Goal: Task Accomplishment & Management: Complete application form

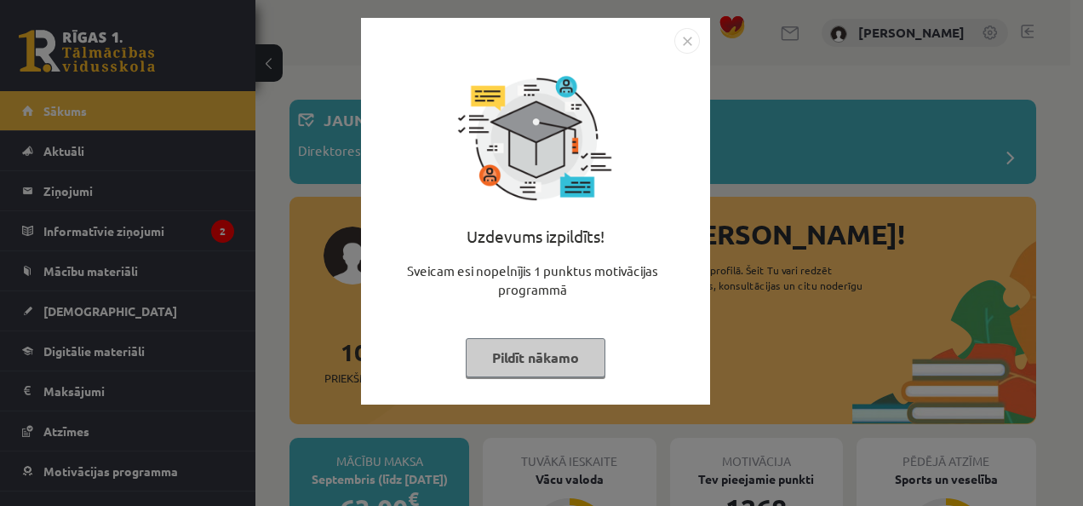
click at [691, 38] on img "Close" at bounding box center [687, 41] width 26 height 26
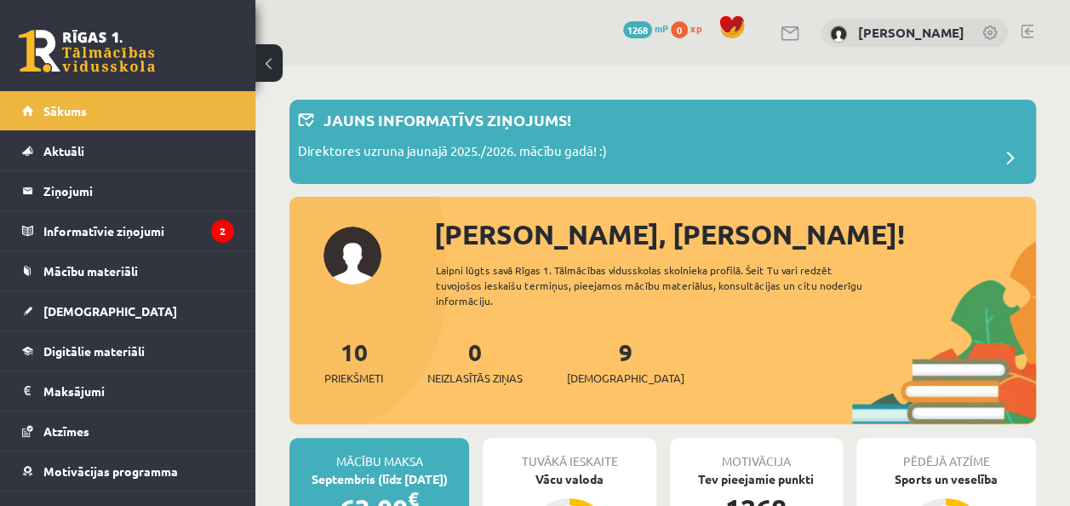
click at [587, 366] on div "9 Ieskaites" at bounding box center [625, 360] width 117 height 53
click at [594, 349] on link "9 Ieskaites" at bounding box center [625, 361] width 117 height 50
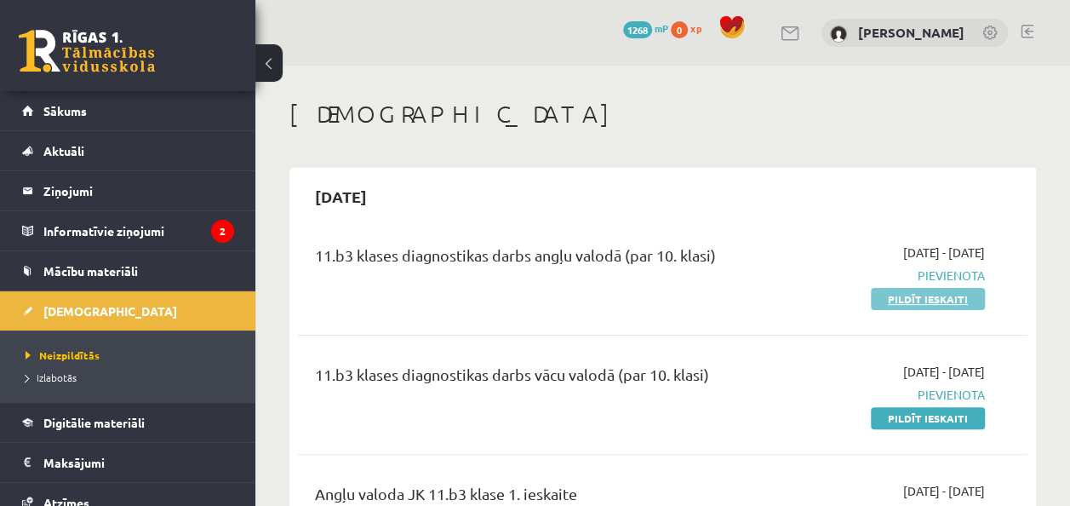
click at [928, 296] on link "Pildīt ieskaiti" at bounding box center [928, 299] width 114 height 22
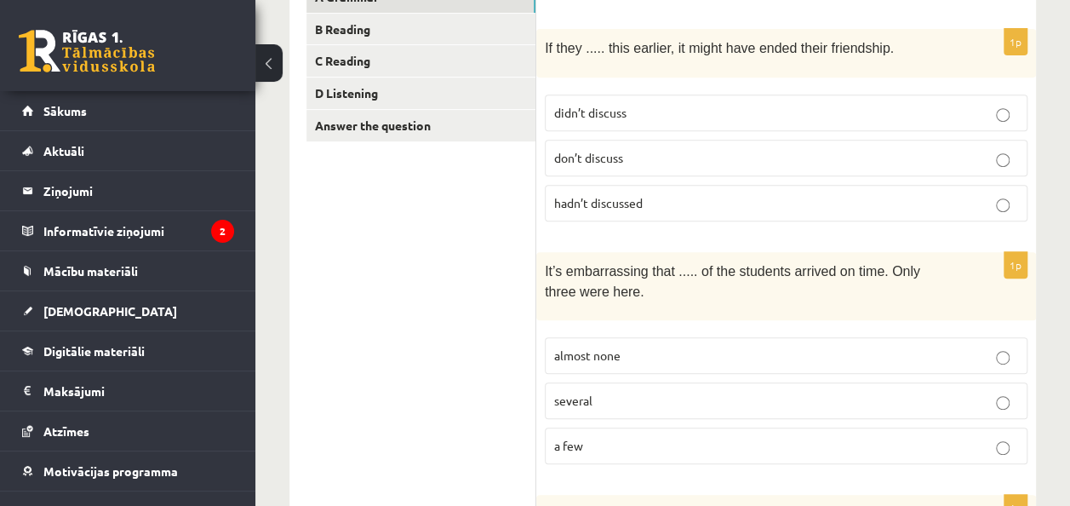
scroll to position [330, 0]
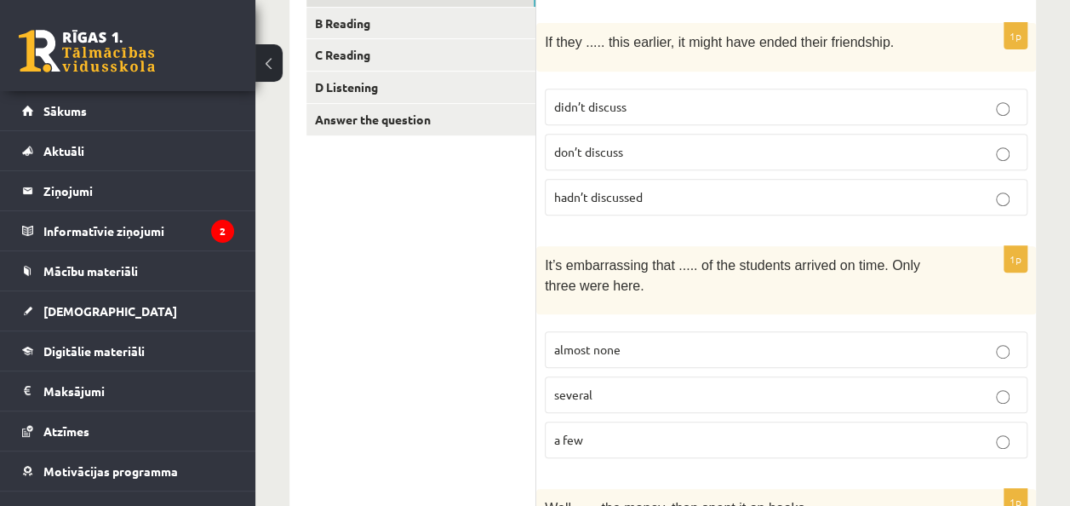
click at [788, 197] on p "hadn’t discussed" at bounding box center [786, 197] width 464 height 18
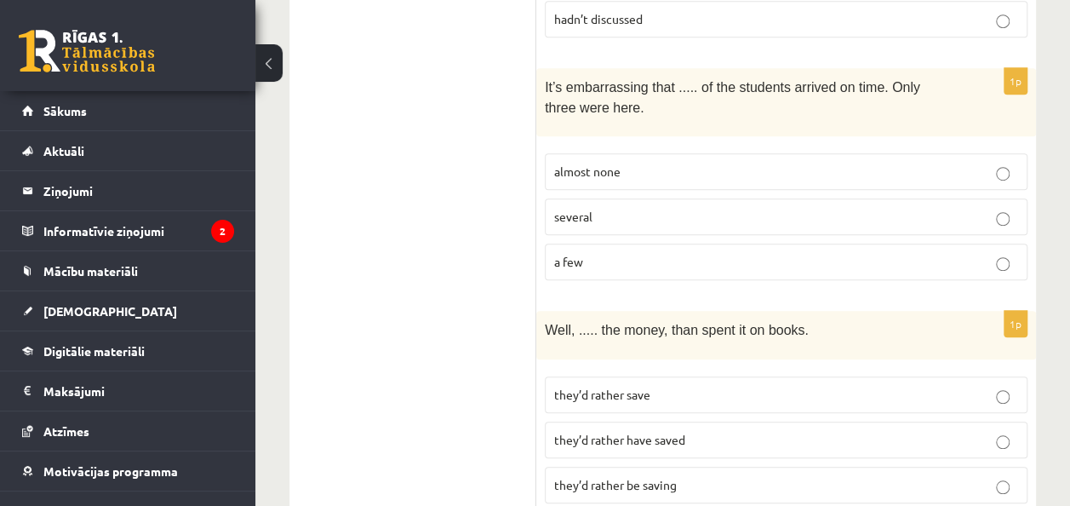
scroll to position [551, 0]
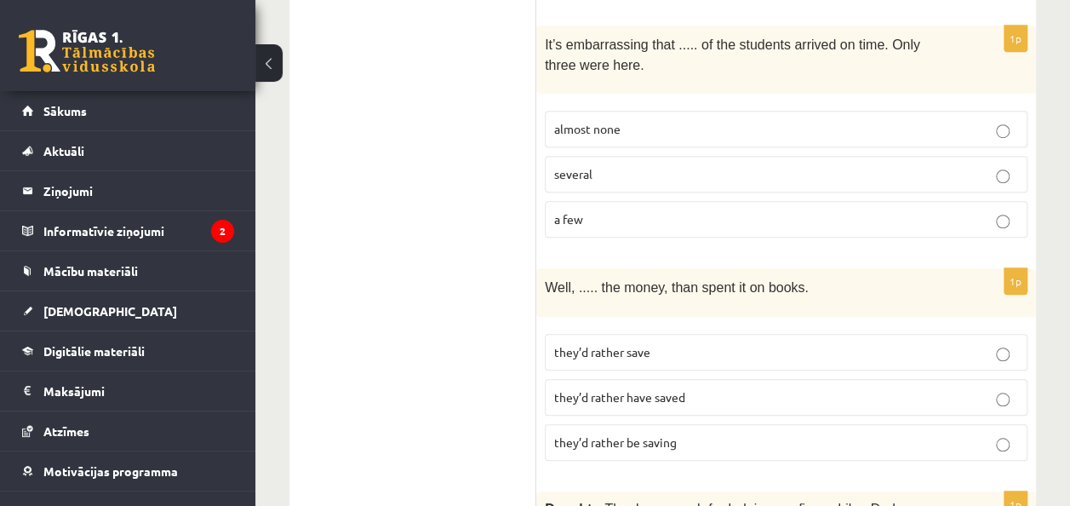
click at [939, 111] on label "almost none" at bounding box center [786, 129] width 483 height 37
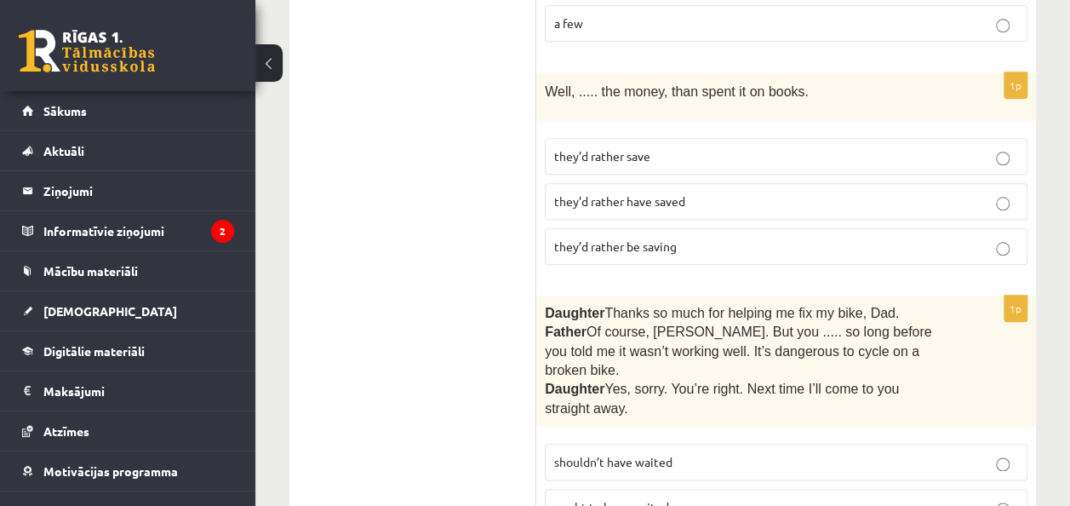
scroll to position [765, 0]
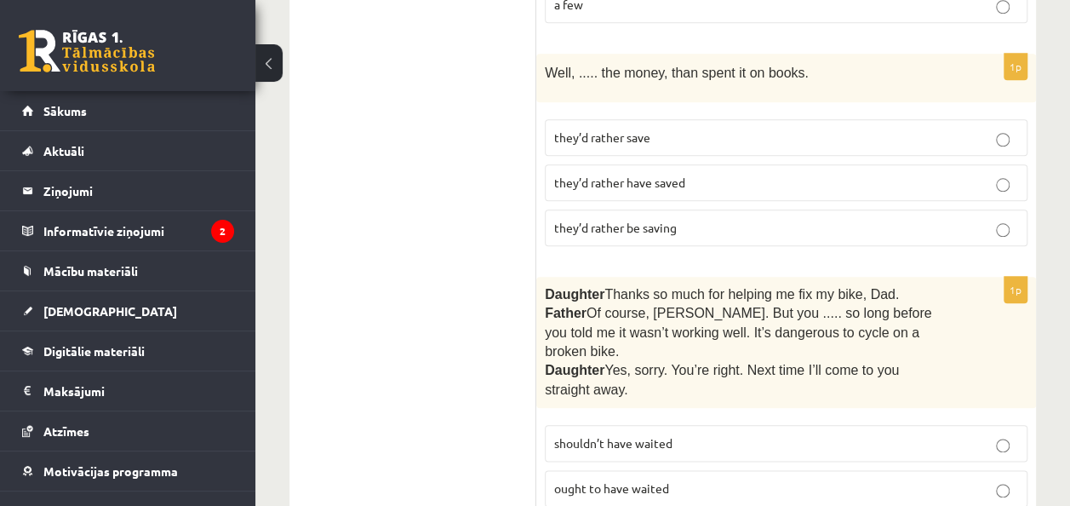
click at [942, 129] on p "they’d rather save" at bounding box center [786, 138] width 464 height 18
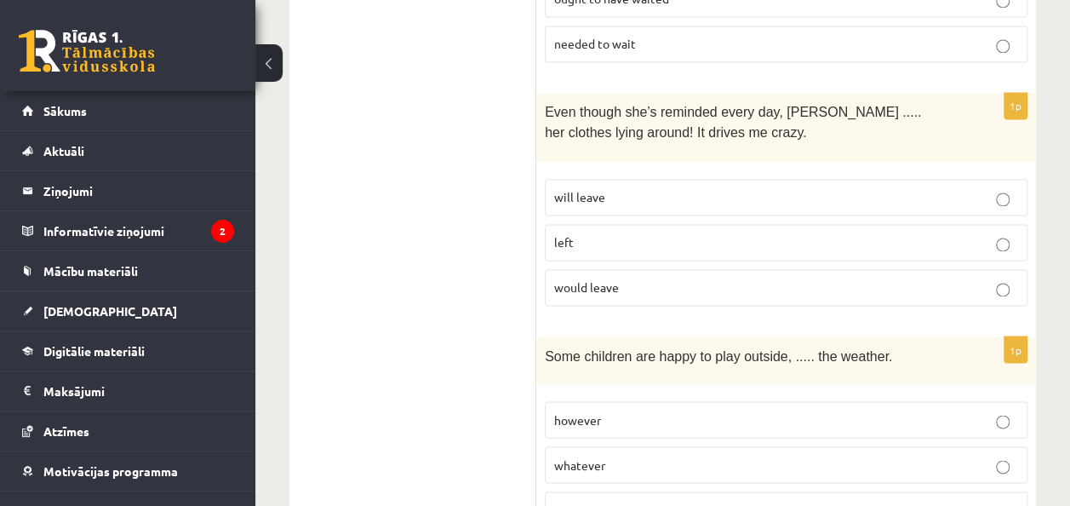
scroll to position [1285, 0]
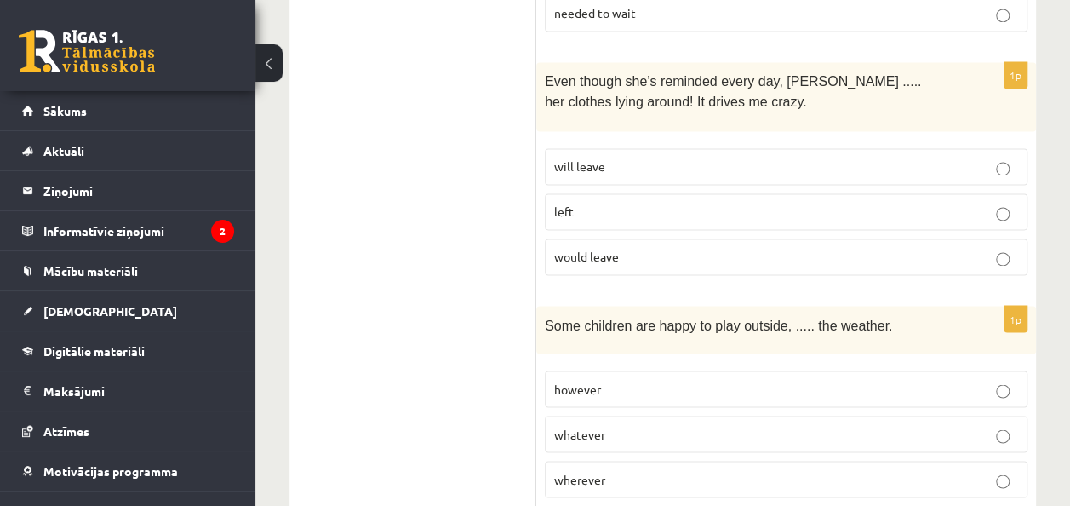
click at [928, 157] on p "will leave" at bounding box center [786, 166] width 464 height 18
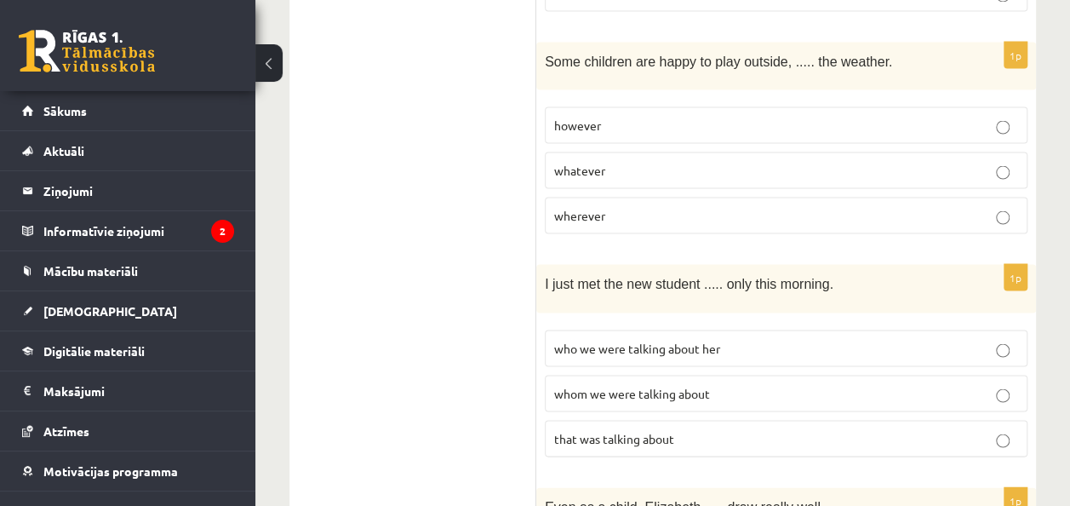
scroll to position [1561, 0]
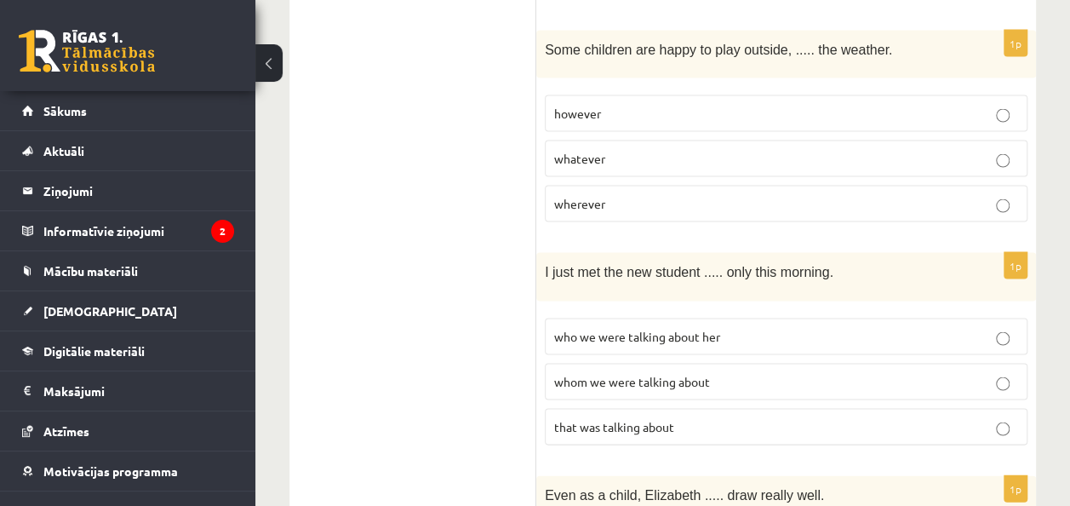
click at [822, 149] on p "whatever" at bounding box center [786, 158] width 464 height 18
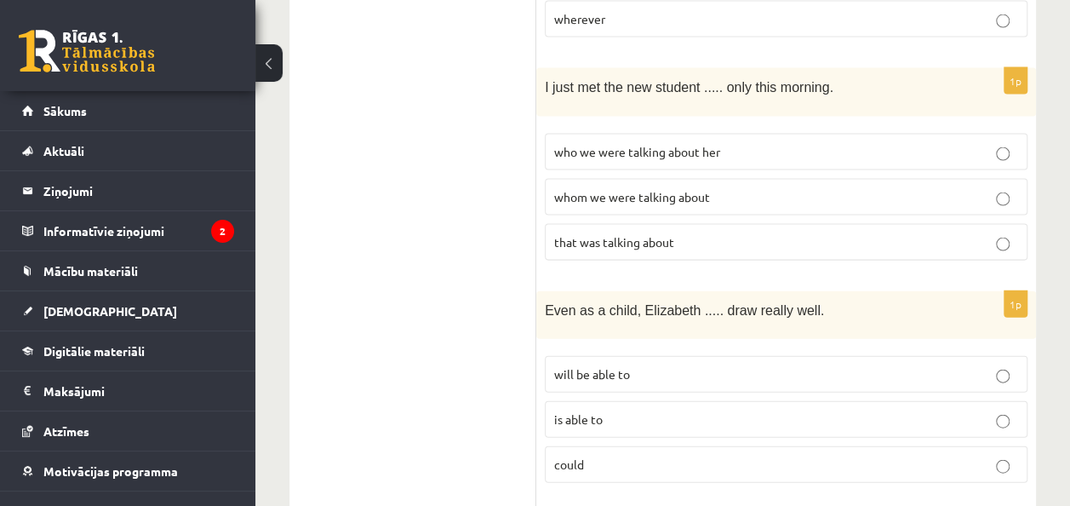
scroll to position [1751, 0]
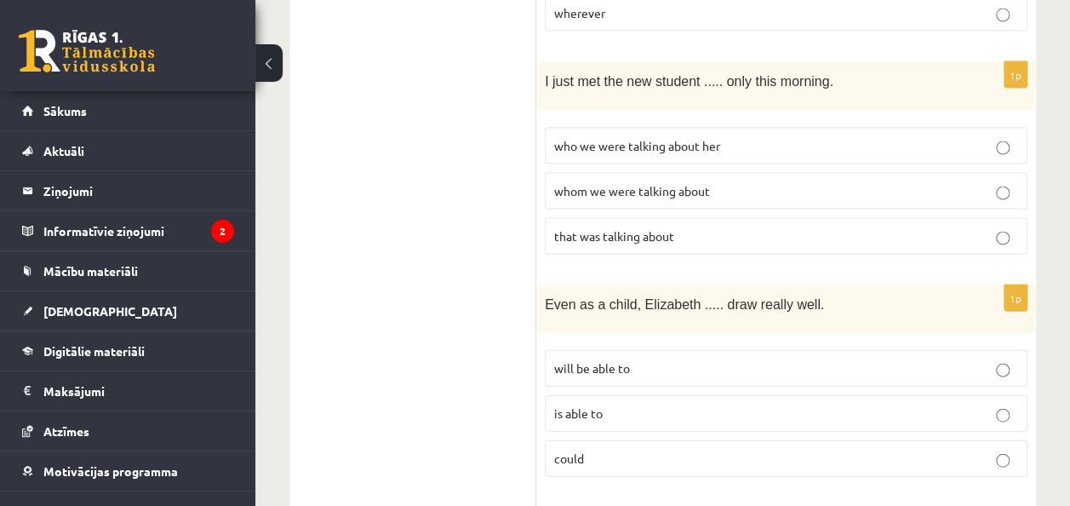
click at [836, 182] on p "whom we were talking about" at bounding box center [786, 191] width 464 height 18
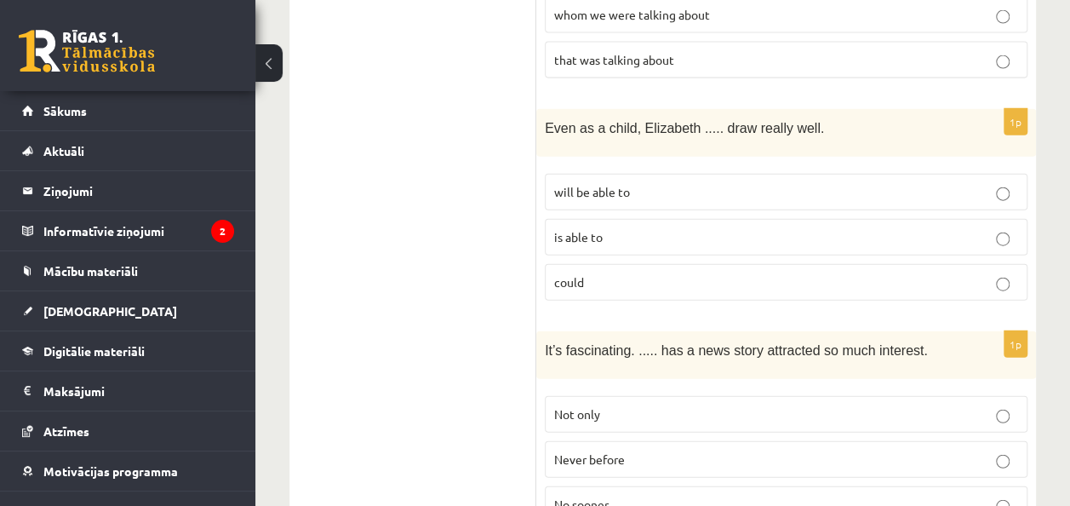
scroll to position [1939, 0]
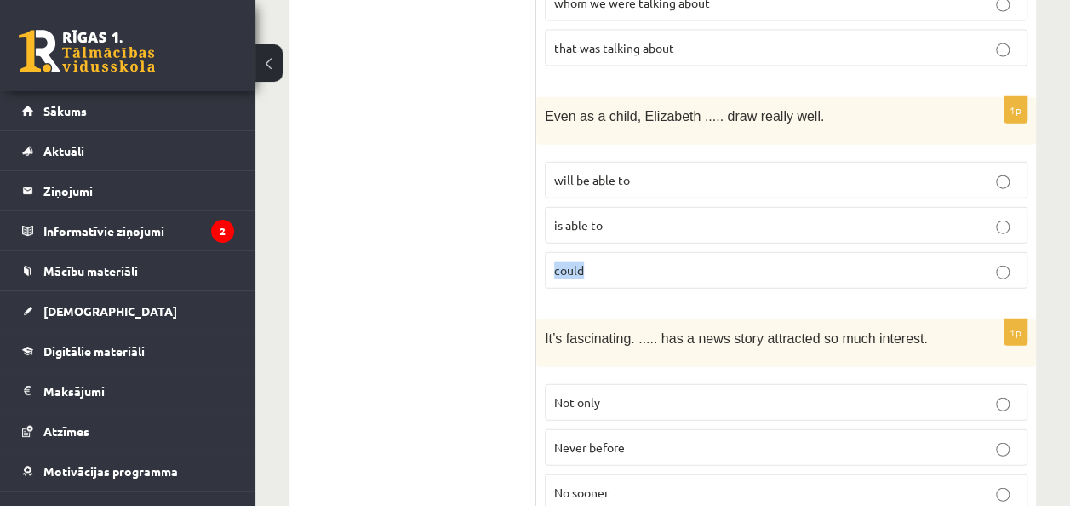
click at [997, 252] on label "could" at bounding box center [786, 270] width 483 height 37
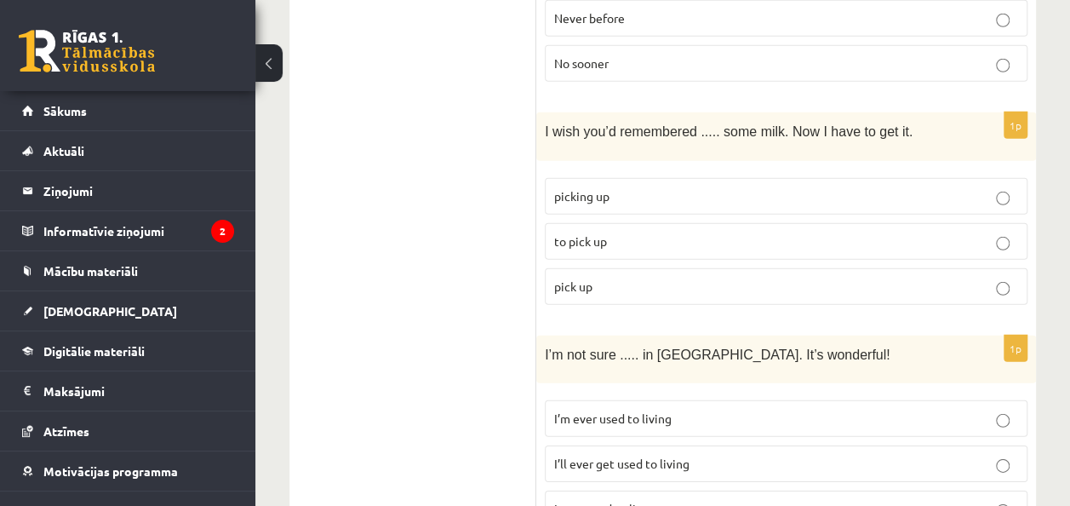
scroll to position [2404, 0]
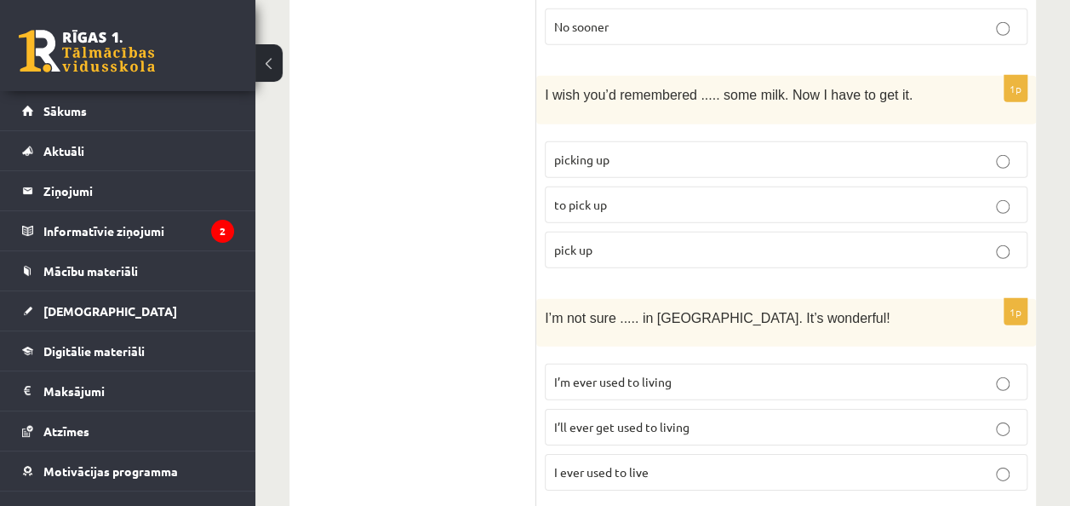
click at [994, 196] on p "to pick up" at bounding box center [786, 205] width 464 height 18
click at [979, 418] on p "I’ll ever get used to living" at bounding box center [786, 427] width 464 height 18
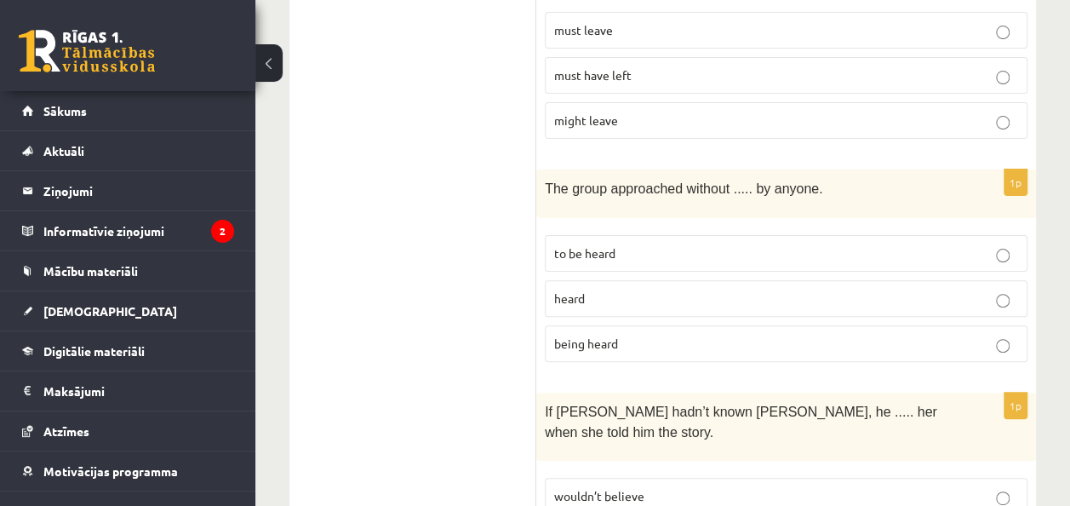
scroll to position [3346, 0]
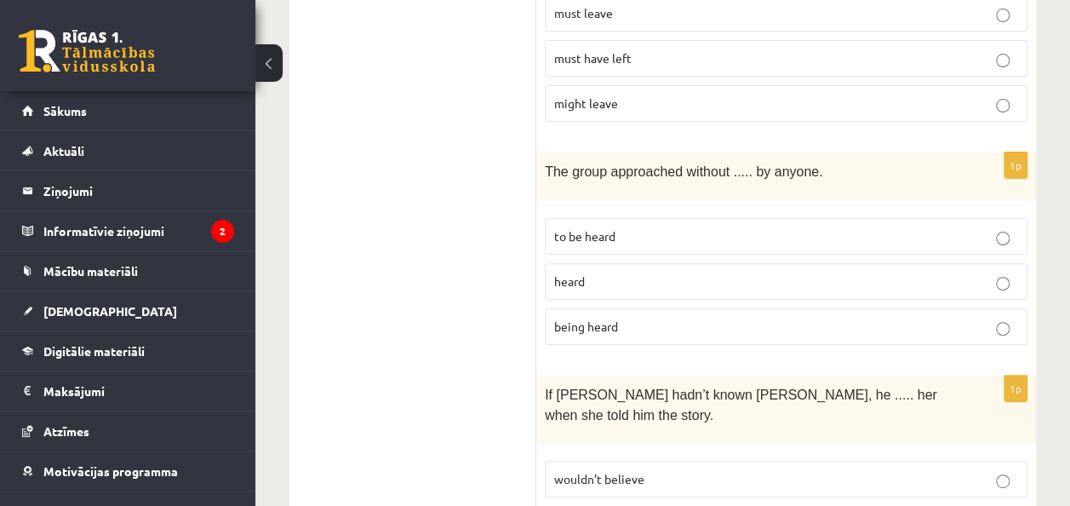
click at [974, 317] on p "being heard" at bounding box center [786, 326] width 464 height 18
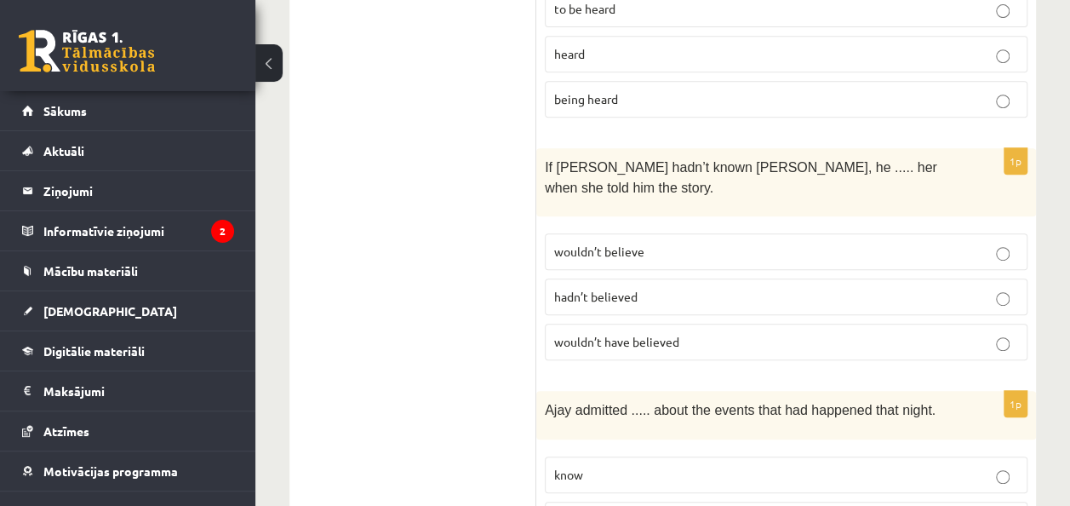
scroll to position [3585, 0]
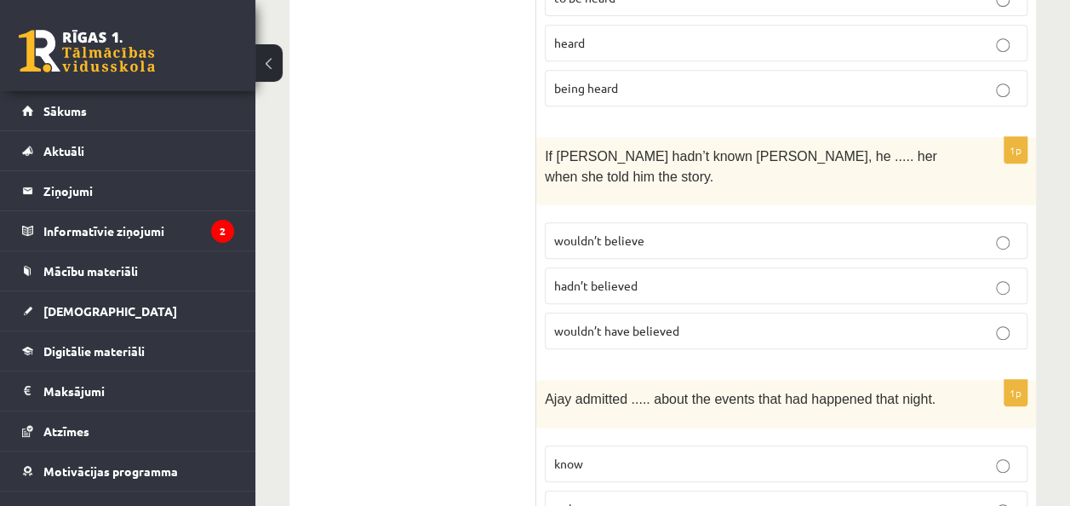
click at [856, 322] on p "wouldn’t have believed" at bounding box center [786, 331] width 464 height 18
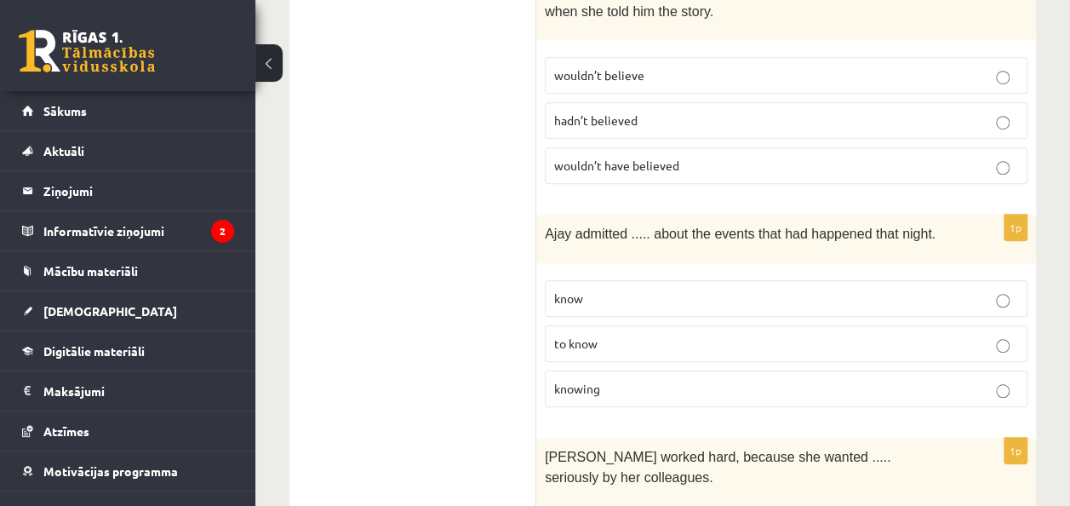
scroll to position [3755, 0]
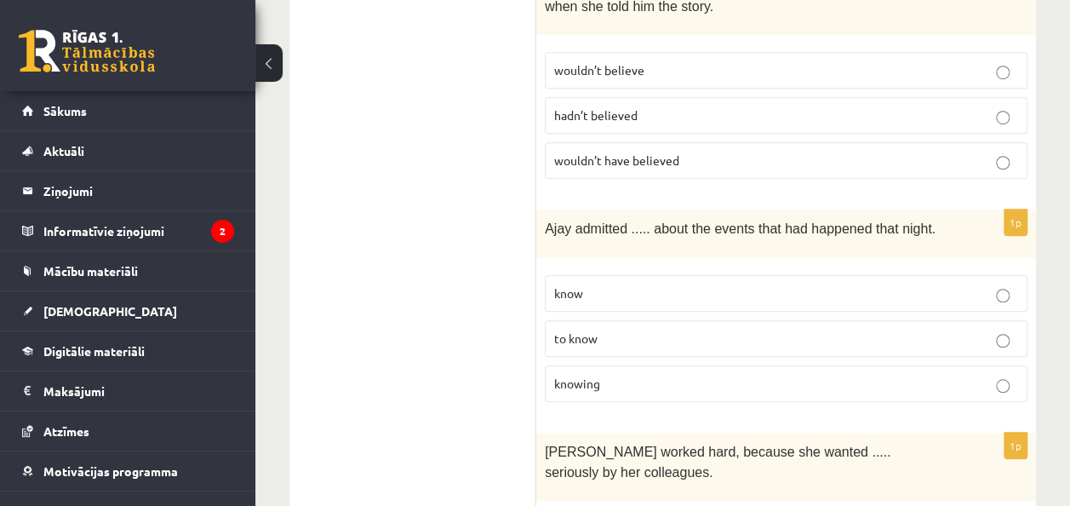
click at [994, 320] on label "to know" at bounding box center [786, 338] width 483 height 37
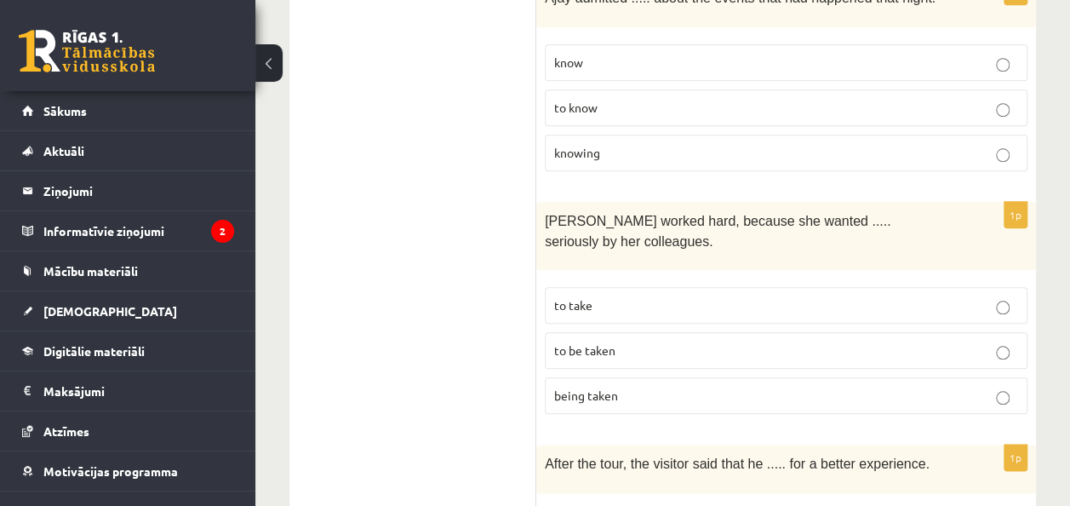
scroll to position [3993, 0]
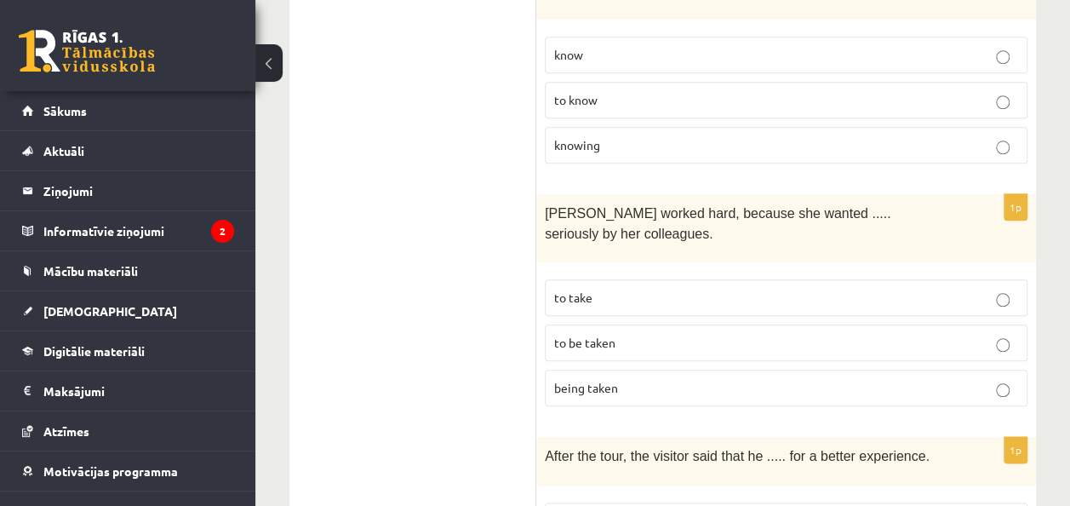
click at [951, 334] on p "to be taken" at bounding box center [786, 343] width 464 height 18
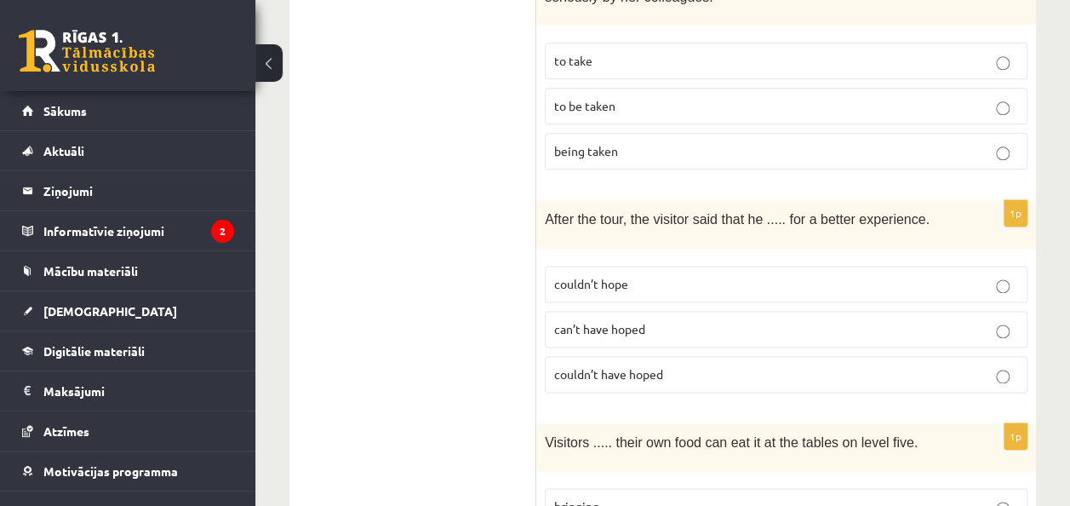
scroll to position [4231, 0]
click at [854, 354] on label "couldn’t have hoped" at bounding box center [786, 372] width 483 height 37
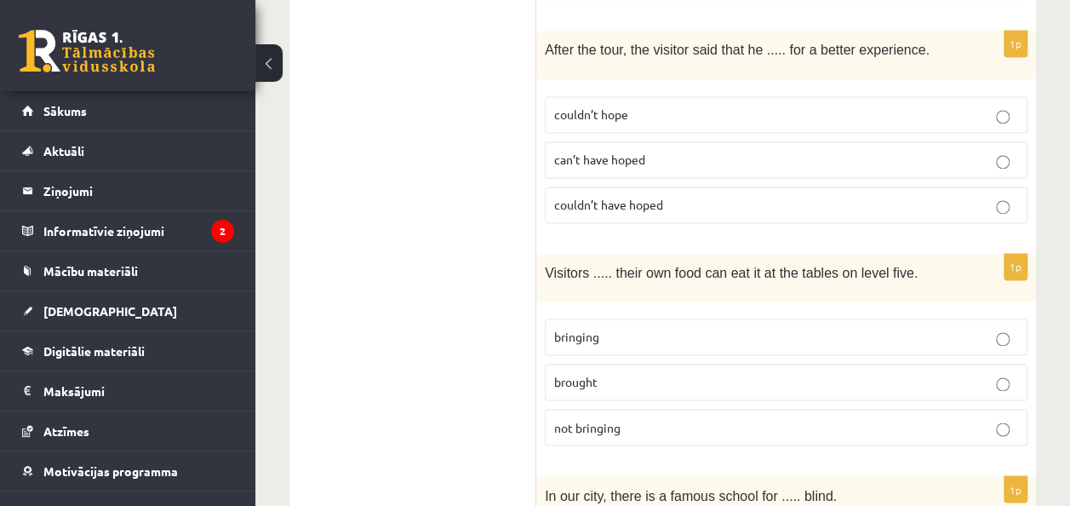
scroll to position [4401, 0]
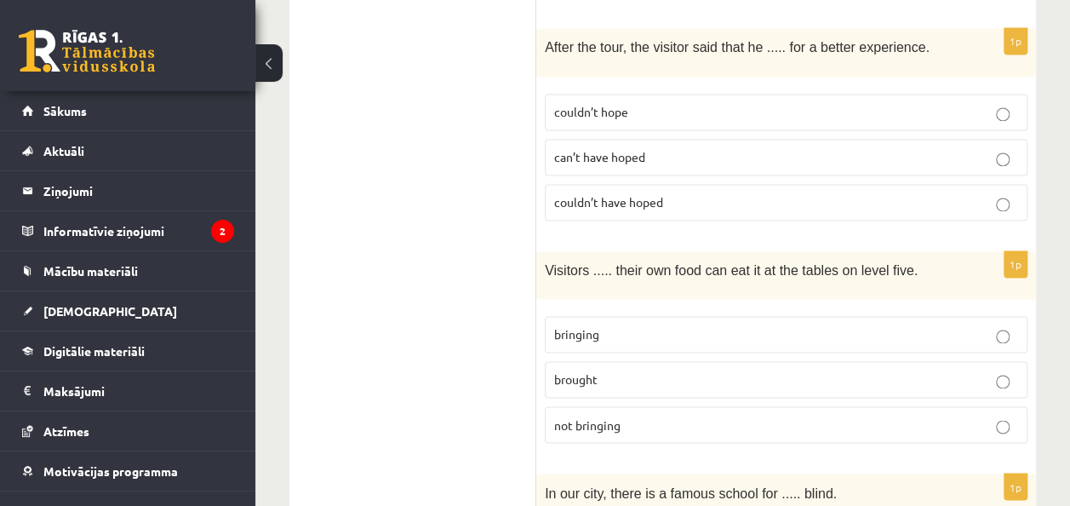
click at [900, 370] on p "brought" at bounding box center [786, 379] width 464 height 18
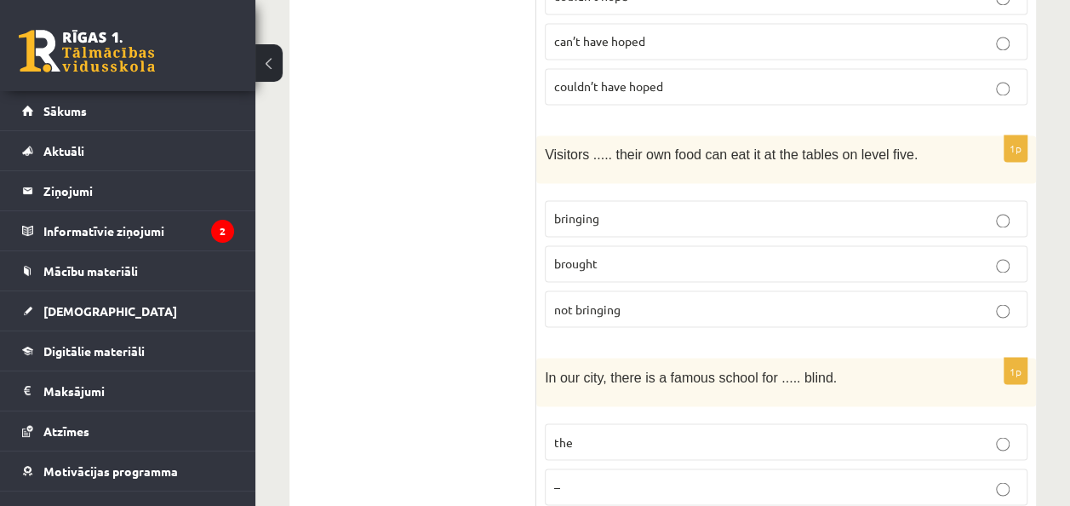
click at [962, 432] on p "the" at bounding box center [786, 441] width 464 height 18
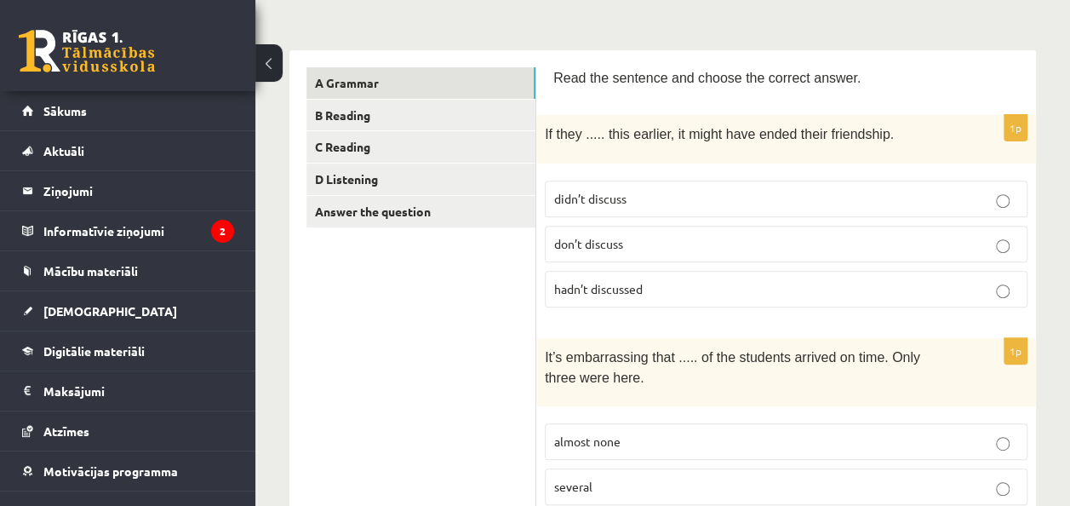
scroll to position [0, 0]
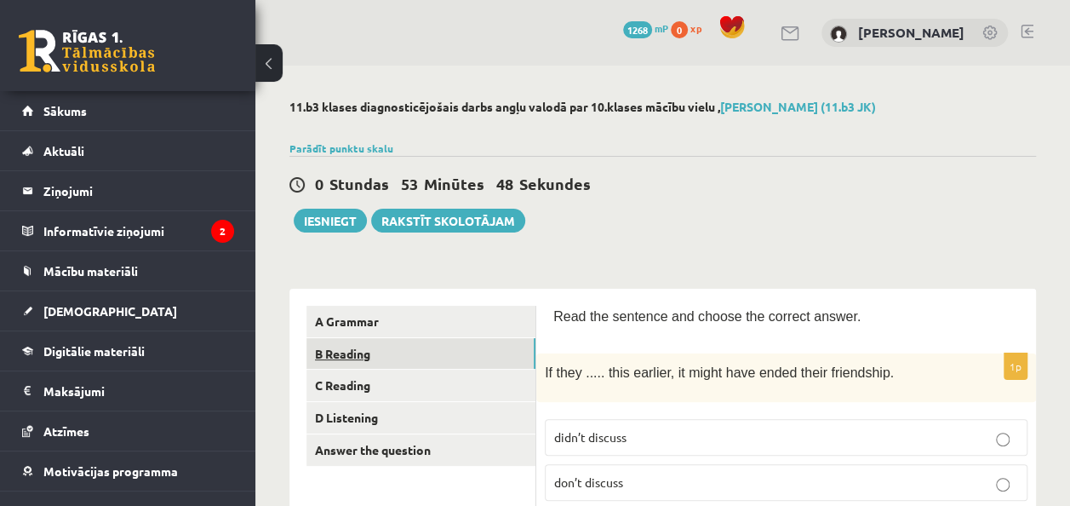
click at [426, 351] on link "B Reading" at bounding box center [420, 353] width 229 height 31
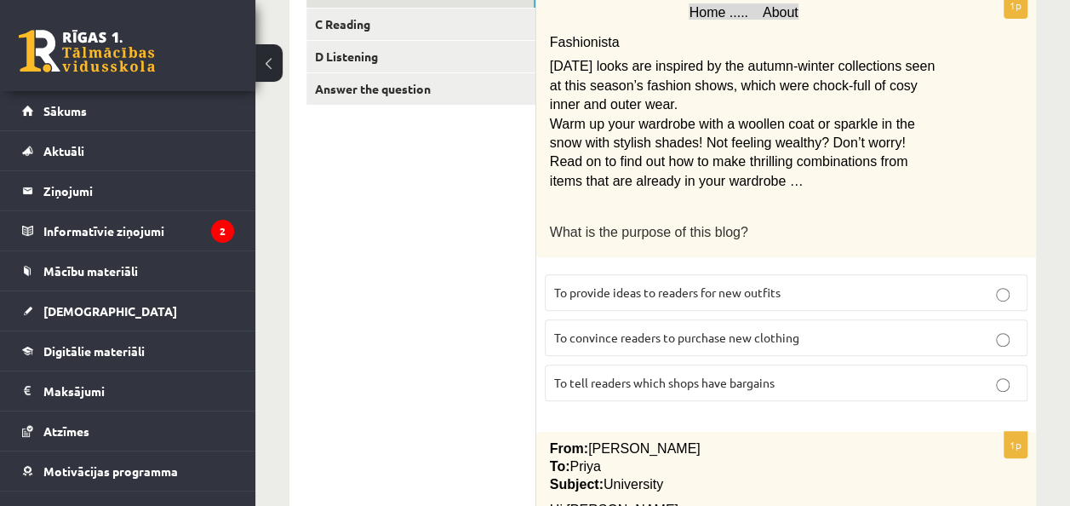
scroll to position [340, 0]
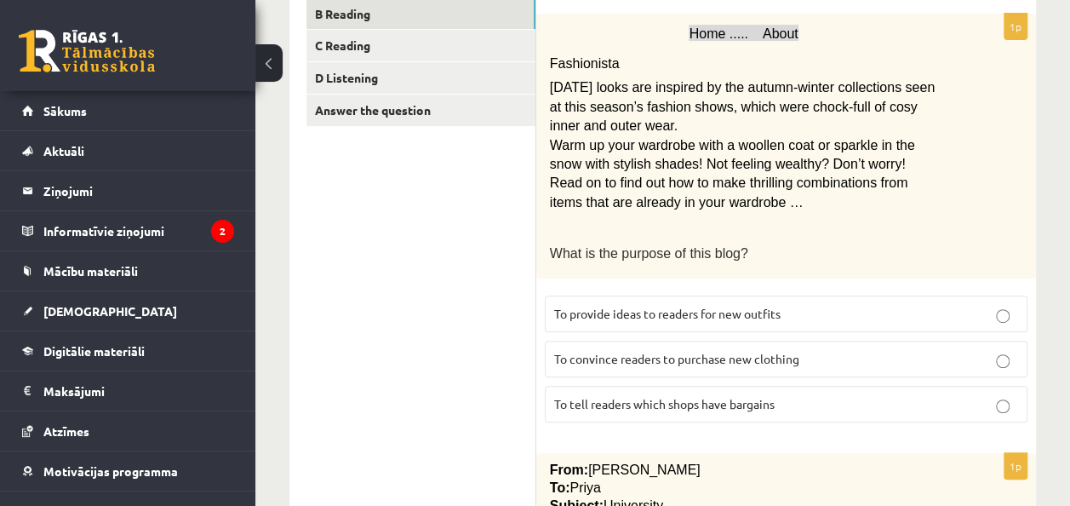
click at [887, 308] on p "To provide ideas to readers for new outfits" at bounding box center [786, 314] width 464 height 18
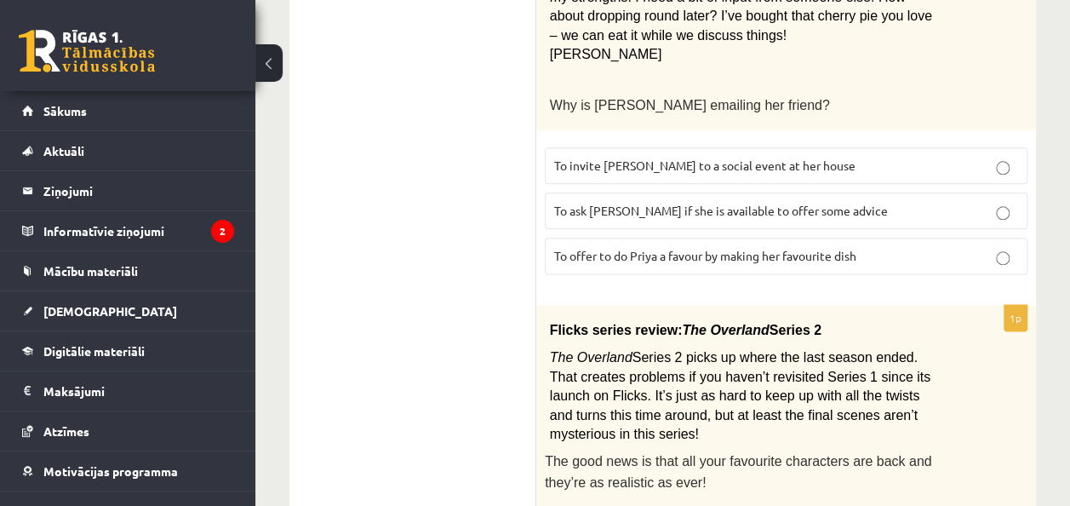
scroll to position [946, 0]
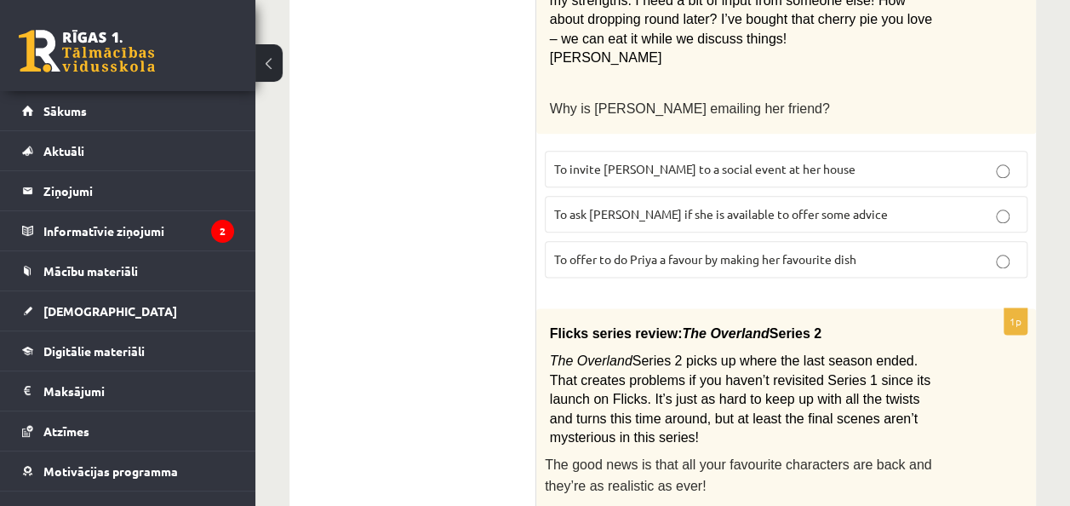
click at [909, 209] on p "To ask Priya if she is available to offer some advice" at bounding box center [786, 214] width 464 height 18
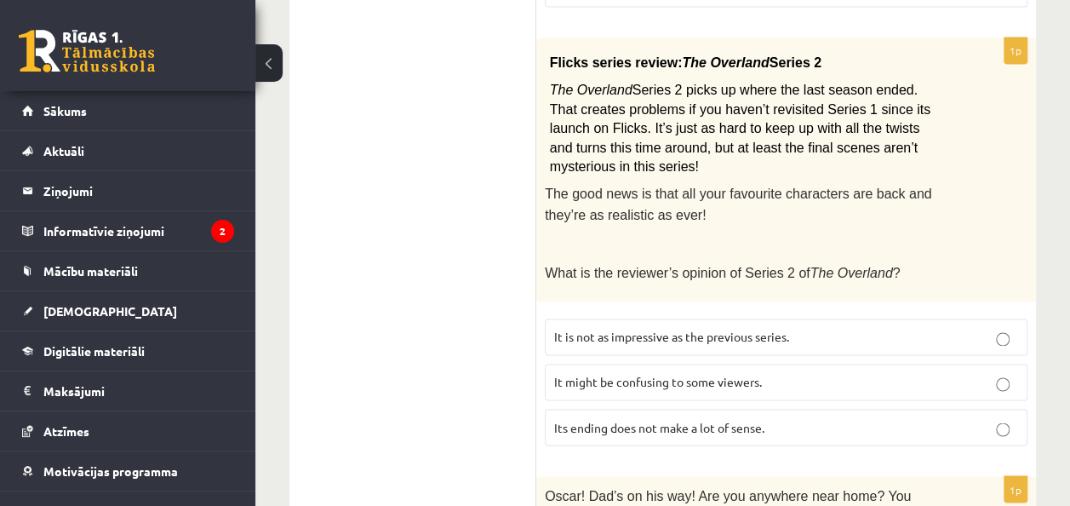
scroll to position [1220, 0]
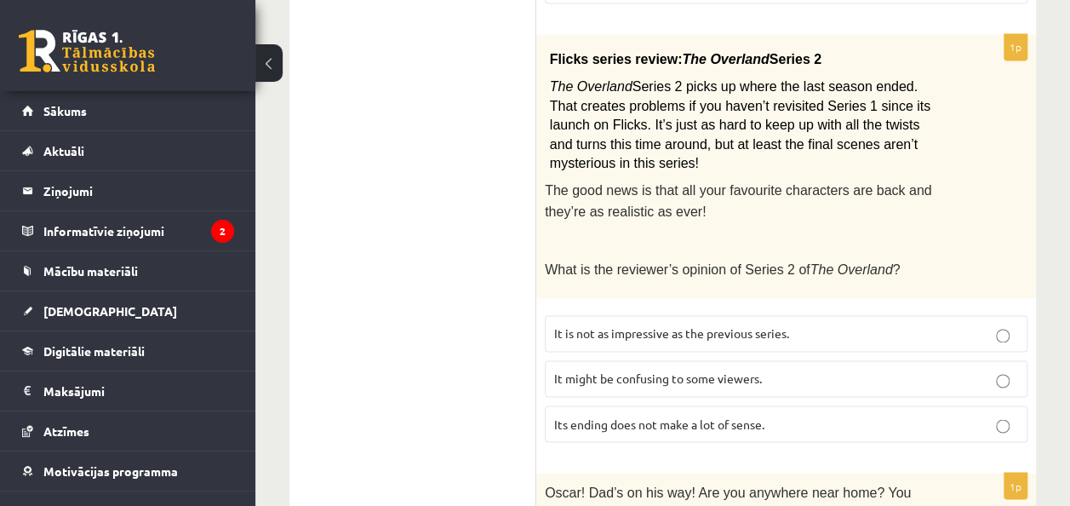
click at [783, 369] on p "It might be confusing to some viewers." at bounding box center [786, 378] width 464 height 18
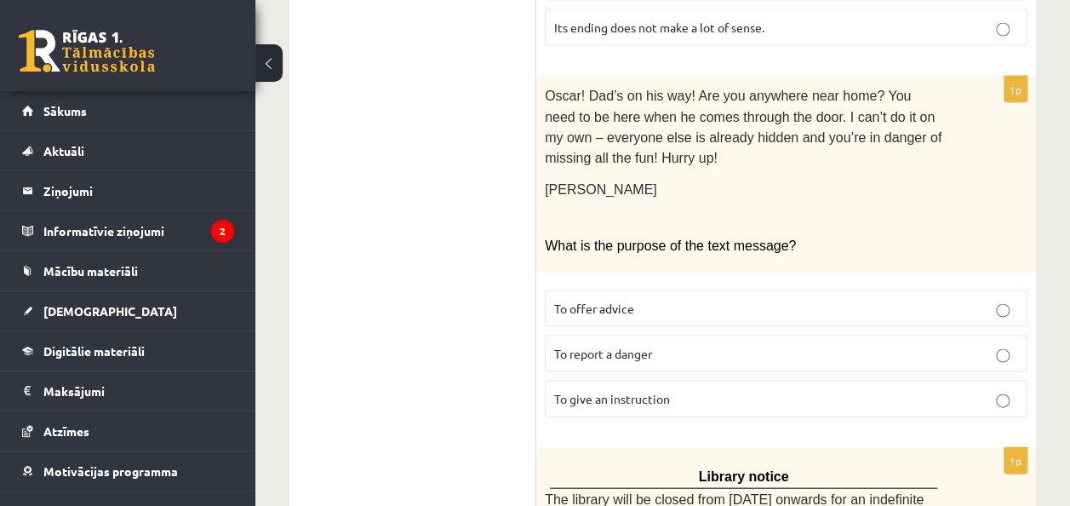
scroll to position [1613, 0]
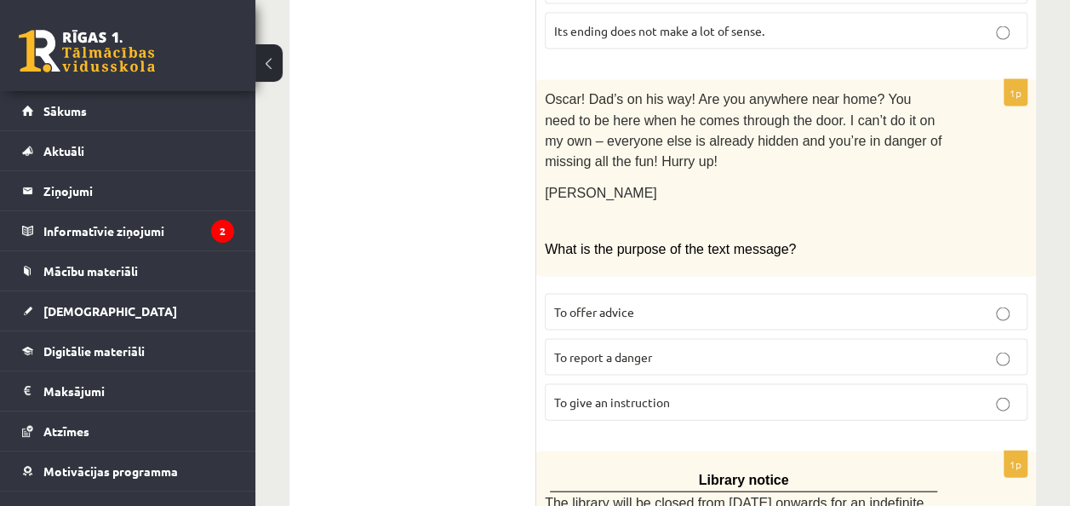
click at [790, 393] on p "To give an instruction" at bounding box center [786, 402] width 464 height 18
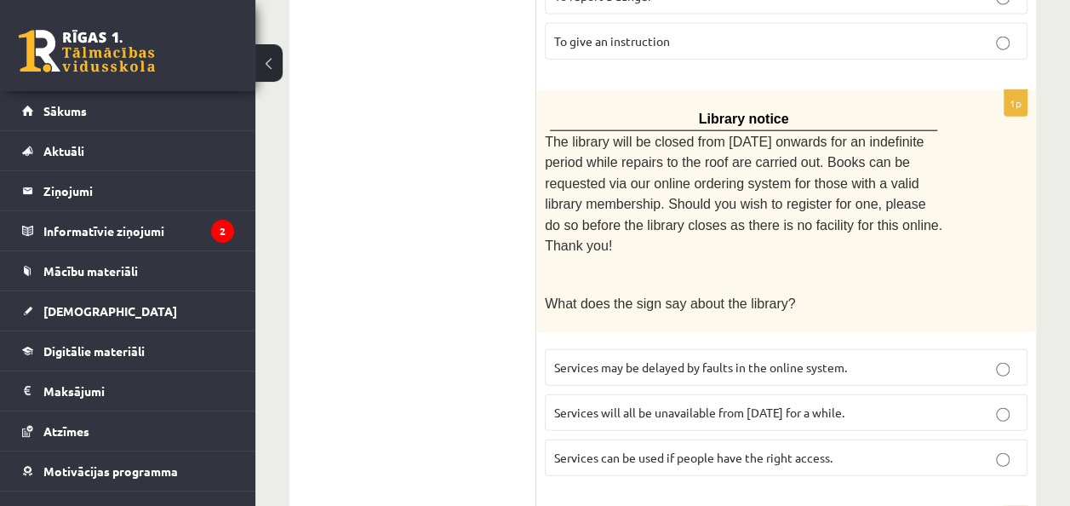
scroll to position [1984, 0]
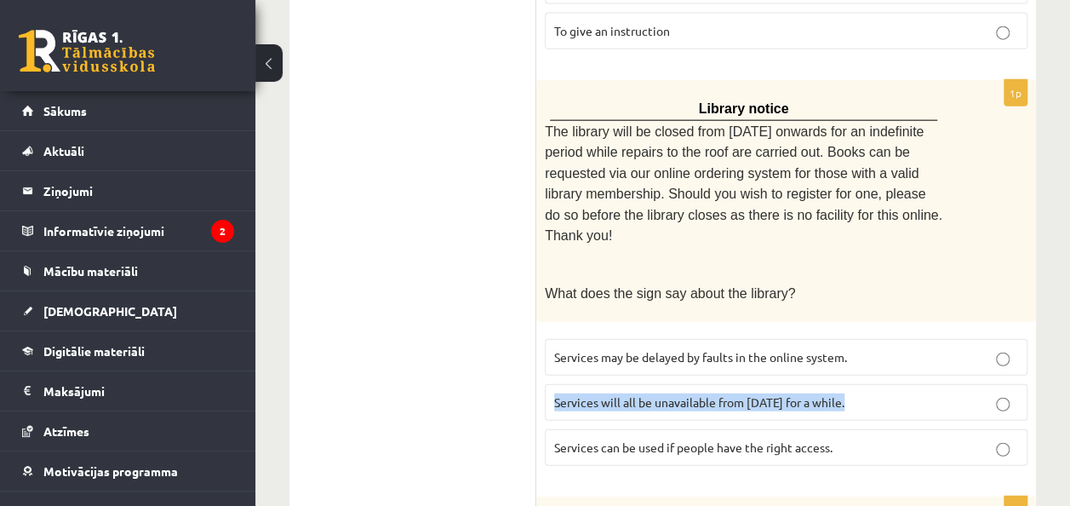
click at [1008, 384] on label "Services will all be unavailable from Monday for a while." at bounding box center [786, 402] width 483 height 37
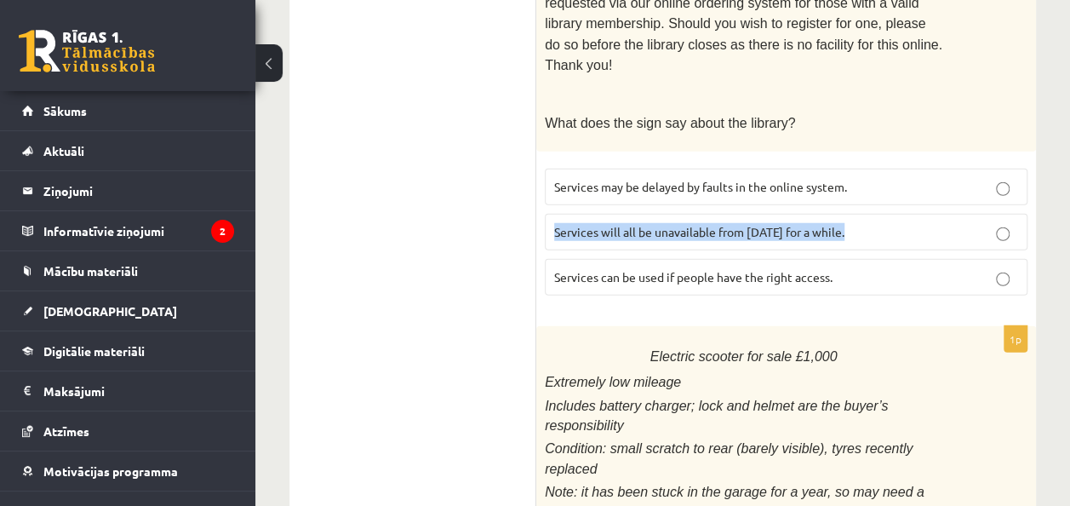
scroll to position [2161, 0]
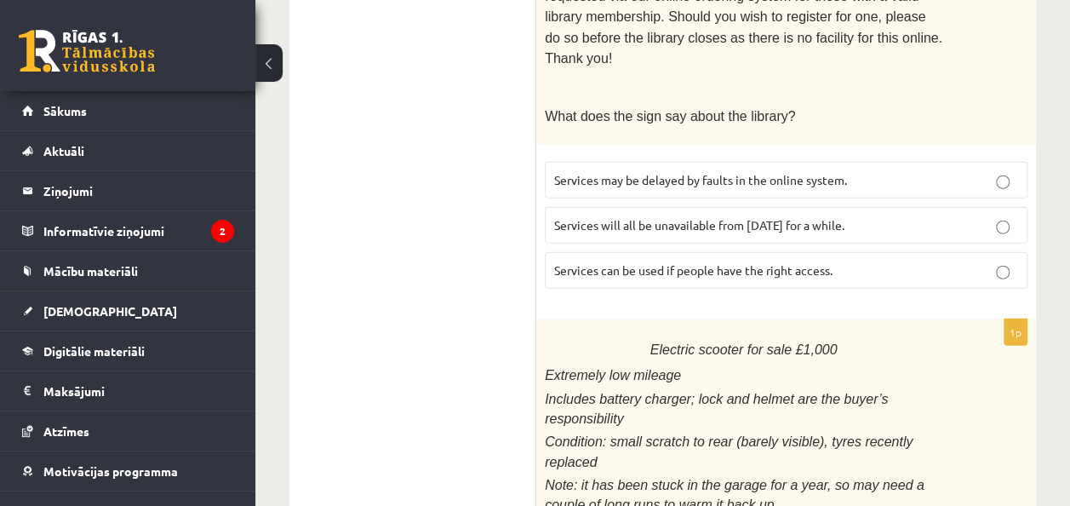
click at [981, 366] on div "Electric scooter for sale £1,000 Extremely low mileage Includes battery charger…" at bounding box center [786, 464] width 500 height 291
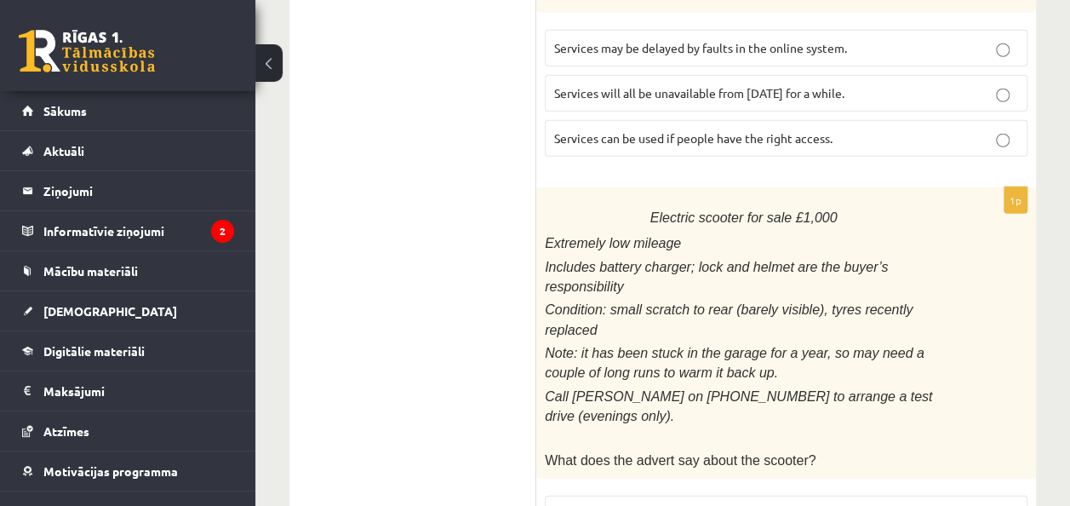
scroll to position [2341, 0]
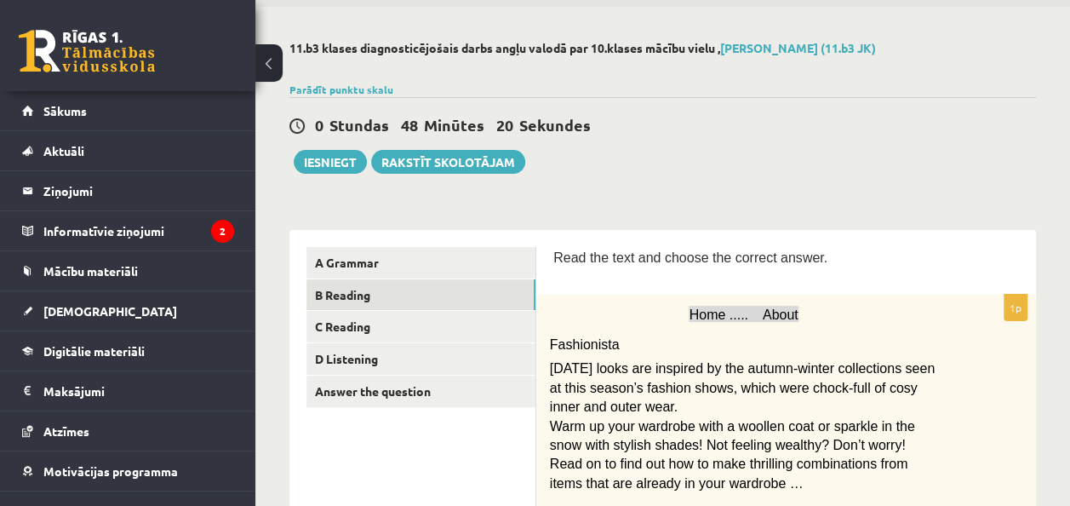
scroll to position [62, 0]
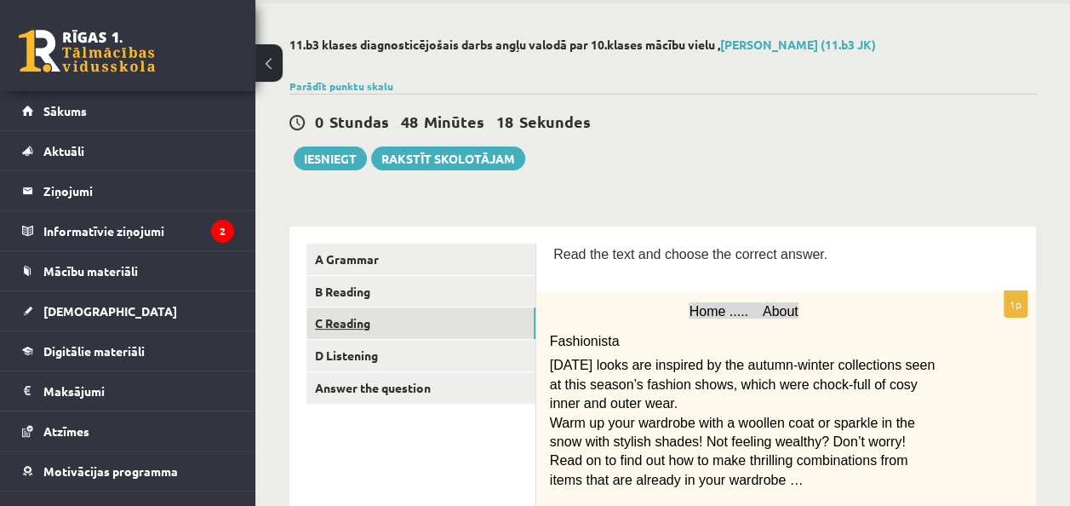
click at [352, 316] on link "C Reading" at bounding box center [420, 322] width 229 height 31
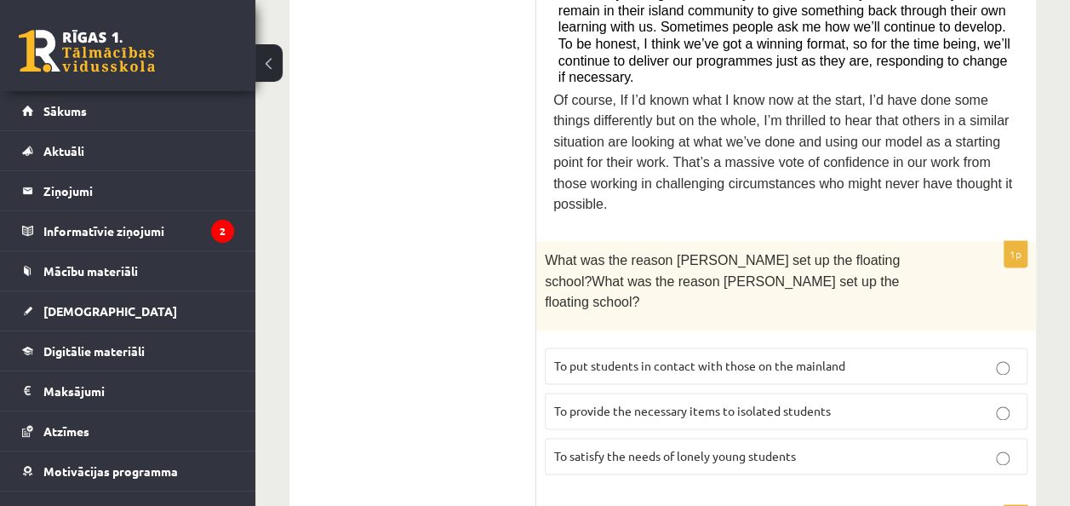
scroll to position [1044, 0]
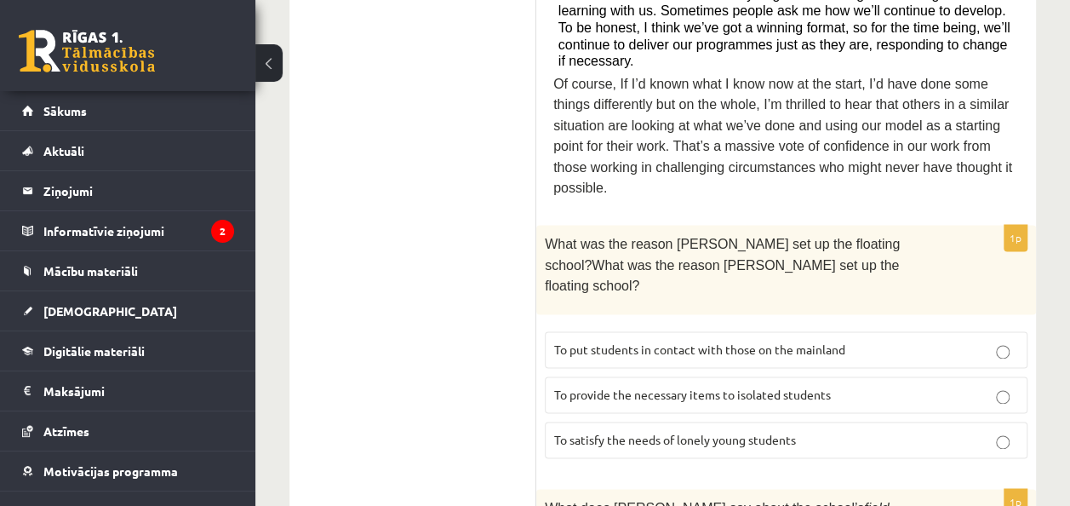
click at [968, 340] on p "To put students in contact with those on the mainland" at bounding box center [786, 349] width 464 height 18
click at [967, 421] on label "To satisfy the needs of lonely young students" at bounding box center [786, 439] width 483 height 37
click at [969, 386] on p "To provide the necessary items to isolated students" at bounding box center [786, 395] width 464 height 18
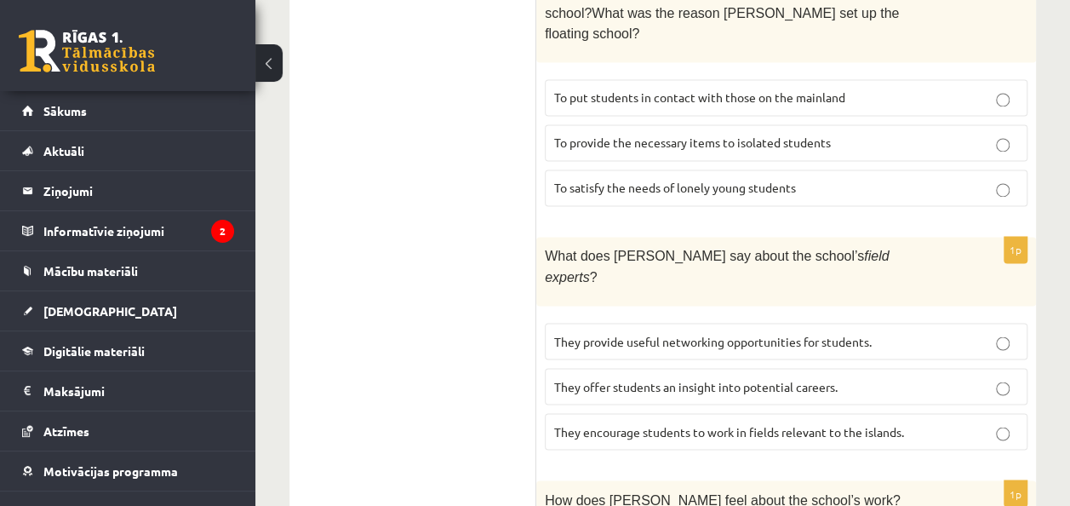
scroll to position [1333, 0]
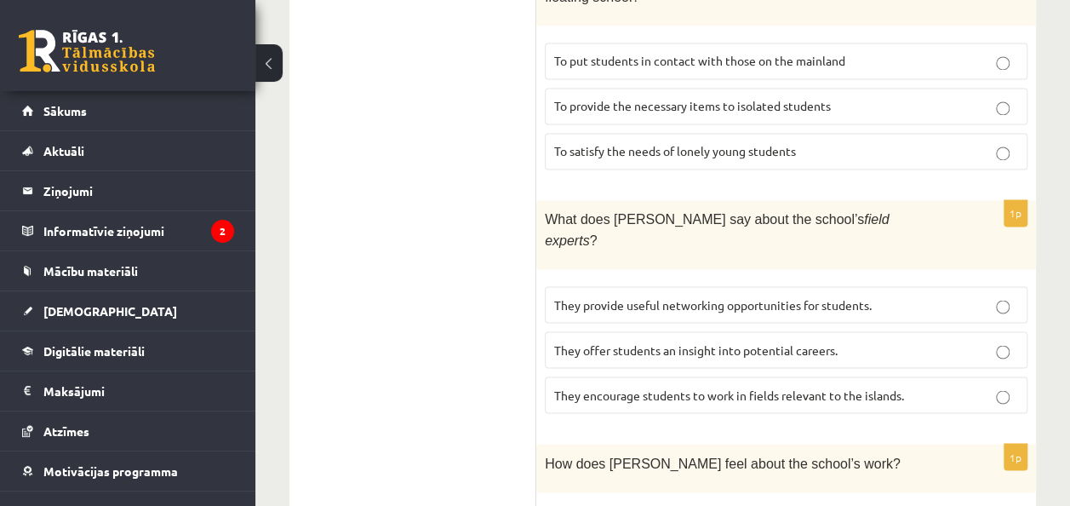
click at [945, 340] on p "They offer students an insight into potential careers." at bounding box center [786, 349] width 464 height 18
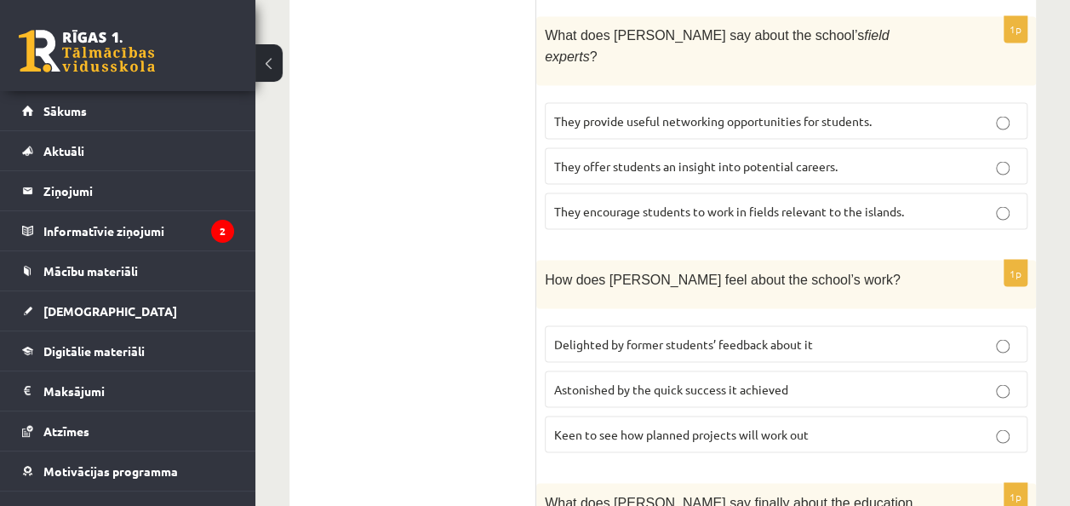
scroll to position [1539, 0]
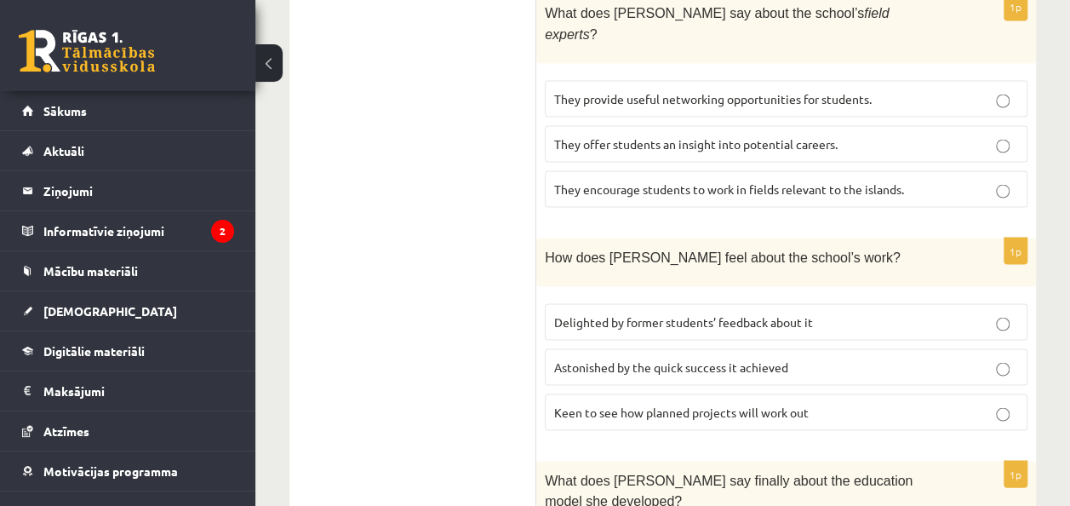
click at [883, 403] on p "Keen to see how planned projects will work out" at bounding box center [786, 412] width 464 height 18
click at [905, 312] on p "Delighted by former students’ feedback about it" at bounding box center [786, 321] width 464 height 18
click at [882, 357] on p "Astonished by the quick success it achieved" at bounding box center [786, 366] width 464 height 18
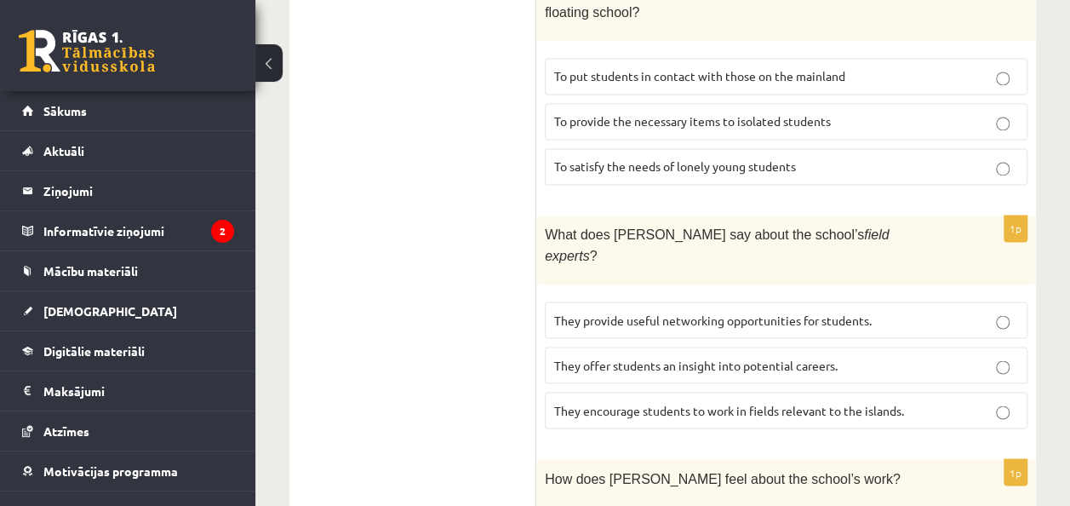
scroll to position [1321, 0]
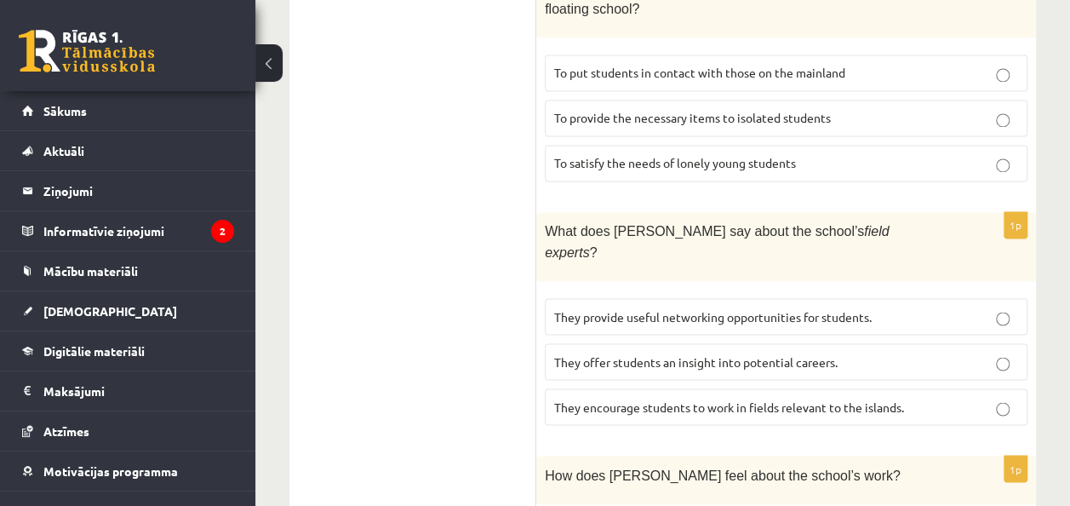
click at [885, 398] on span "They encourage students to work in fields relevant to the islands." at bounding box center [729, 405] width 350 height 15
drag, startPoint x: 877, startPoint y: 231, endPoint x: 993, endPoint y: 232, distance: 115.8
click at [993, 352] on p "They offer students an insight into potential careers." at bounding box center [786, 361] width 464 height 18
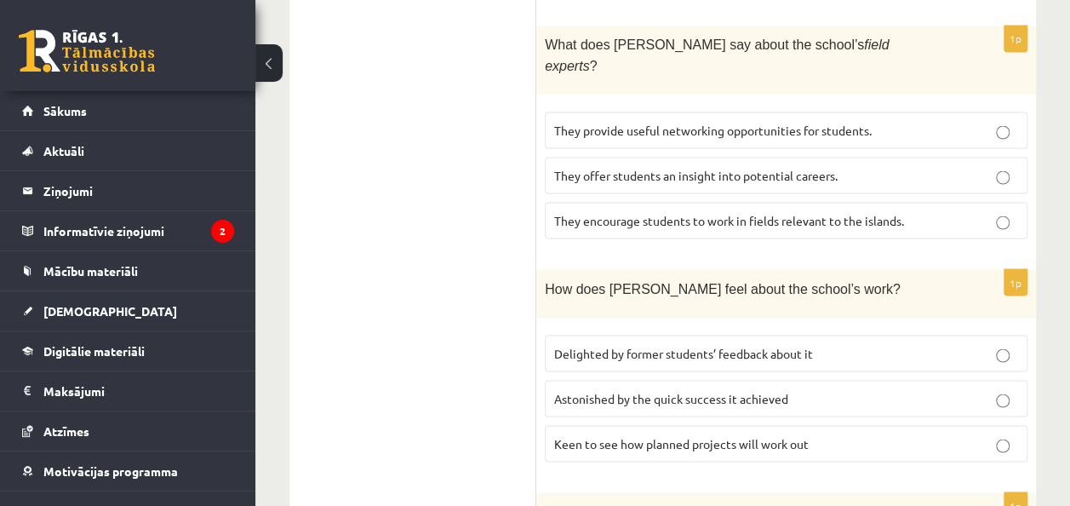
scroll to position [1513, 0]
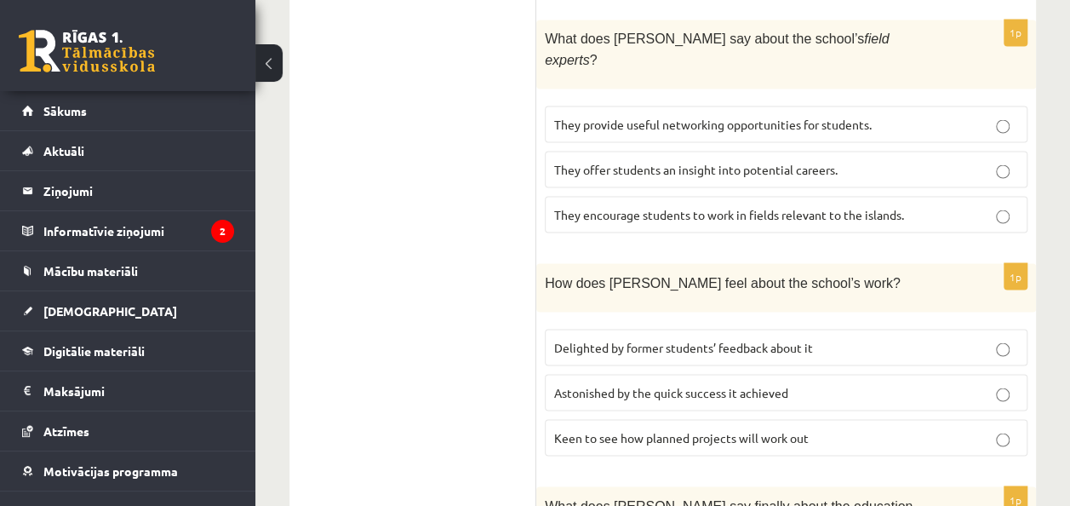
click at [890, 338] on p "Delighted by former students’ feedback about it" at bounding box center [786, 347] width 464 height 18
click at [877, 383] on p "Astonished by the quick success it achieved" at bounding box center [786, 392] width 464 height 18
click at [882, 419] on label "Keen to see how planned projects will work out" at bounding box center [786, 437] width 483 height 37
click at [983, 383] on p "Astonished by the quick success it achieved" at bounding box center [786, 392] width 464 height 18
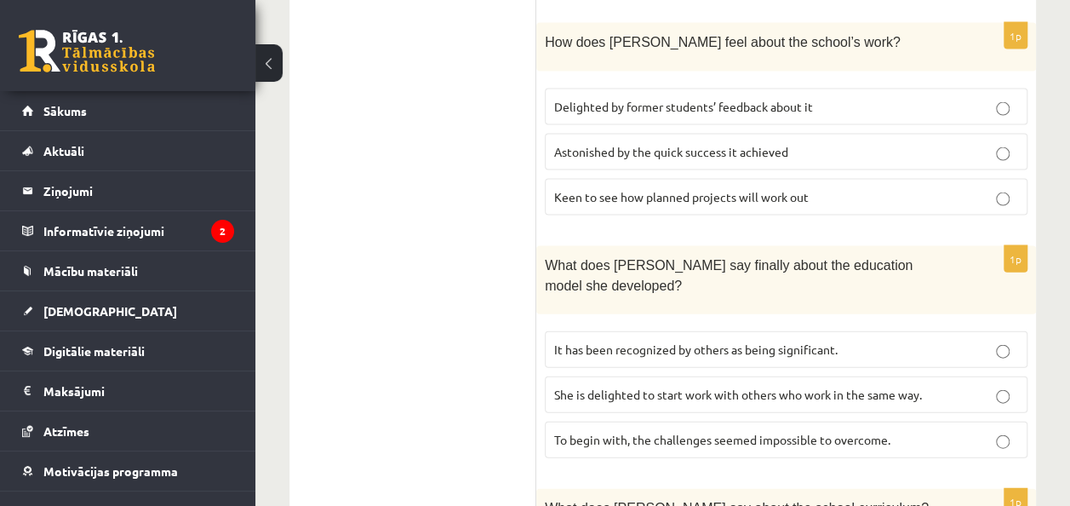
scroll to position [1756, 0]
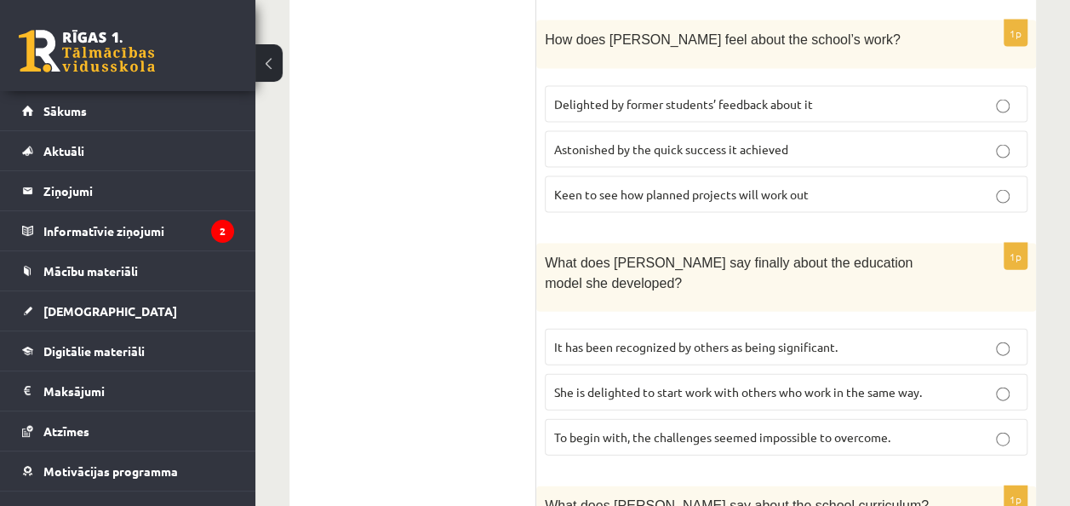
click at [939, 338] on p "It has been recognized by others as being significant." at bounding box center [786, 347] width 464 height 18
click at [919, 428] on p "To begin with, the challenges seemed impossible to overcome." at bounding box center [786, 437] width 464 height 18
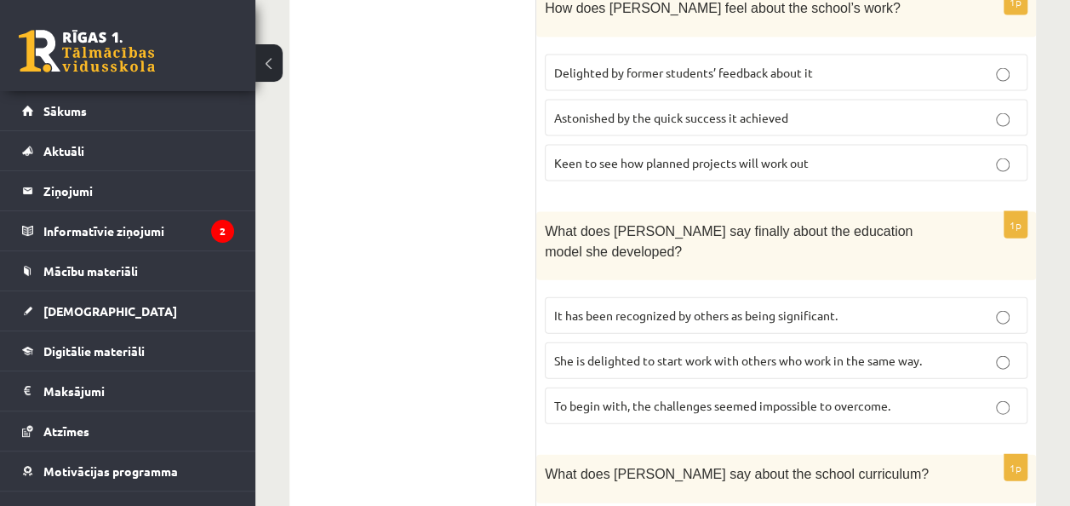
scroll to position [1774, 0]
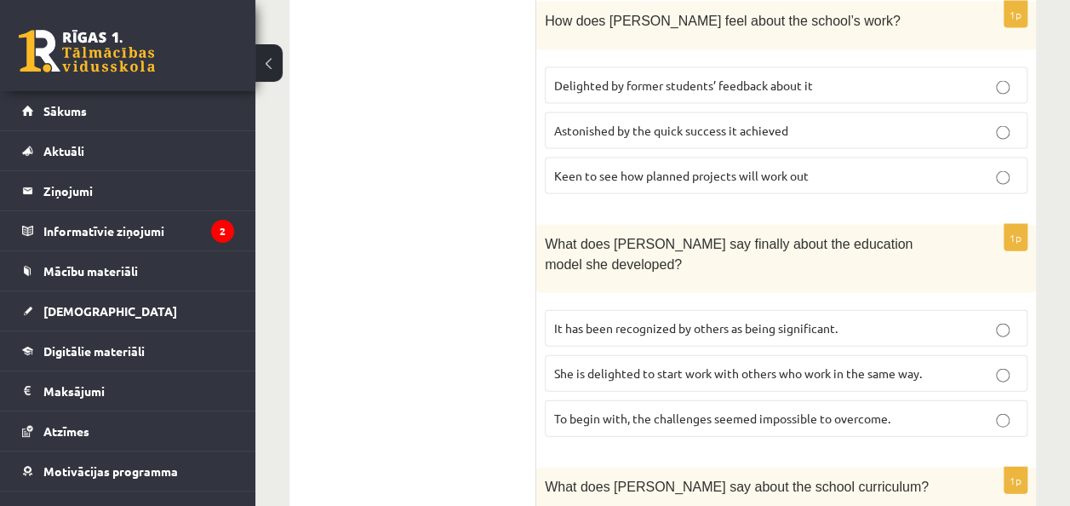
click at [985, 319] on p "It has been recognized by others as being significant." at bounding box center [786, 328] width 464 height 18
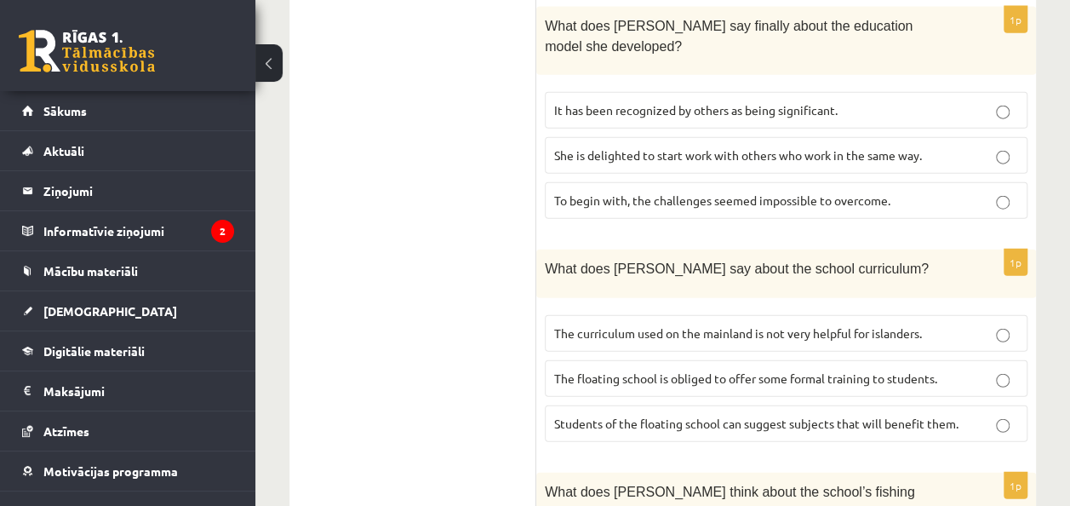
scroll to position [2005, 0]
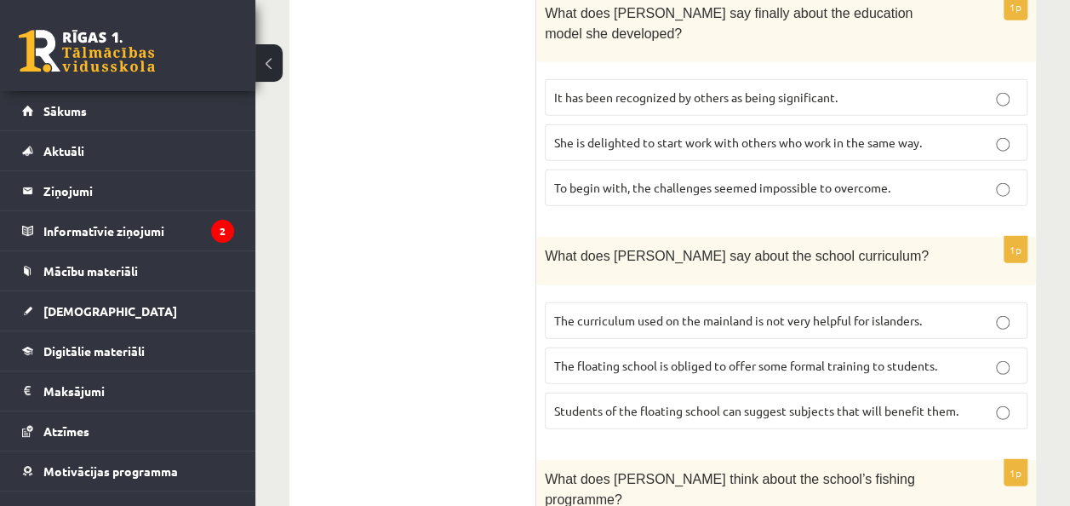
click at [950, 347] on label "The floating school is obliged to offer some formal training to students." at bounding box center [786, 365] width 483 height 37
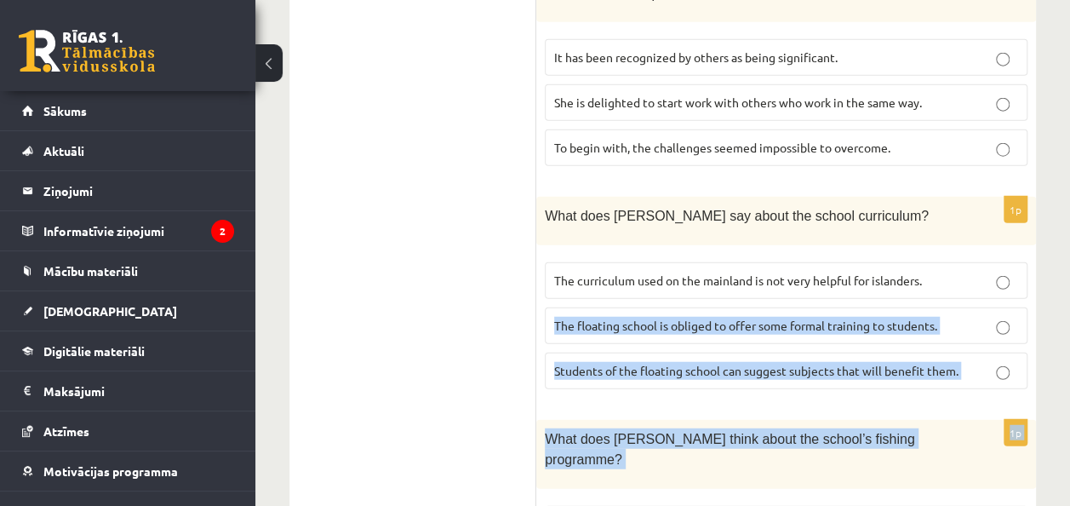
drag, startPoint x: 1078, startPoint y: 422, endPoint x: 1046, endPoint y: 382, distance: 51.4
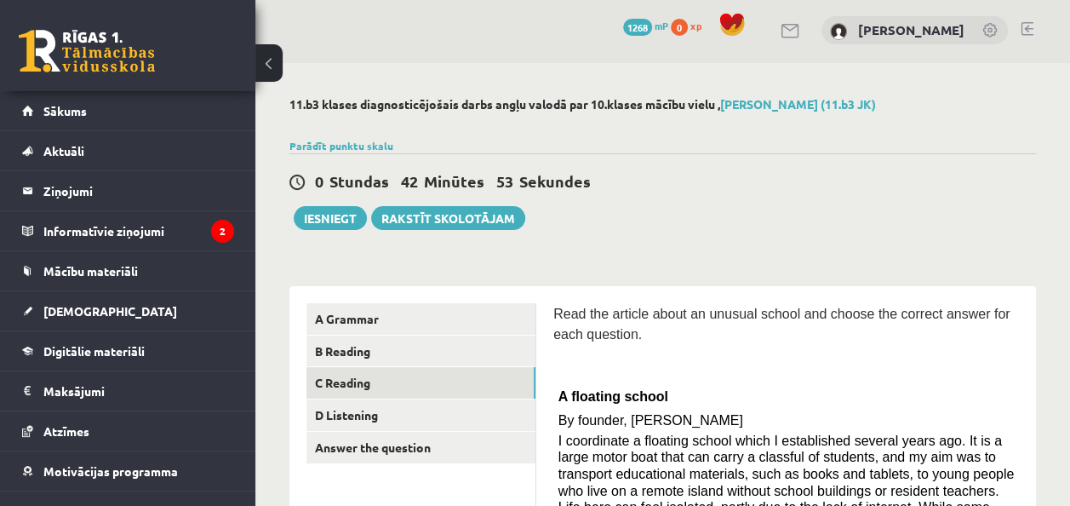
scroll to position [0, 0]
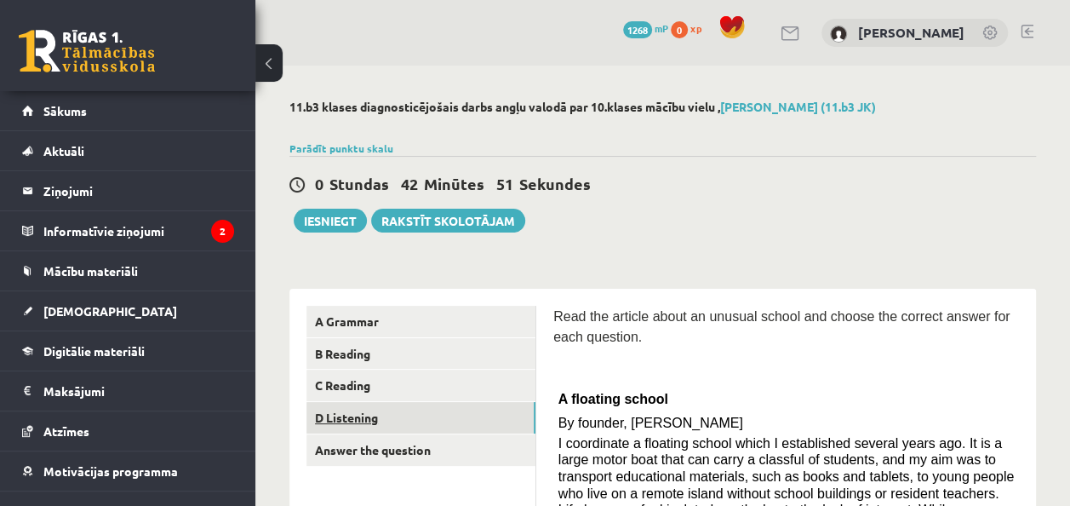
click at [392, 413] on link "D Listening" at bounding box center [420, 417] width 229 height 31
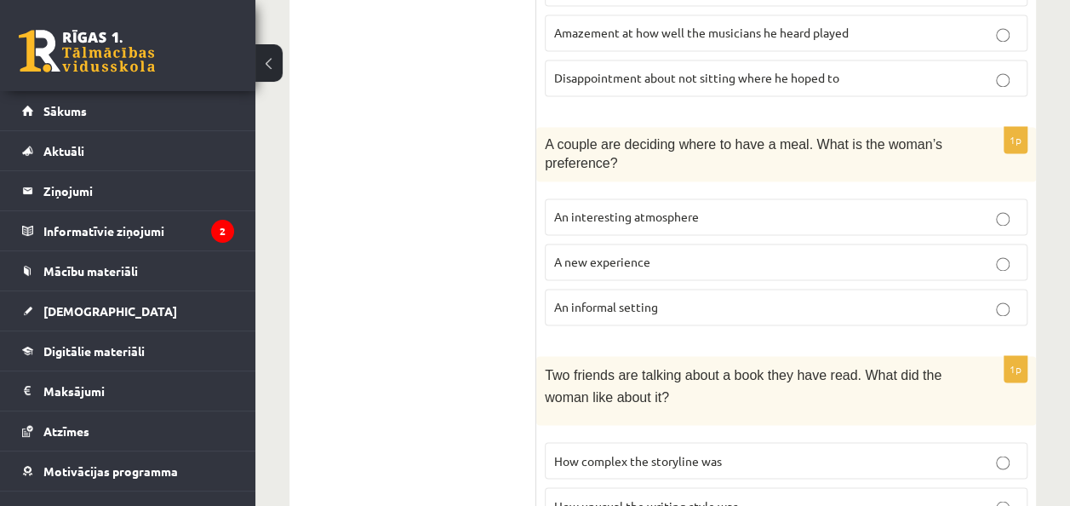
scroll to position [1217, 0]
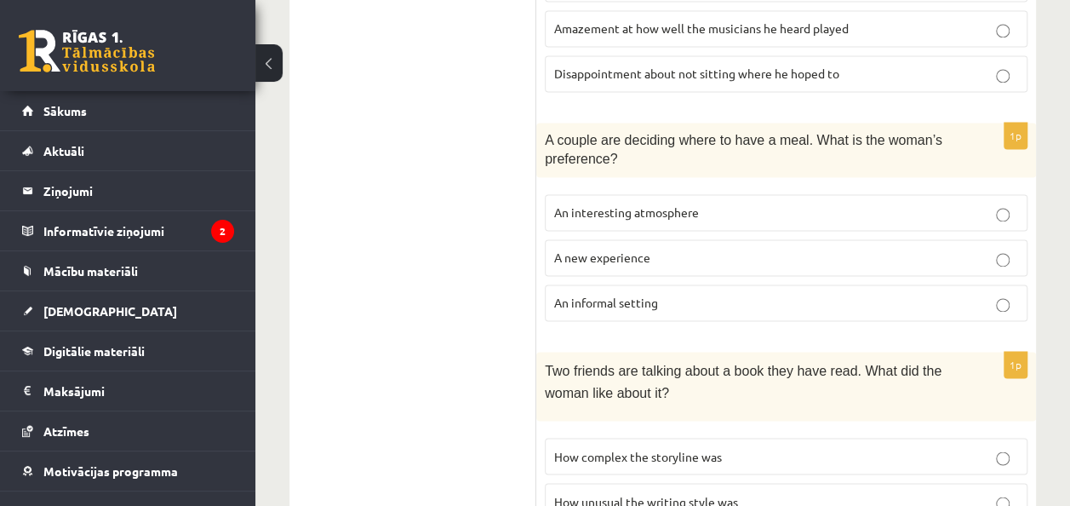
click at [766, 294] on p "An informal setting" at bounding box center [786, 303] width 464 height 18
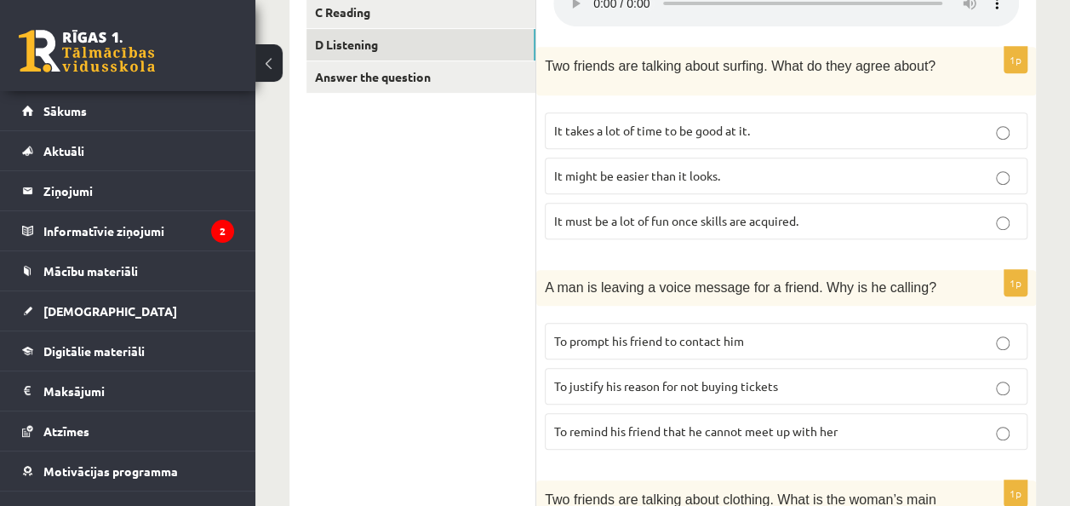
scroll to position [371, 0]
click at [928, 129] on p "It takes a lot of time to be good at it." at bounding box center [786, 132] width 464 height 18
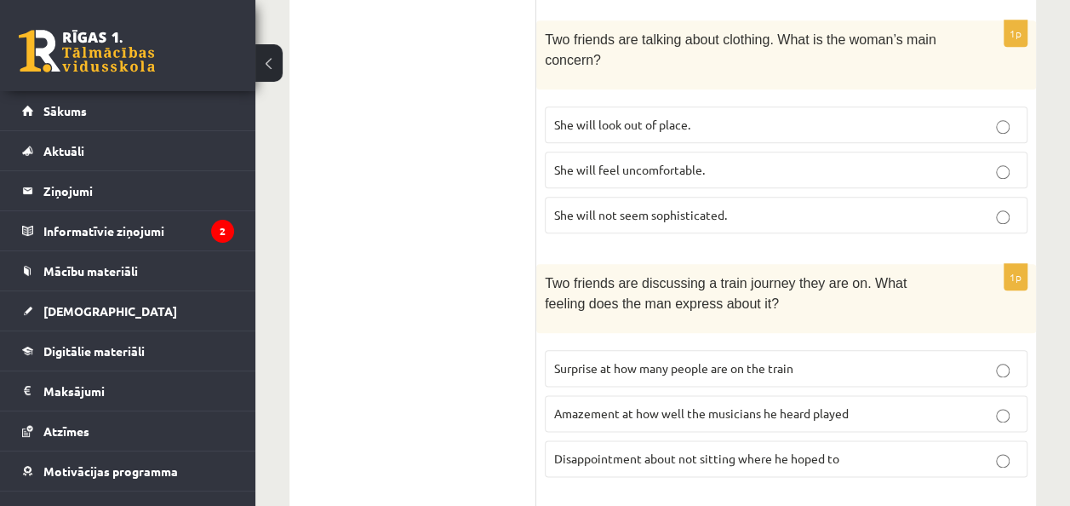
scroll to position [831, 0]
click at [999, 125] on label "She will look out of place." at bounding box center [786, 126] width 483 height 37
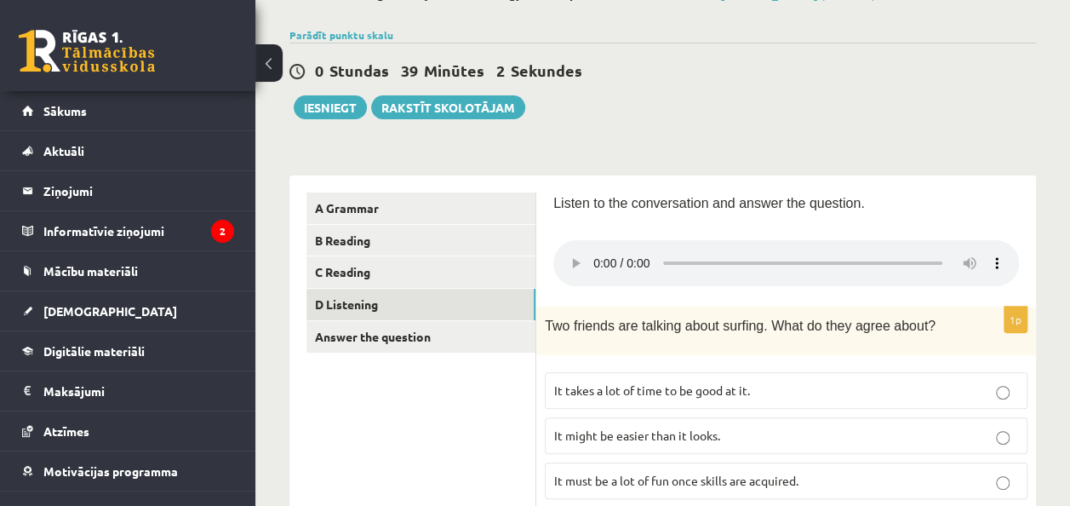
scroll to position [0, 0]
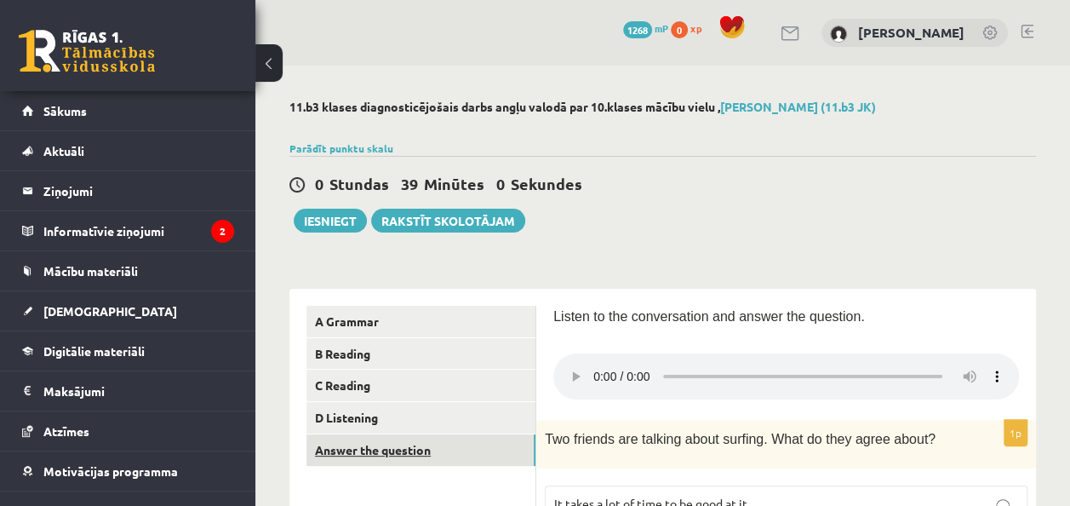
click at [466, 446] on link "Answer the question" at bounding box center [420, 449] width 229 height 31
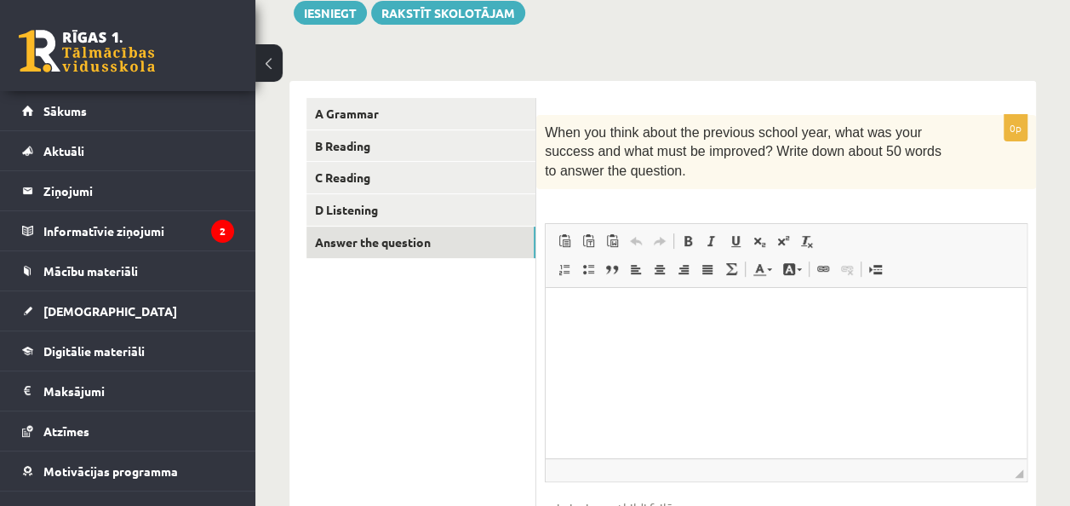
scroll to position [209, 0]
click at [780, 318] on p "Editor, wiswyg-editor-user-answer-47364052728060" at bounding box center [786, 312] width 447 height 18
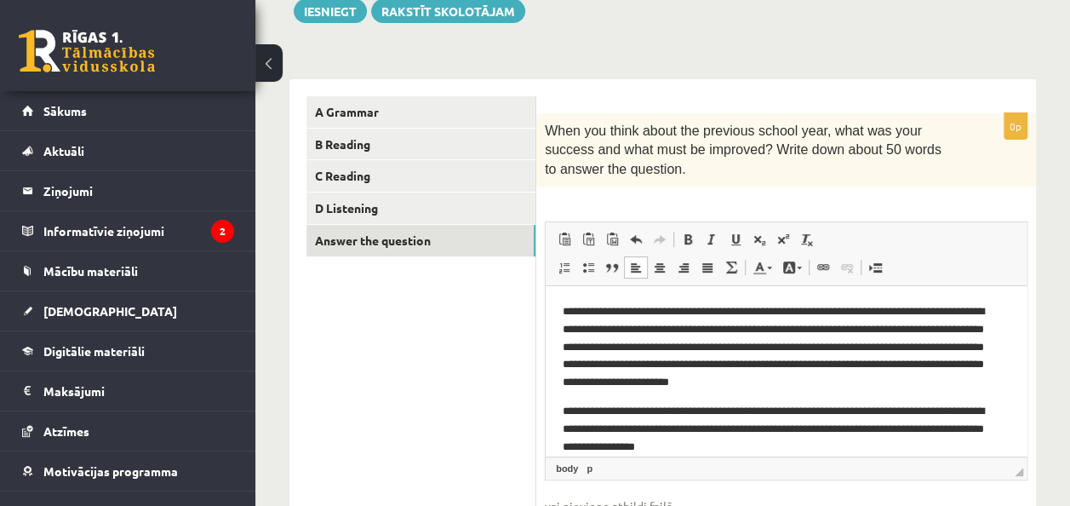
click at [867, 329] on p "**********" at bounding box center [780, 347] width 434 height 89
click at [742, 331] on p "**********" at bounding box center [780, 347] width 434 height 89
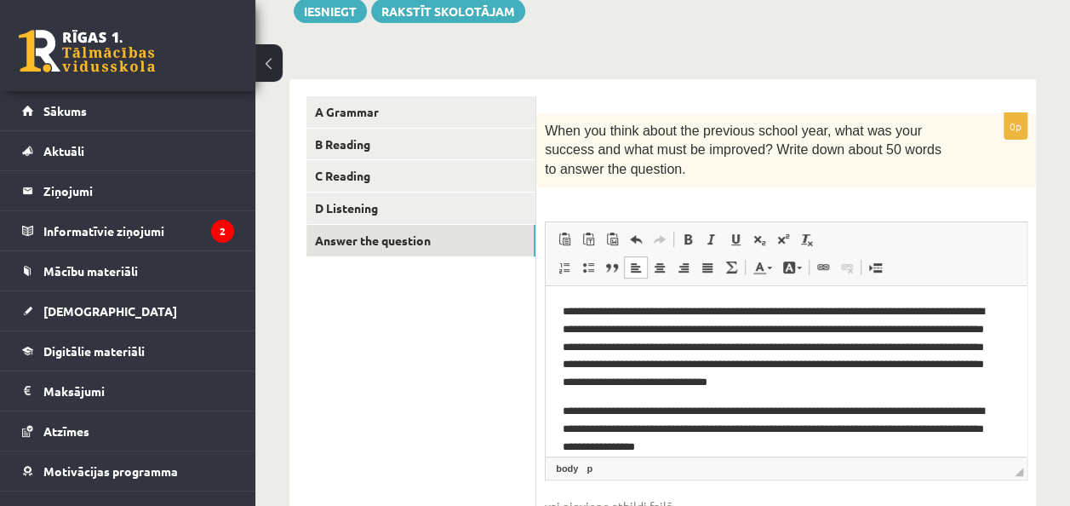
click at [941, 377] on p "**********" at bounding box center [780, 347] width 434 height 89
click at [761, 350] on p "**********" at bounding box center [780, 347] width 434 height 89
click at [952, 328] on p "**********" at bounding box center [780, 347] width 434 height 89
click at [987, 365] on p "**********" at bounding box center [780, 347] width 434 height 89
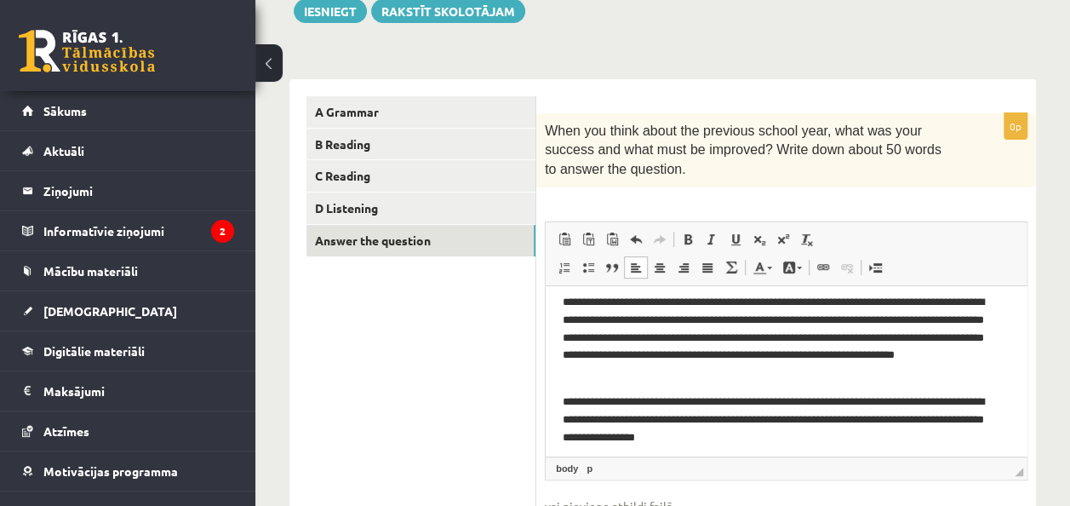
scroll to position [16, 0]
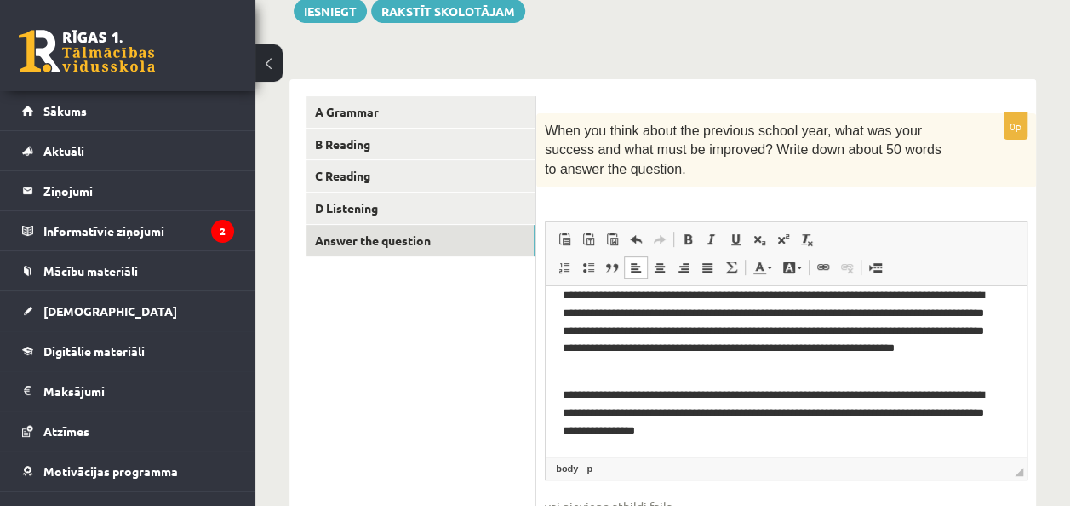
click at [563, 392] on p "**********" at bounding box center [780, 412] width 434 height 53
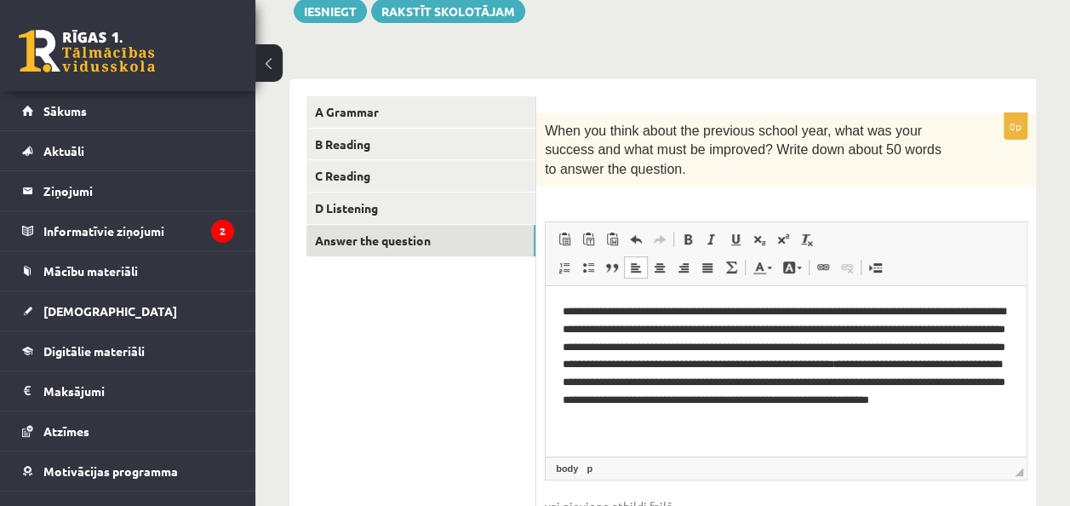
click at [848, 426] on html "**********" at bounding box center [786, 365] width 481 height 158
click at [640, 382] on p "**********" at bounding box center [786, 365] width 447 height 124
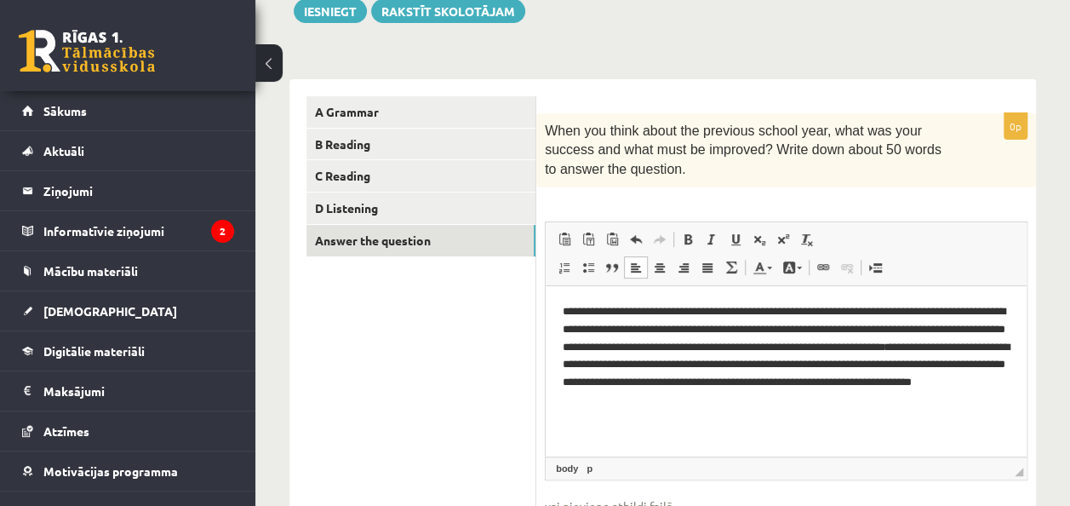
click at [756, 346] on p "**********" at bounding box center [786, 356] width 447 height 106
click at [581, 361] on p "**********" at bounding box center [786, 356] width 447 height 106
click at [771, 386] on p "**********" at bounding box center [786, 356] width 447 height 106
click at [860, 408] on p "**********" at bounding box center [786, 356] width 447 height 106
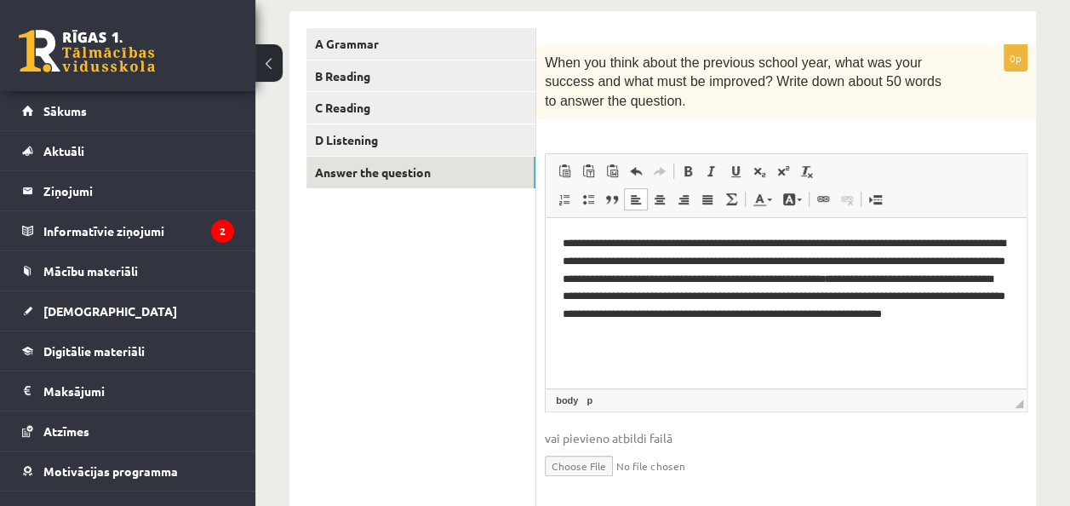
scroll to position [283, 0]
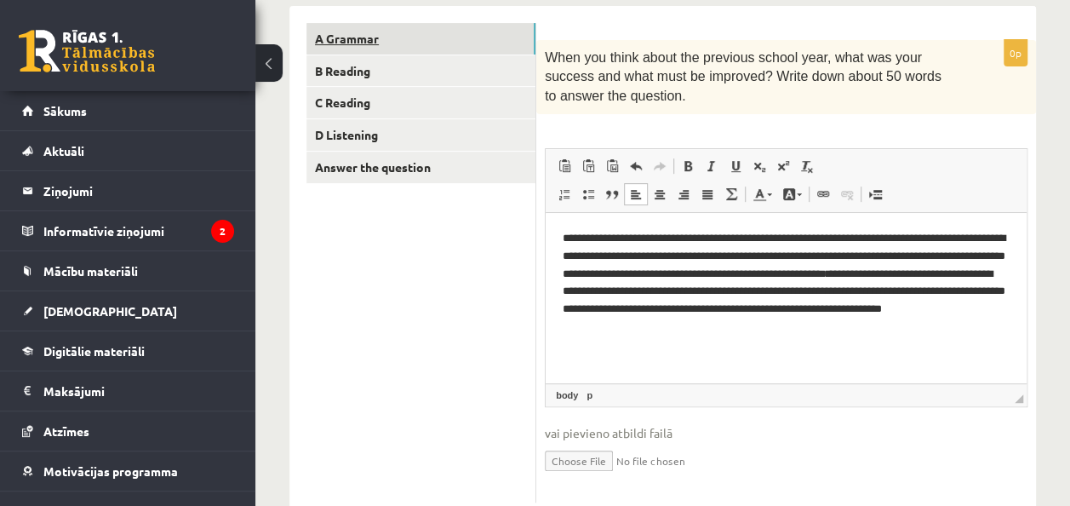
click at [499, 29] on link "A Grammar" at bounding box center [420, 38] width 229 height 31
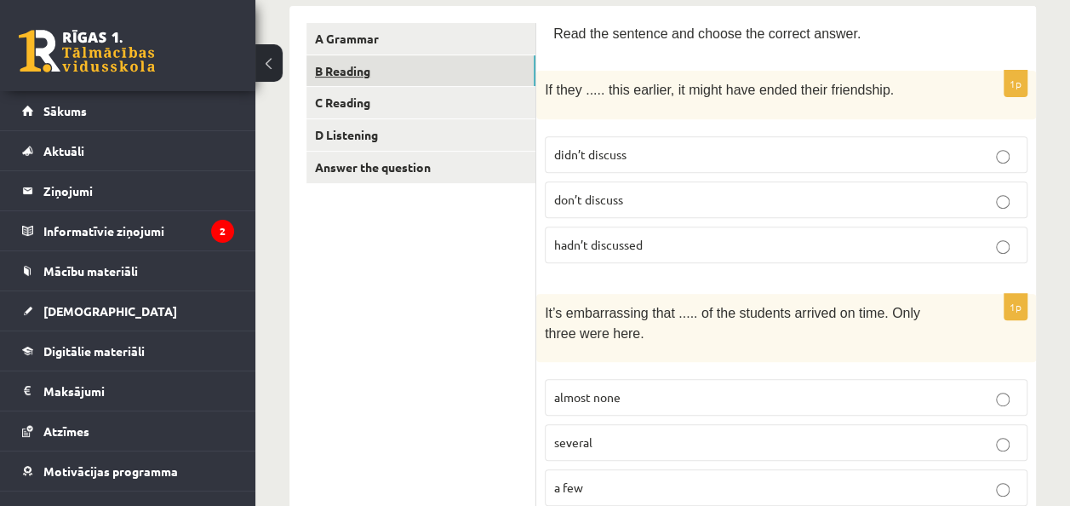
click at [470, 71] on link "B Reading" at bounding box center [420, 70] width 229 height 31
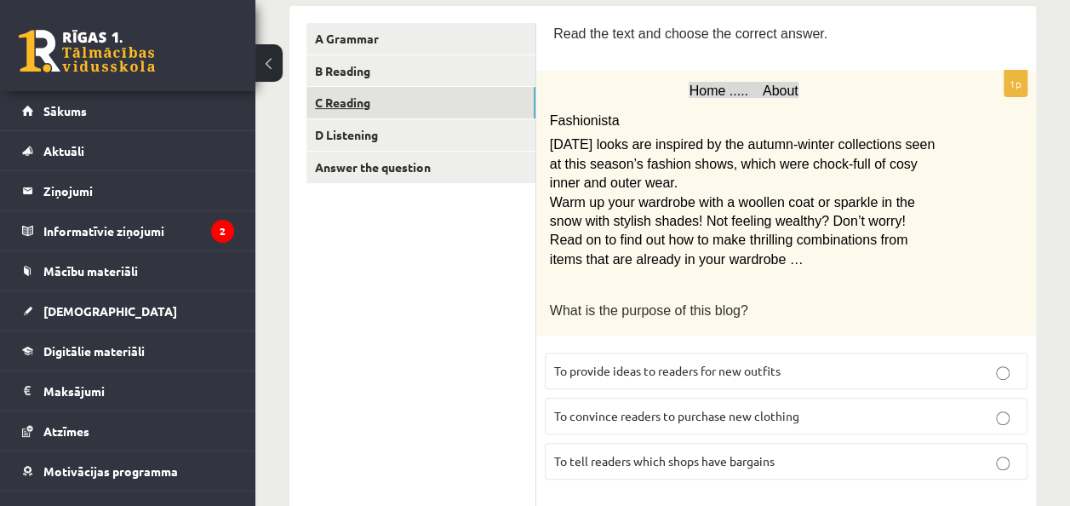
click at [460, 109] on link "C Reading" at bounding box center [420, 102] width 229 height 31
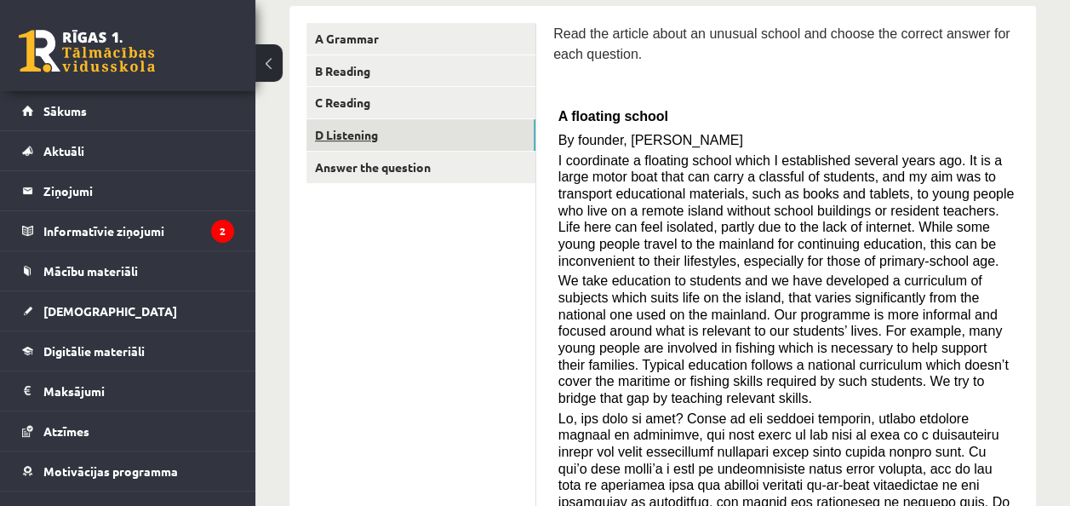
click at [454, 148] on link "D Listening" at bounding box center [420, 134] width 229 height 31
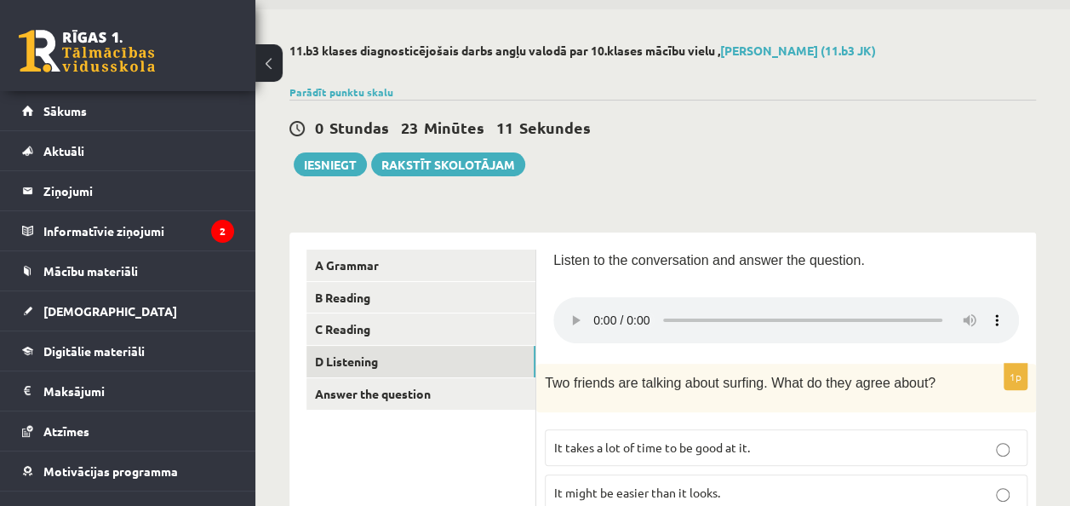
scroll to position [60, 0]
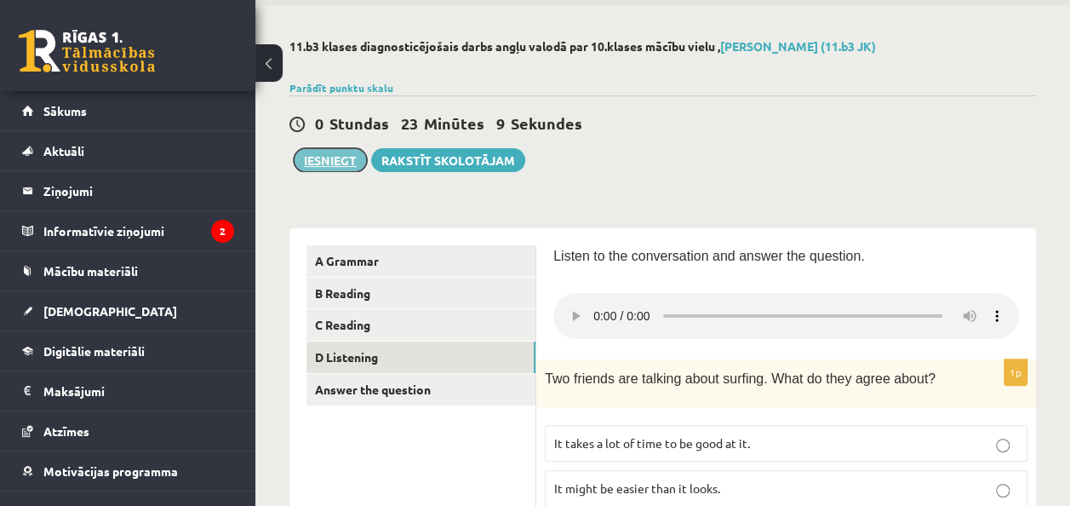
click at [325, 153] on button "Iesniegt" at bounding box center [330, 160] width 73 height 24
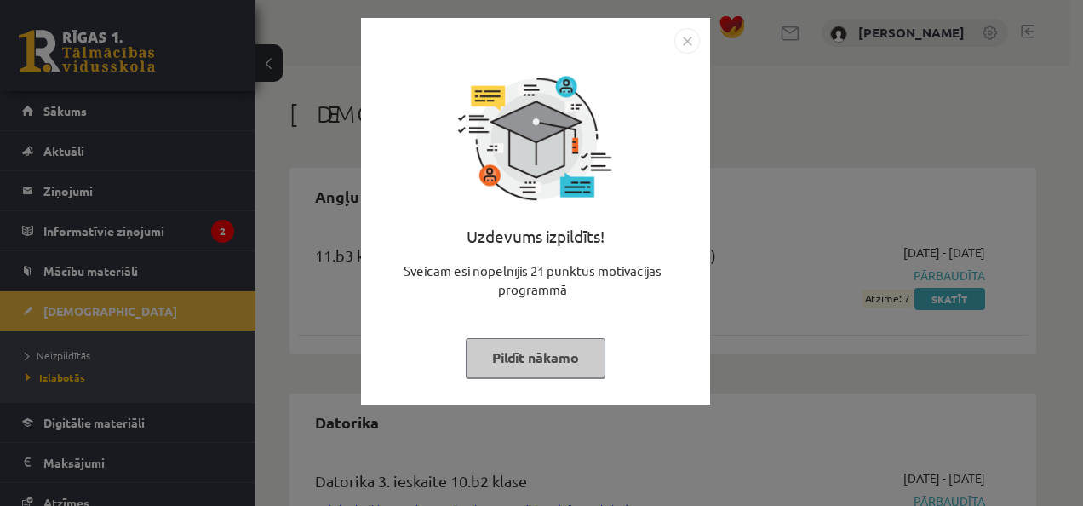
click at [684, 36] on img "Close" at bounding box center [687, 41] width 26 height 26
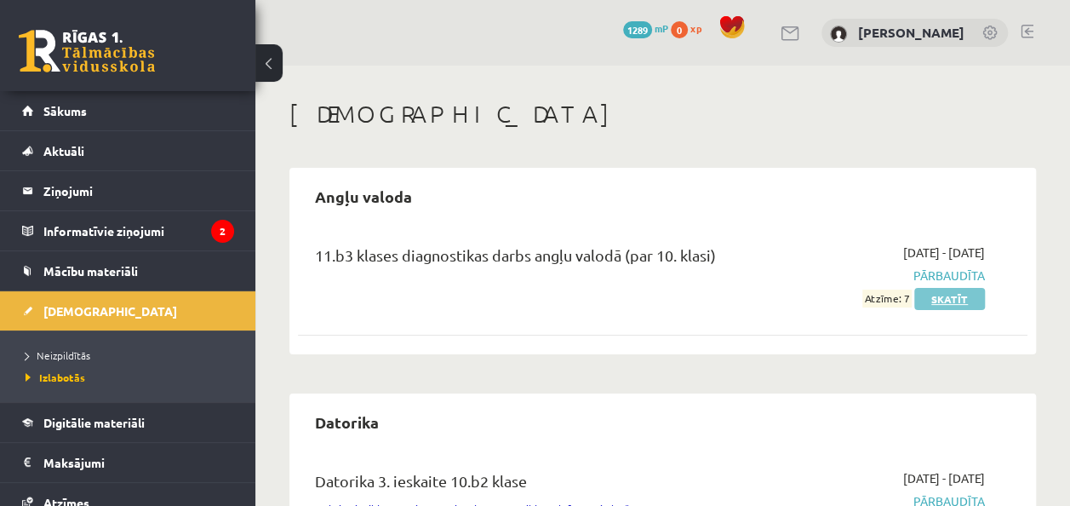
click at [934, 300] on link "Skatīt" at bounding box center [949, 299] width 71 height 22
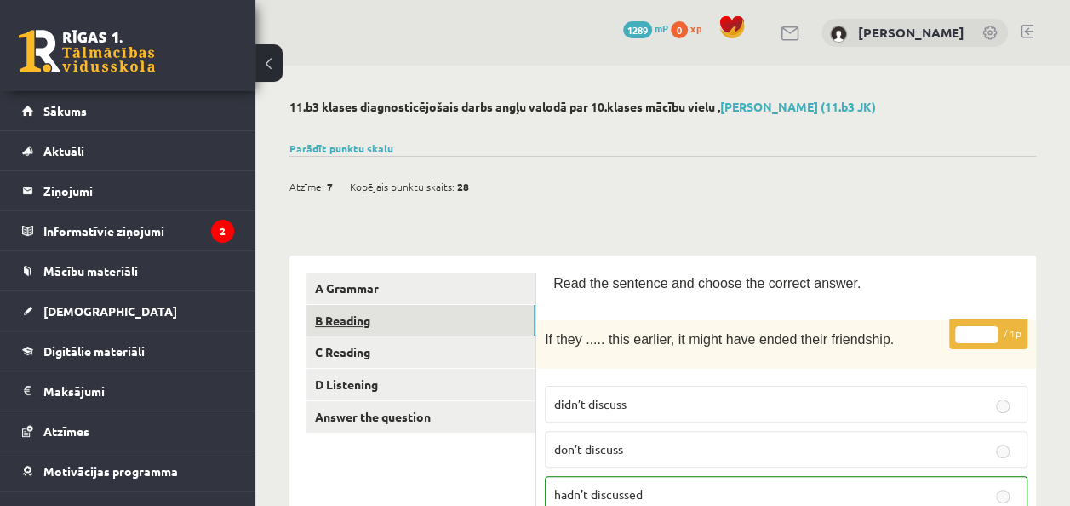
click at [424, 322] on link "B Reading" at bounding box center [420, 320] width 229 height 31
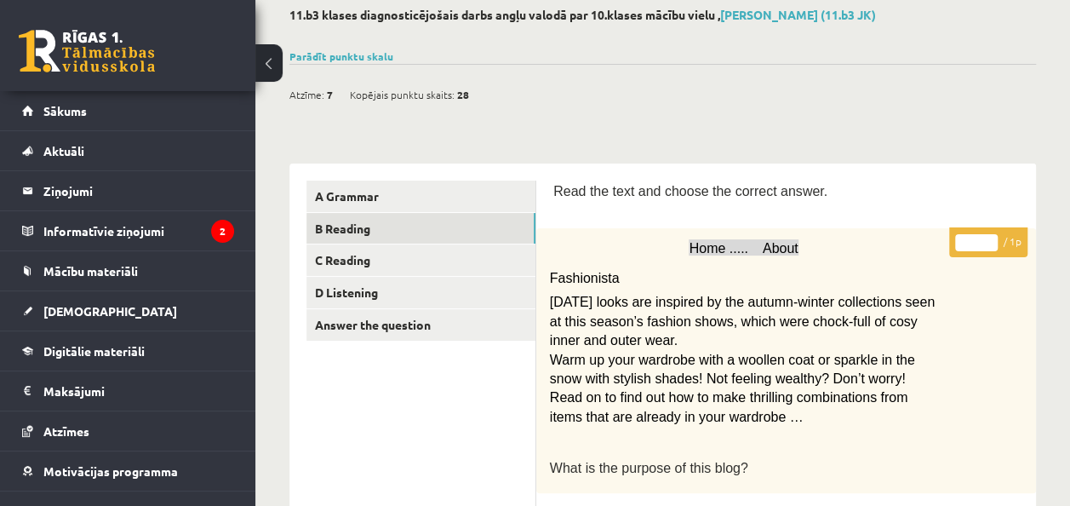
scroll to position [146, 0]
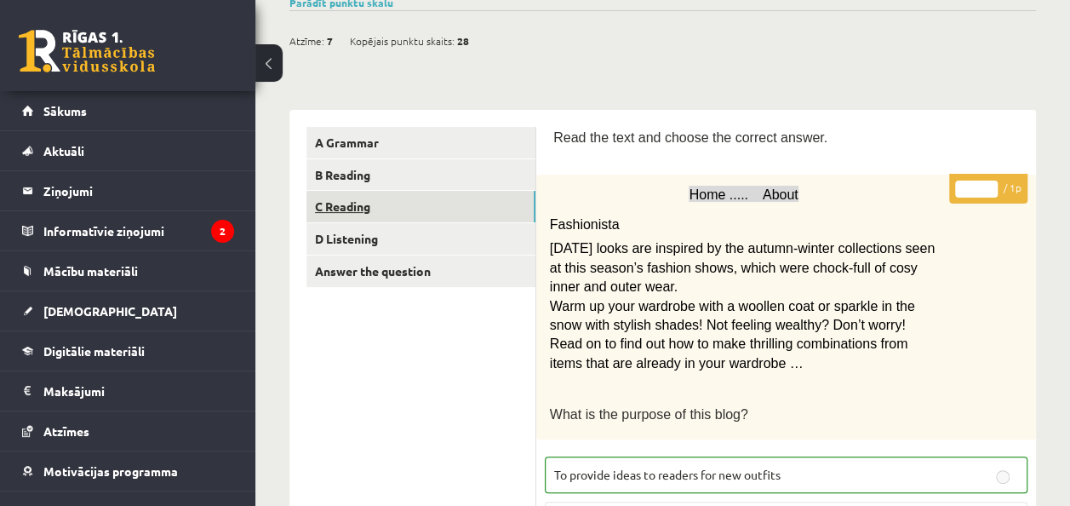
click at [495, 201] on link "C Reading" at bounding box center [420, 206] width 229 height 31
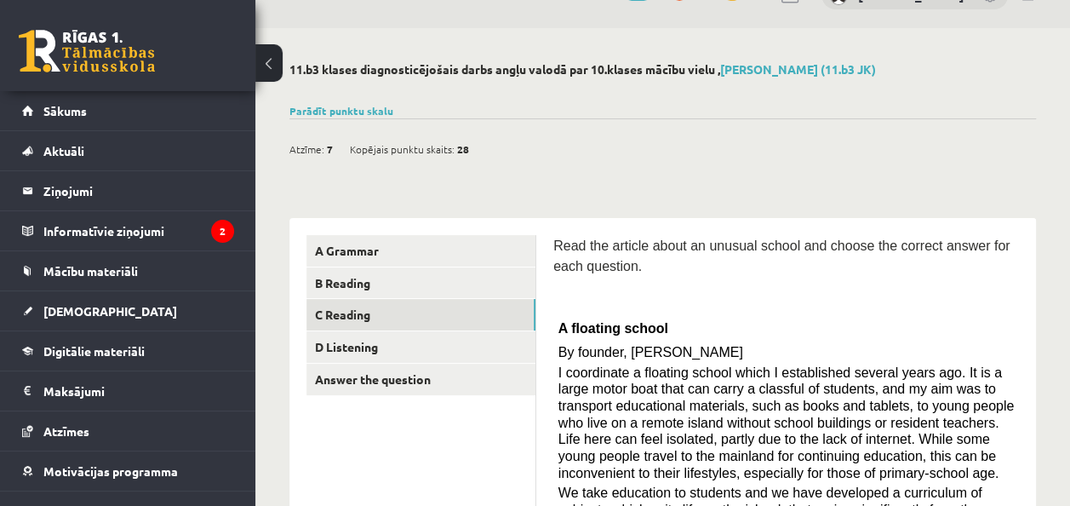
scroll to position [69, 0]
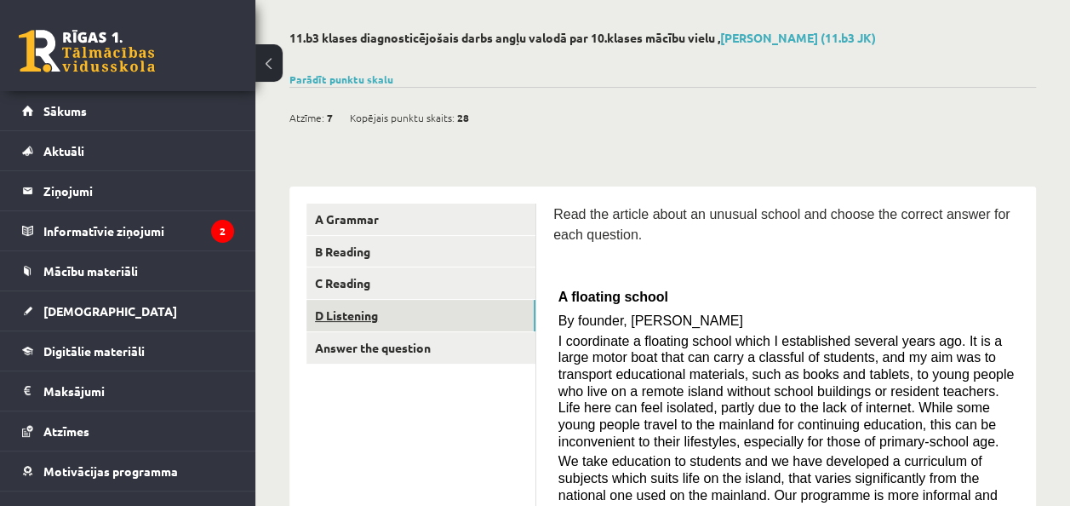
click at [390, 303] on link "D Listening" at bounding box center [420, 315] width 229 height 31
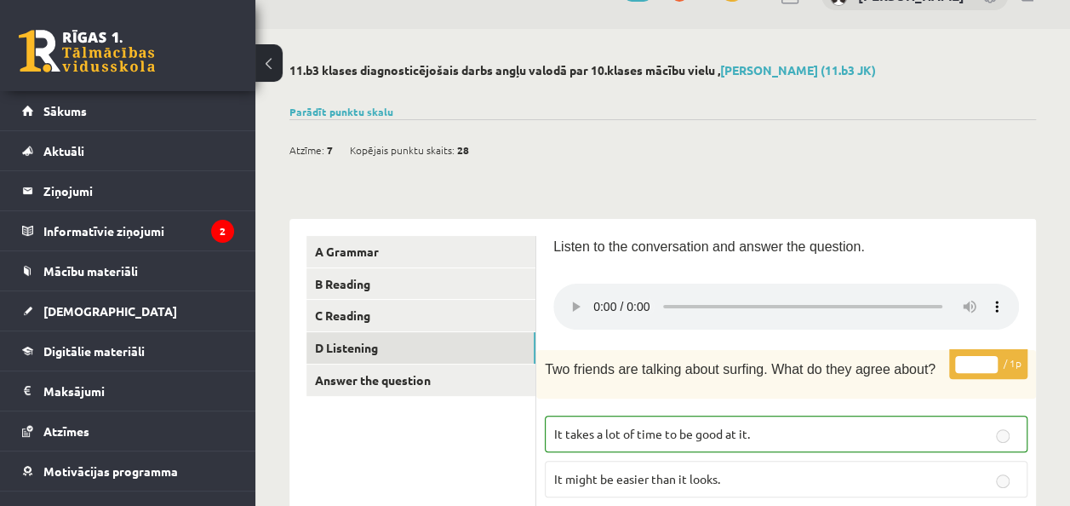
scroll to position [40, 0]
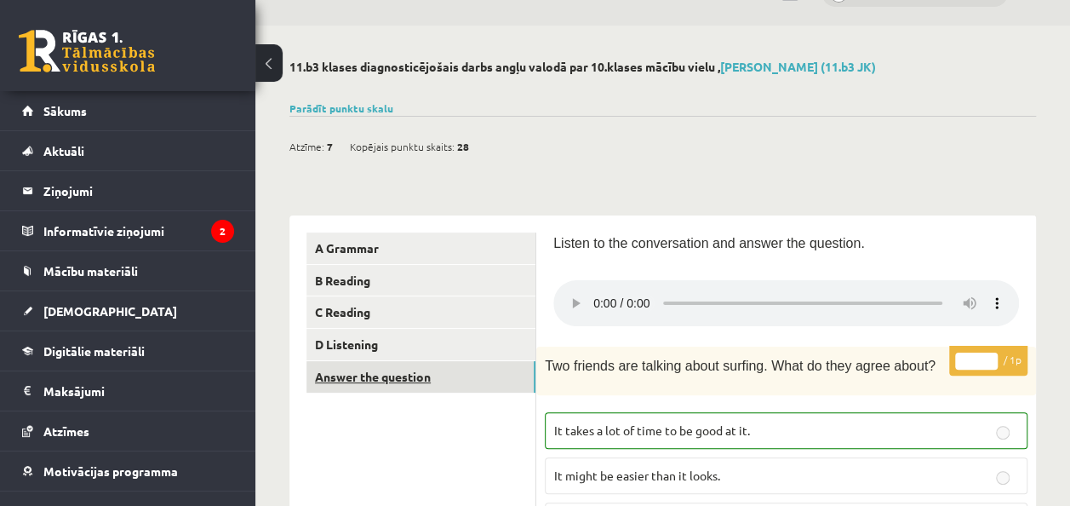
click at [482, 361] on link "Answer the question" at bounding box center [420, 376] width 229 height 31
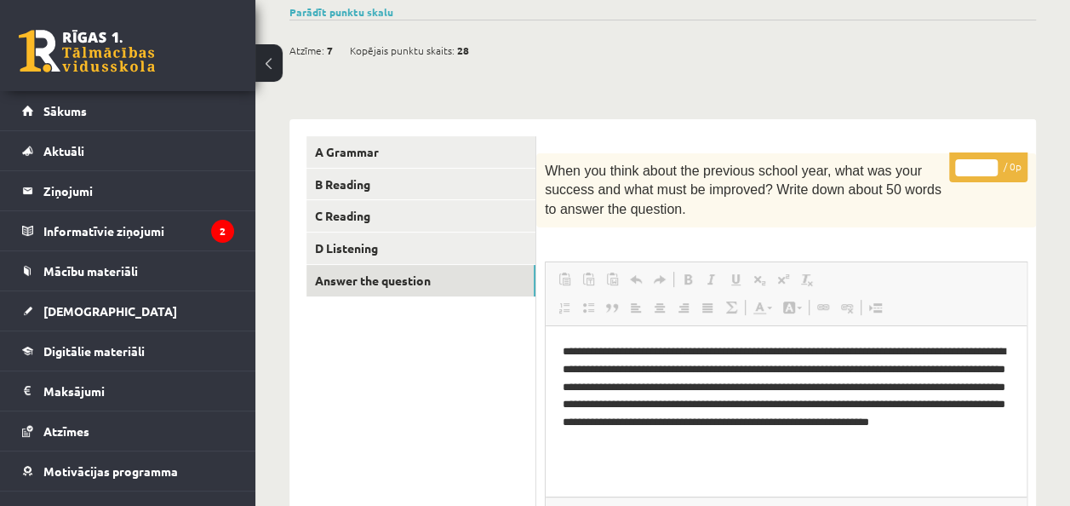
scroll to position [141, 0]
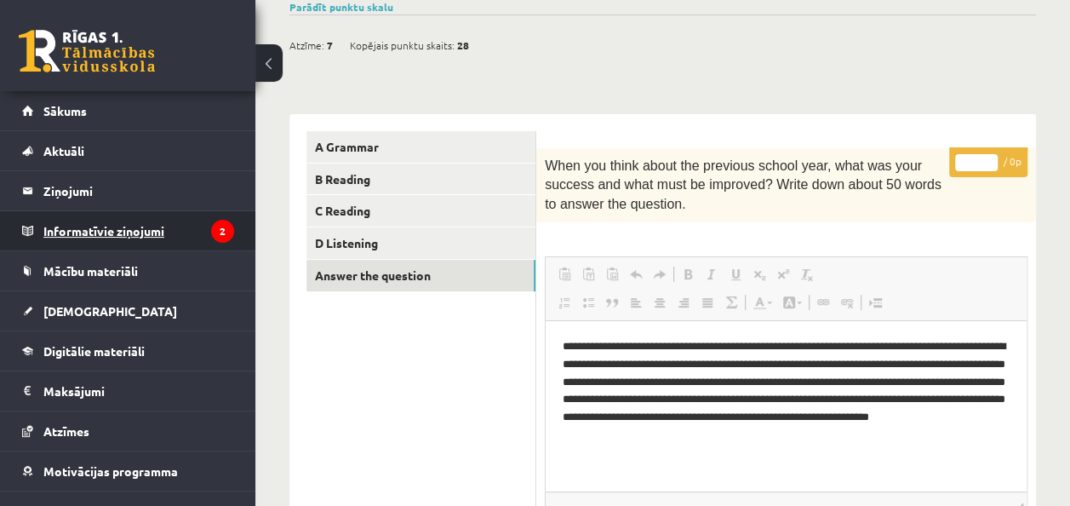
click at [150, 230] on legend "Informatīvie ziņojumi 2" at bounding box center [138, 230] width 191 height 39
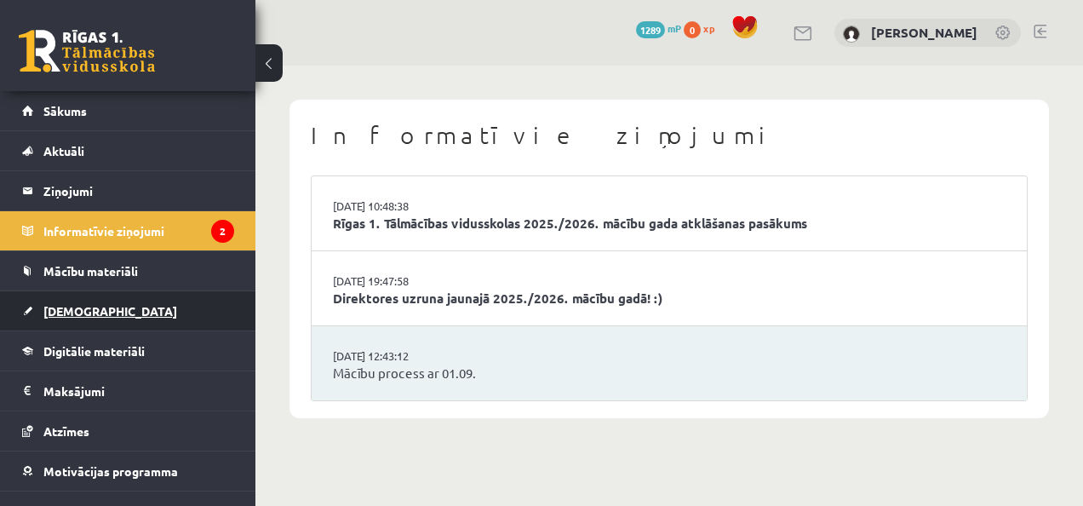
click at [94, 313] on span "[DEMOGRAPHIC_DATA]" at bounding box center [110, 310] width 134 height 15
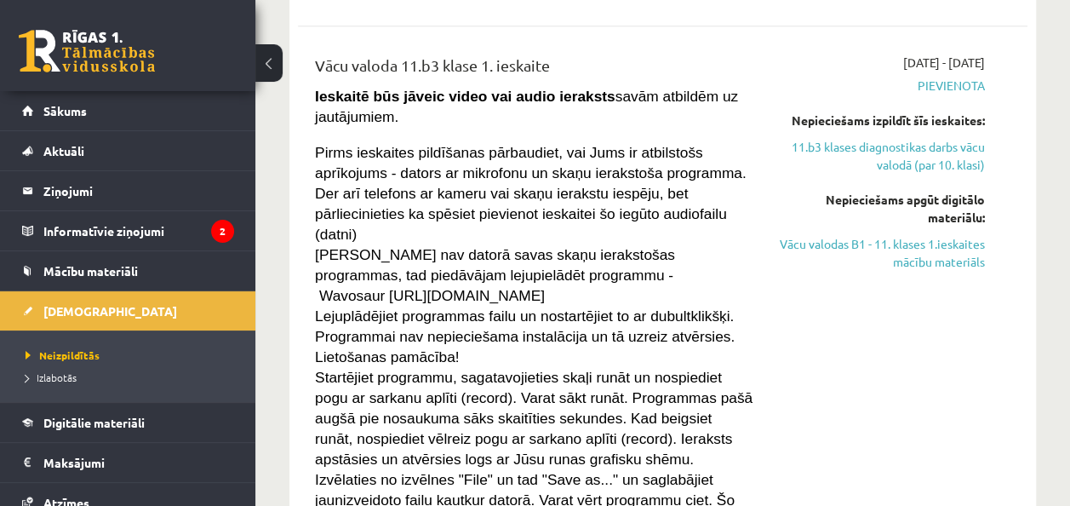
scroll to position [562, 0]
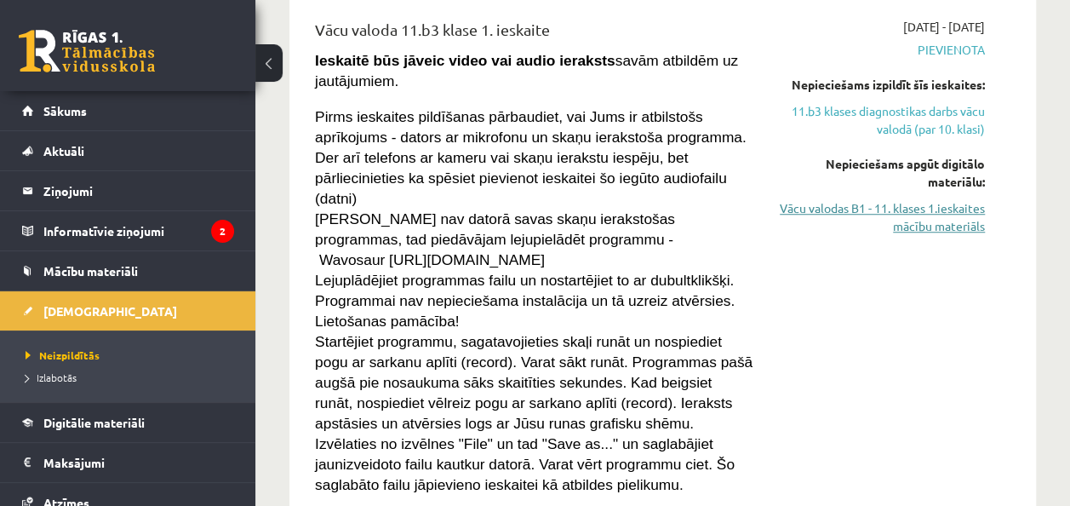
click at [892, 221] on link "Vācu valodas B1 - 11. klases 1.ieskaites mācību materiāls" at bounding box center [882, 217] width 206 height 36
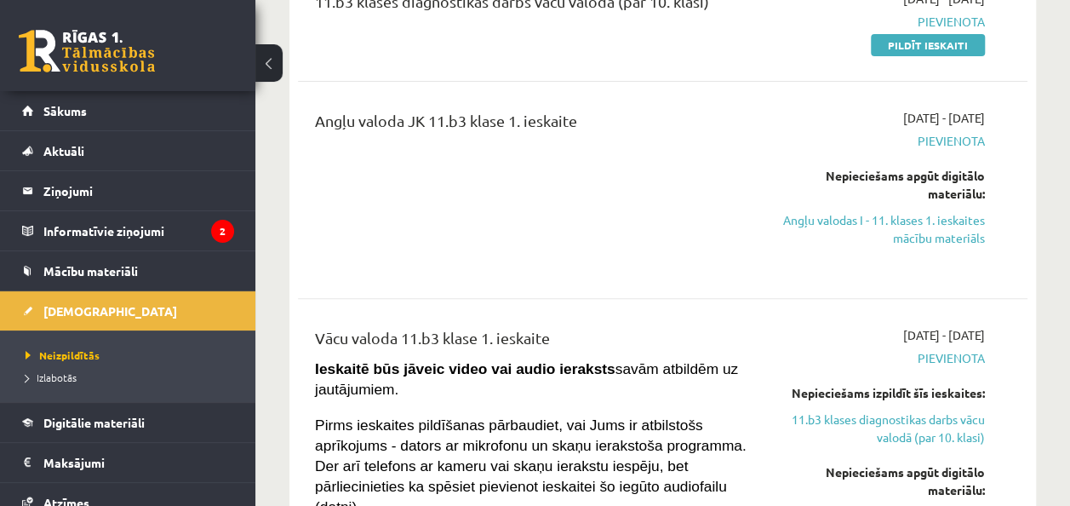
scroll to position [326, 0]
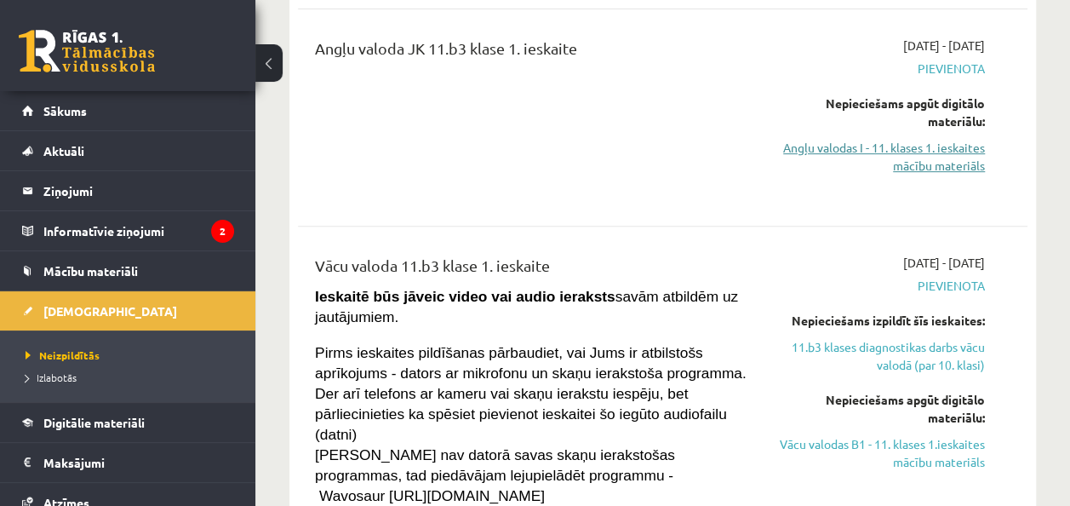
click at [907, 152] on link "Angļu valodas I - 11. klases 1. ieskaites mācību materiāls" at bounding box center [882, 157] width 206 height 36
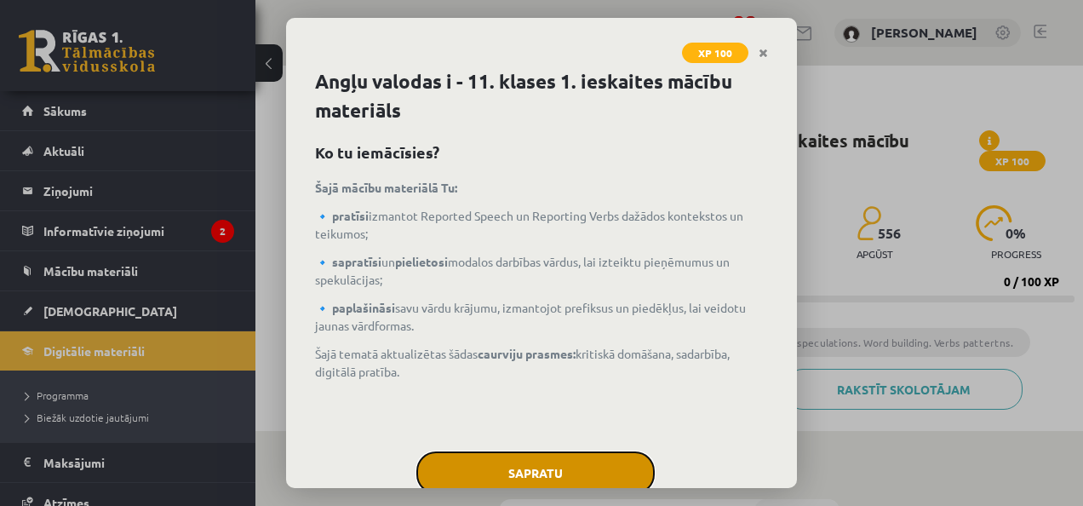
click at [562, 456] on button "Sapratu" at bounding box center [535, 472] width 238 height 43
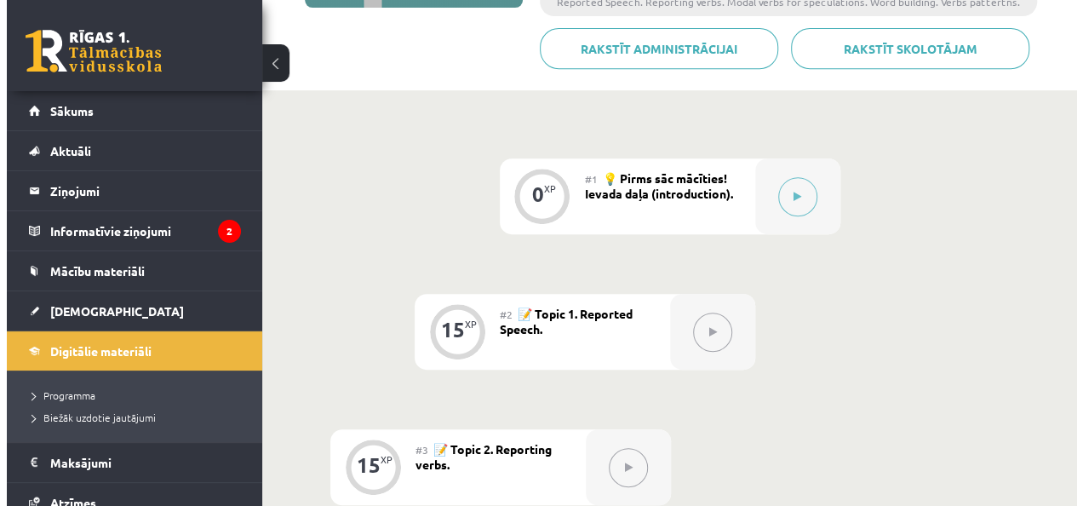
scroll to position [364, 0]
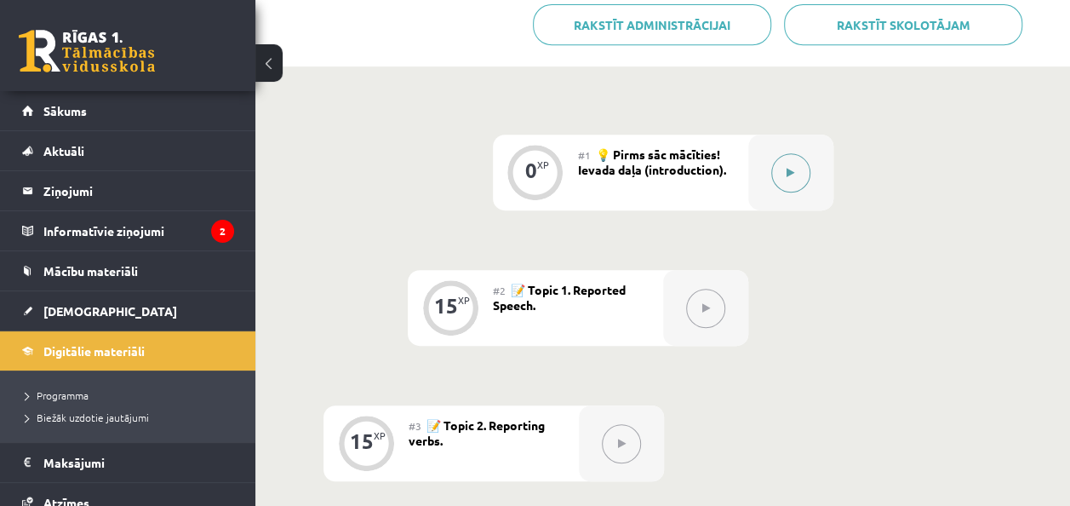
click at [774, 169] on button at bounding box center [790, 172] width 39 height 39
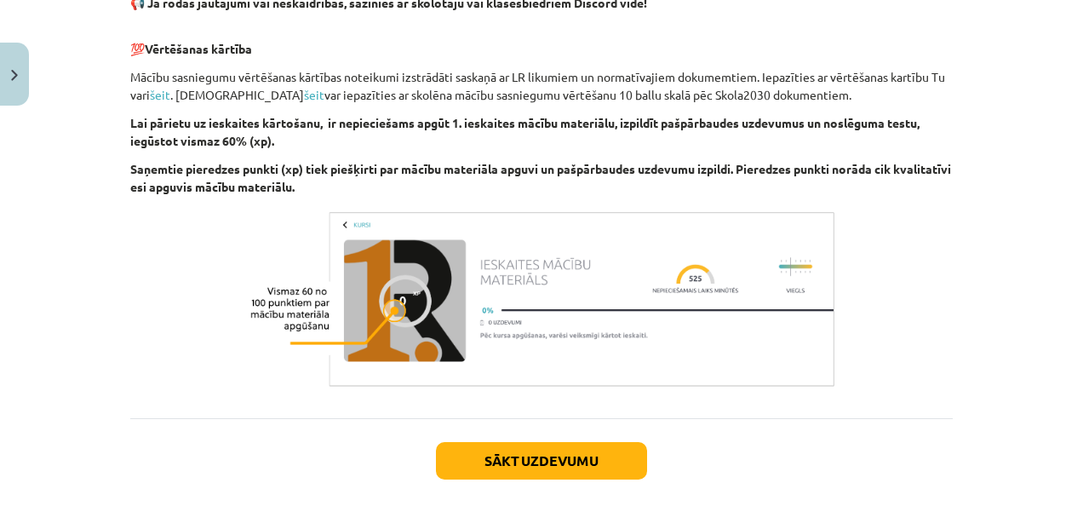
scroll to position [1282, 0]
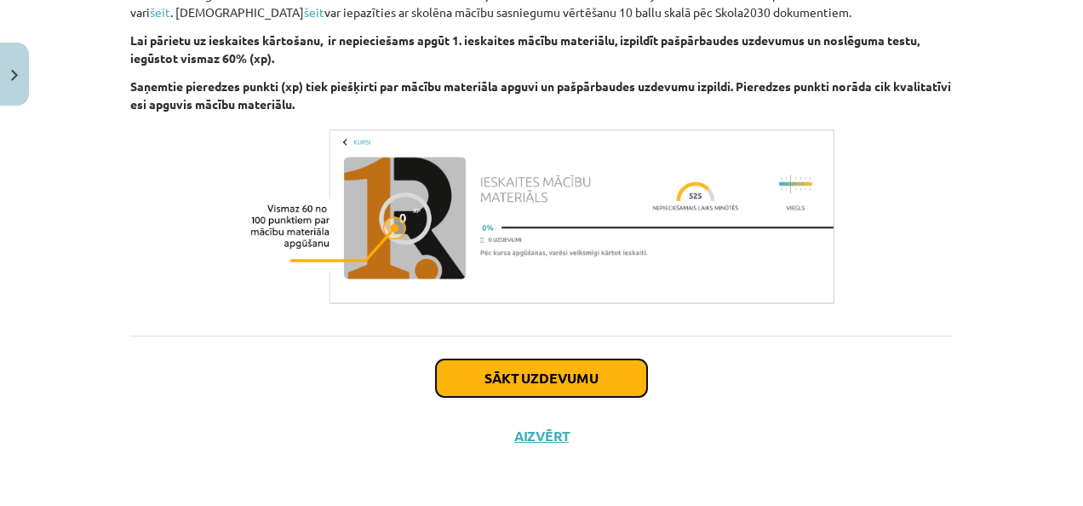
click at [606, 380] on button "Sākt uzdevumu" at bounding box center [541, 377] width 211 height 37
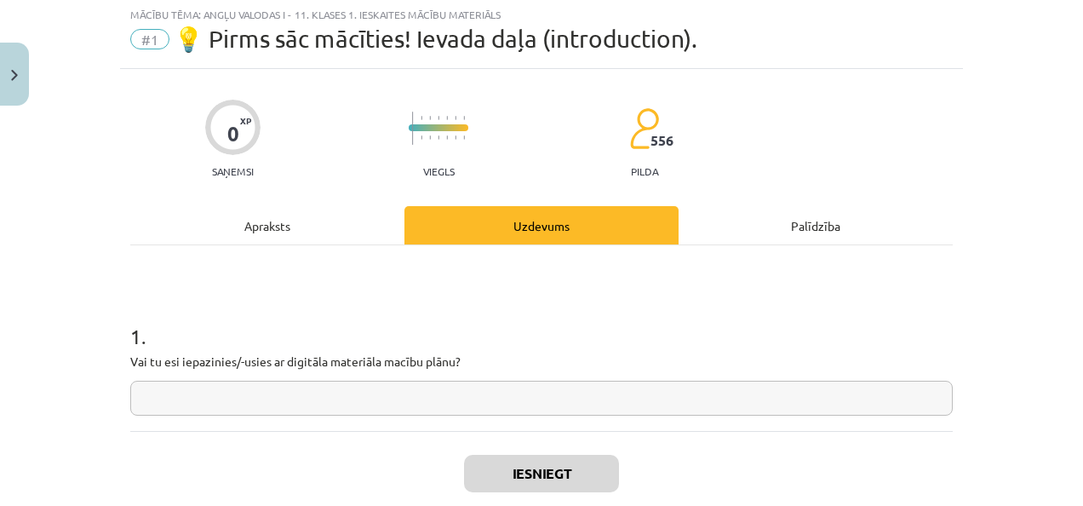
scroll to position [43, 0]
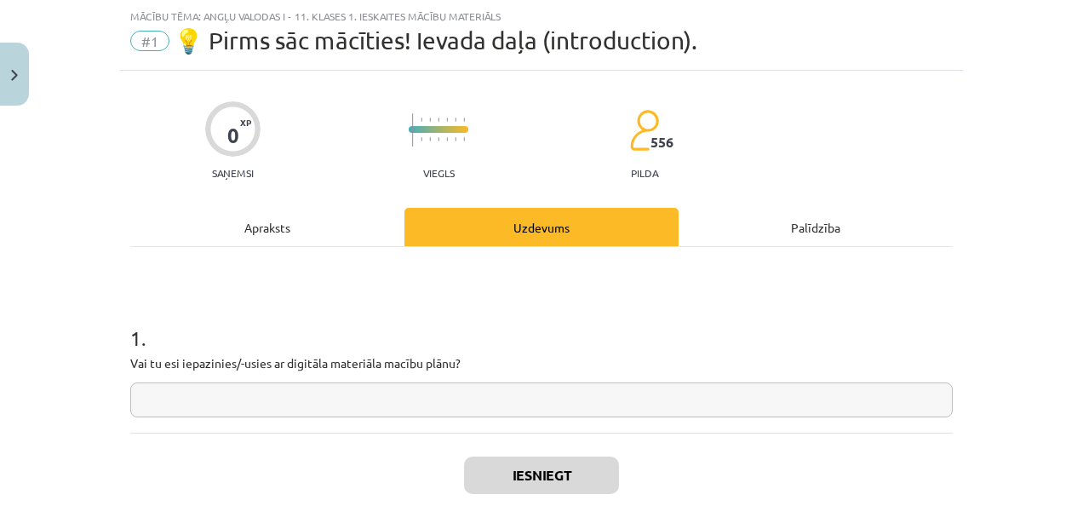
click at [546, 389] on input "text" at bounding box center [541, 399] width 822 height 35
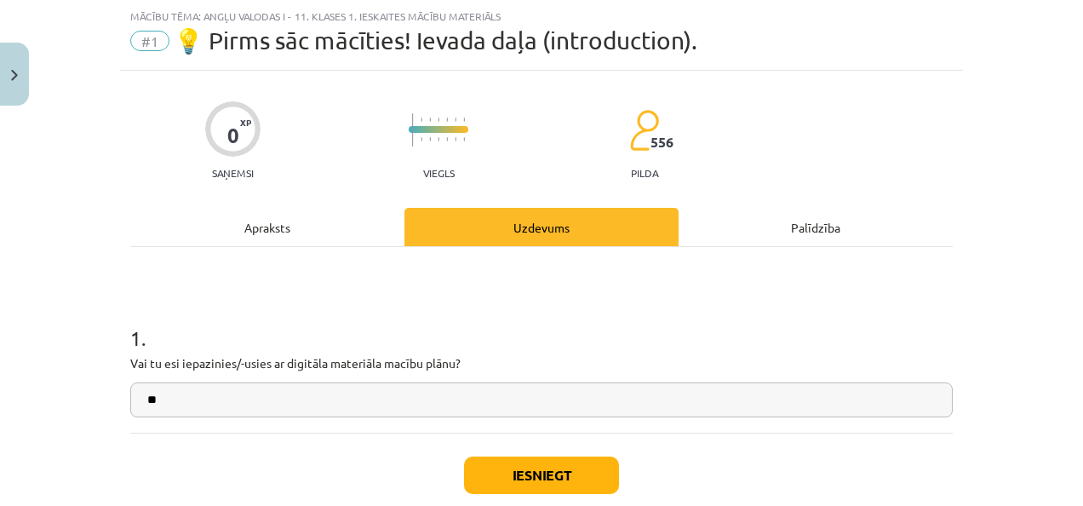
type input "**"
click at [515, 483] on button "Iesniegt" at bounding box center [541, 474] width 155 height 37
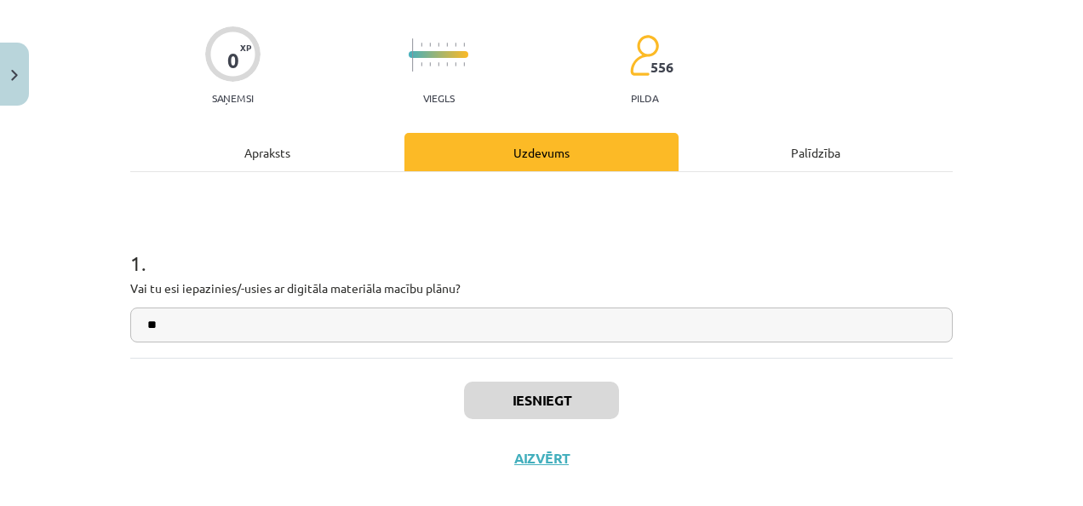
scroll to position [128, 0]
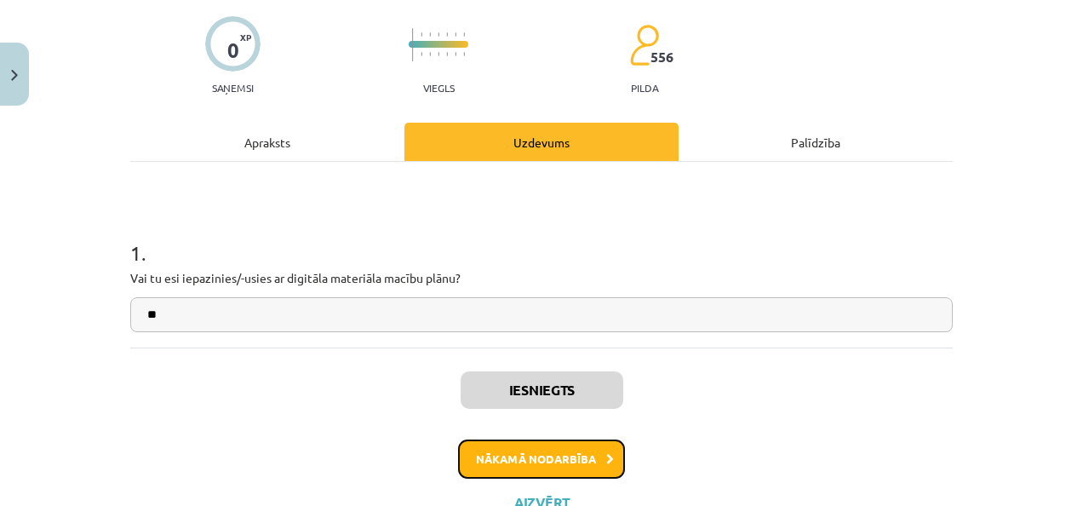
click at [519, 468] on button "Nākamā nodarbība" at bounding box center [541, 458] width 167 height 39
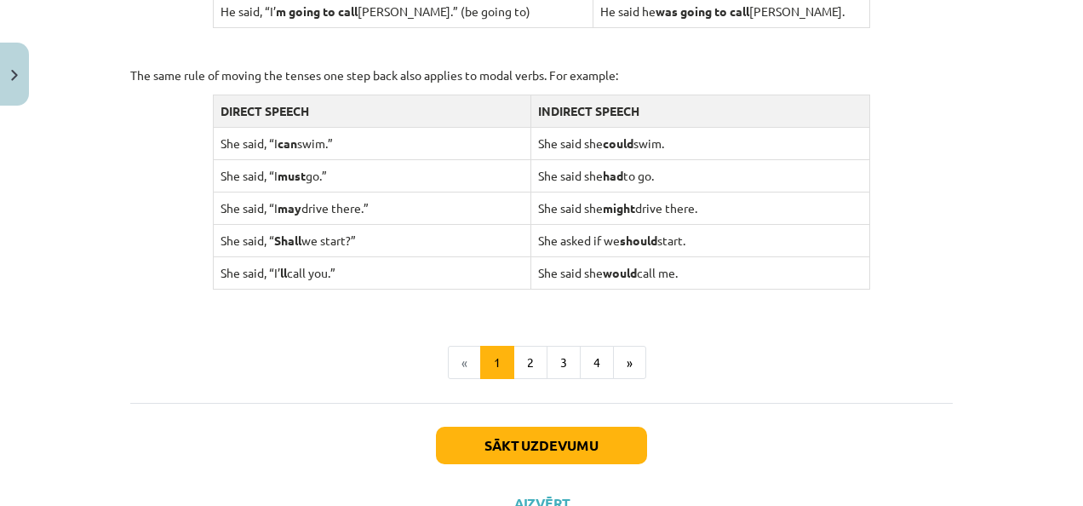
scroll to position [1734, 0]
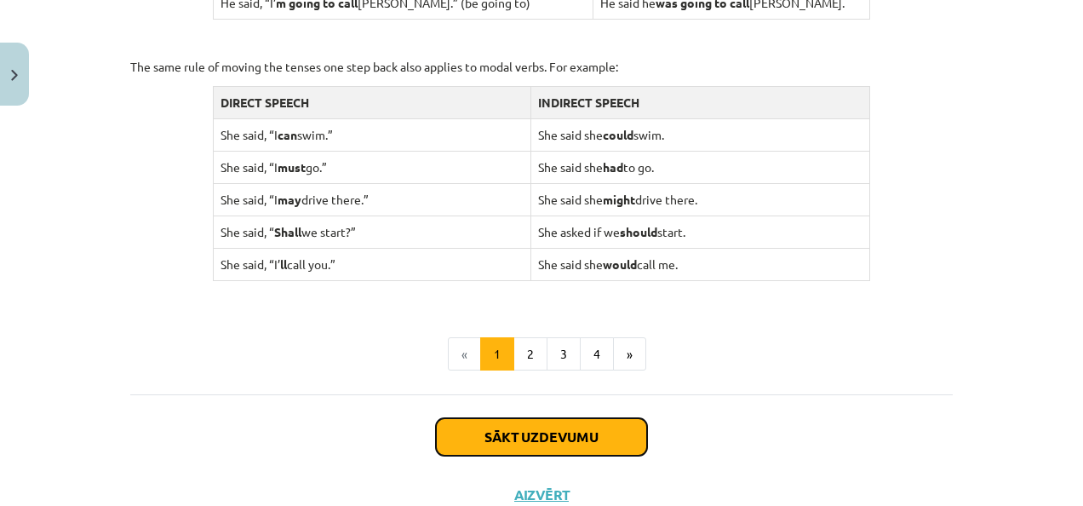
click at [553, 426] on button "Sākt uzdevumu" at bounding box center [541, 436] width 211 height 37
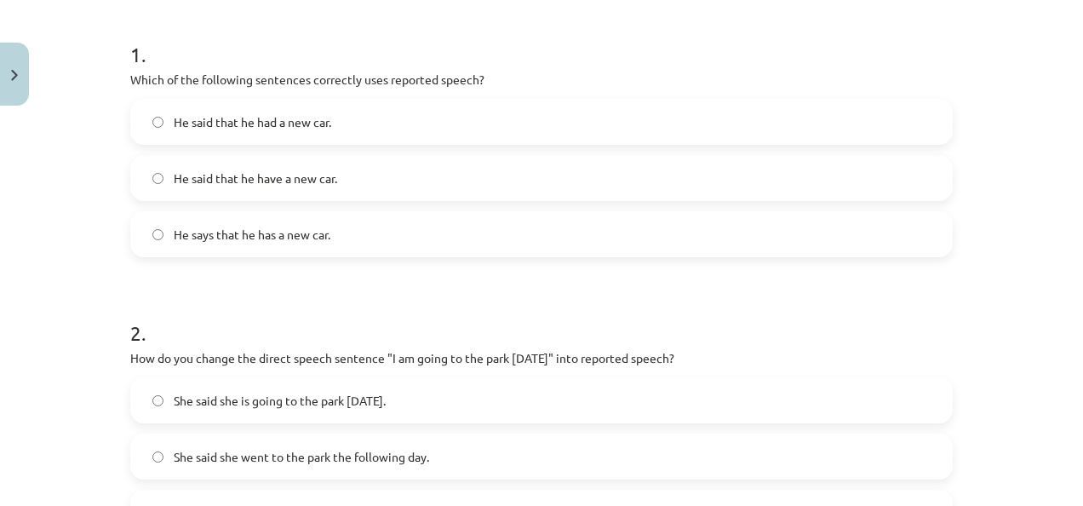
scroll to position [323, 0]
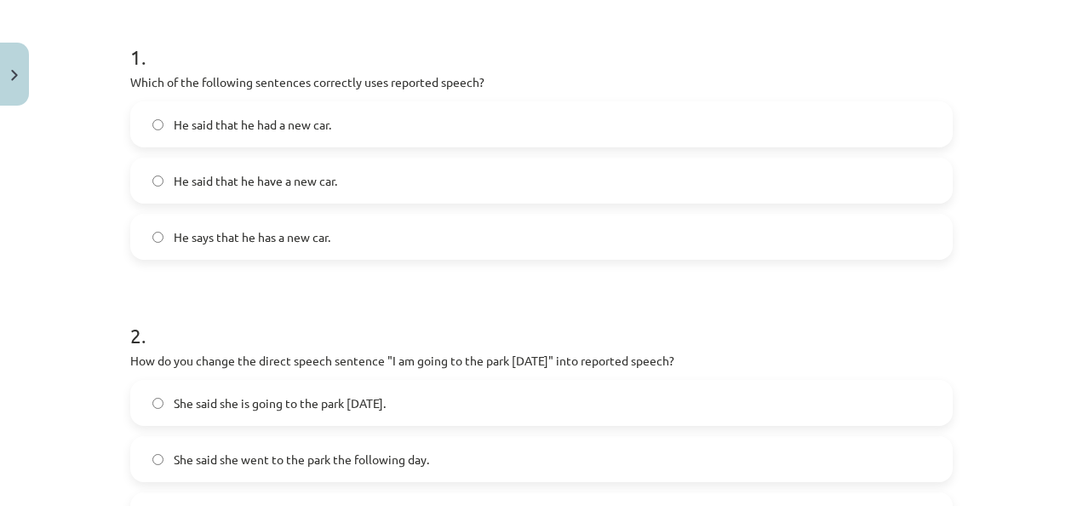
click at [414, 233] on label "He says that he has a new car." at bounding box center [541, 236] width 819 height 43
click at [300, 125] on span "He said that he had a new car." at bounding box center [252, 125] width 157 height 18
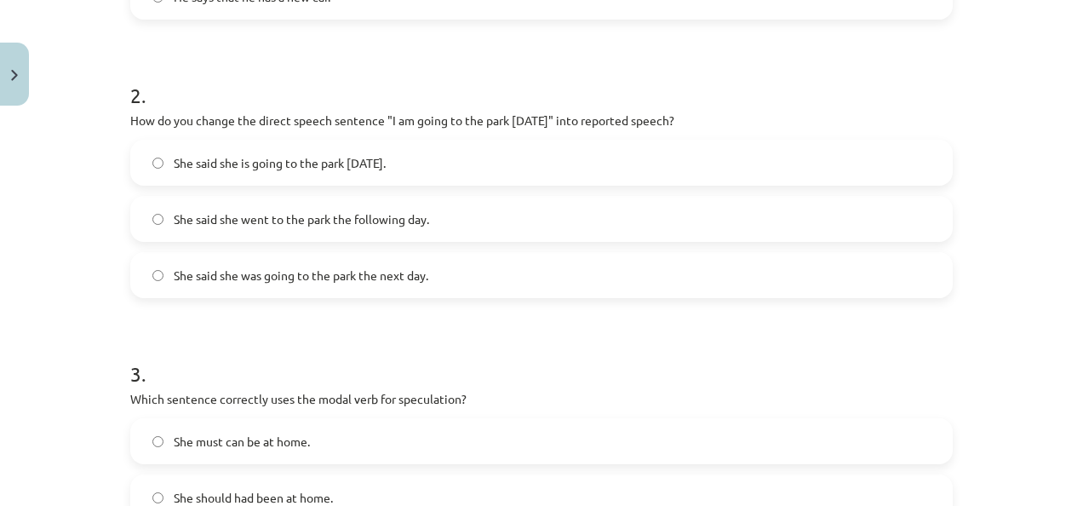
scroll to position [574, 0]
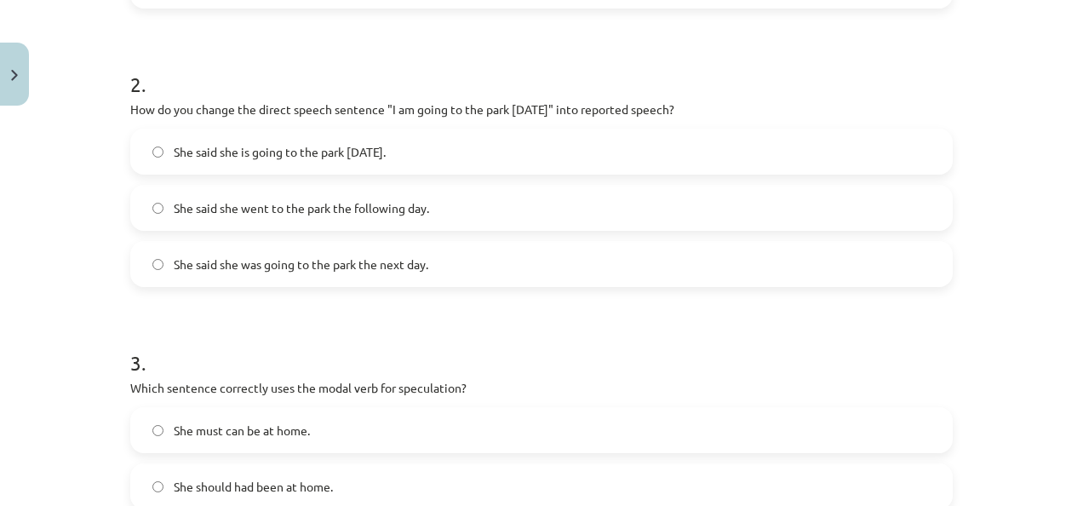
click at [477, 153] on label "She said she is going to the park tomorrow." at bounding box center [541, 151] width 819 height 43
click at [459, 193] on label "She said she went to the park the following day." at bounding box center [541, 207] width 819 height 43
click at [443, 259] on label "She said she was going to the park the next day." at bounding box center [541, 264] width 819 height 43
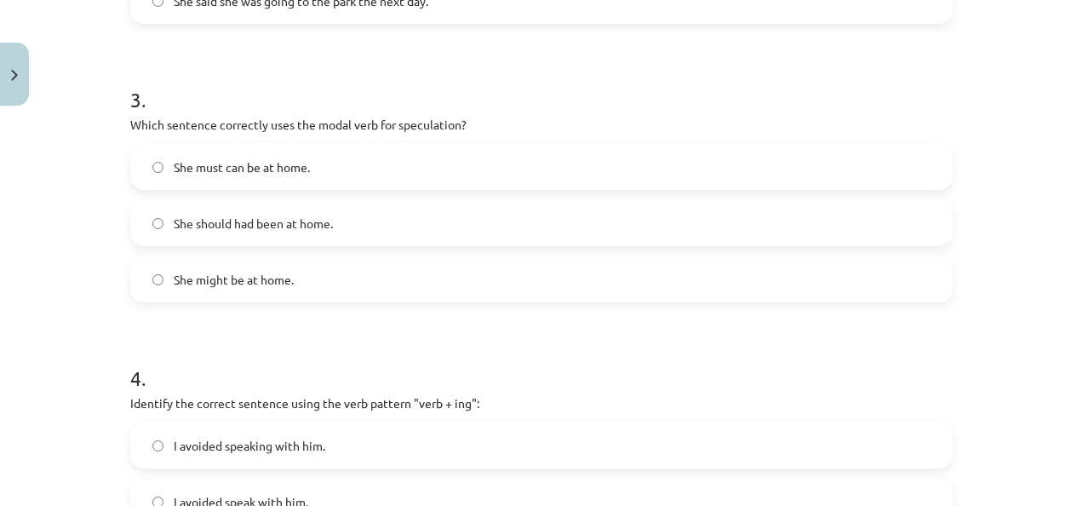
scroll to position [846, 0]
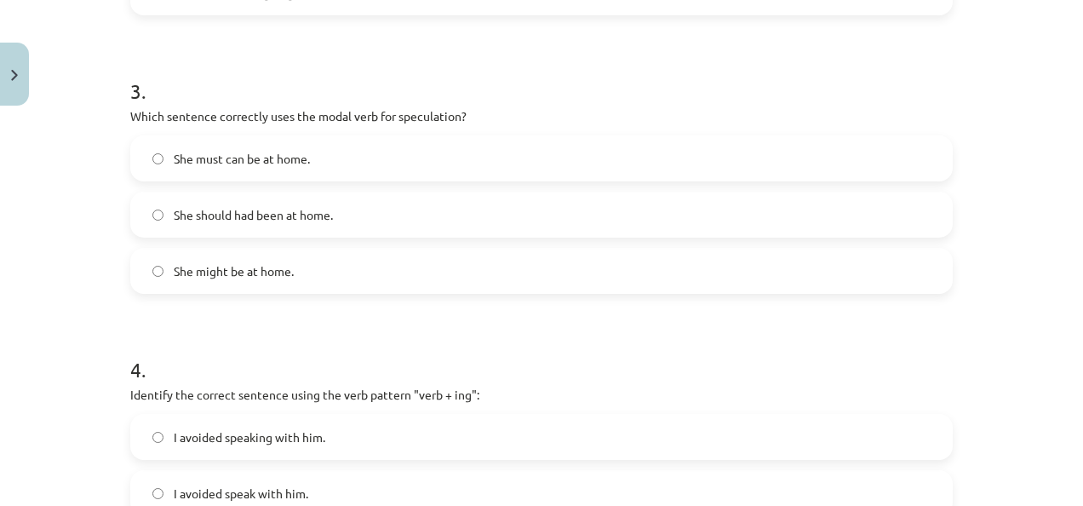
click at [459, 260] on label "She might be at home." at bounding box center [541, 270] width 819 height 43
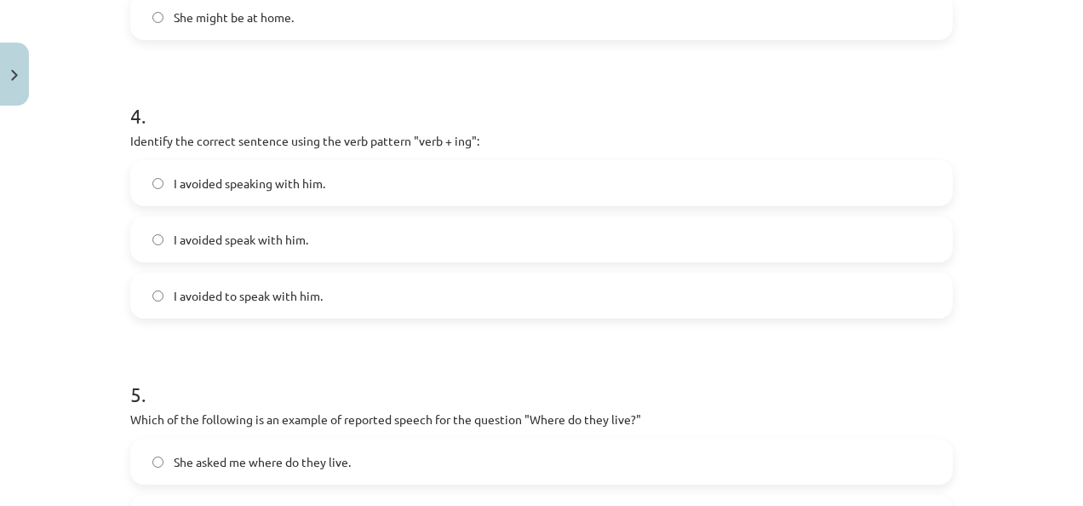
scroll to position [1123, 0]
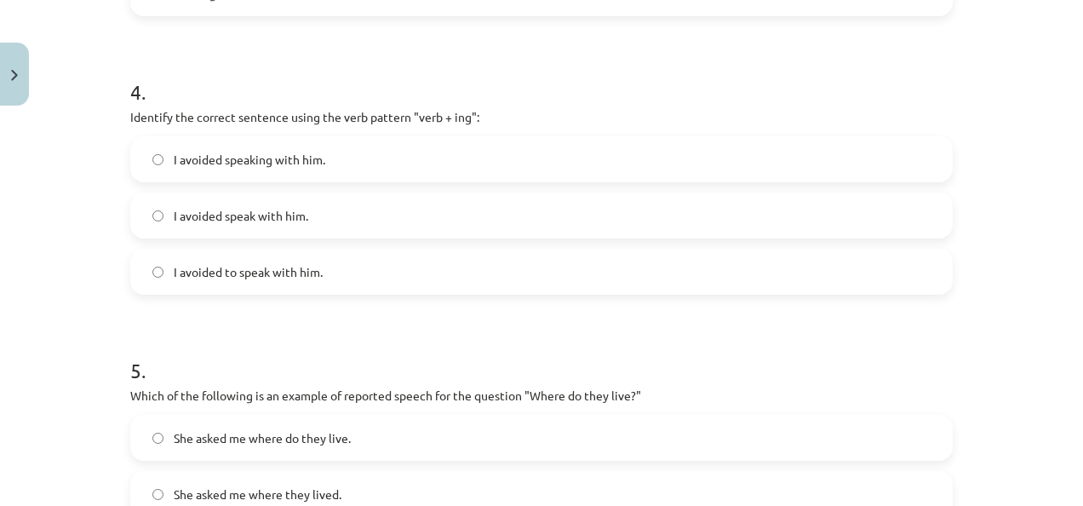
click at [499, 167] on label "I avoided speaking with him." at bounding box center [541, 159] width 819 height 43
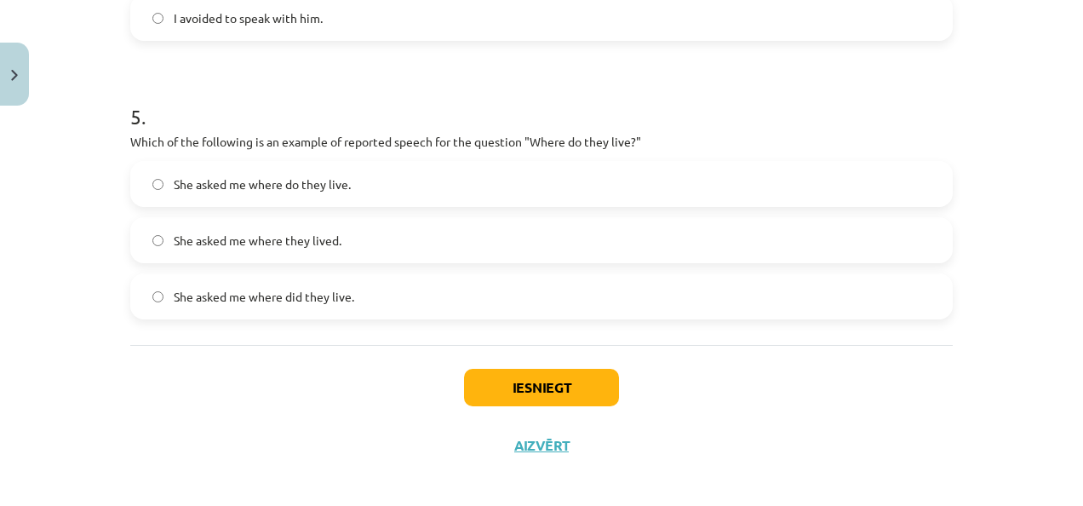
scroll to position [1387, 0]
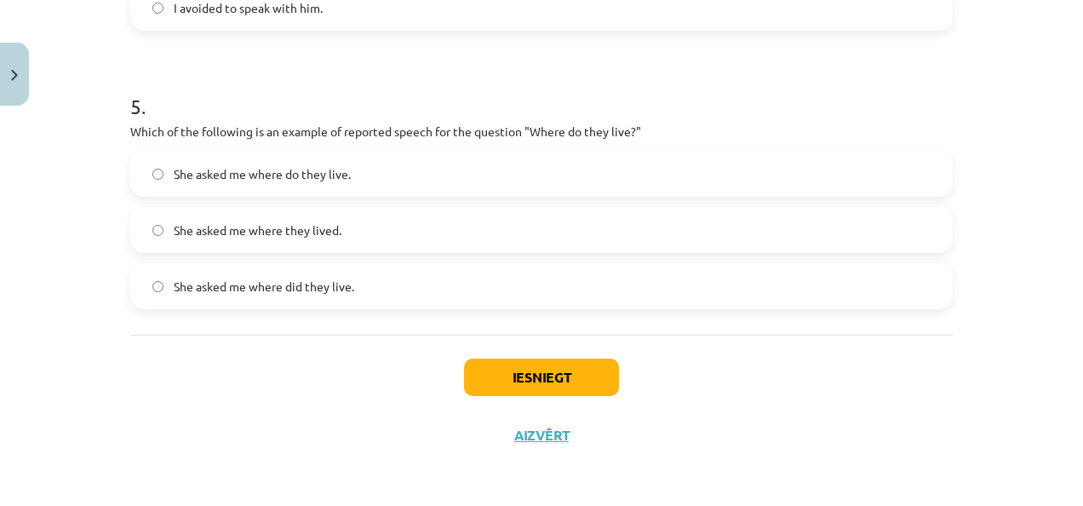
click at [486, 219] on label "She asked me where they lived." at bounding box center [541, 230] width 819 height 43
click at [519, 385] on button "Iesniegt" at bounding box center [541, 376] width 155 height 37
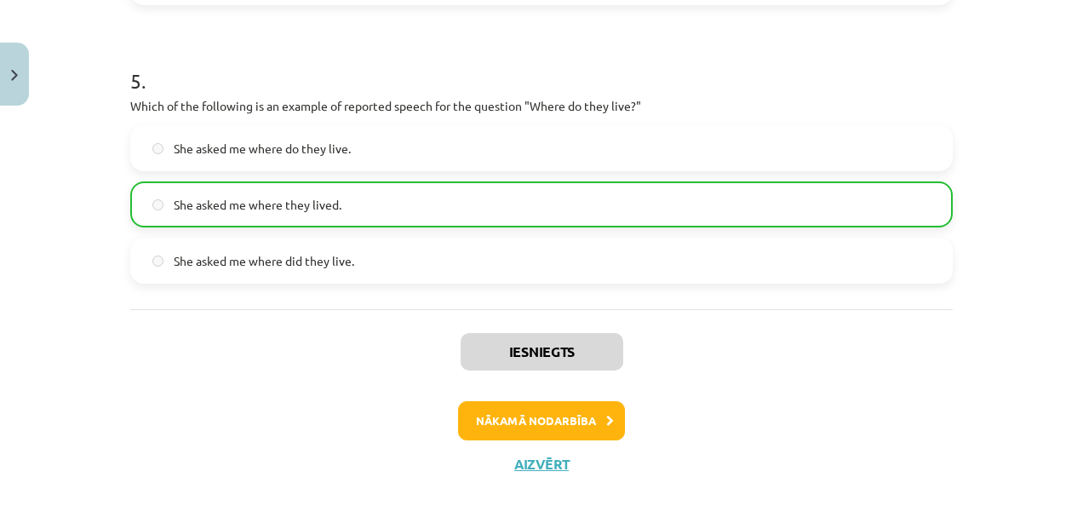
scroll to position [1440, 0]
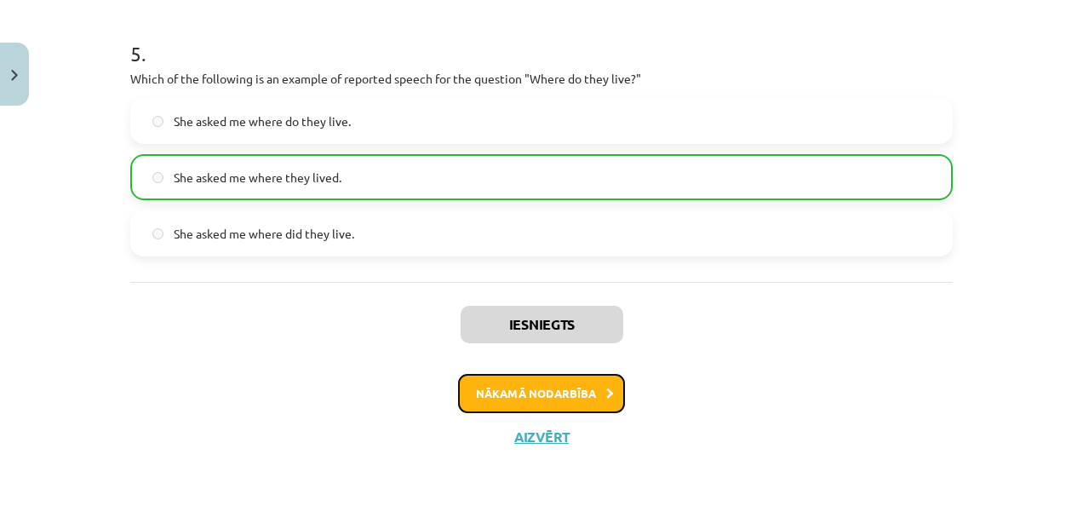
click at [580, 385] on button "Nākamā nodarbība" at bounding box center [541, 393] width 167 height 39
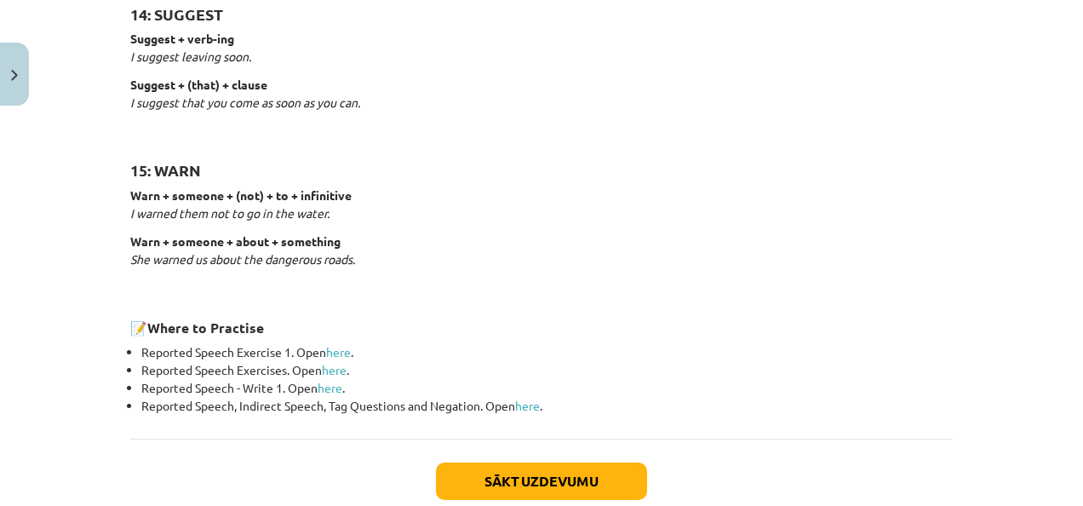
scroll to position [2681, 0]
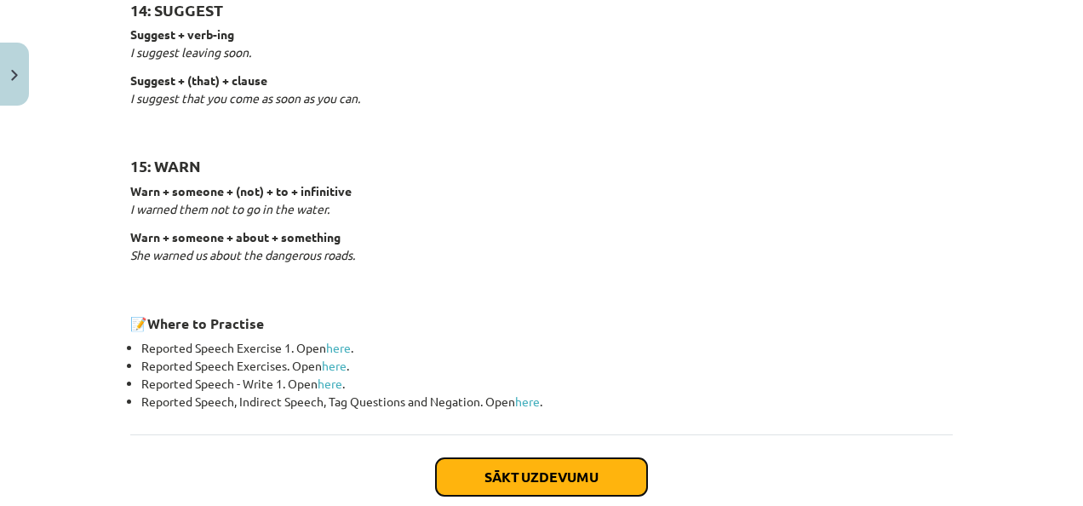
click at [535, 464] on button "Sākt uzdevumu" at bounding box center [541, 476] width 211 height 37
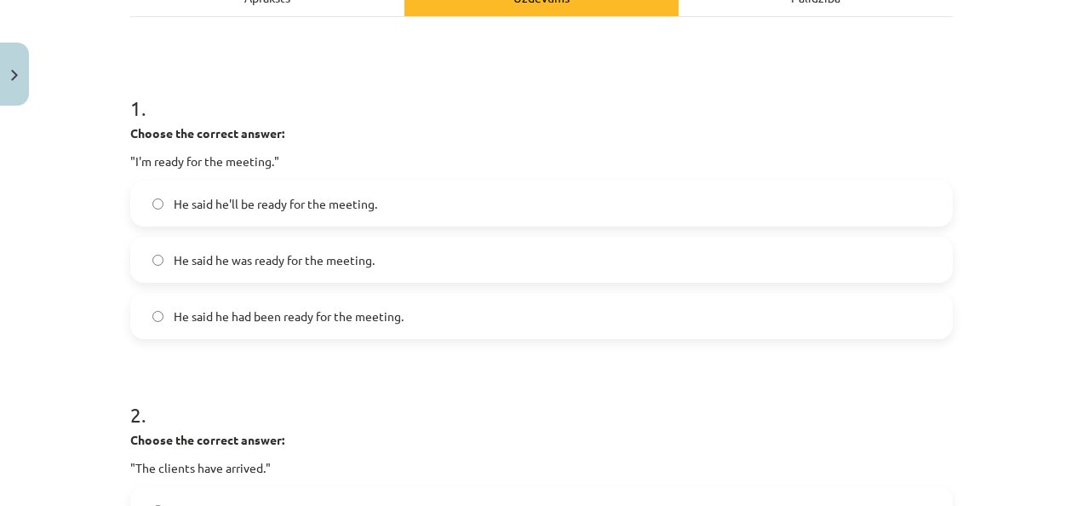
scroll to position [293, 0]
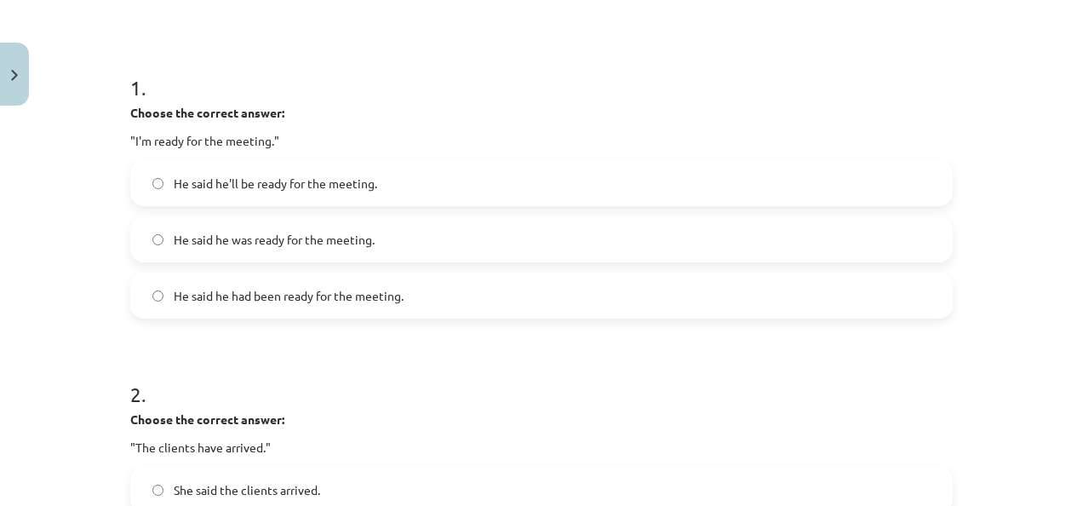
click at [628, 243] on label "He said he was ready for the meeting." at bounding box center [541, 239] width 819 height 43
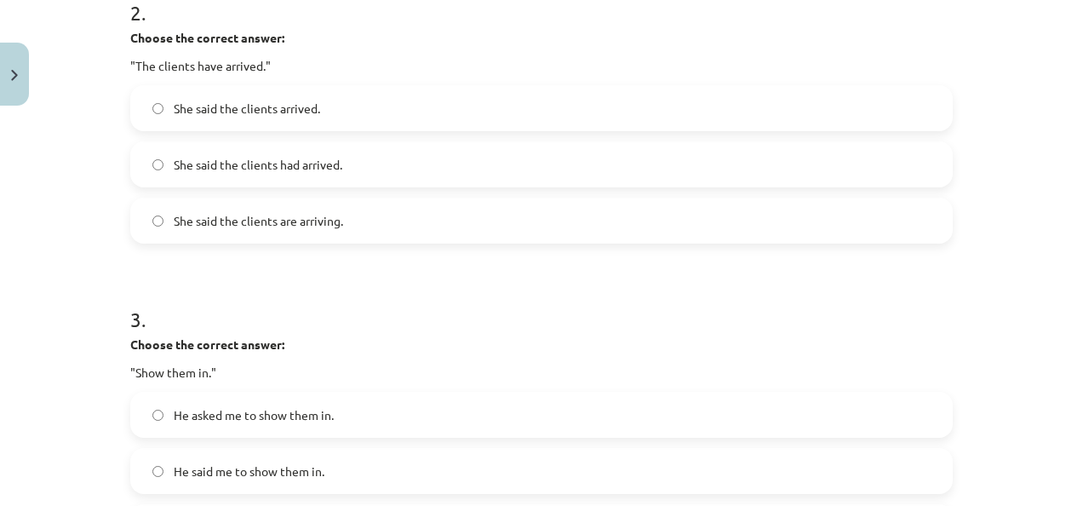
scroll to position [679, 0]
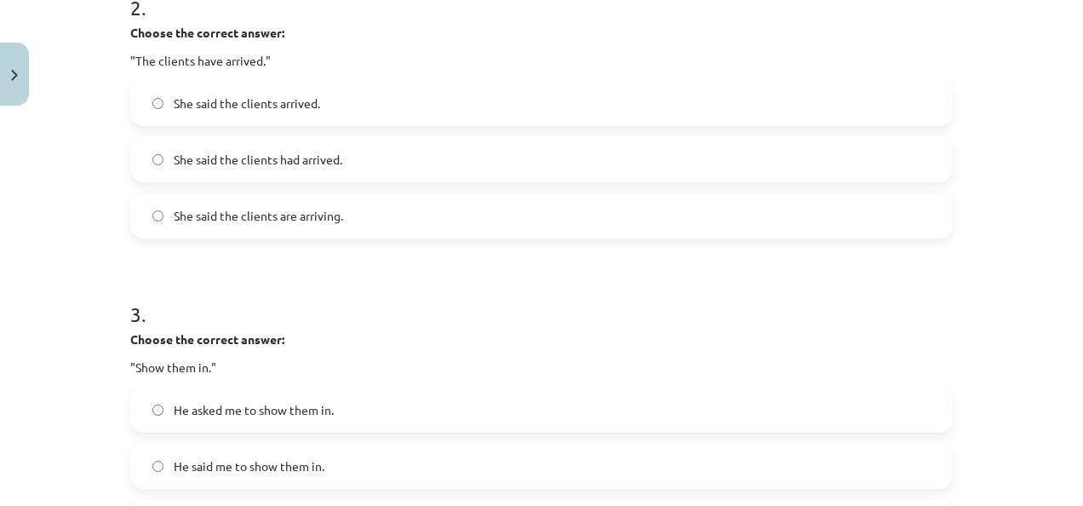
click at [637, 166] on label "She said the clients had arrived." at bounding box center [541, 159] width 819 height 43
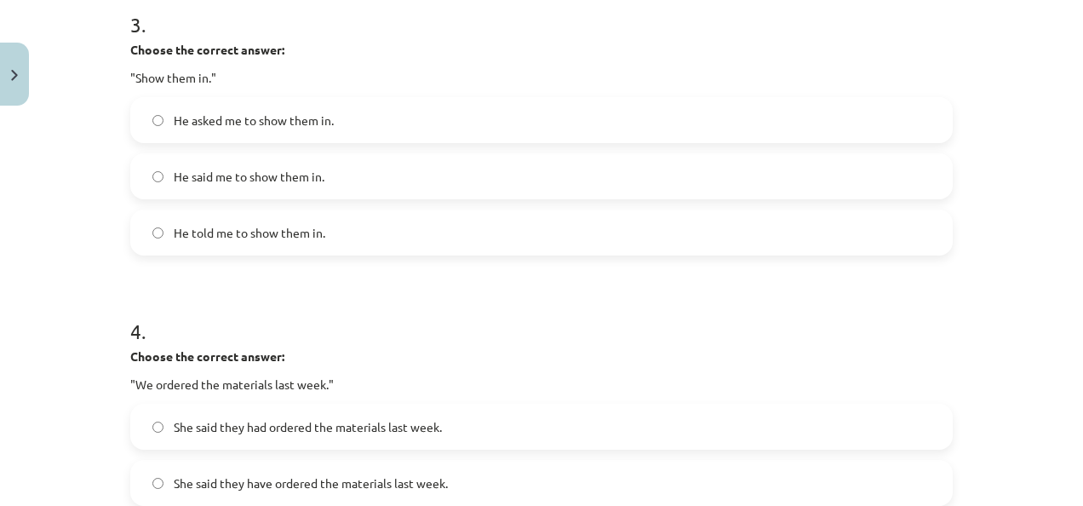
scroll to position [974, 0]
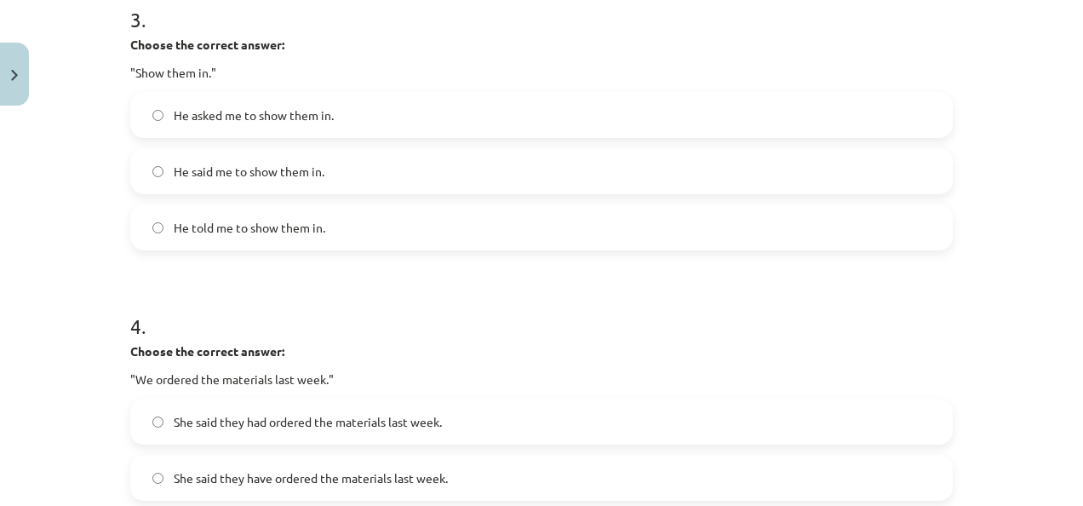
click at [592, 138] on div "He asked me to show them in. He said me to show them in. He told me to show the…" at bounding box center [541, 171] width 822 height 158
click at [573, 128] on label "He asked me to show them in." at bounding box center [541, 115] width 819 height 43
click at [476, 228] on label "He told me to show them in." at bounding box center [541, 227] width 819 height 43
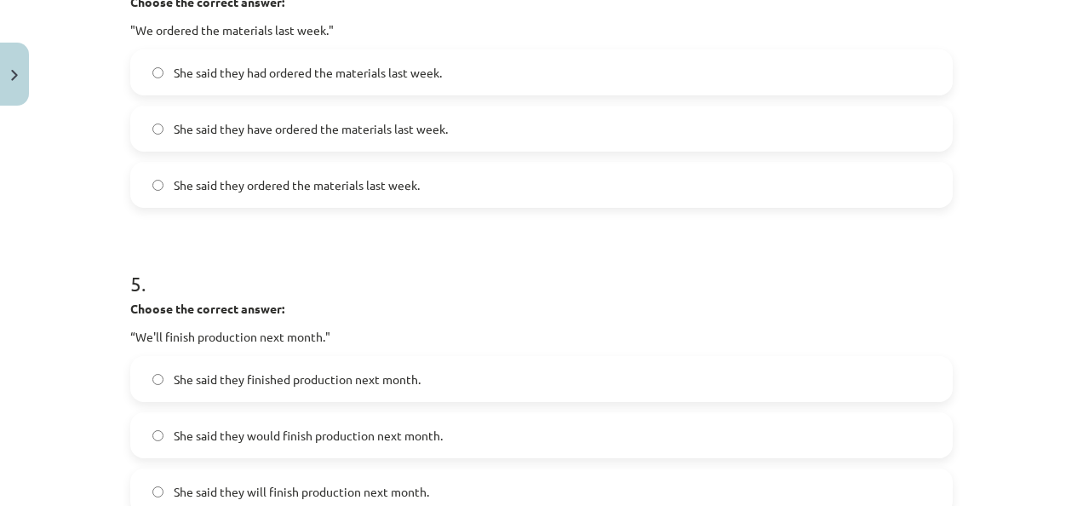
scroll to position [1325, 0]
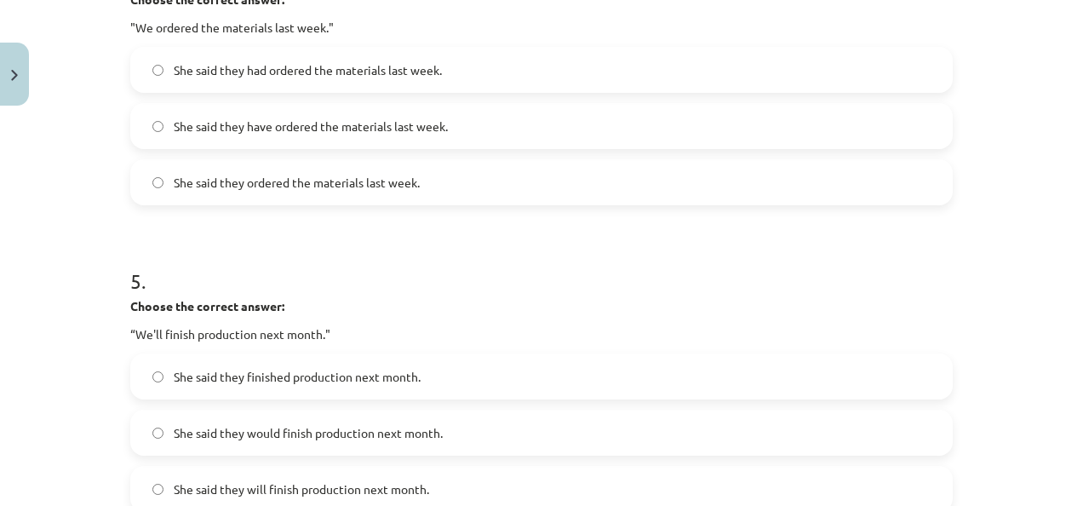
click at [506, 187] on label "She said they ordered the materials last week." at bounding box center [541, 182] width 819 height 43
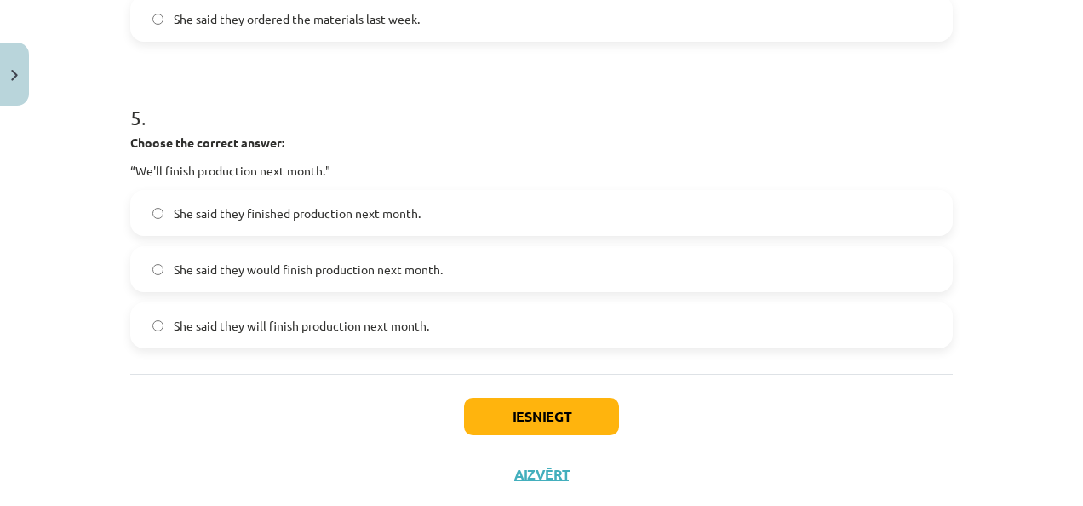
scroll to position [1528, 0]
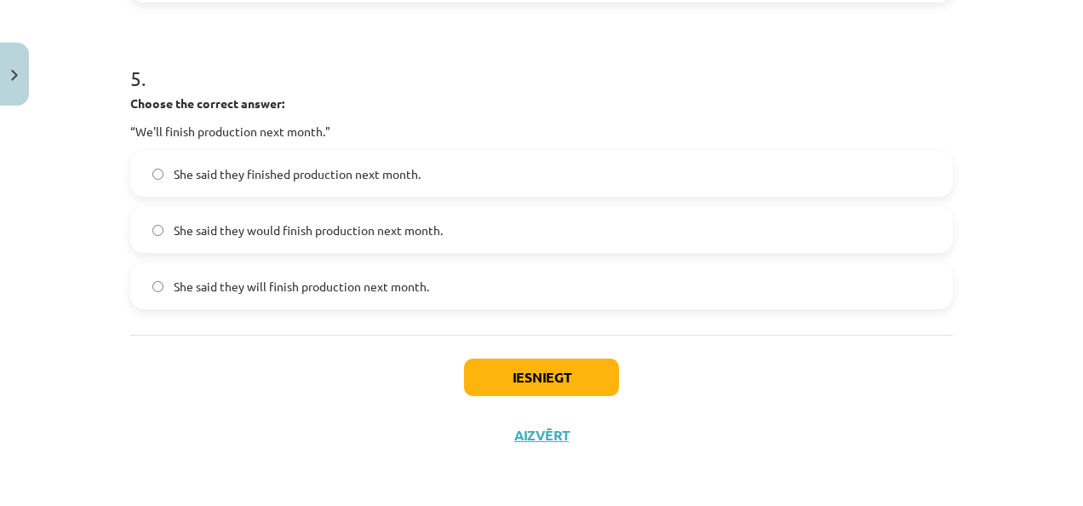
click at [611, 217] on label "She said they would finish production next month." at bounding box center [541, 230] width 819 height 43
click at [553, 300] on label "She said they will finish production next month." at bounding box center [541, 286] width 819 height 43
click at [523, 383] on button "Iesniegt" at bounding box center [541, 376] width 155 height 37
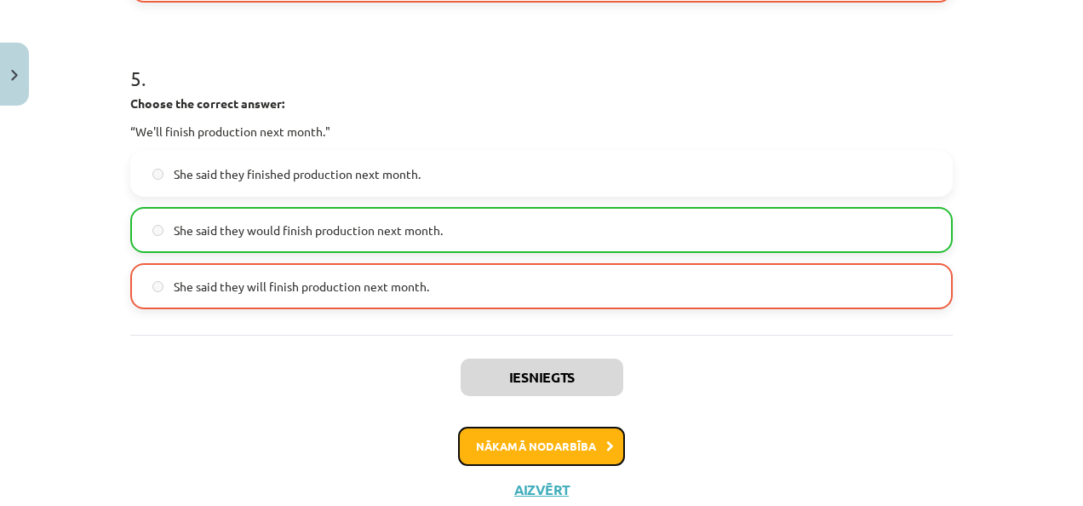
click at [591, 451] on button "Nākamā nodarbība" at bounding box center [541, 445] width 167 height 39
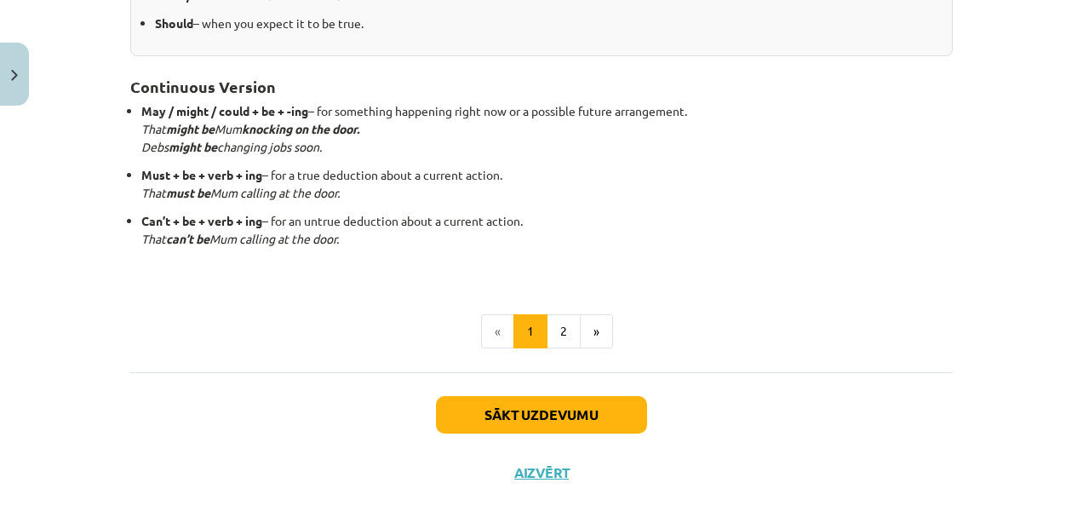
scroll to position [541, 0]
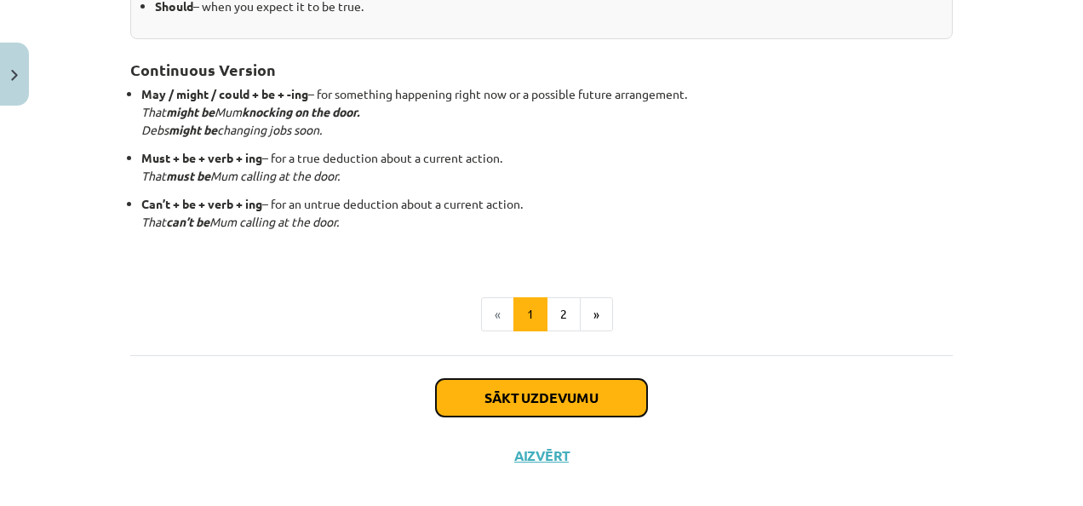
click at [538, 400] on button "Sākt uzdevumu" at bounding box center [541, 397] width 211 height 37
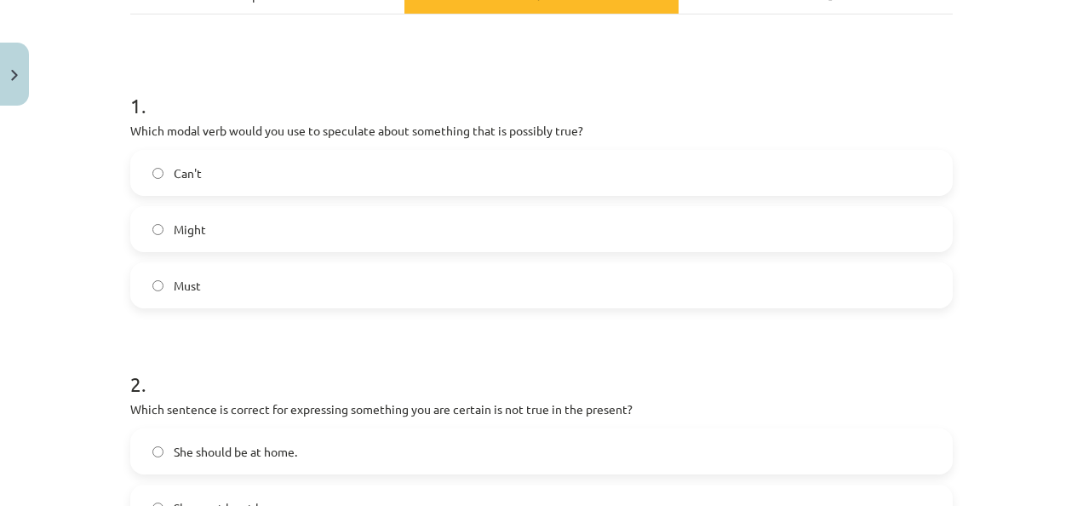
scroll to position [277, 0]
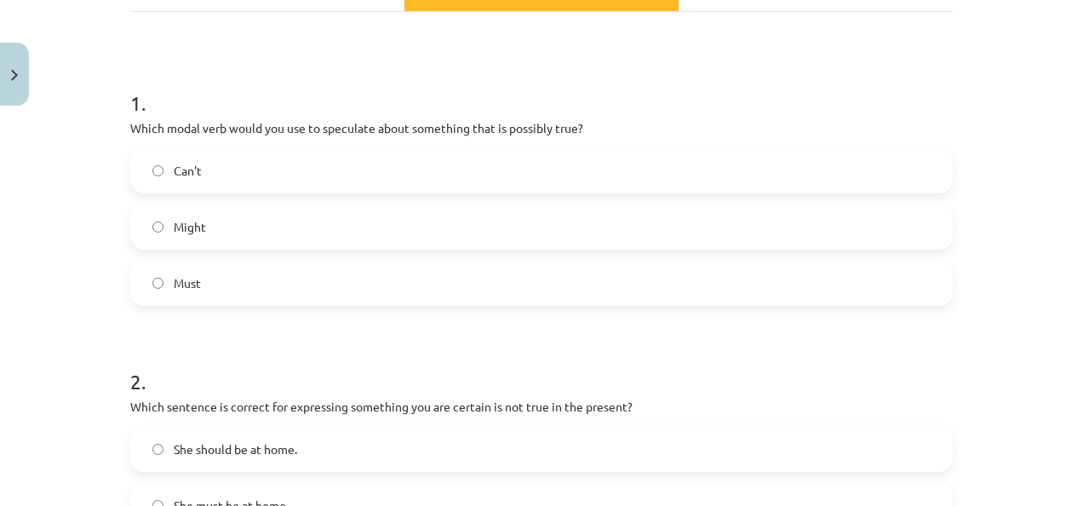
click at [623, 229] on label "Might" at bounding box center [541, 226] width 819 height 43
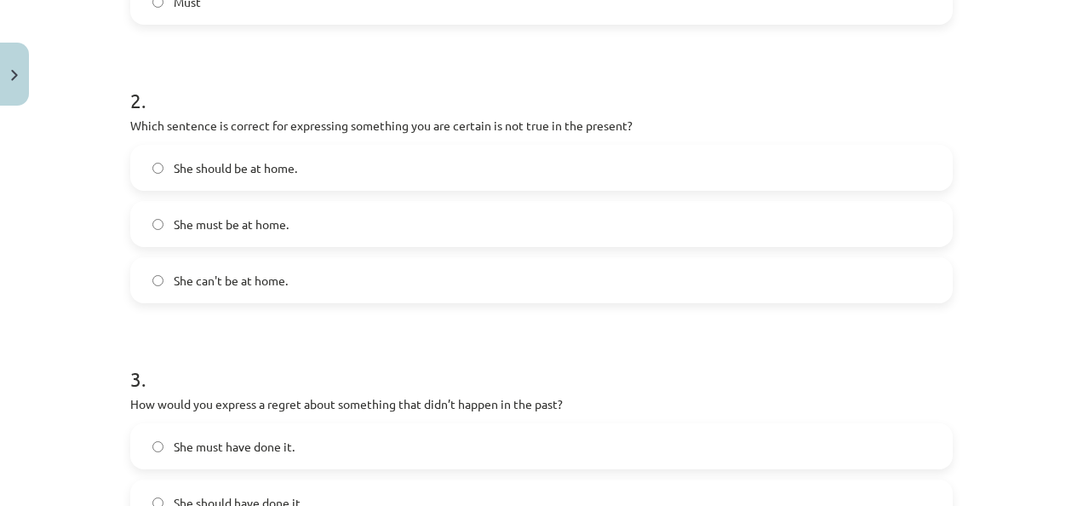
scroll to position [561, 0]
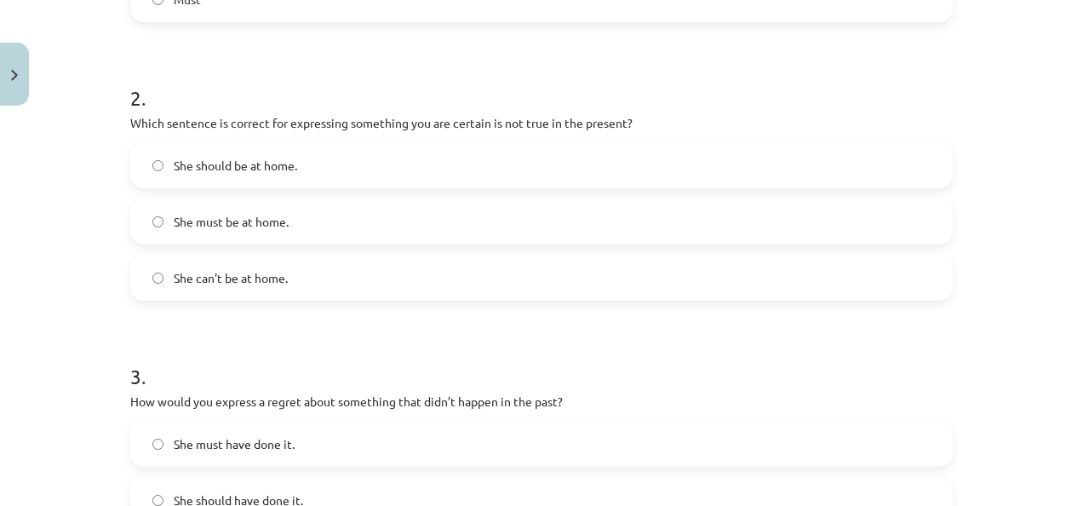
click at [706, 231] on label "She must be at home." at bounding box center [541, 221] width 819 height 43
click at [846, 174] on label "She should be at home." at bounding box center [541, 165] width 819 height 43
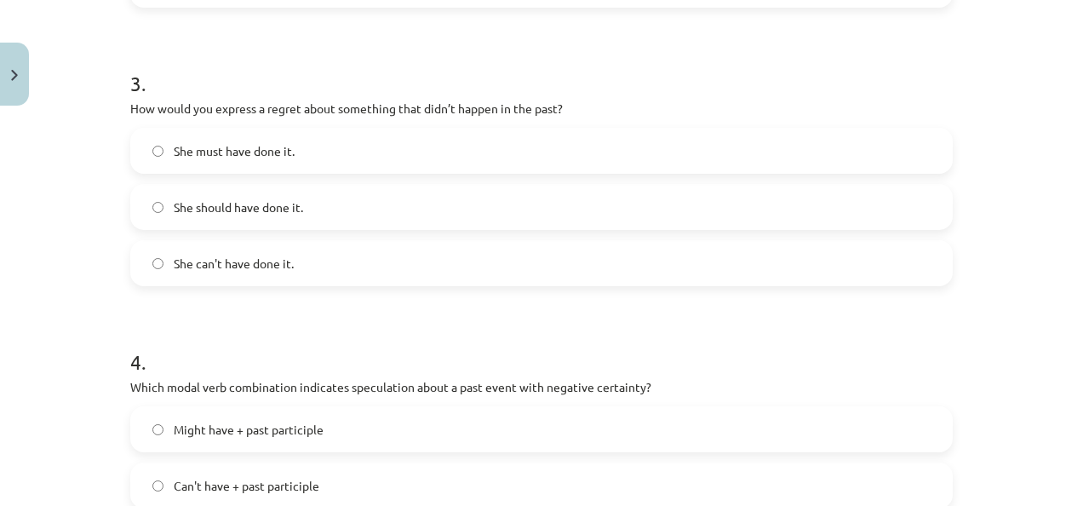
scroll to position [860, 0]
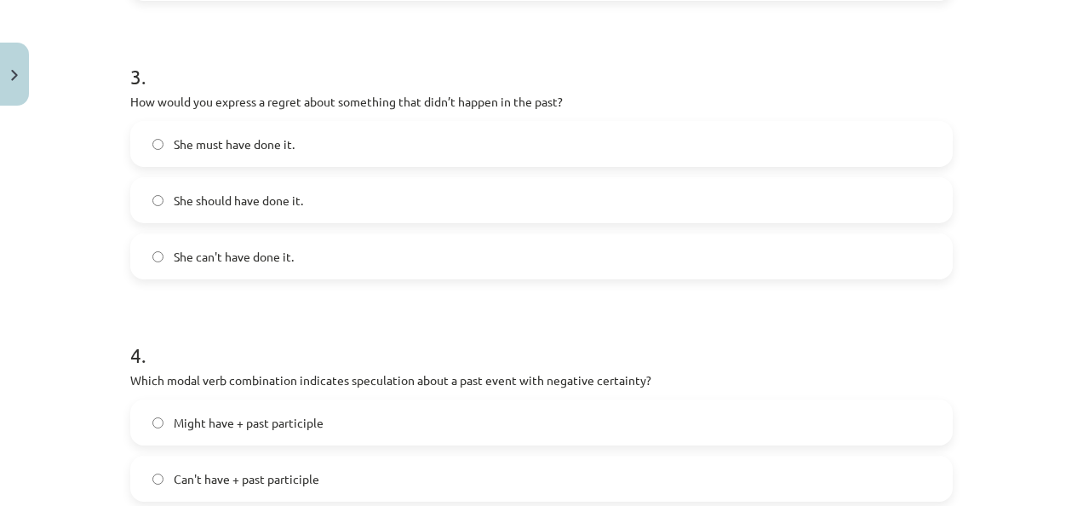
click at [850, 277] on div "She can't have done it." at bounding box center [541, 256] width 822 height 46
click at [637, 279] on form "1 . Which modal verb would you use to speculate about something that is possibl…" at bounding box center [541, 156] width 822 height 1357
click at [229, 259] on span "She can't have done it." at bounding box center [234, 257] width 120 height 18
click at [713, 202] on label "She should have done it." at bounding box center [541, 200] width 819 height 43
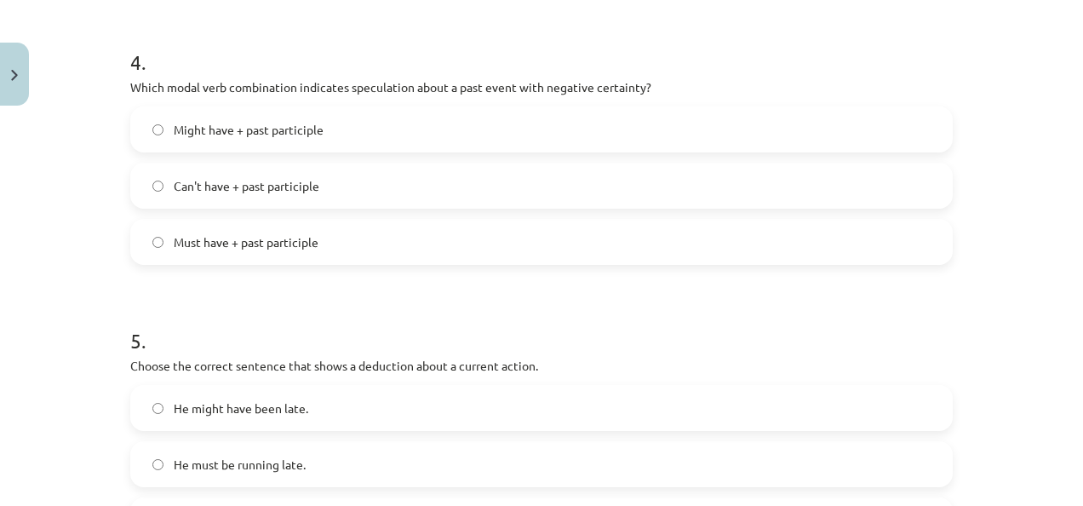
scroll to position [1162, 0]
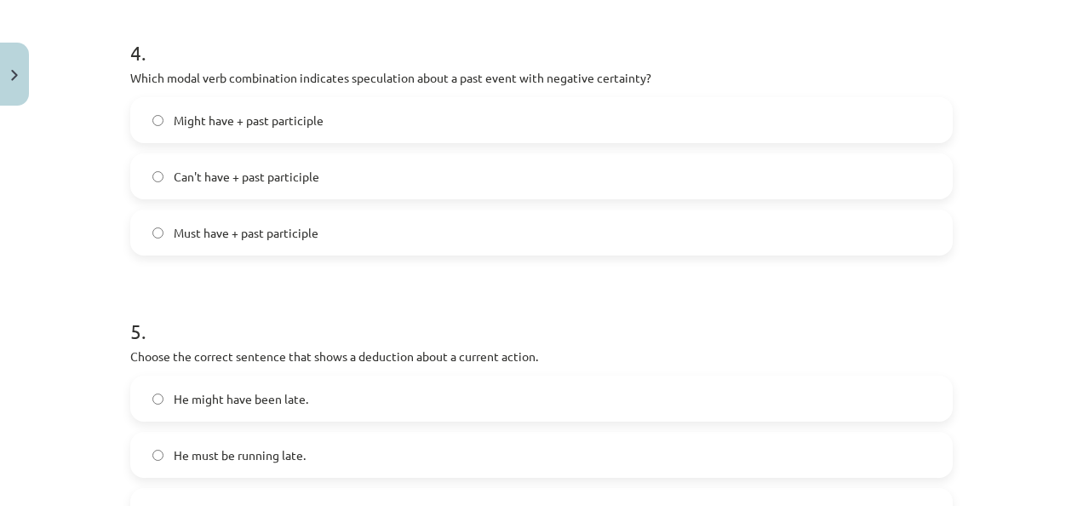
click at [670, 181] on label "Can't have + past participle" at bounding box center [541, 176] width 819 height 43
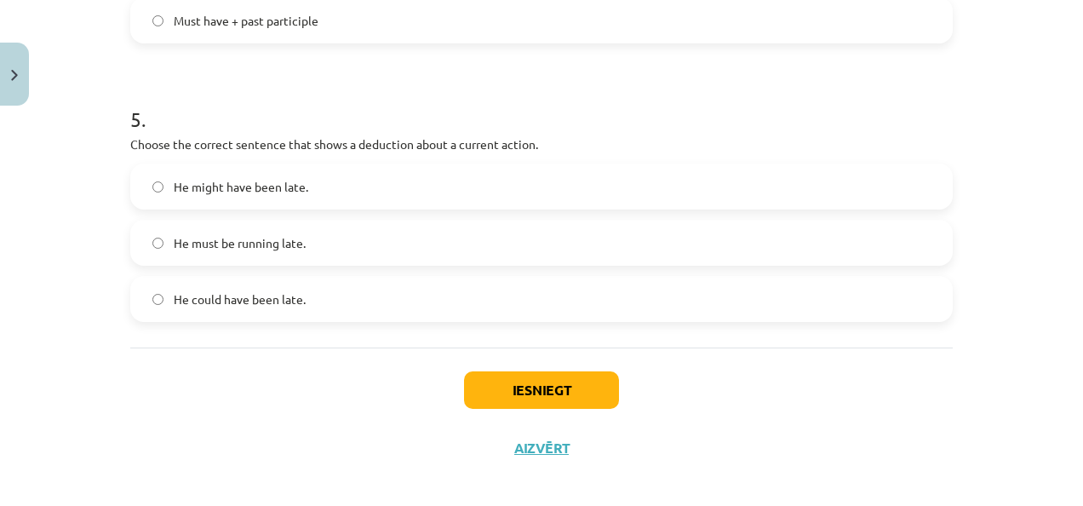
scroll to position [1387, 0]
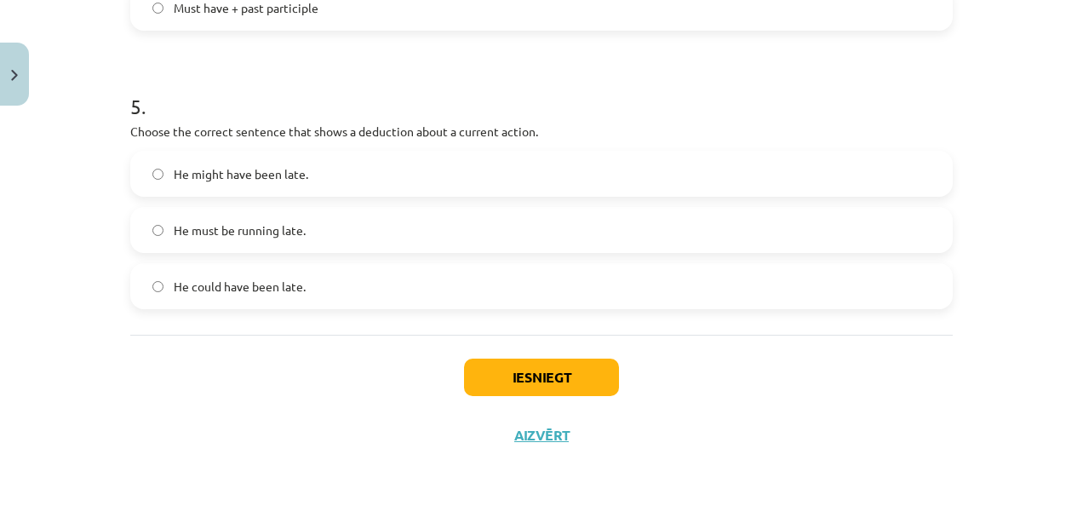
click at [523, 235] on label "He must be running late." at bounding box center [541, 230] width 819 height 43
click at [562, 371] on button "Iesniegt" at bounding box center [541, 376] width 155 height 37
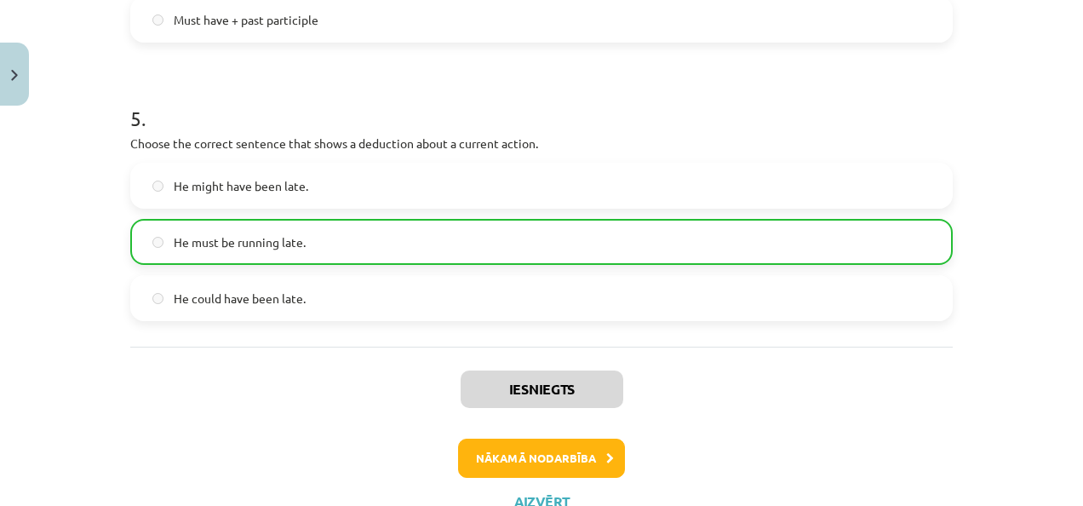
scroll to position [1440, 0]
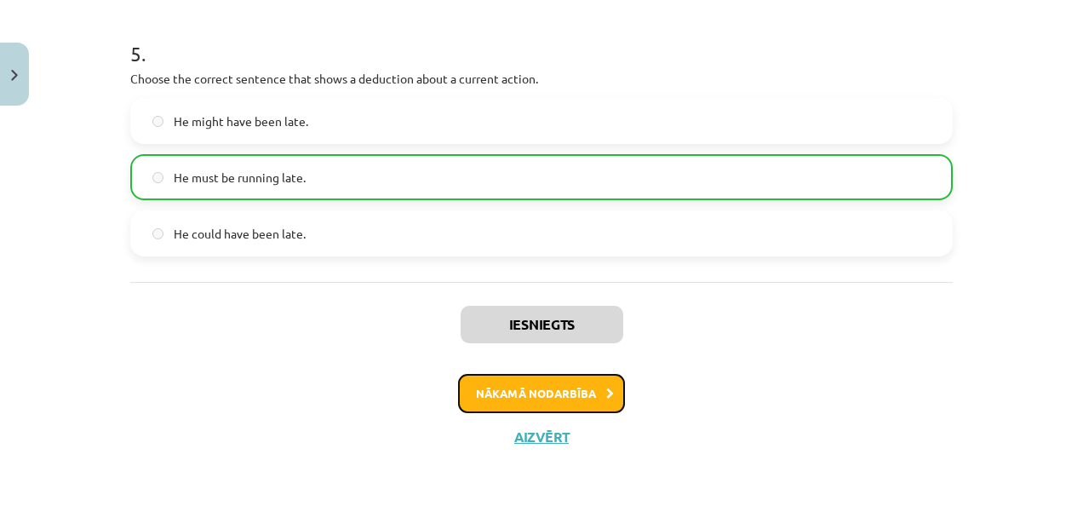
click at [567, 400] on button "Nākamā nodarbība" at bounding box center [541, 393] width 167 height 39
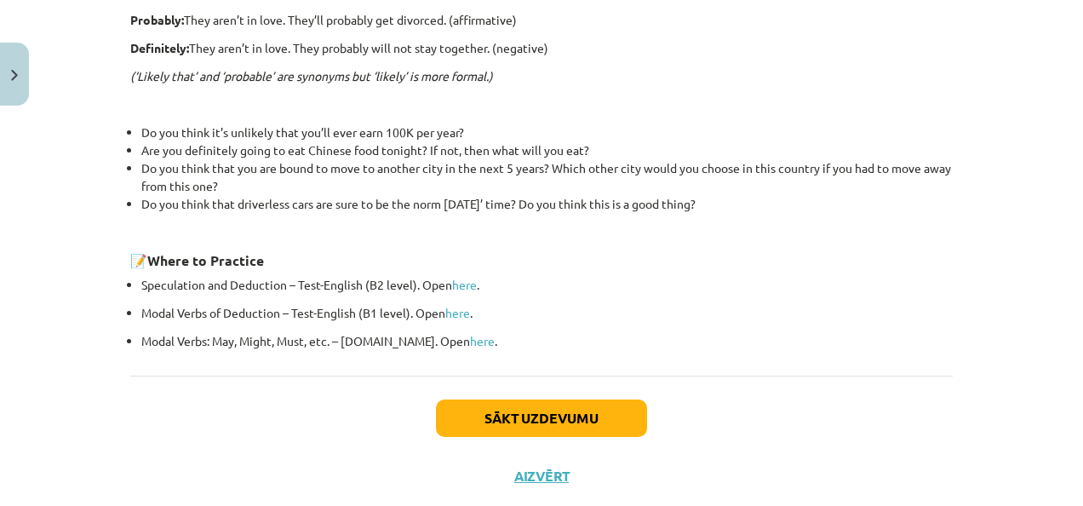
scroll to position [667, 0]
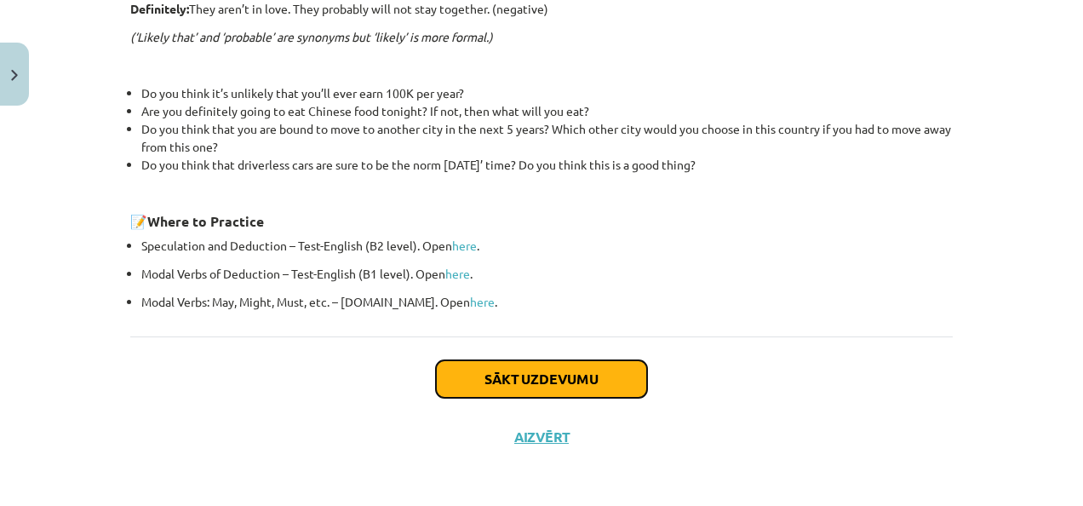
click at [587, 374] on button "Sākt uzdevumu" at bounding box center [541, 378] width 211 height 37
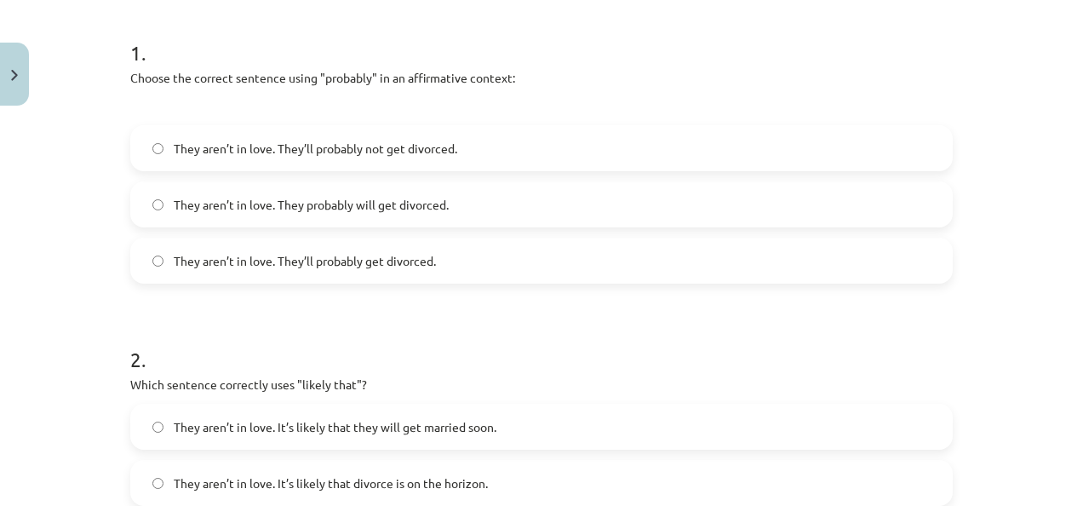
scroll to position [337, 0]
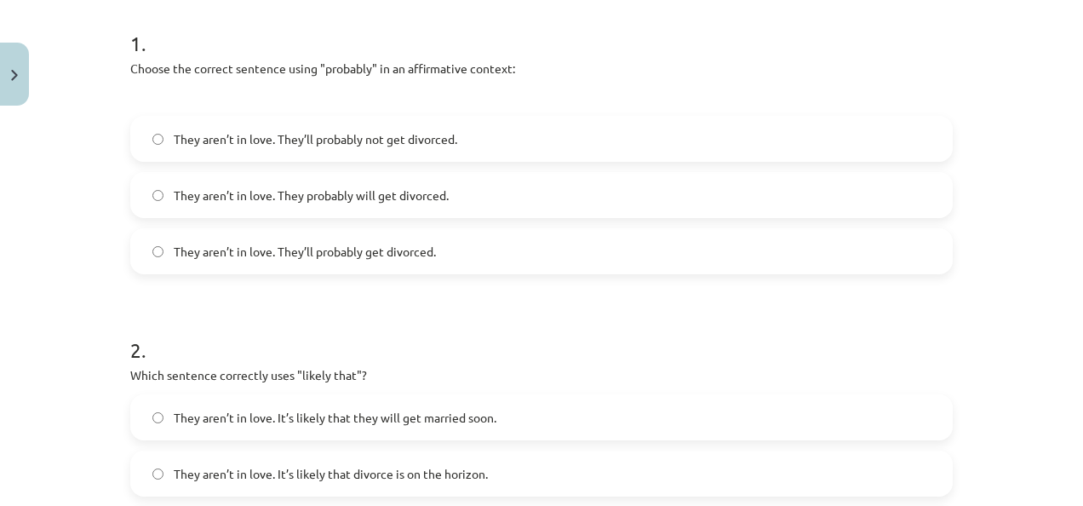
click at [654, 199] on label "They aren’t in love. They probably will get divorced." at bounding box center [541, 195] width 819 height 43
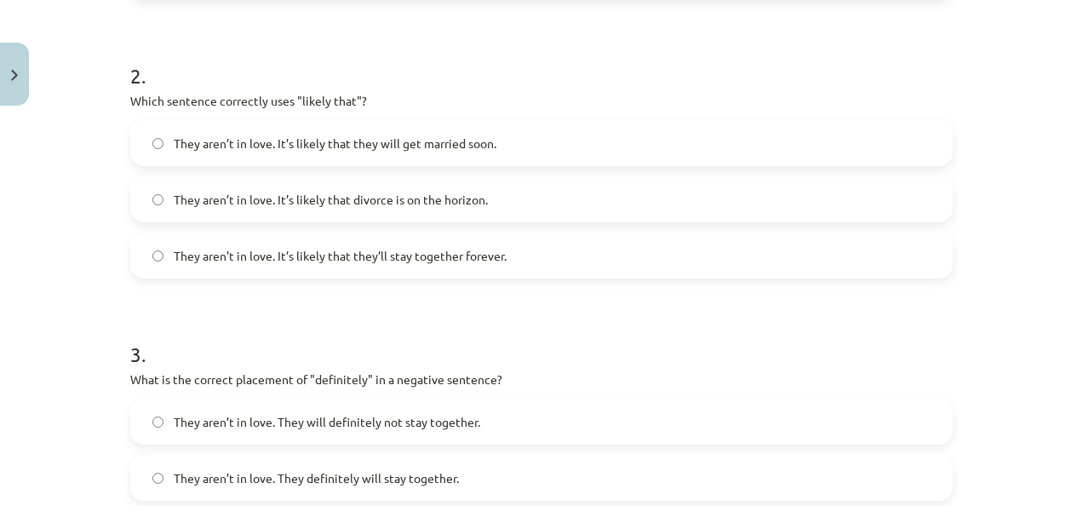
scroll to position [618, 0]
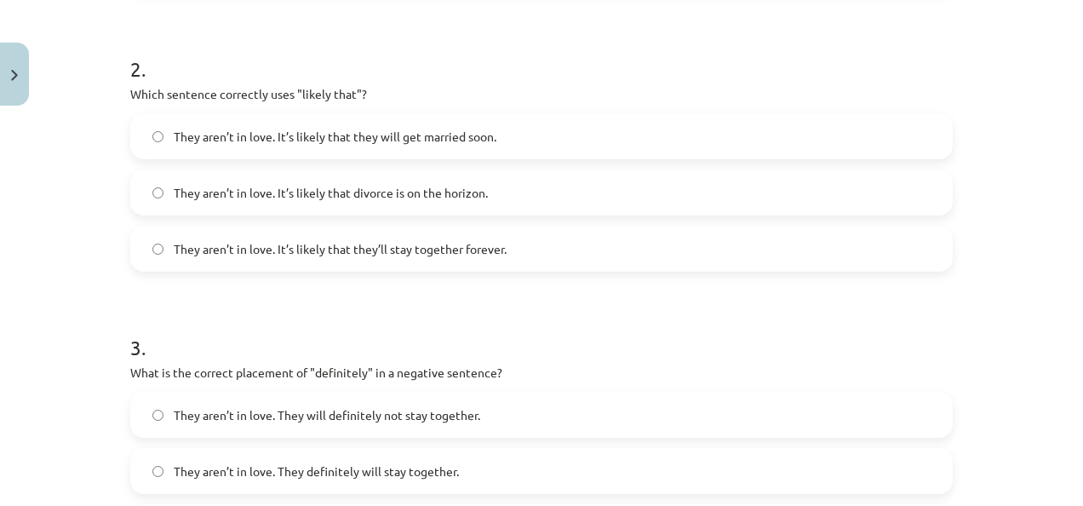
click at [861, 205] on label "They aren’t in love. It’s likely that divorce is on the horizon." at bounding box center [541, 192] width 819 height 43
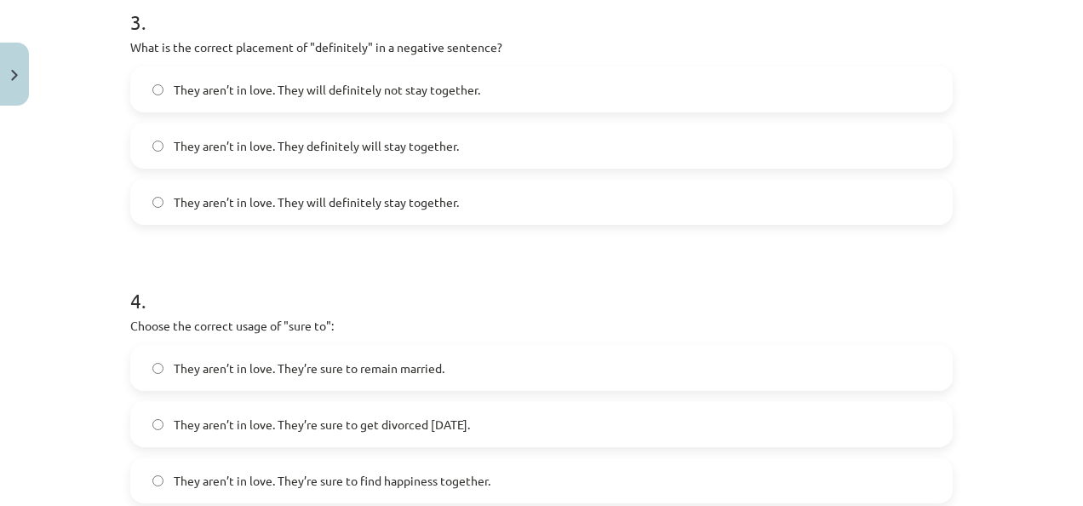
scroll to position [945, 0]
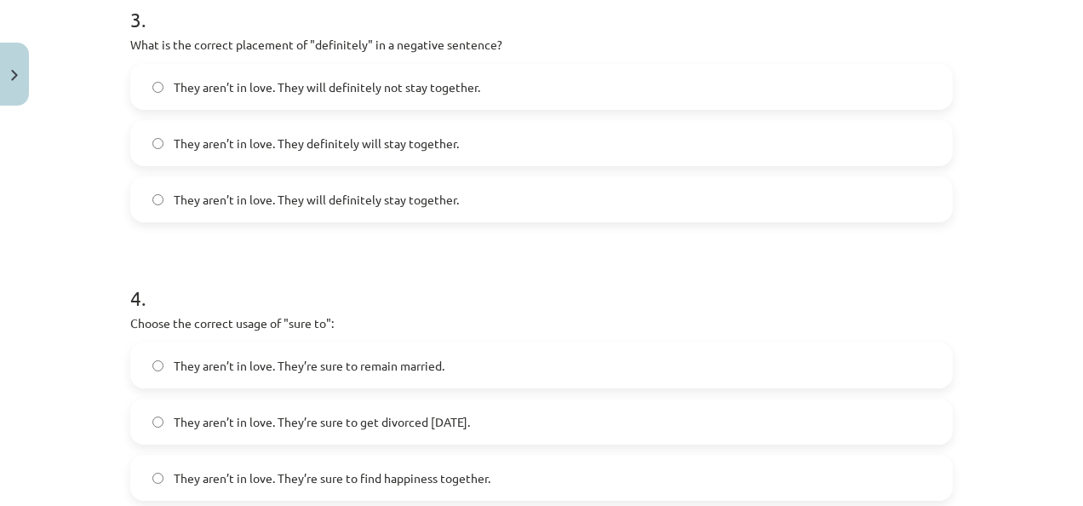
click at [648, 82] on label "They aren’t in love. They will definitely not stay together." at bounding box center [541, 87] width 819 height 43
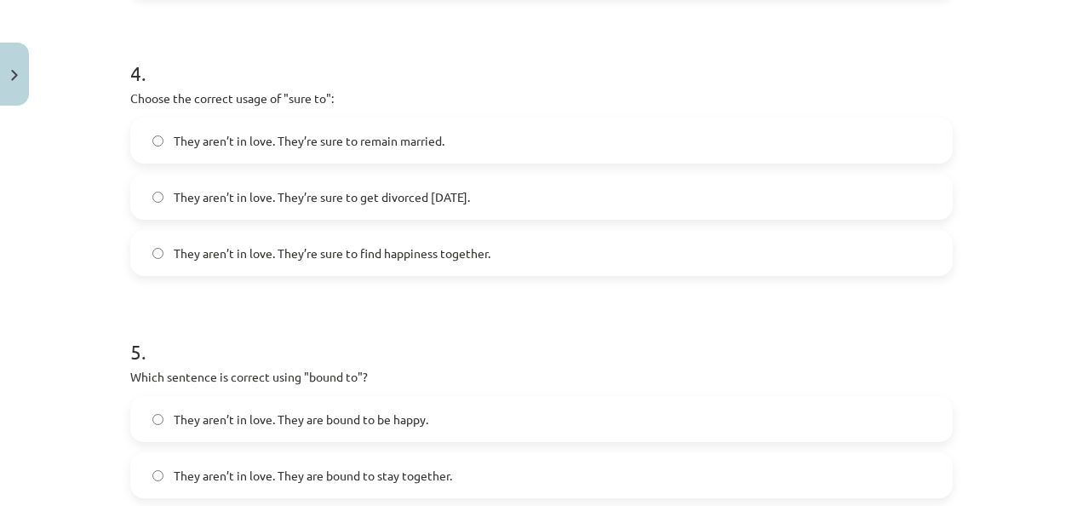
scroll to position [1186, 0]
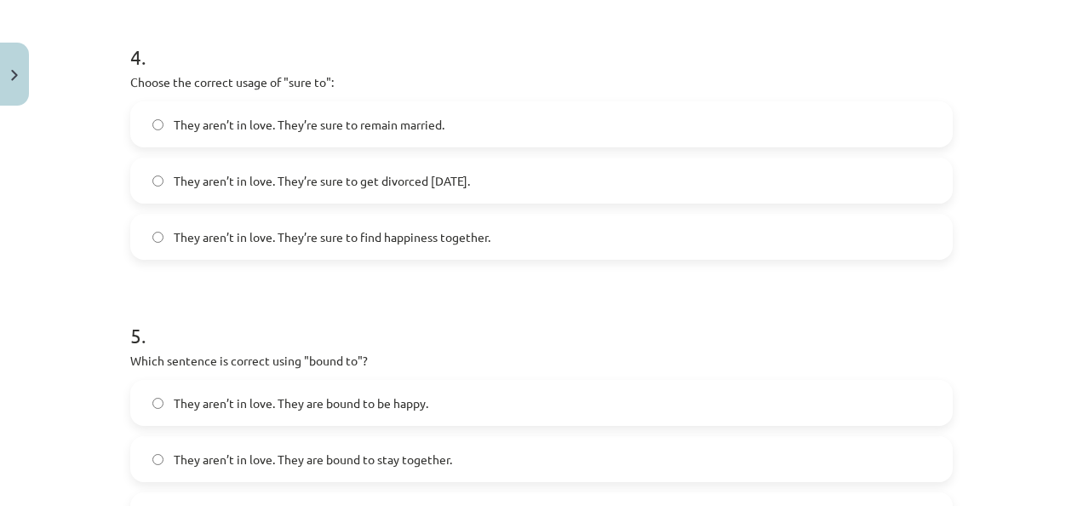
click at [868, 182] on label "They aren’t in love. They’re sure to get divorced within six months." at bounding box center [541, 180] width 819 height 43
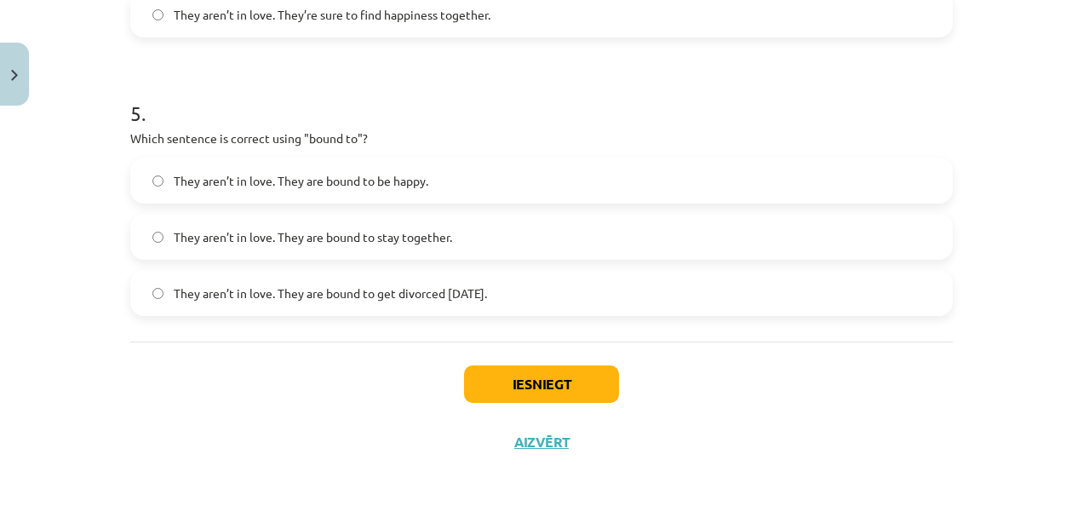
scroll to position [1415, 0]
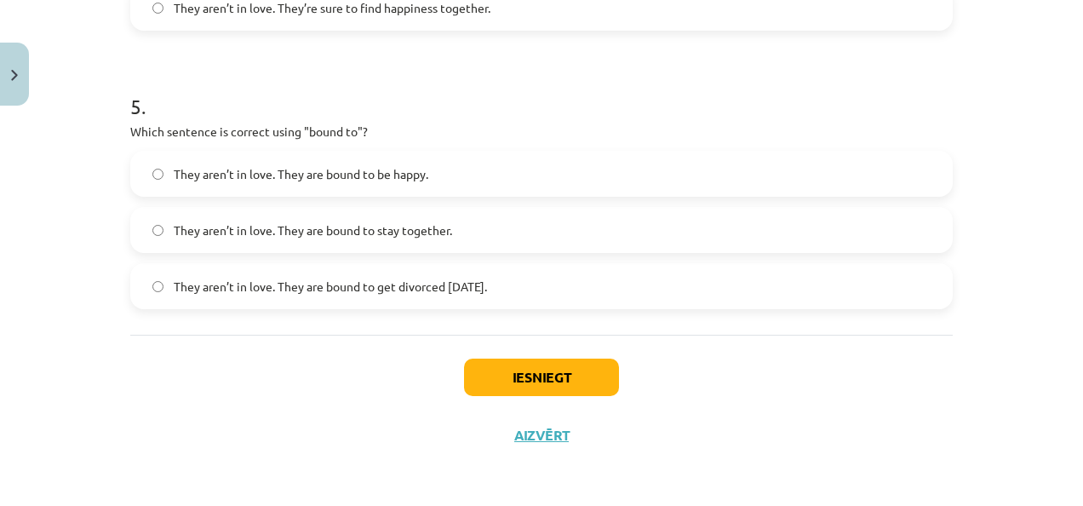
click at [785, 296] on label "They aren’t in love. They are bound to get divorced within six months." at bounding box center [541, 286] width 819 height 43
click at [516, 371] on button "Iesniegt" at bounding box center [541, 376] width 155 height 37
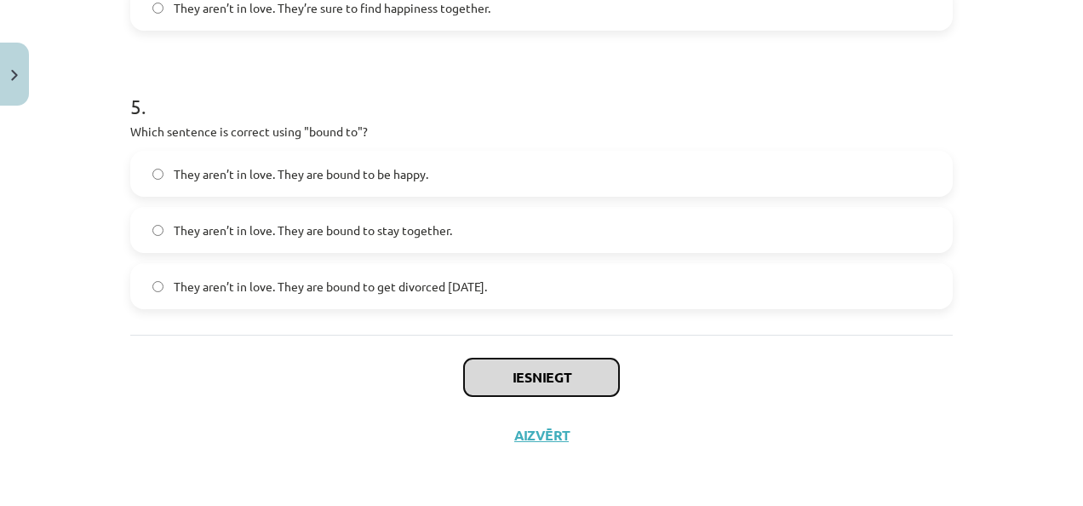
drag, startPoint x: 516, startPoint y: 371, endPoint x: 1076, endPoint y: 391, distance: 560.3
click at [1076, 391] on div "Mācību tēma: Angļu valodas i - 11. klases 1. ieskaites mācību materiāls #5 📝 To…" at bounding box center [541, 253] width 1083 height 506
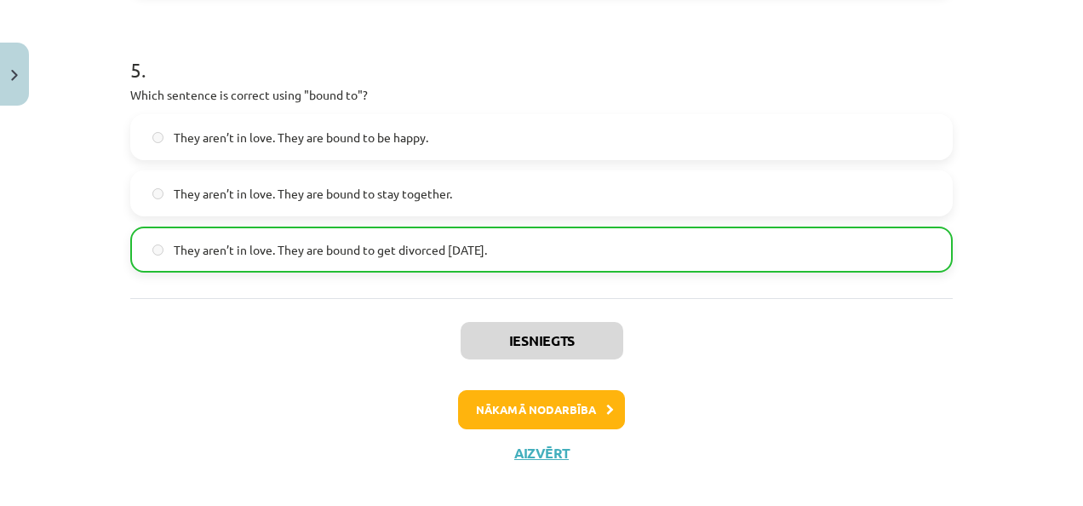
scroll to position [1469, 0]
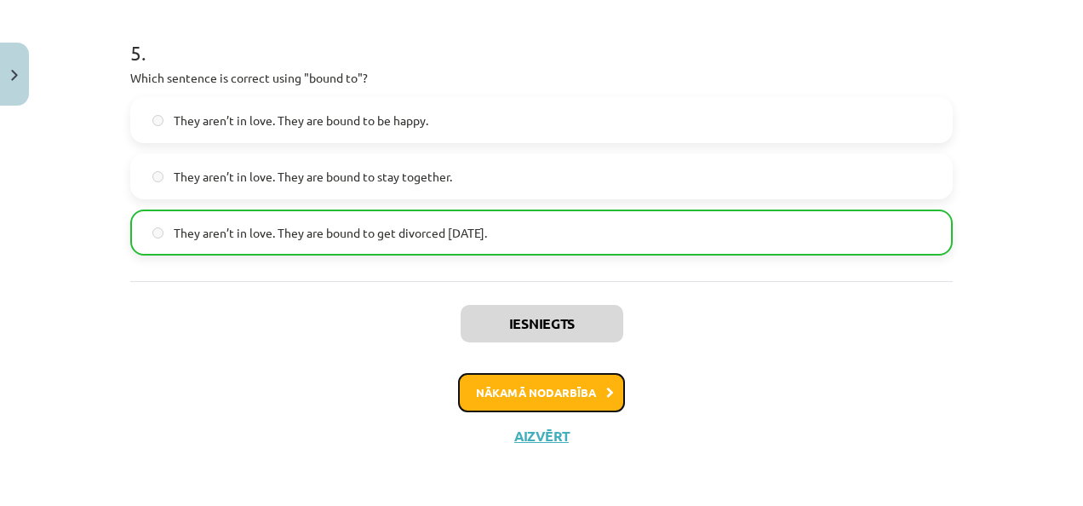
click at [549, 386] on button "Nākamā nodarbība" at bounding box center [541, 392] width 167 height 39
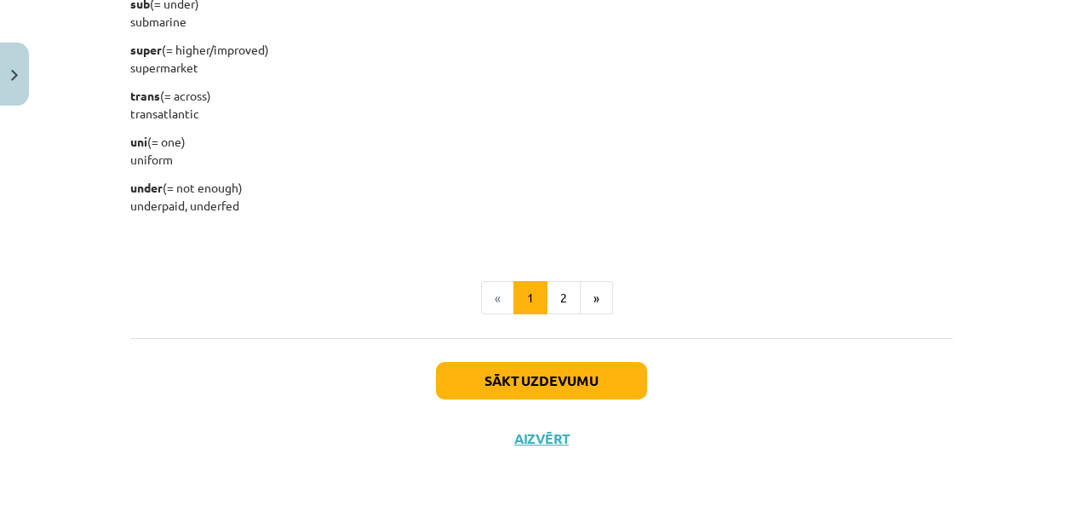
scroll to position [2305, 0]
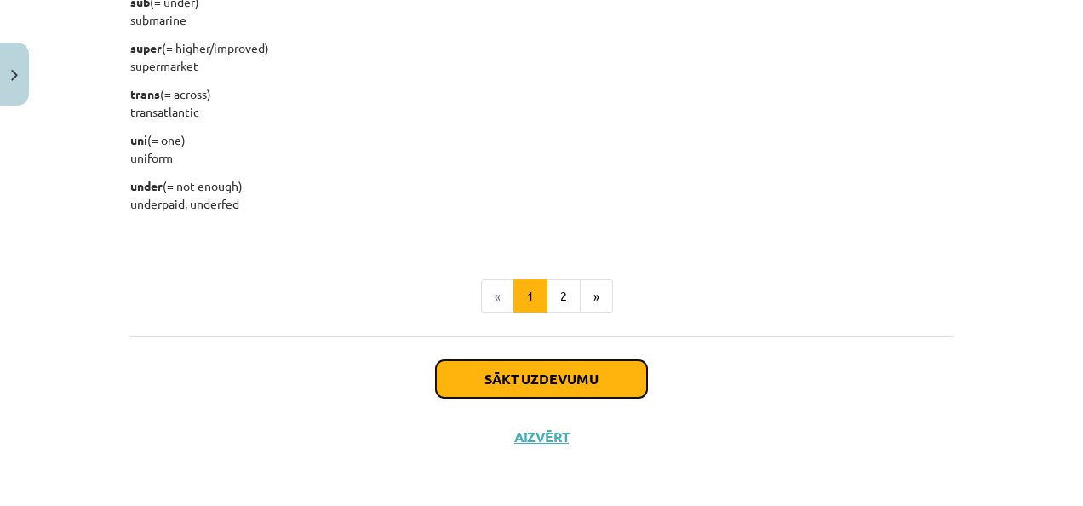
click at [598, 380] on button "Sākt uzdevumu" at bounding box center [541, 378] width 211 height 37
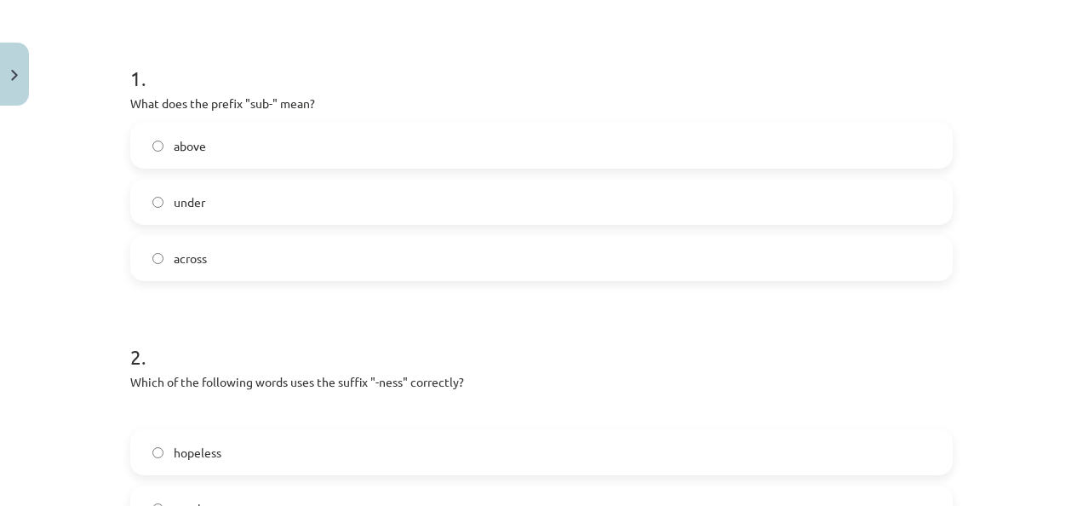
scroll to position [305, 0]
click at [325, 135] on label "above" at bounding box center [541, 143] width 819 height 43
click at [319, 188] on label "under" at bounding box center [541, 199] width 819 height 43
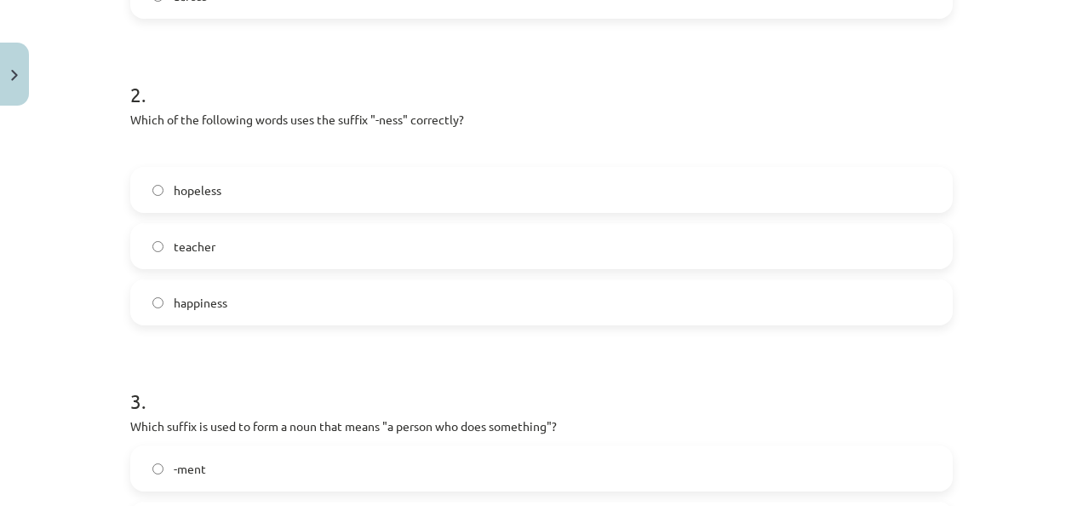
scroll to position [568, 0]
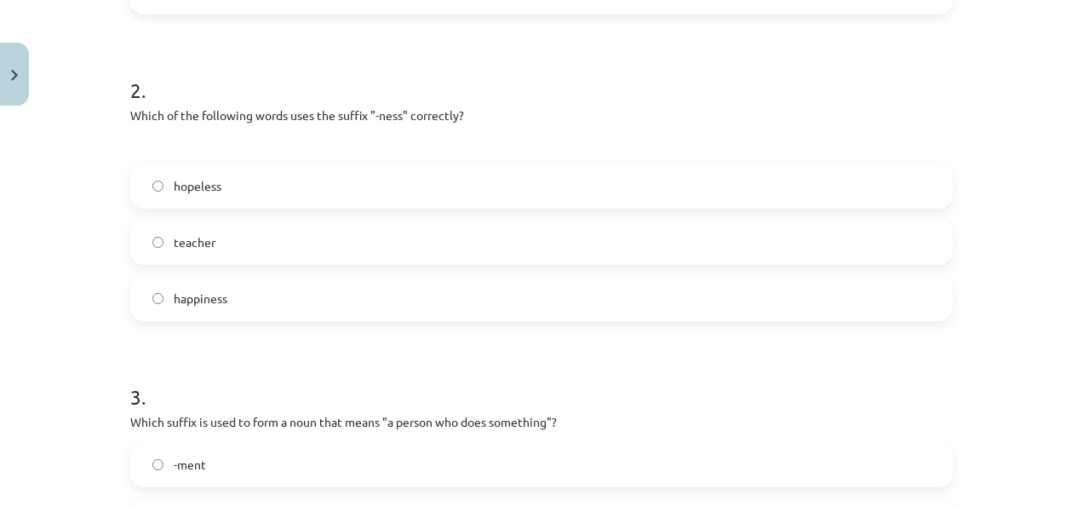
click at [606, 306] on label "happiness" at bounding box center [541, 298] width 819 height 43
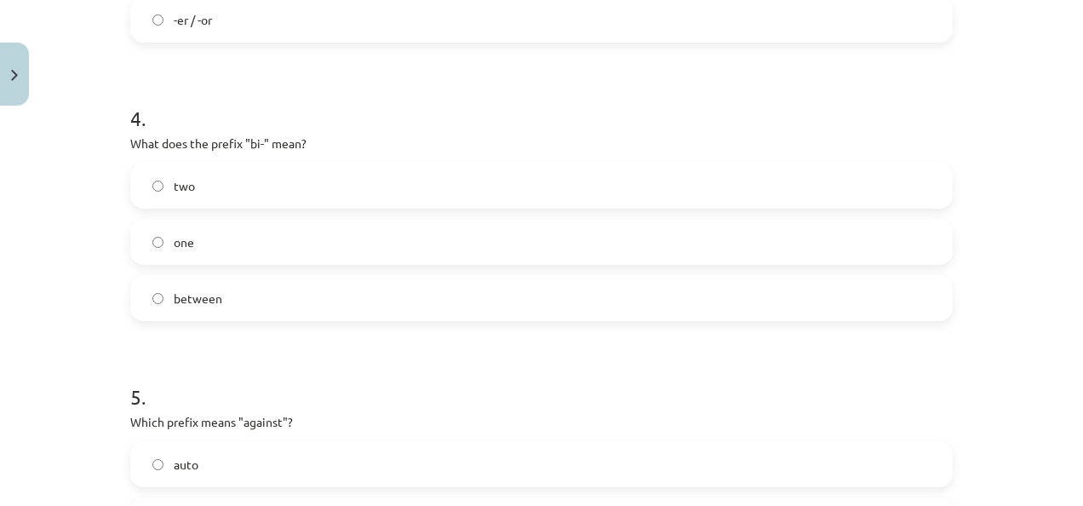
scroll to position [1142, 0]
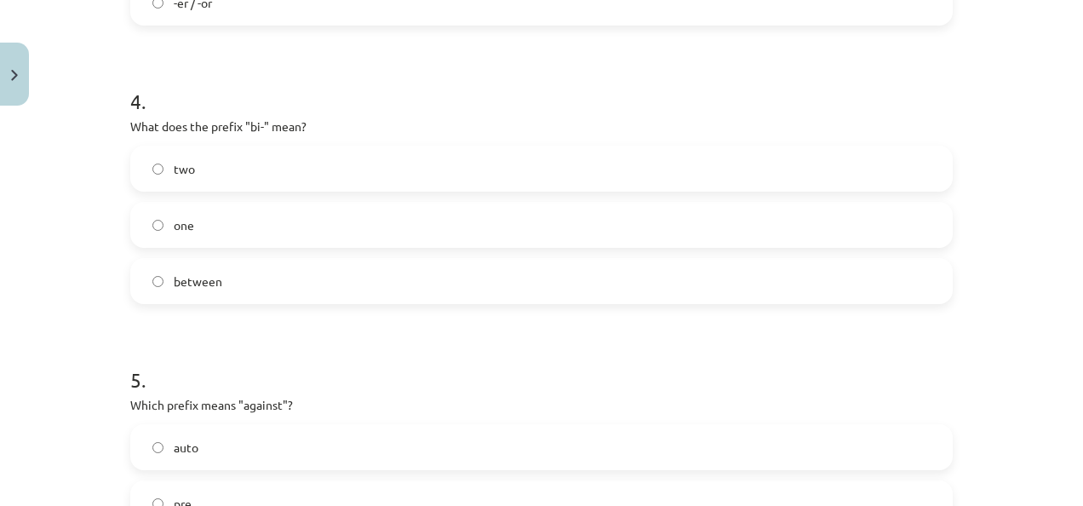
click at [740, 179] on label "two" at bounding box center [541, 168] width 819 height 43
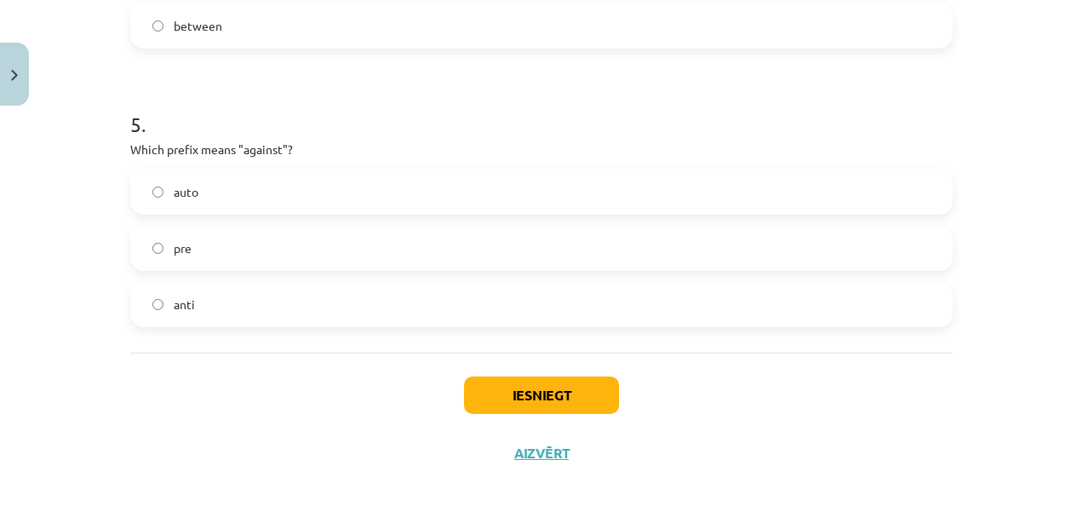
scroll to position [1415, 0]
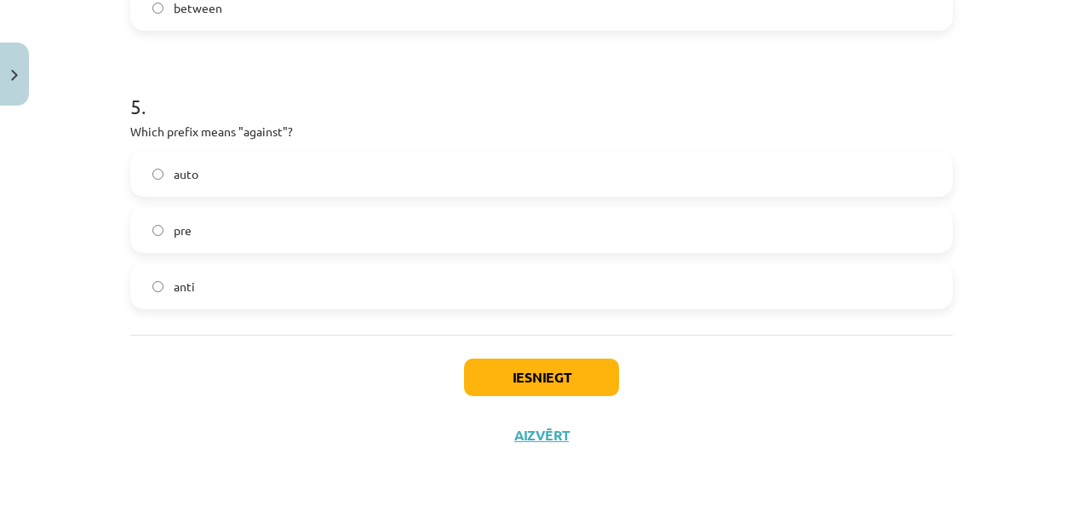
click at [600, 305] on label "anti" at bounding box center [541, 286] width 819 height 43
click at [559, 370] on button "Iesniegt" at bounding box center [541, 376] width 155 height 37
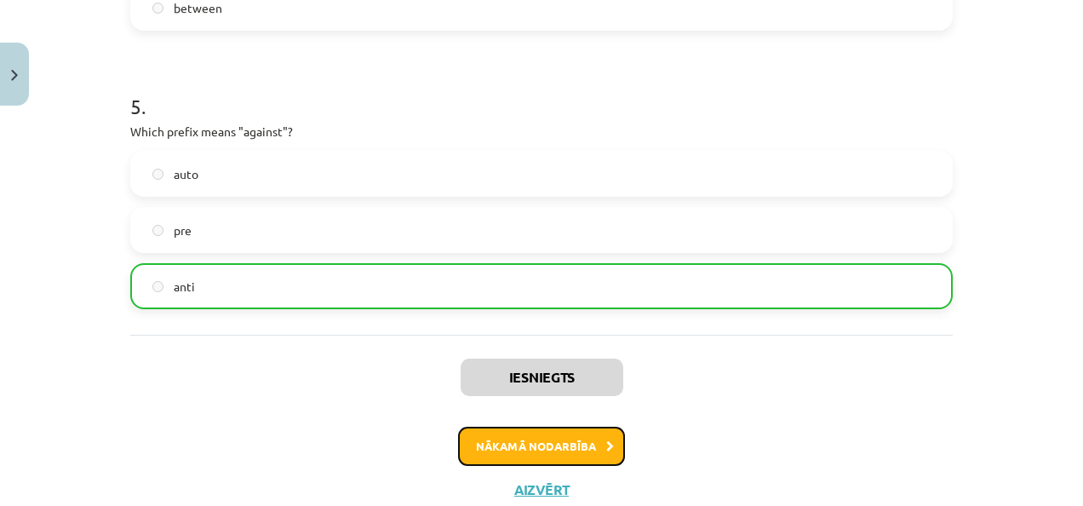
click at [552, 442] on button "Nākamā nodarbība" at bounding box center [541, 445] width 167 height 39
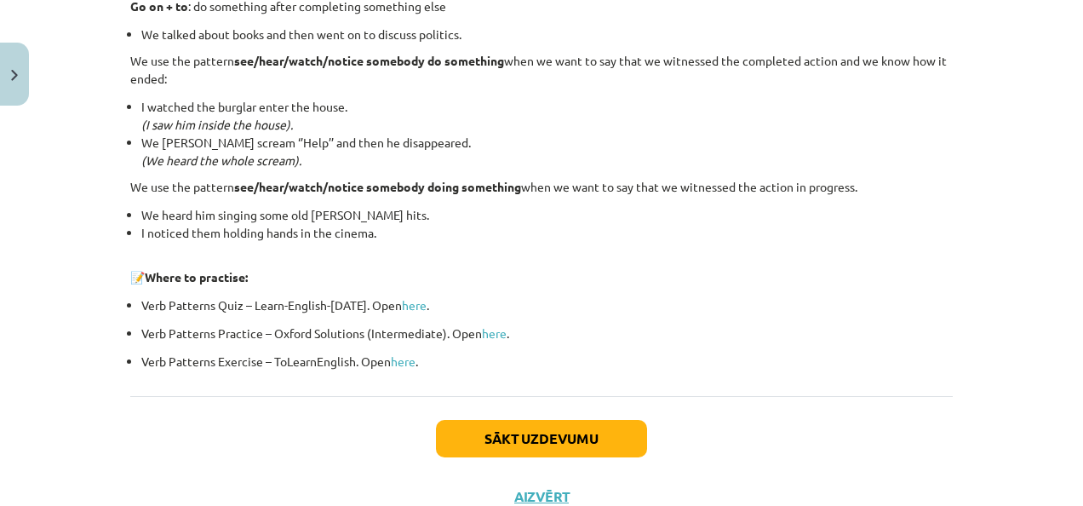
scroll to position [2396, 0]
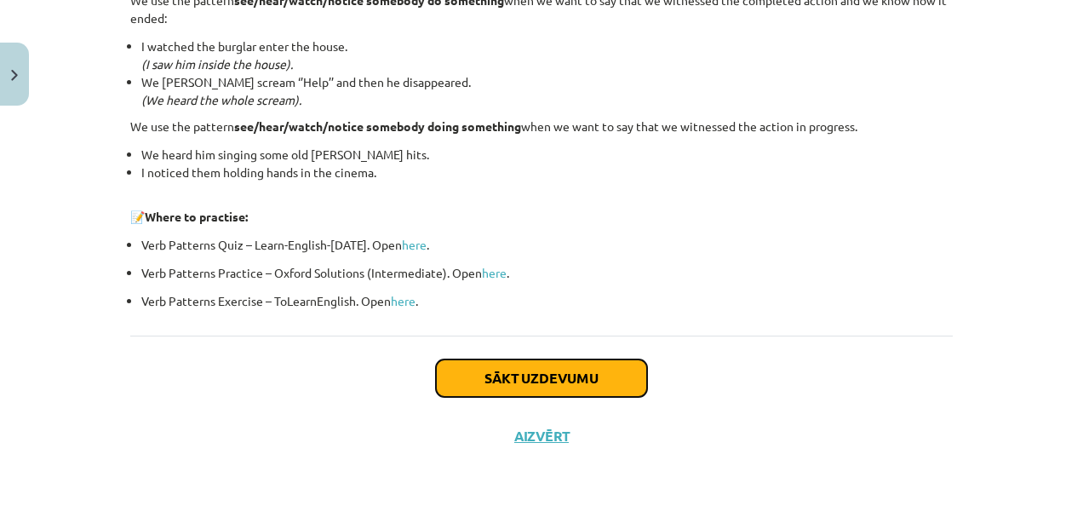
click at [575, 372] on button "Sākt uzdevumu" at bounding box center [541, 377] width 211 height 37
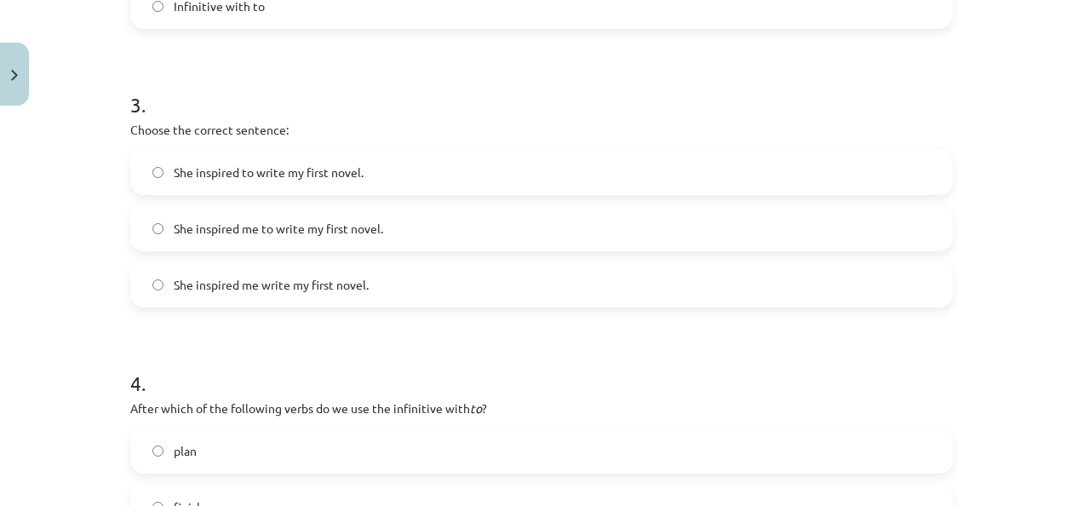
scroll to position [839, 0]
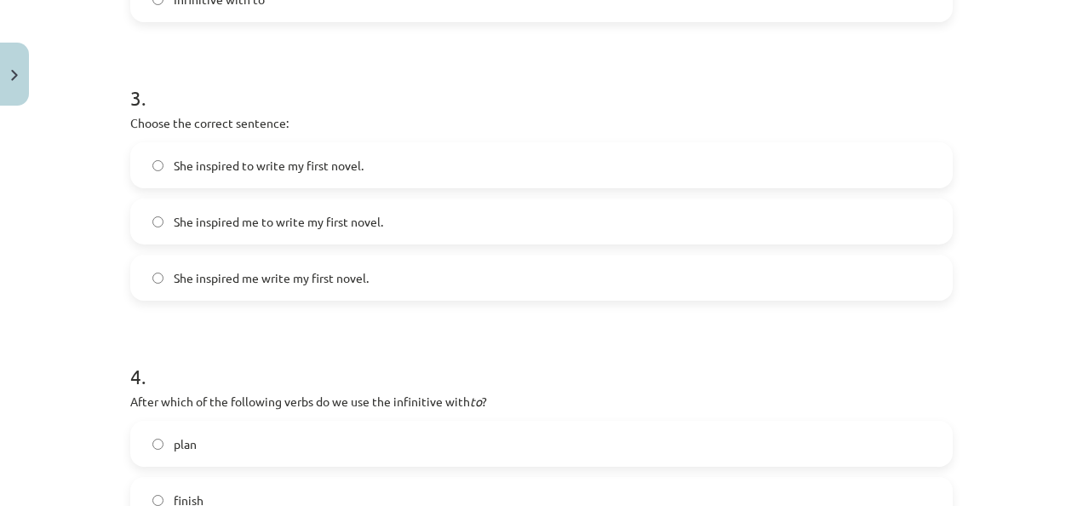
click at [470, 218] on label "She inspired me to write my first novel." at bounding box center [541, 221] width 819 height 43
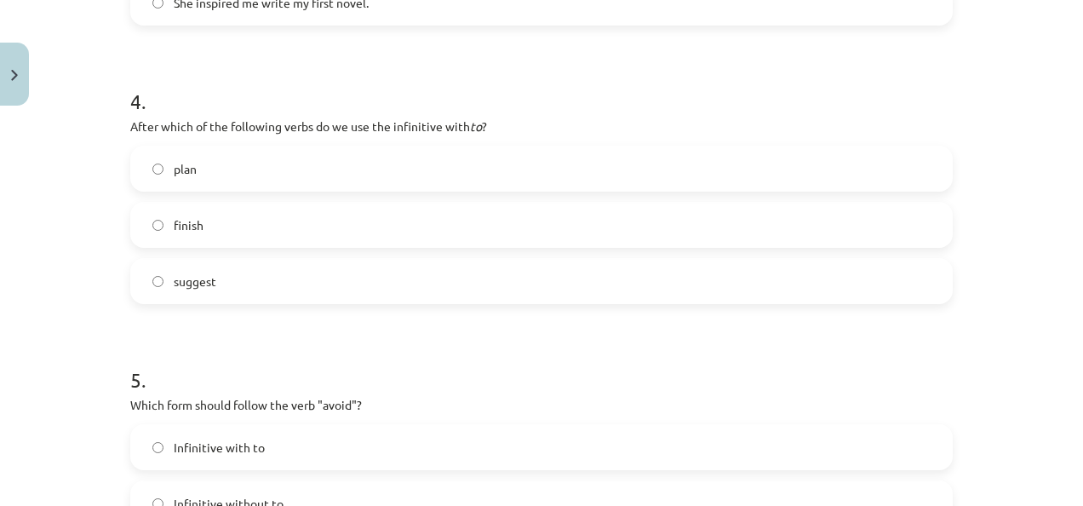
scroll to position [1118, 0]
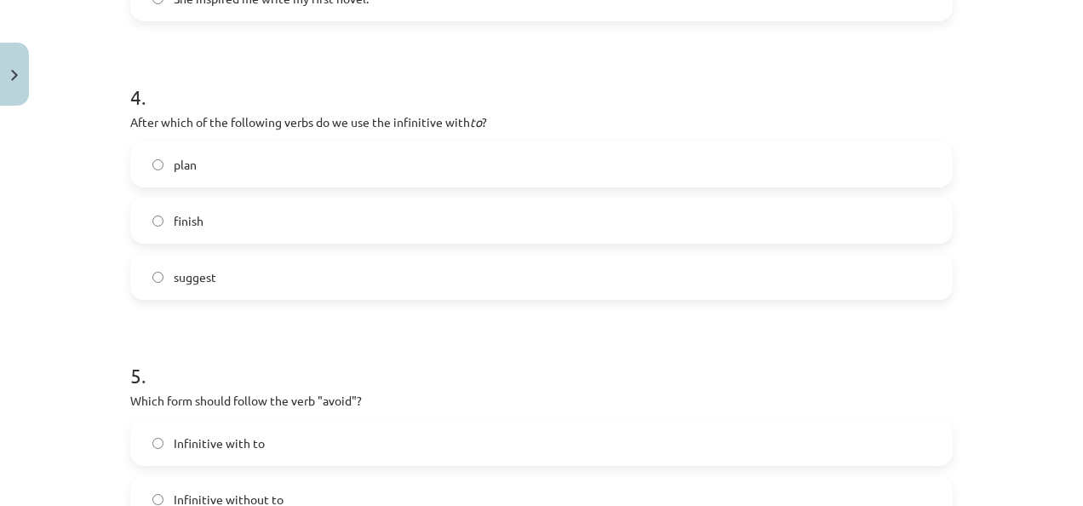
click at [745, 162] on label "plan" at bounding box center [541, 164] width 819 height 43
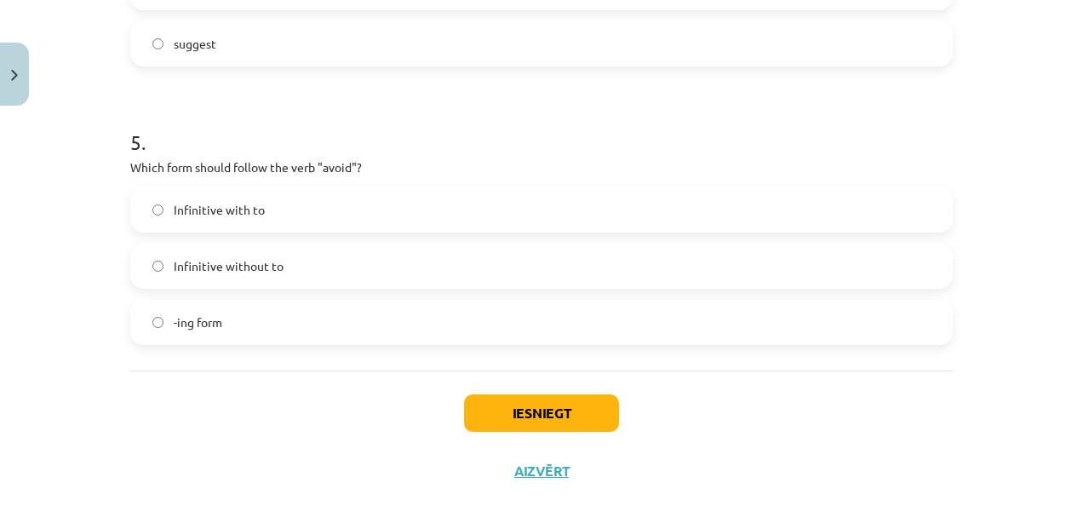
scroll to position [1367, 0]
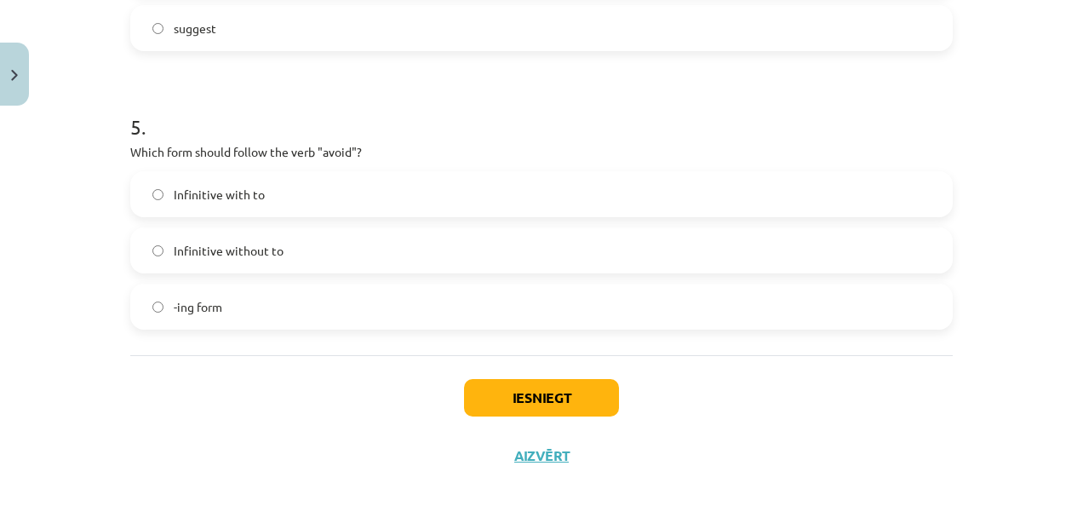
click at [579, 266] on label "Infinitive without to" at bounding box center [541, 250] width 819 height 43
click at [558, 398] on button "Iesniegt" at bounding box center [541, 397] width 155 height 37
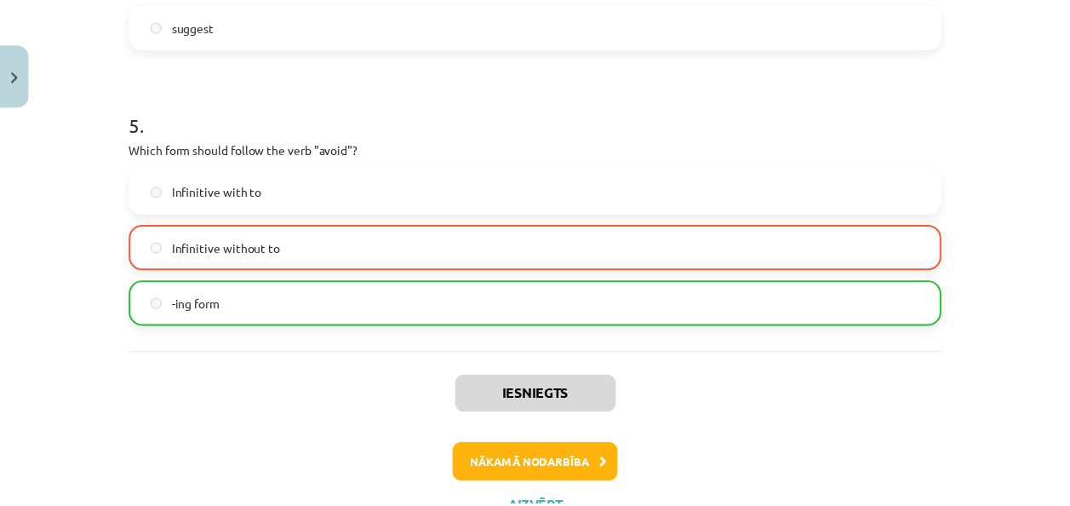
scroll to position [1402, 0]
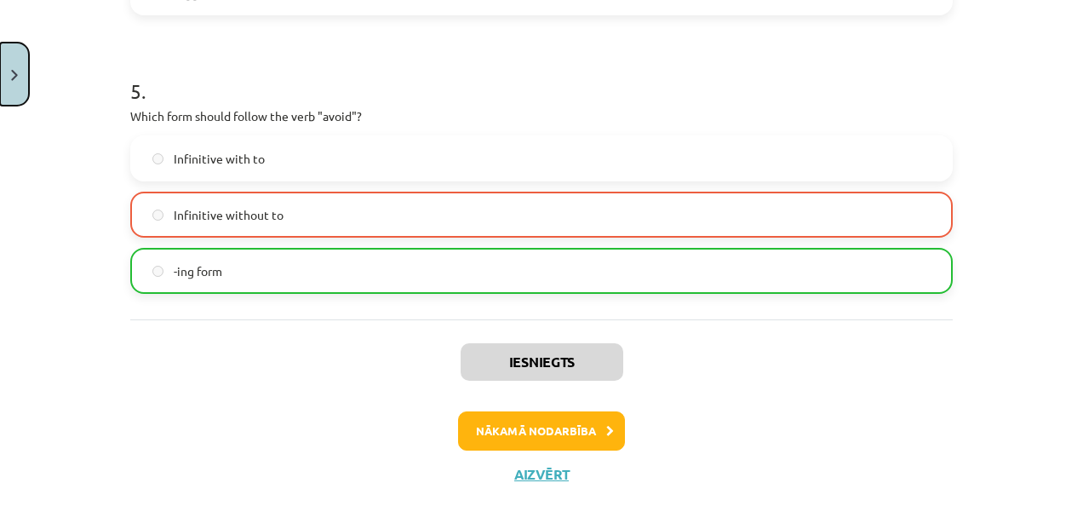
click at [2, 66] on button "Close" at bounding box center [14, 74] width 29 height 63
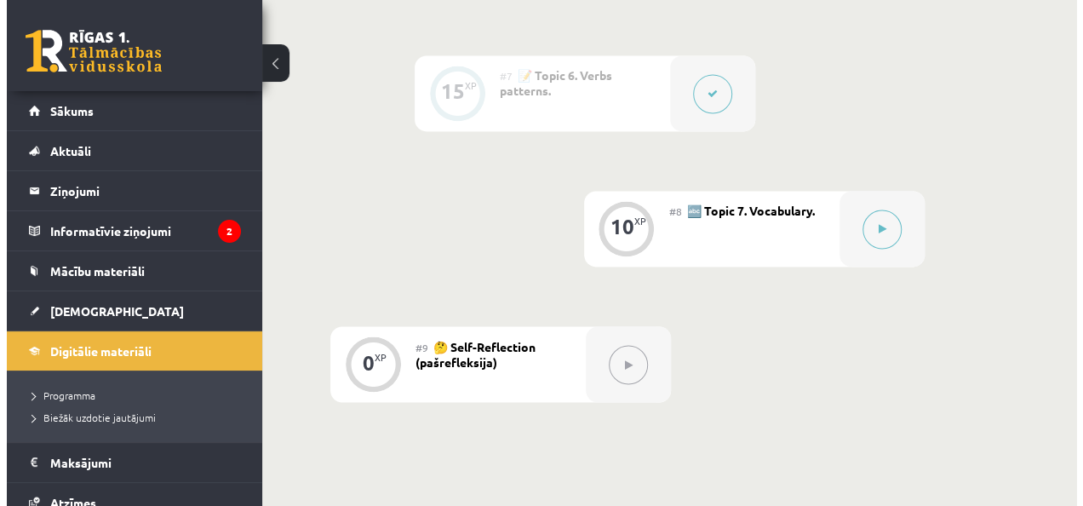
scroll to position [1238, 0]
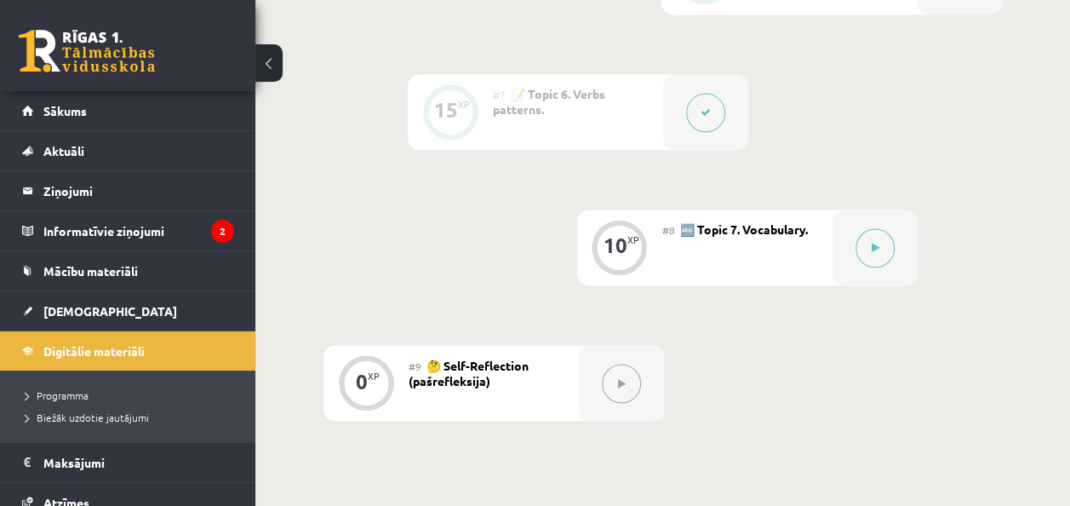
click at [541, 131] on div "#7 📝 Topic 6. Verbs patterns." at bounding box center [578, 112] width 170 height 76
click at [711, 107] on button at bounding box center [705, 112] width 39 height 39
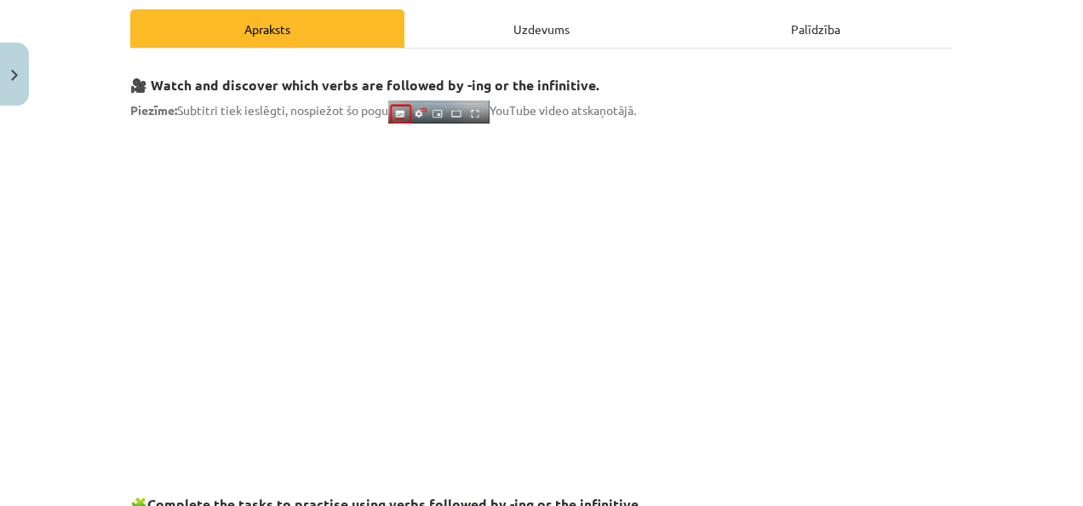
scroll to position [277, 0]
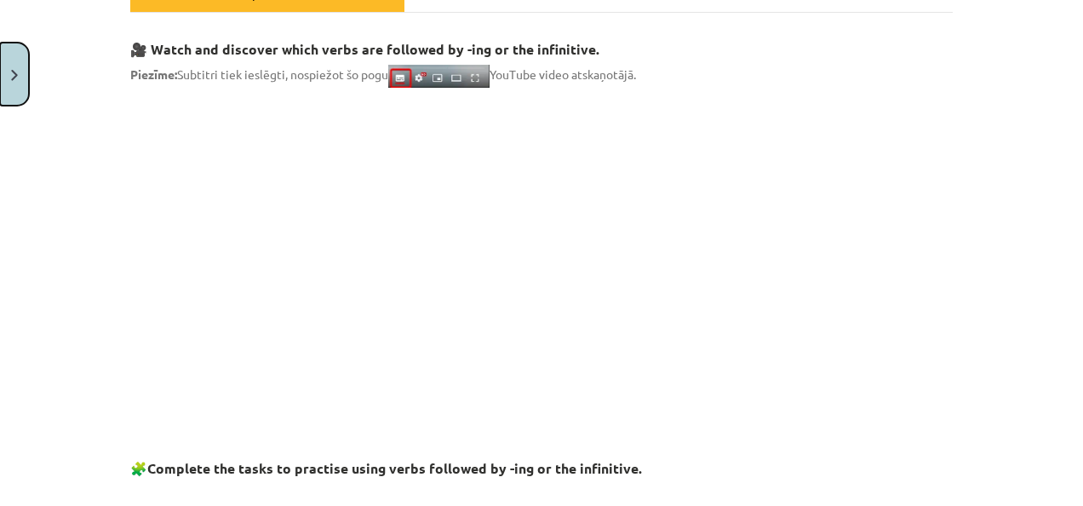
click at [7, 83] on button "Close" at bounding box center [14, 74] width 29 height 63
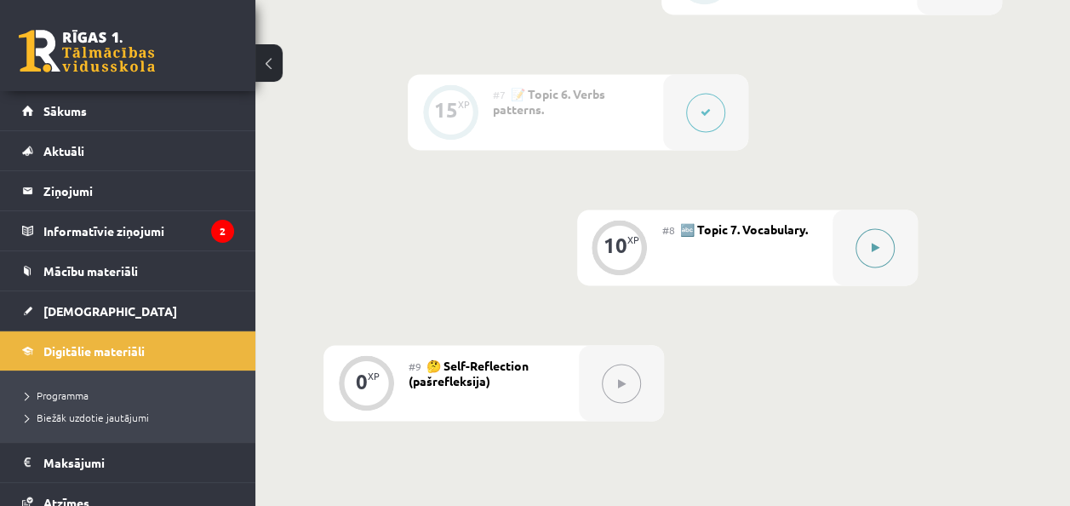
click at [863, 242] on button at bounding box center [874, 247] width 39 height 39
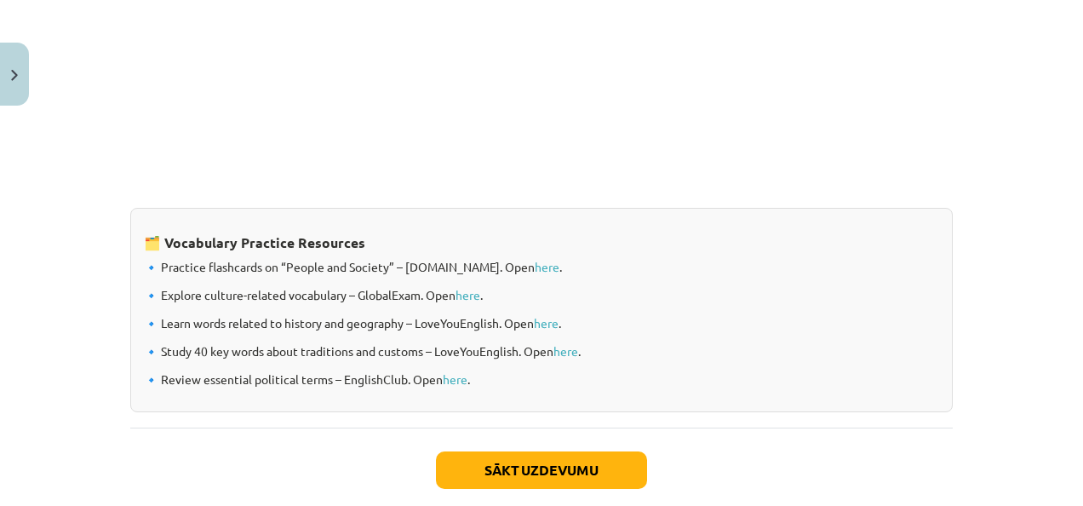
scroll to position [1501, 0]
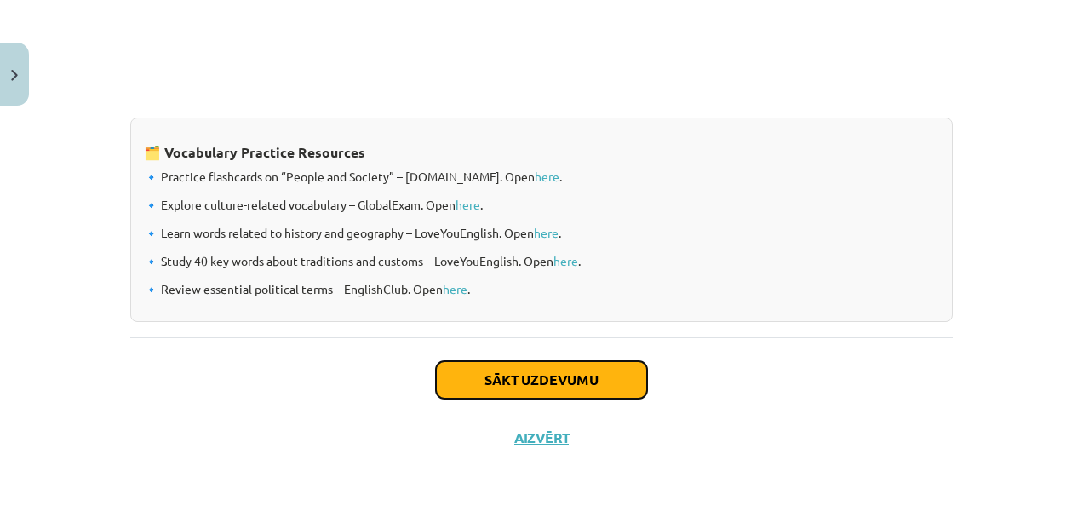
click at [606, 376] on button "Sākt uzdevumu" at bounding box center [541, 379] width 211 height 37
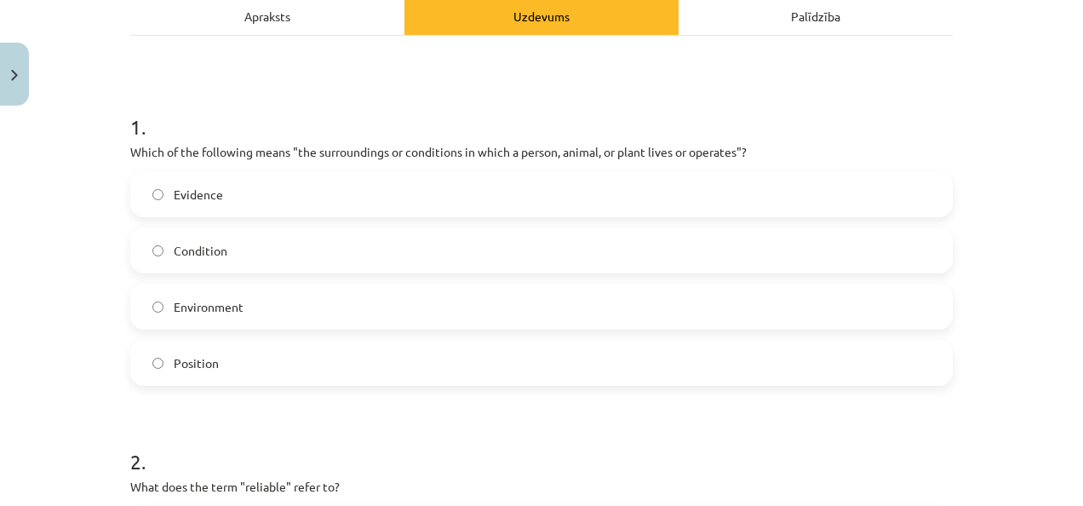
scroll to position [259, 0]
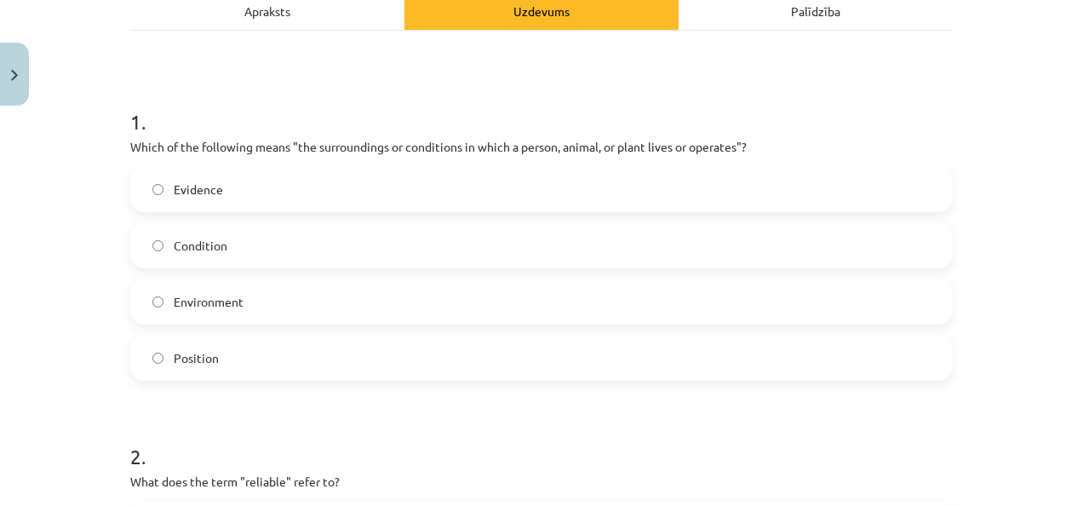
click at [820, 288] on label "Environment" at bounding box center [541, 301] width 819 height 43
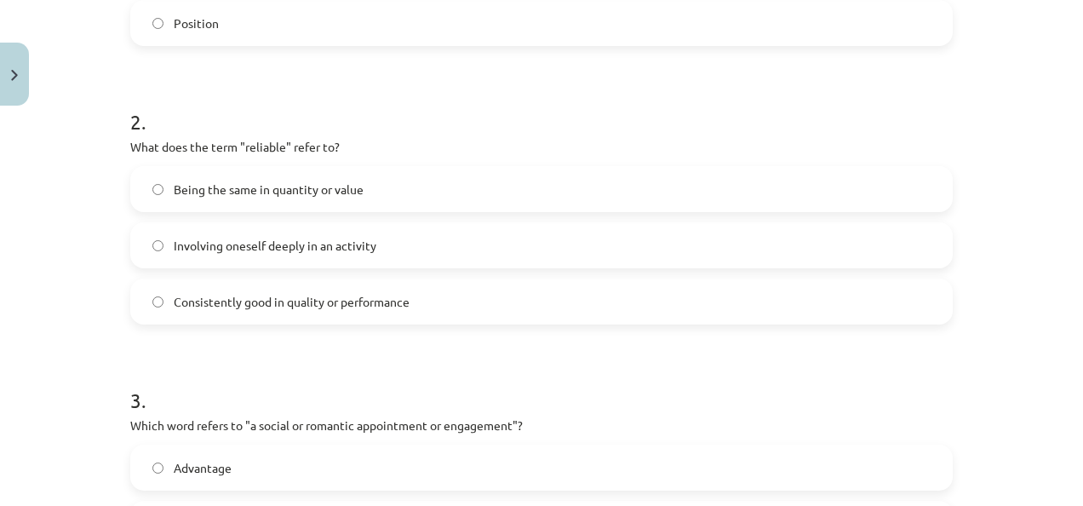
scroll to position [591, 0]
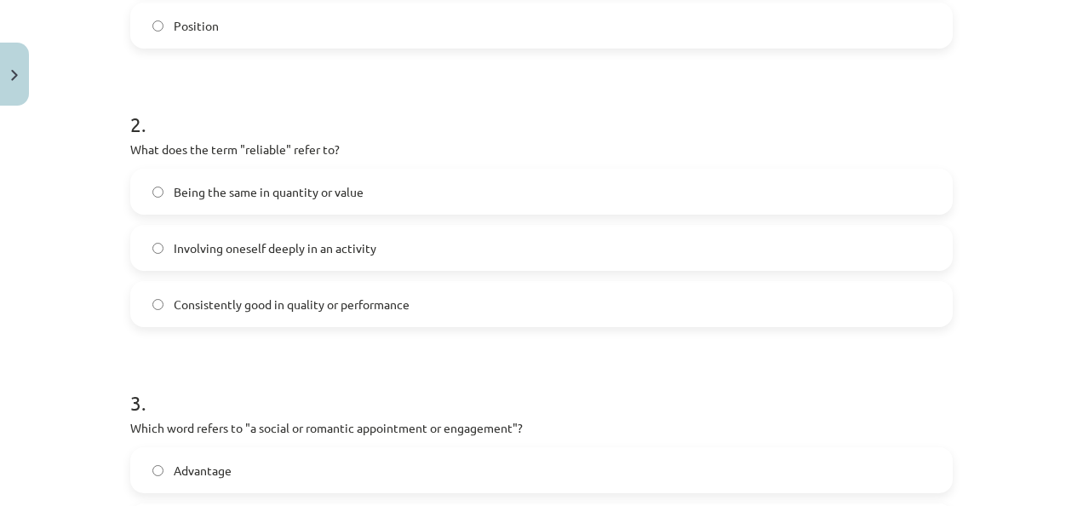
click at [669, 312] on label "Consistently good in quality or performance" at bounding box center [541, 304] width 819 height 43
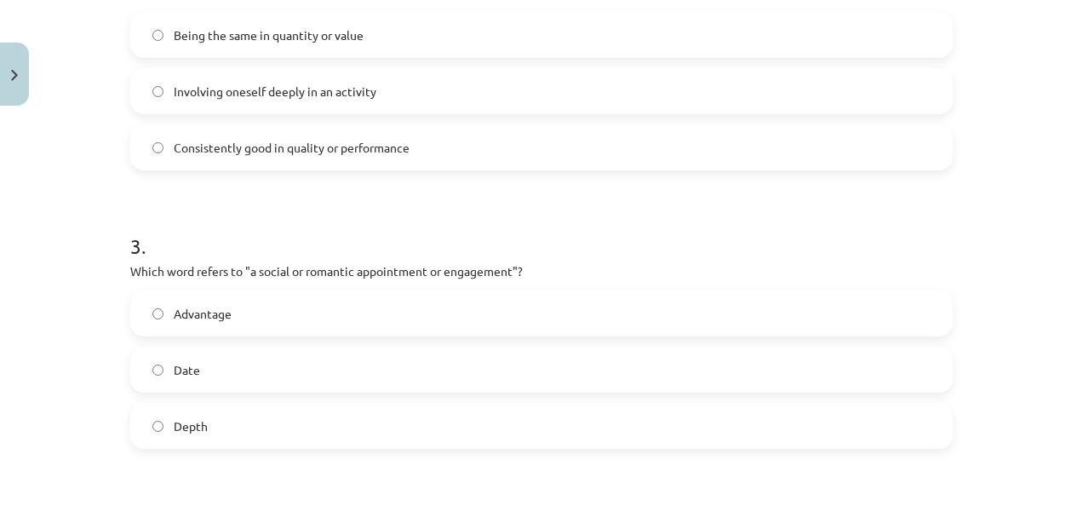
scroll to position [735, 0]
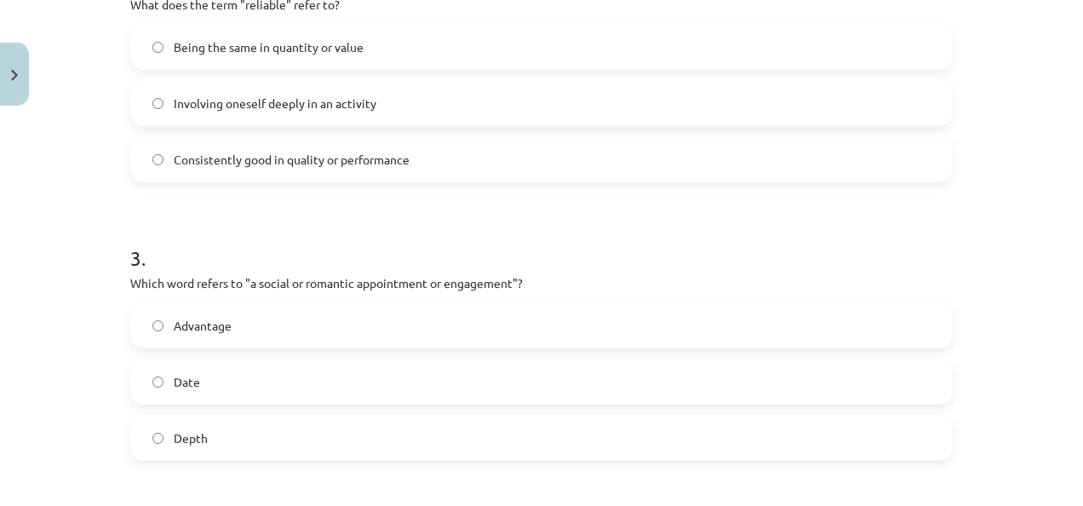
click at [805, 44] on label "Being the same in quantity or value" at bounding box center [541, 47] width 819 height 43
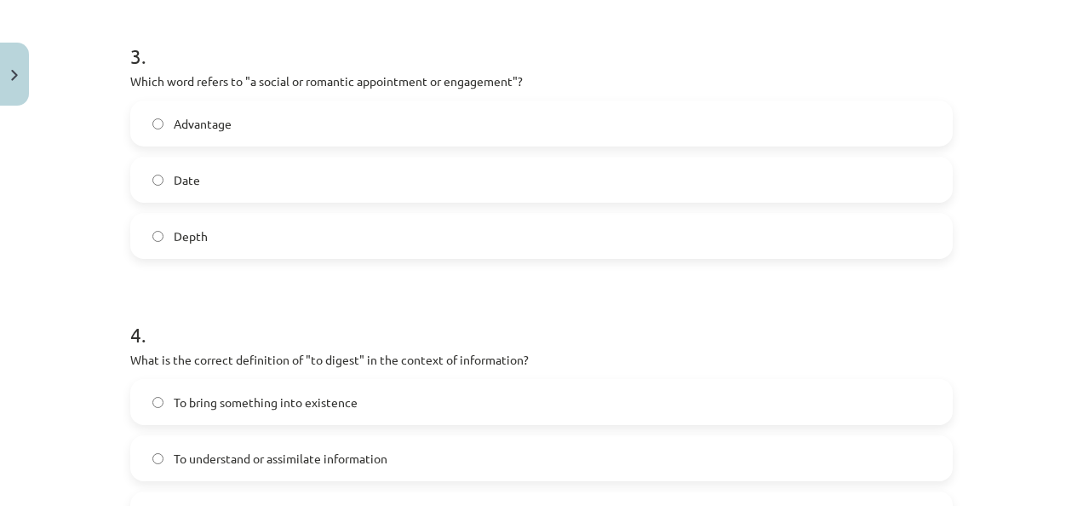
scroll to position [940, 0]
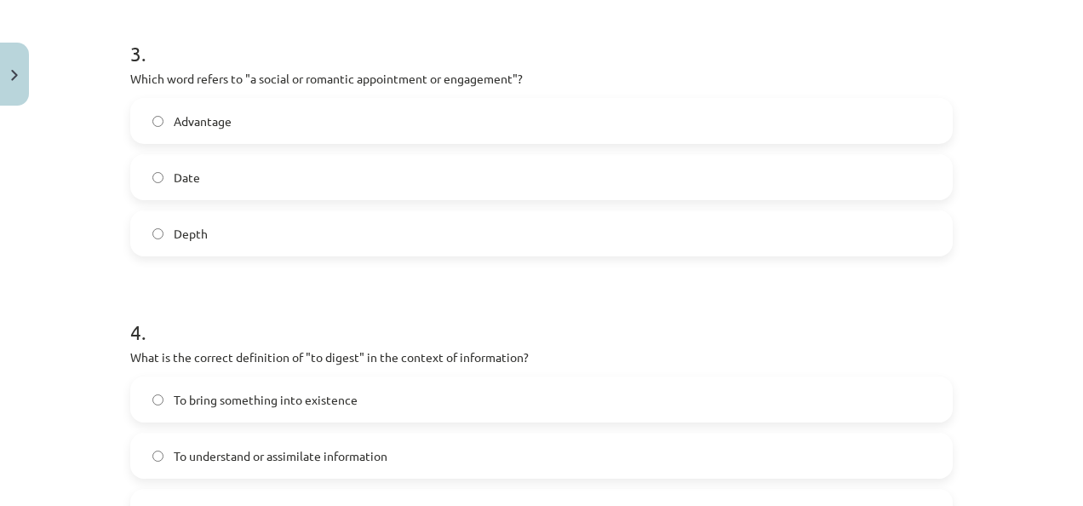
click at [711, 173] on label "Date" at bounding box center [541, 177] width 819 height 43
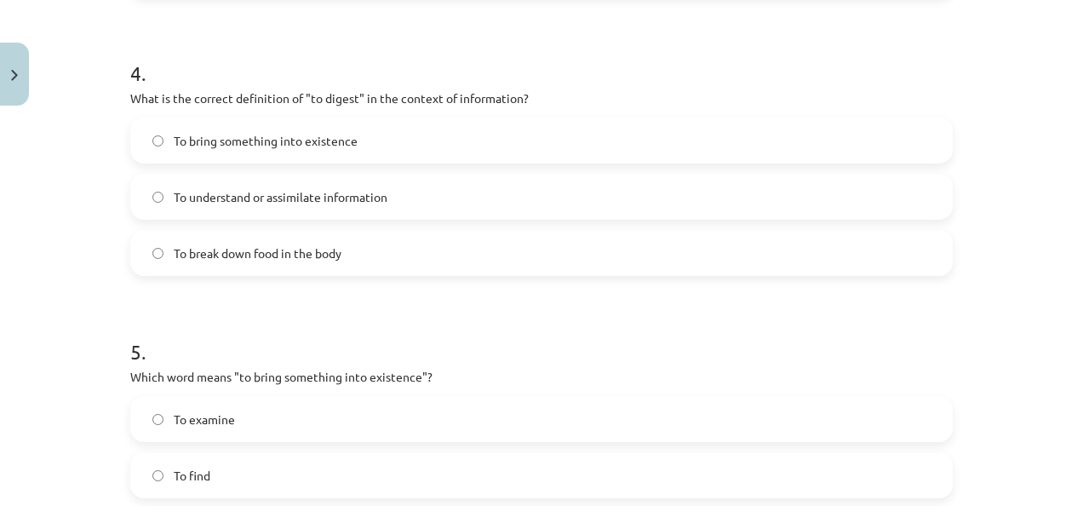
scroll to position [1205, 0]
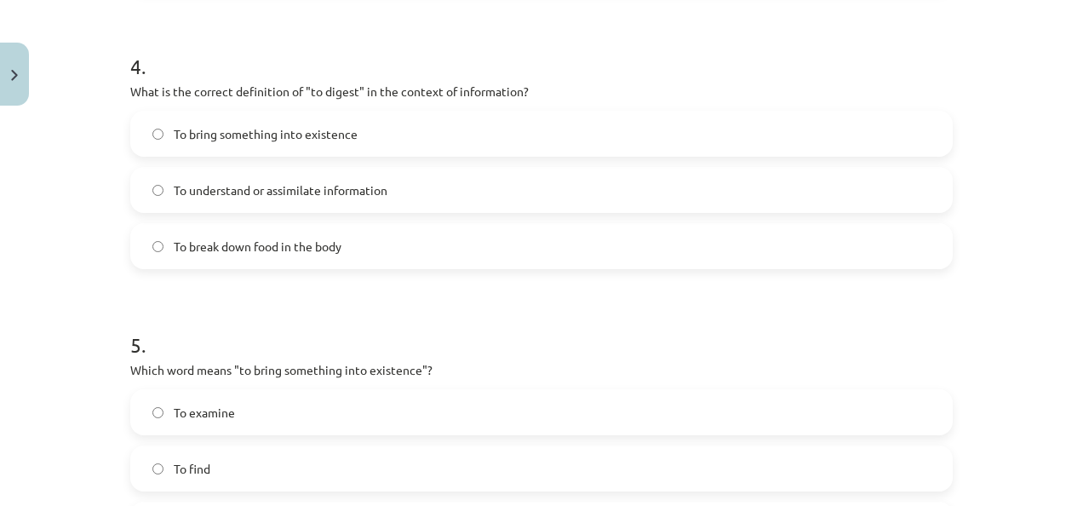
click at [802, 201] on label "To understand or assimilate information" at bounding box center [541, 190] width 819 height 43
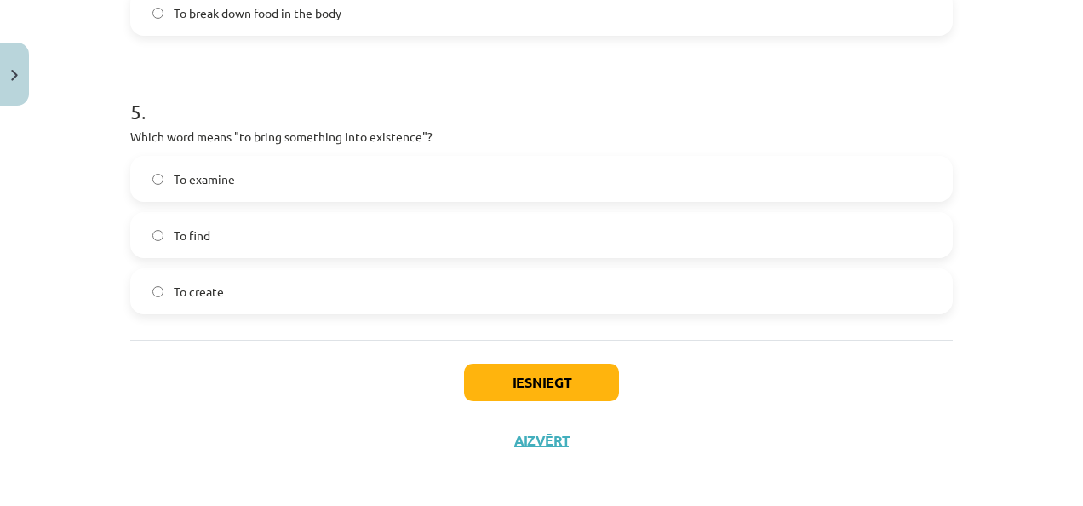
scroll to position [1440, 0]
click at [664, 291] on label "To create" at bounding box center [541, 289] width 819 height 43
click at [577, 377] on button "Iesniegt" at bounding box center [541, 380] width 155 height 37
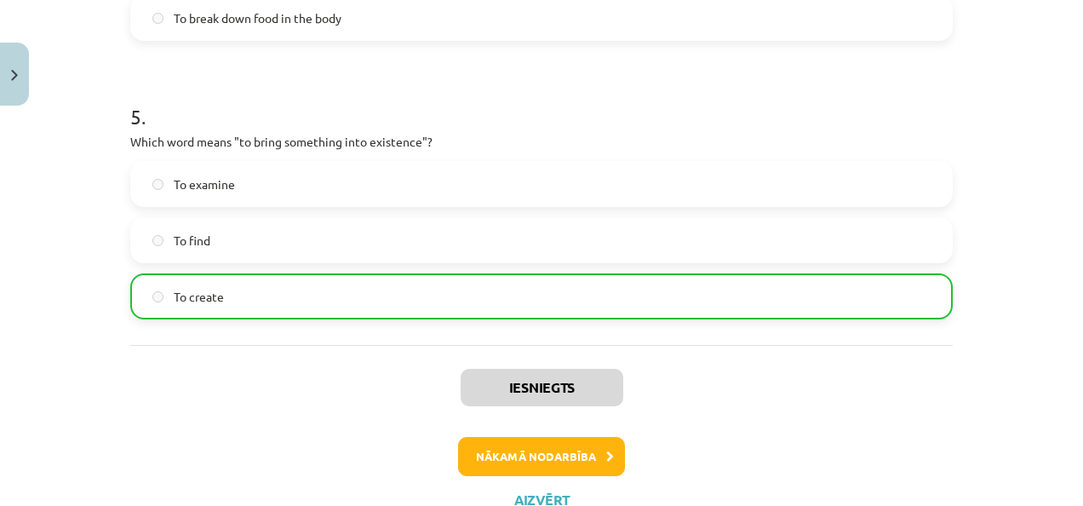
scroll to position [1496, 0]
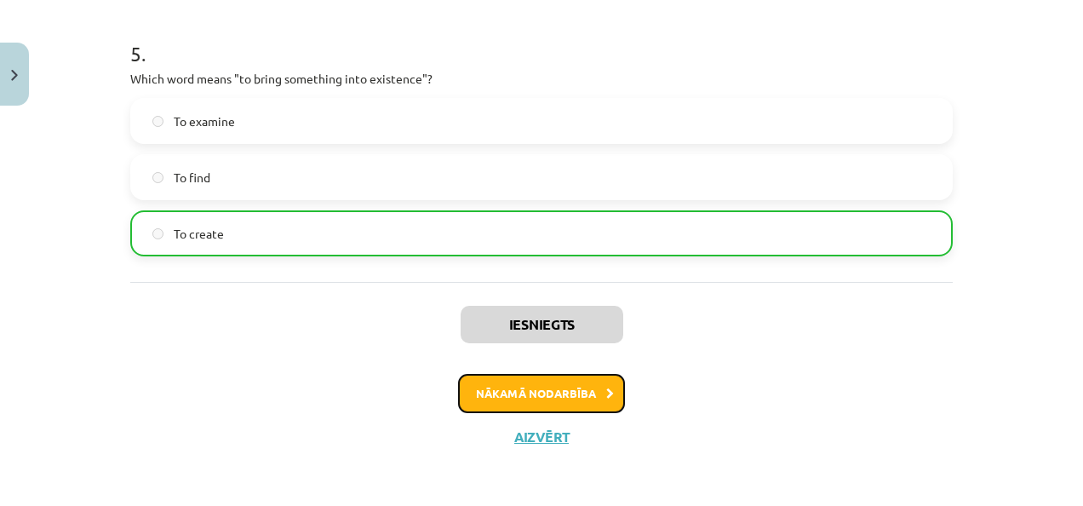
click at [548, 385] on button "Nākamā nodarbība" at bounding box center [541, 393] width 167 height 39
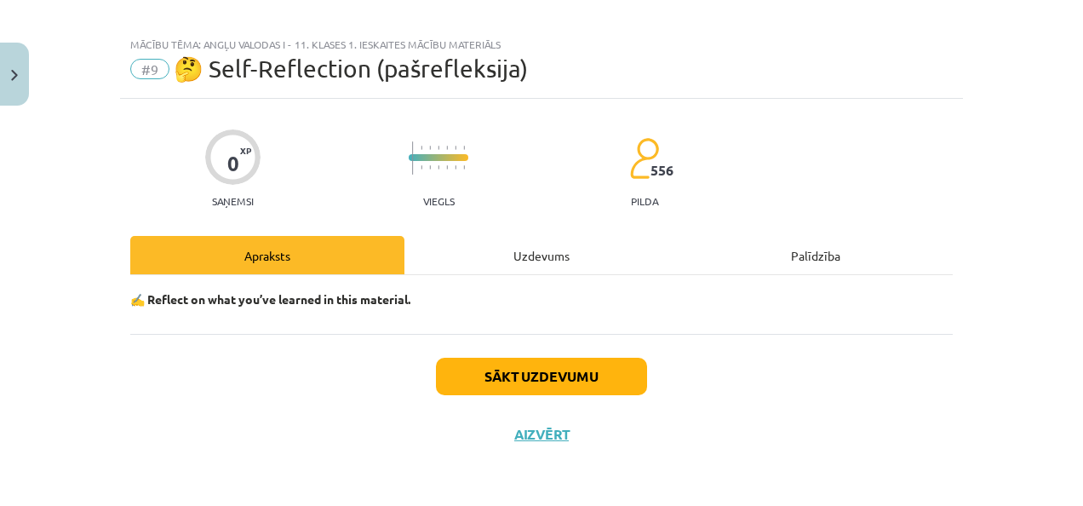
scroll to position [14, 0]
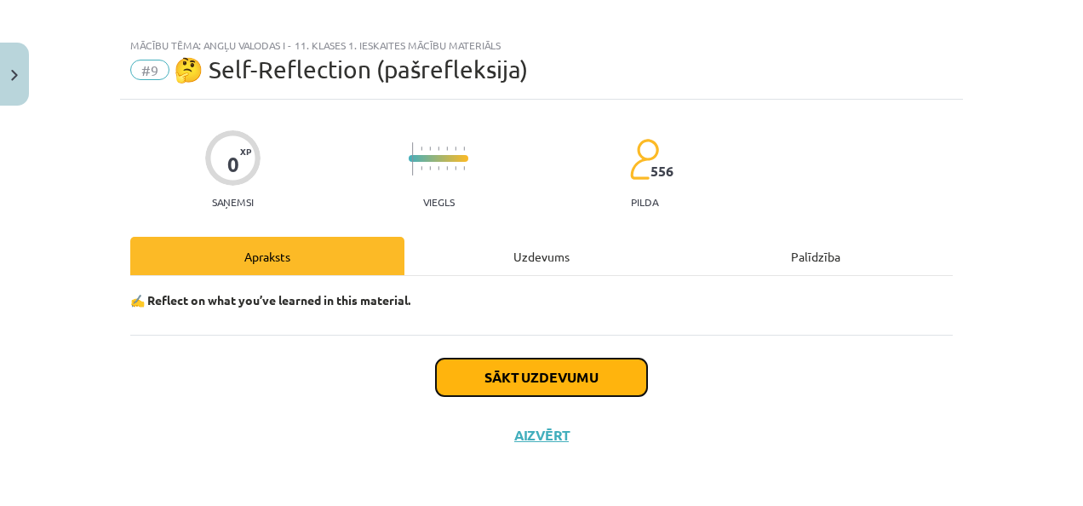
click at [548, 385] on button "Sākt uzdevumu" at bounding box center [541, 376] width 211 height 37
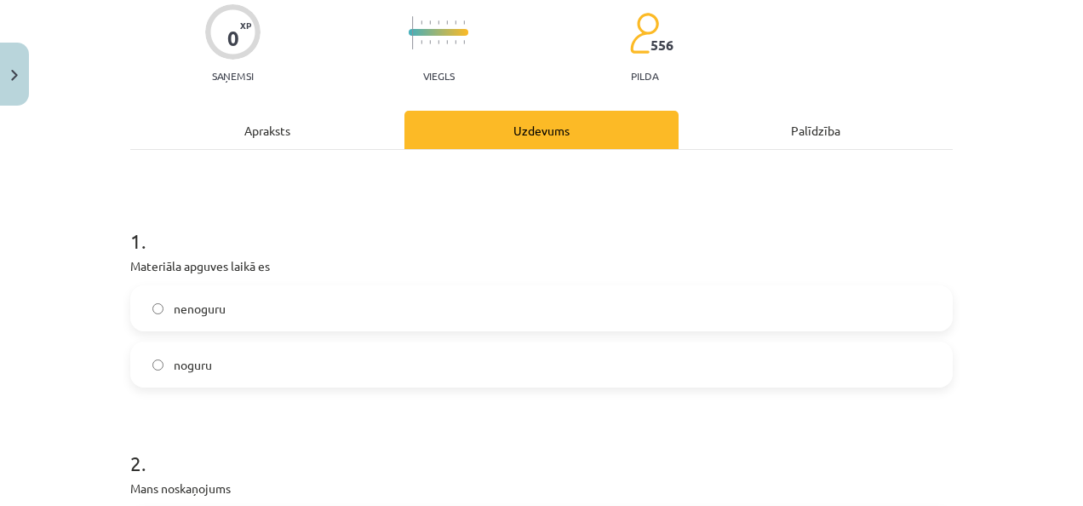
scroll to position [259, 0]
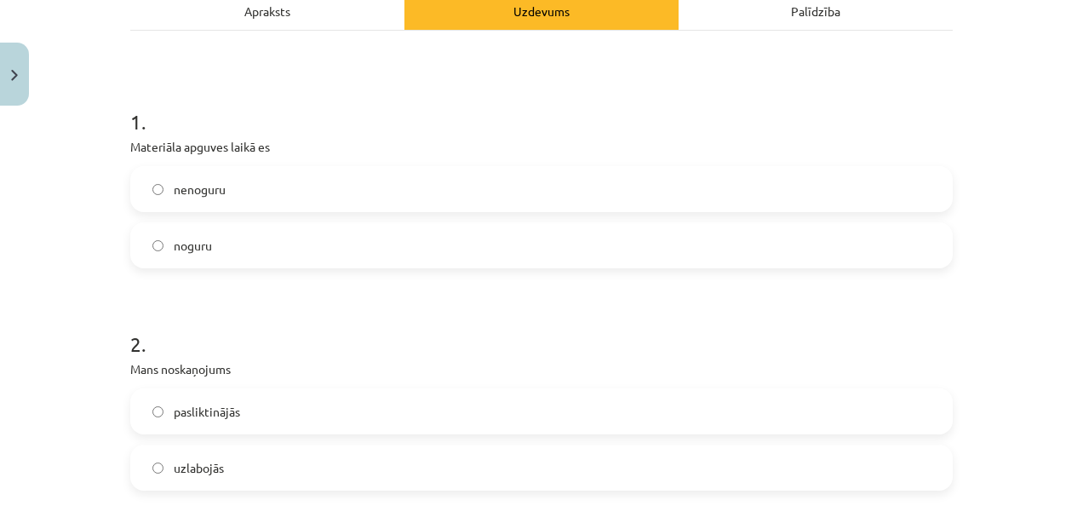
click at [886, 184] on label "nenoguru" at bounding box center [541, 189] width 819 height 43
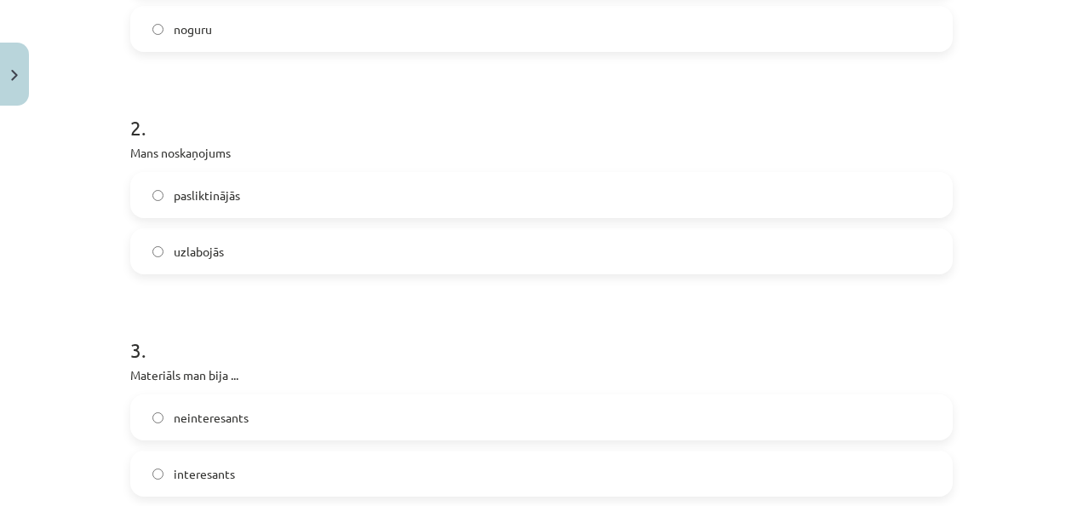
scroll to position [485, 0]
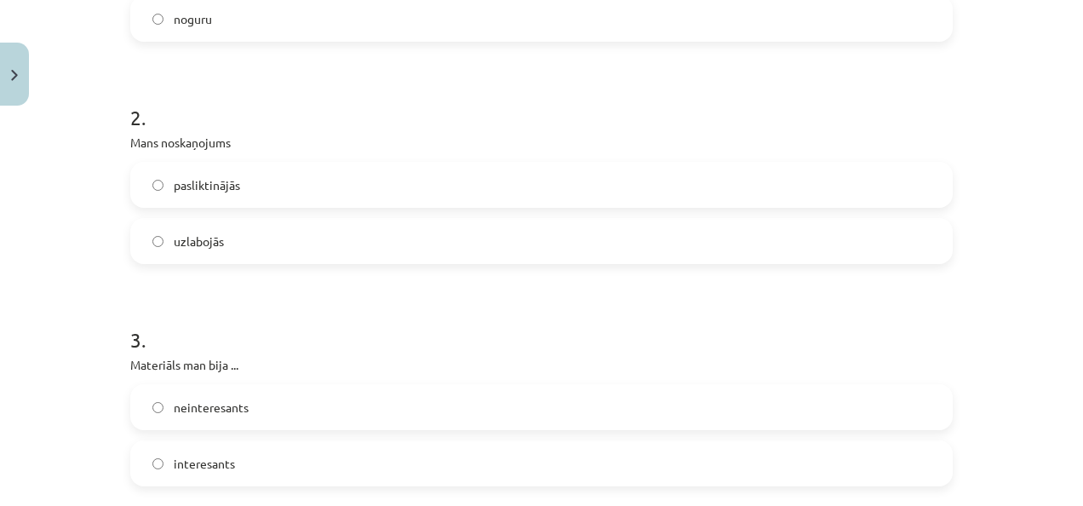
click at [803, 177] on label "pasliktinājās" at bounding box center [541, 184] width 819 height 43
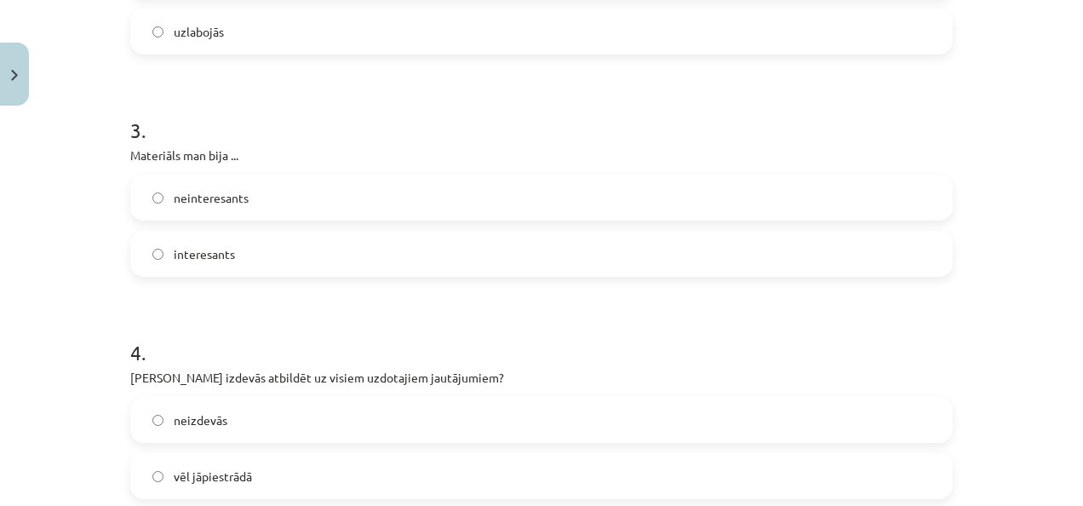
scroll to position [705, 0]
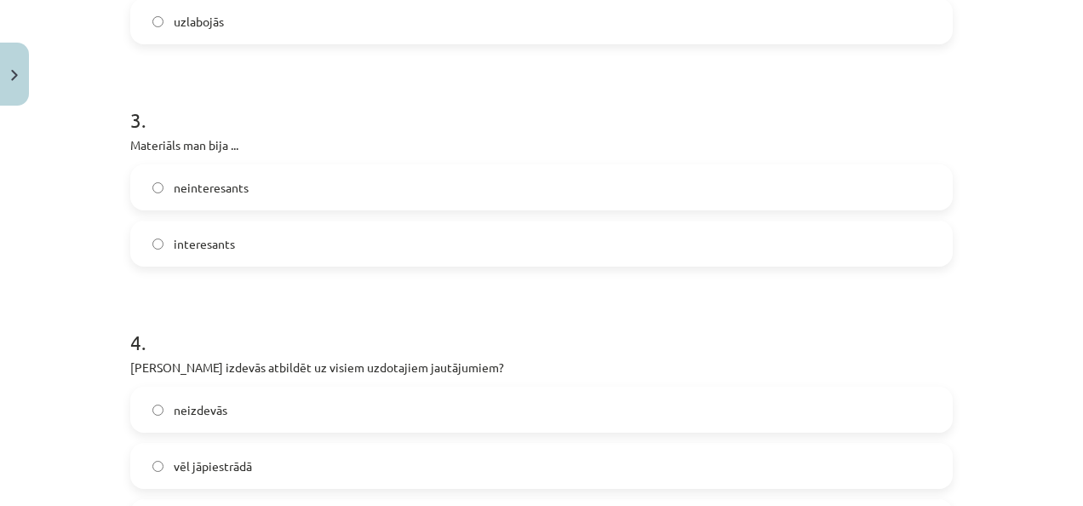
click at [803, 247] on label "interesants" at bounding box center [541, 243] width 819 height 43
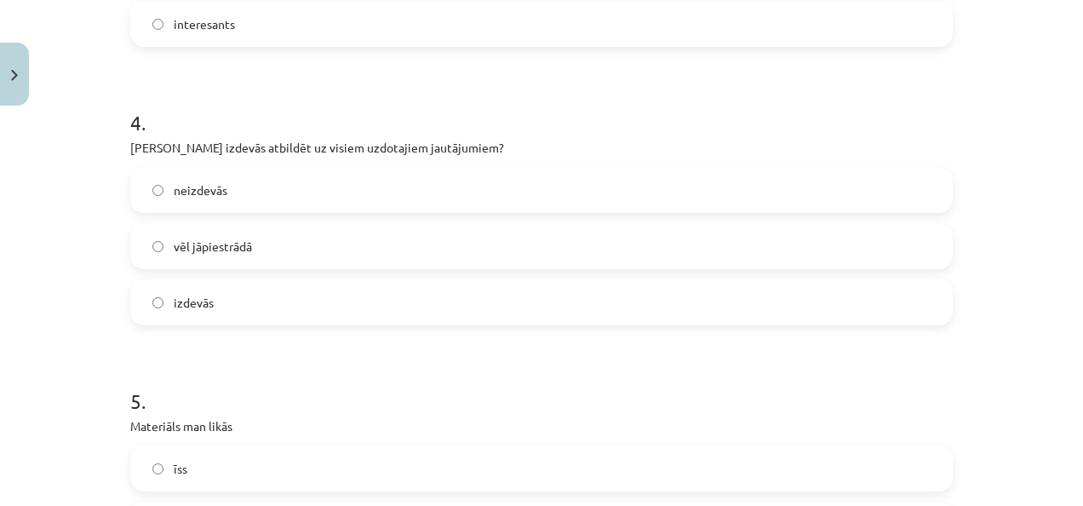
scroll to position [928, 0]
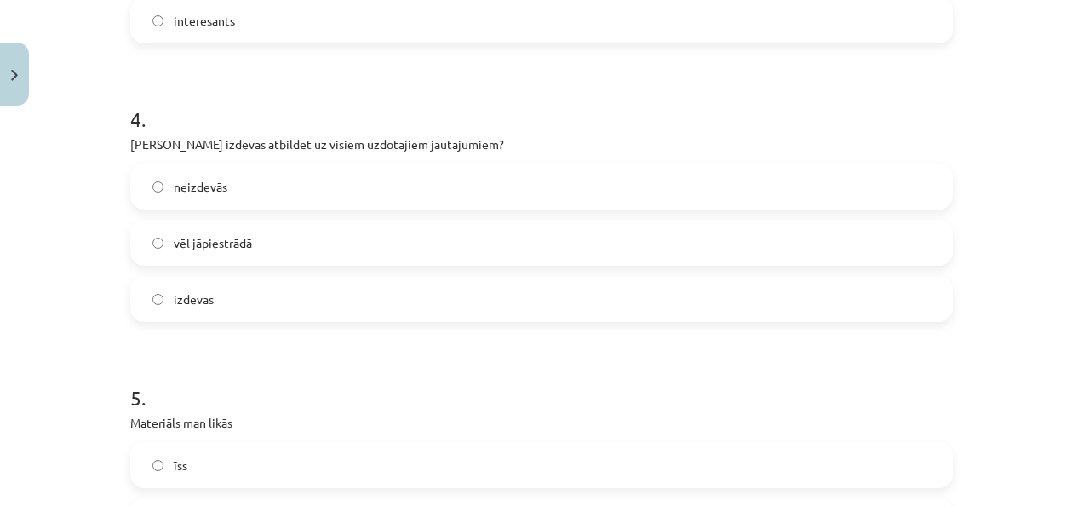
click at [688, 232] on label "vēl jāpiestrādā" at bounding box center [541, 242] width 819 height 43
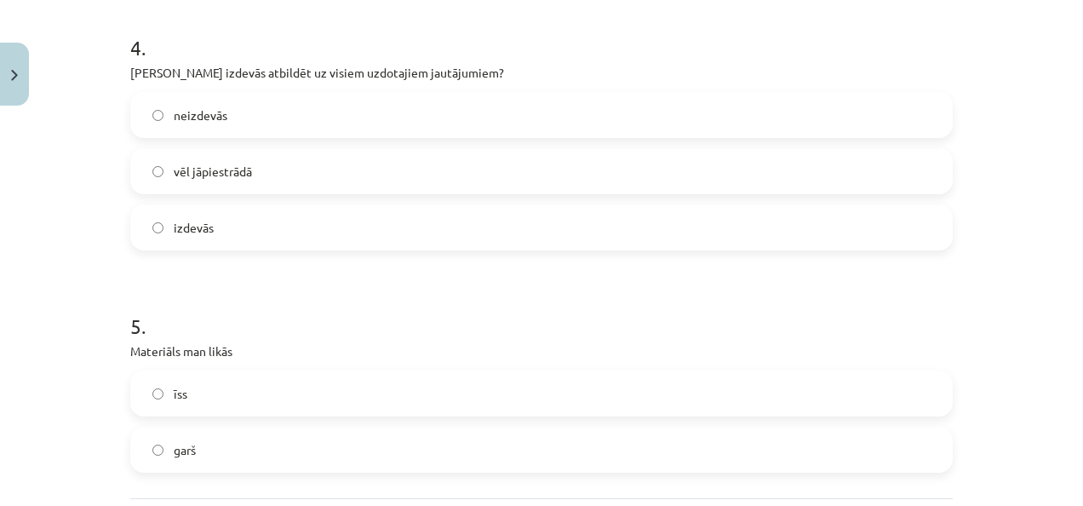
scroll to position [1005, 0]
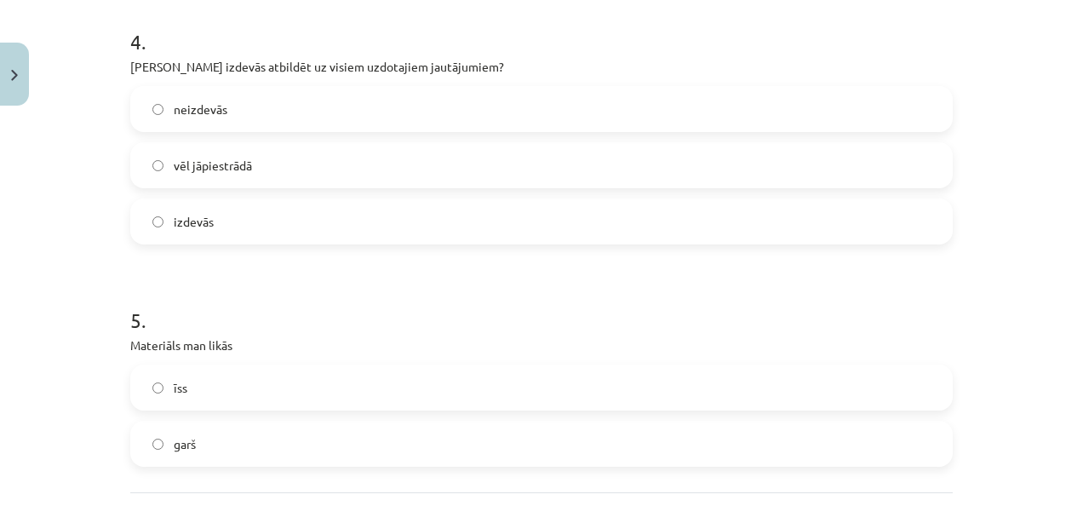
click at [754, 114] on label "neizdevās" at bounding box center [541, 109] width 819 height 43
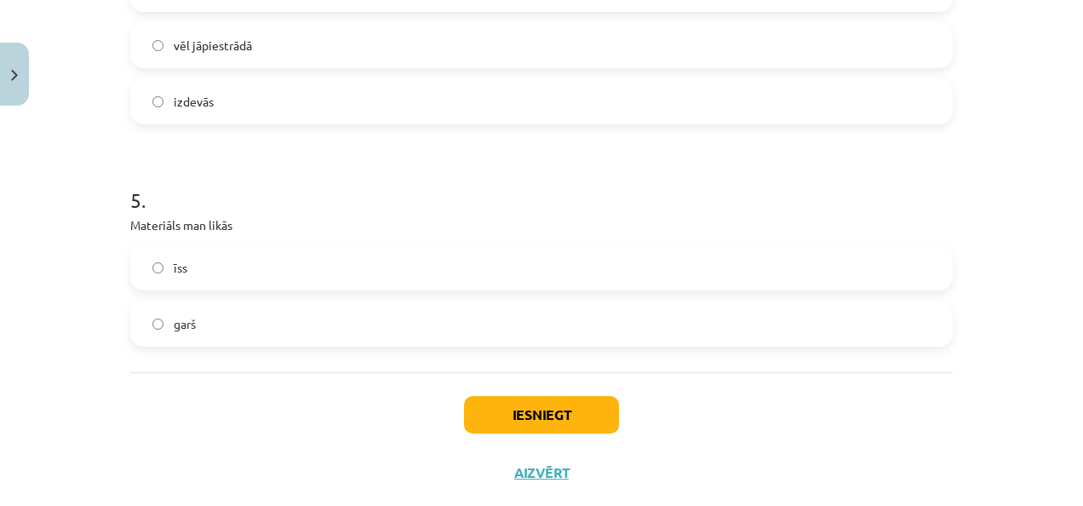
scroll to position [1162, 0]
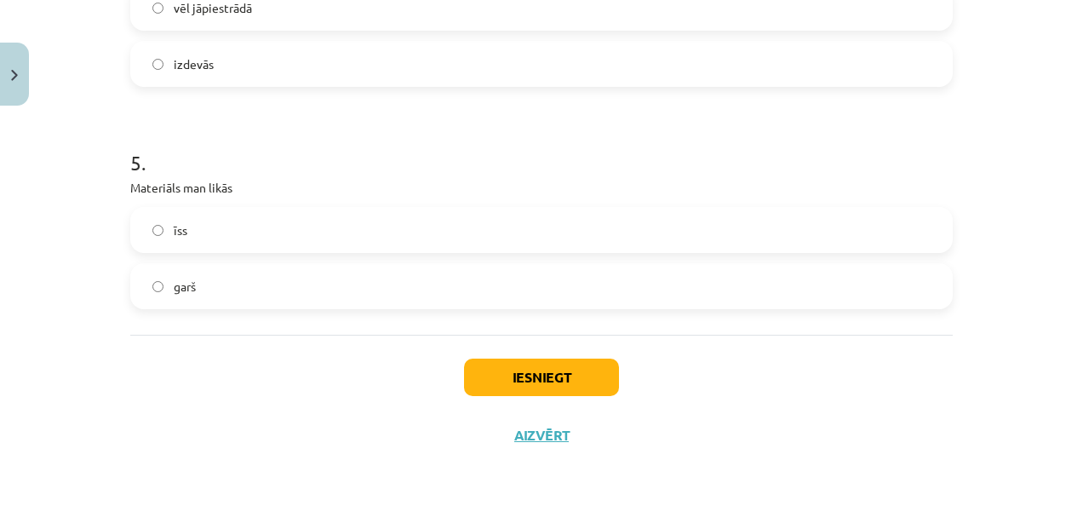
click at [618, 250] on div "īss" at bounding box center [541, 230] width 822 height 46
click at [594, 232] on label "īss" at bounding box center [541, 230] width 819 height 43
click at [551, 374] on button "Iesniegt" at bounding box center [541, 376] width 155 height 37
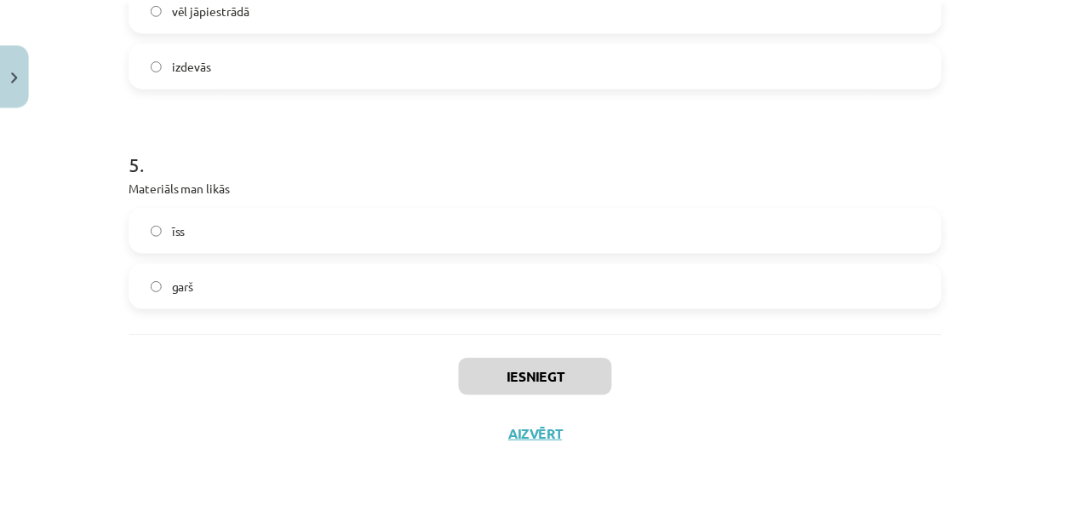
scroll to position [1237, 0]
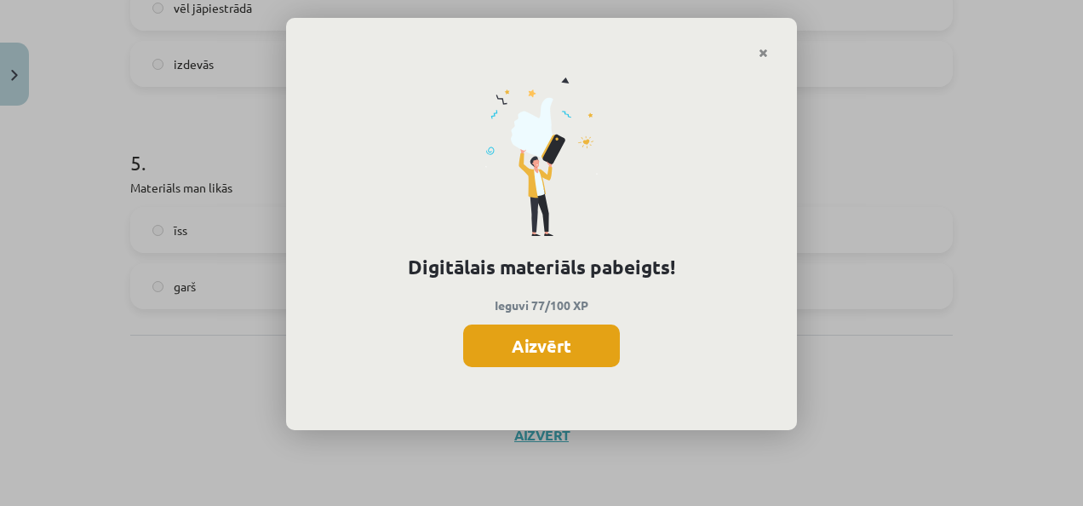
click at [557, 340] on button "Aizvērt" at bounding box center [541, 345] width 157 height 43
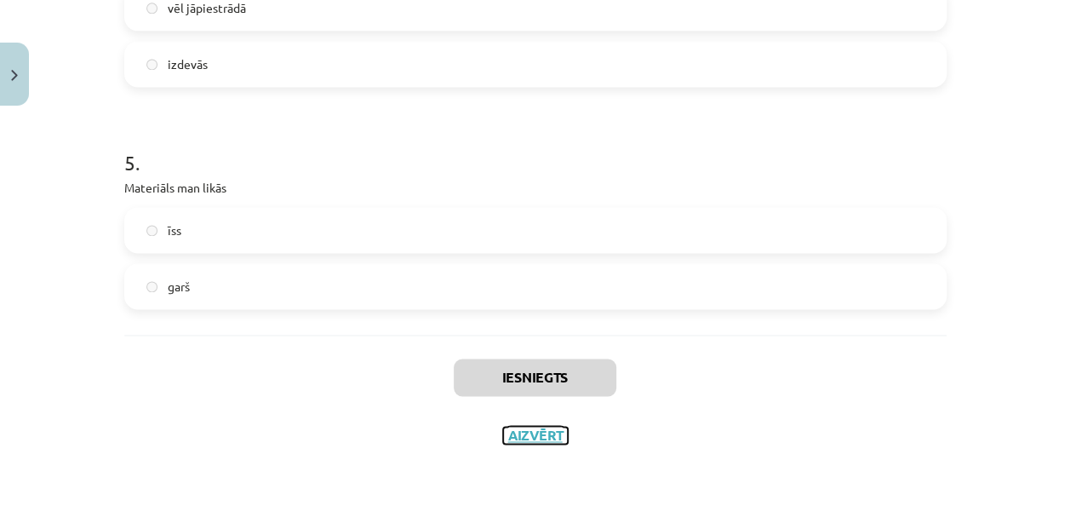
click at [523, 432] on button "Aizvērt" at bounding box center [535, 434] width 65 height 17
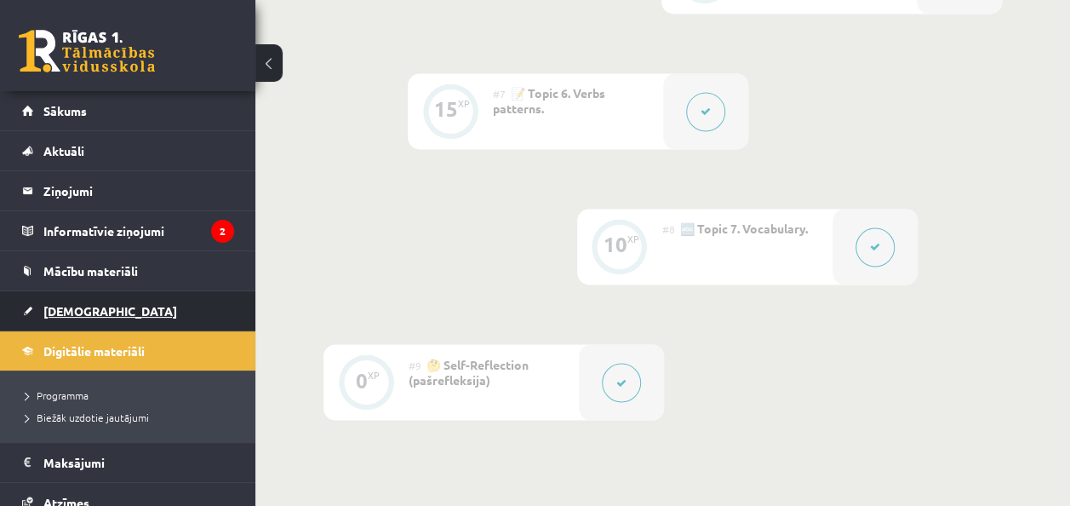
click at [88, 309] on span "[DEMOGRAPHIC_DATA]" at bounding box center [110, 310] width 134 height 15
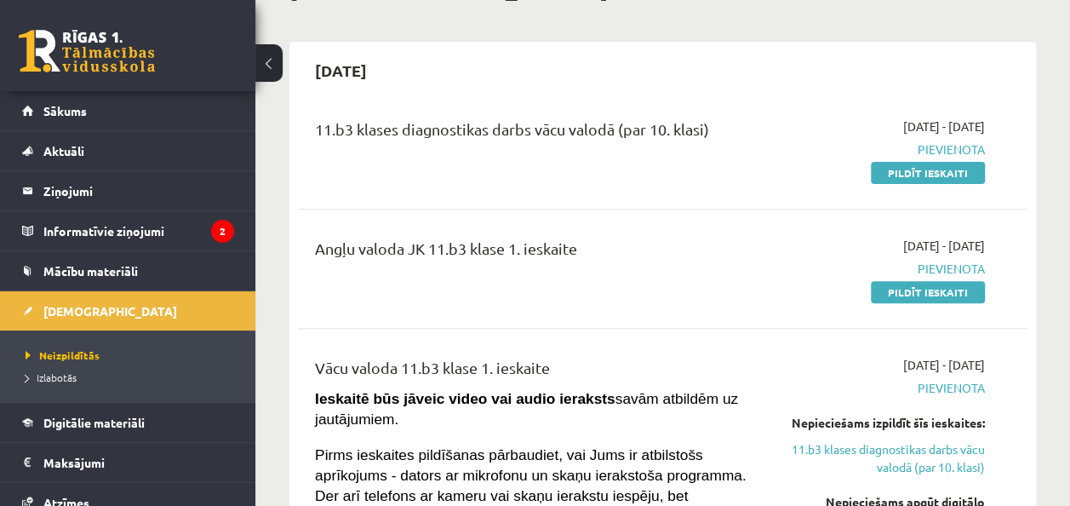
scroll to position [216, 0]
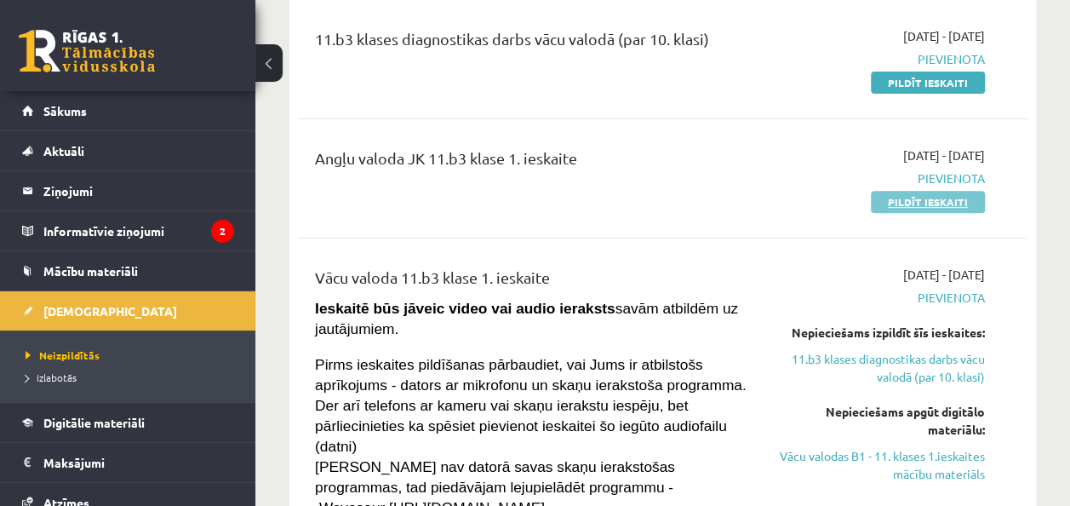
click at [933, 206] on link "Pildīt ieskaiti" at bounding box center [928, 202] width 114 height 22
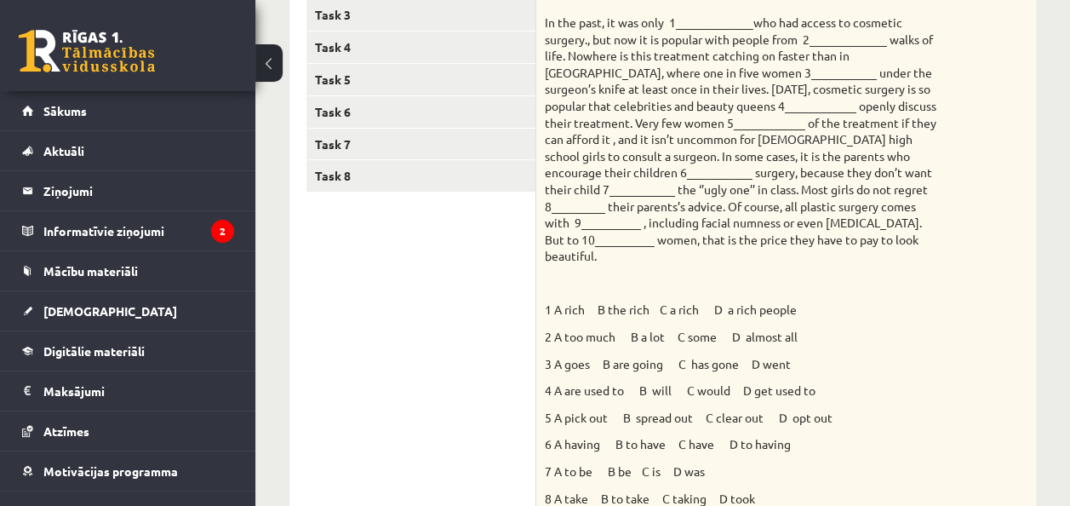
scroll to position [376, 0]
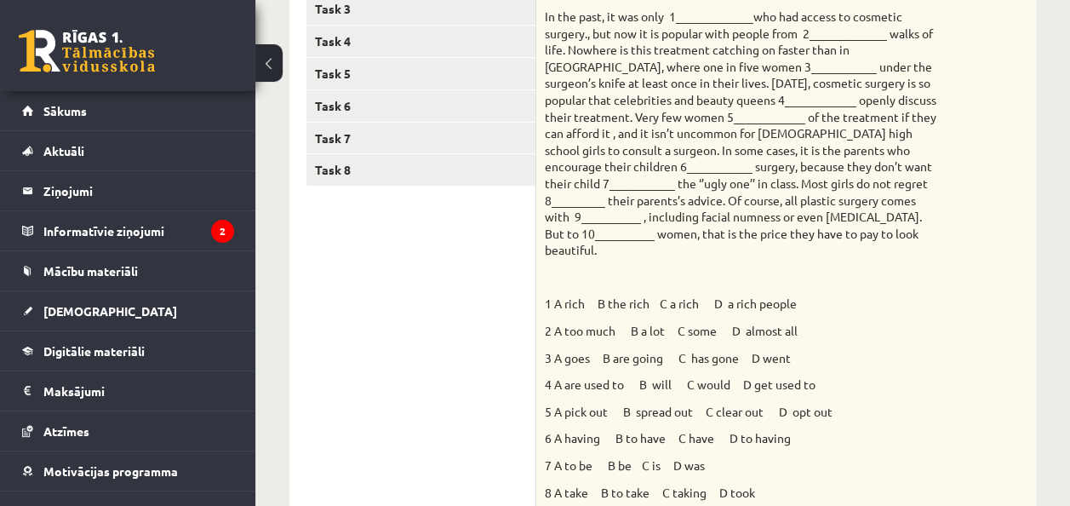
click at [1003, 240] on div "Choose the correct answers. 1 A rich B the rich C a rich D a rich people 2 A to…" at bounding box center [786, 259] width 500 height 627
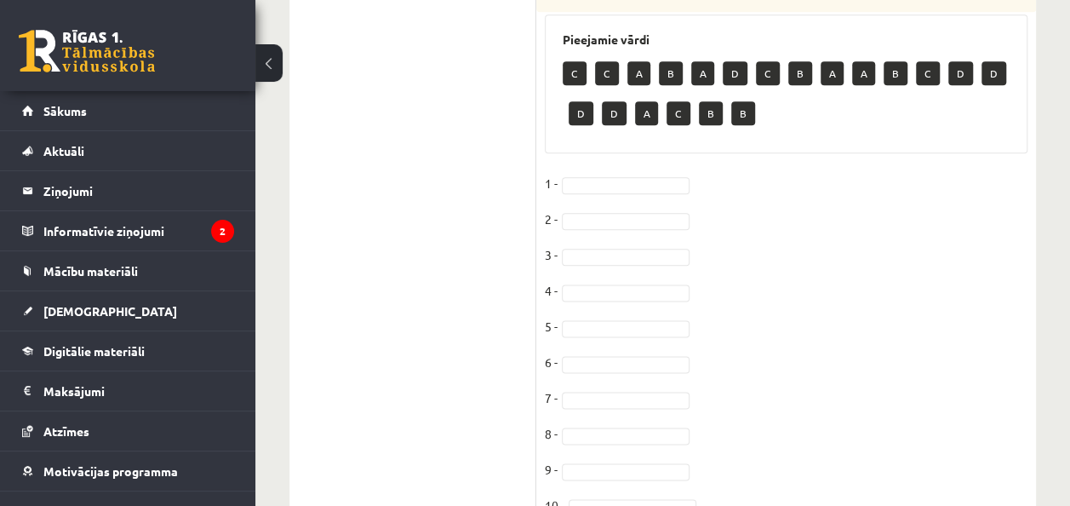
scroll to position [943, 0]
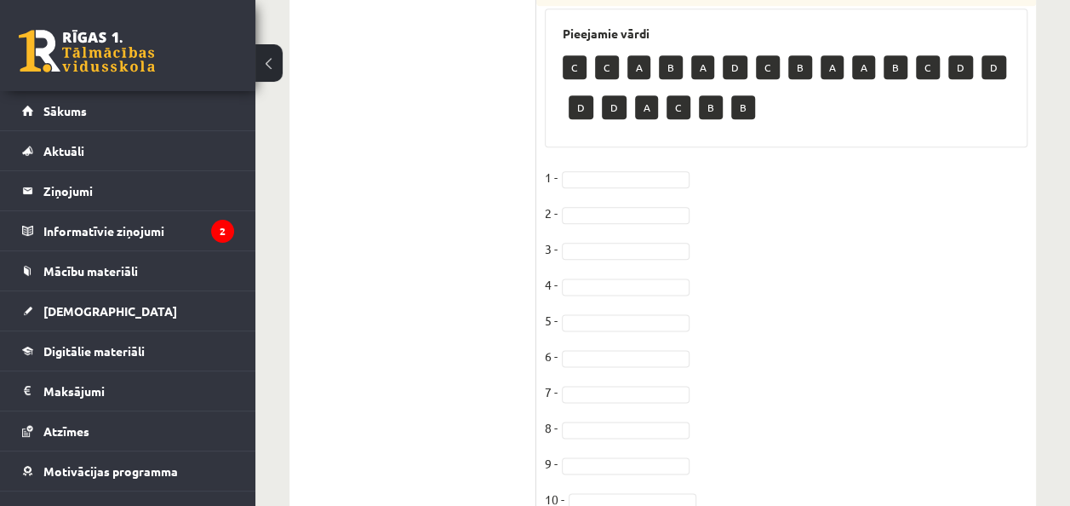
click at [669, 56] on p "B" at bounding box center [671, 67] width 24 height 24
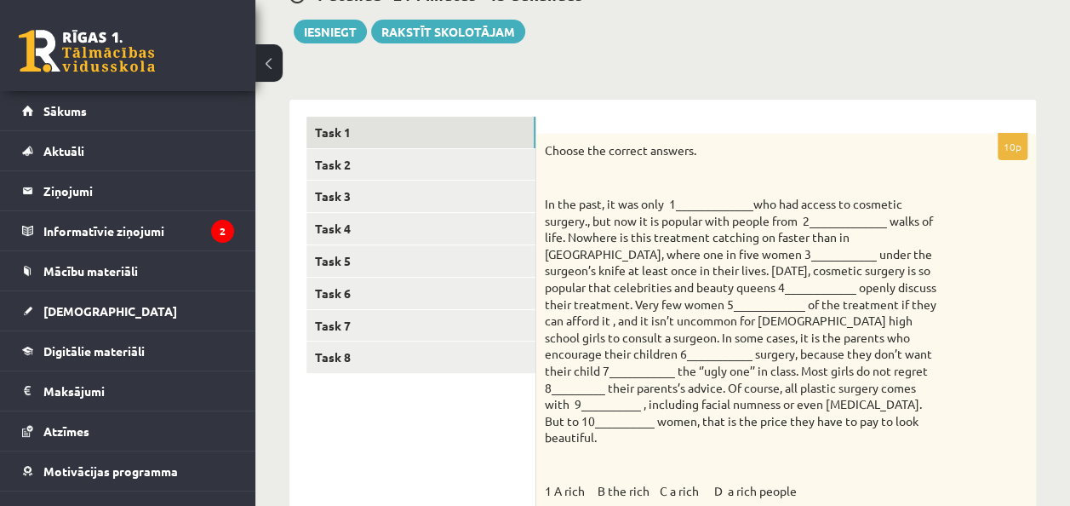
scroll to position [170, 0]
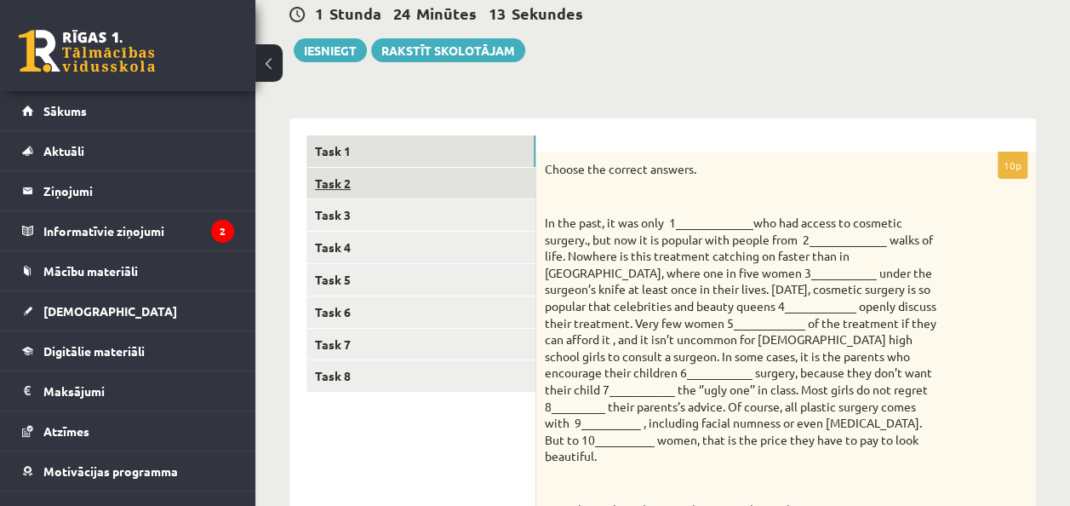
click at [498, 175] on link "Task 2" at bounding box center [420, 183] width 229 height 31
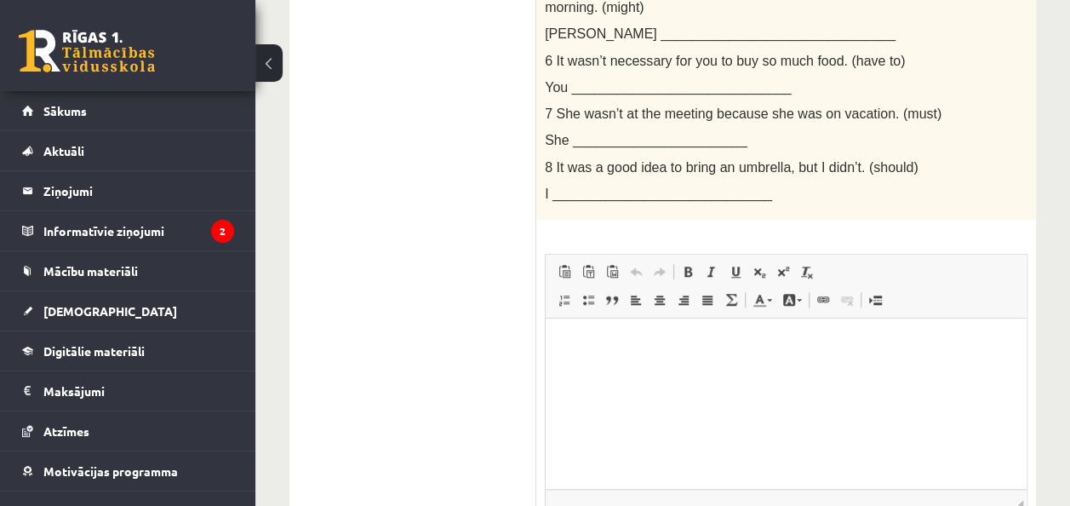
scroll to position [659, 0]
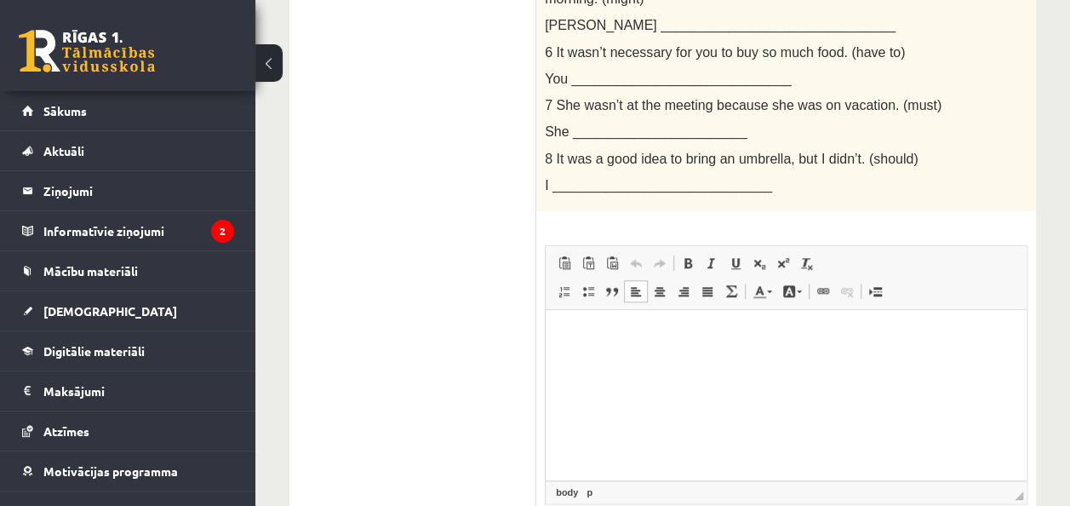
click at [581, 343] on p "Editor, wiswyg-editor-user-answer-47363840495840" at bounding box center [786, 336] width 447 height 18
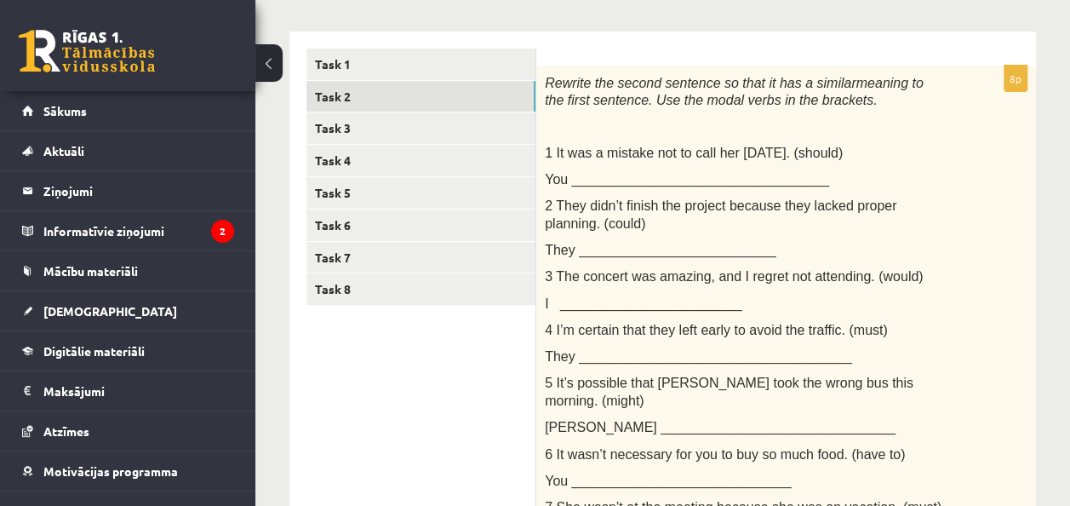
scroll to position [248, 0]
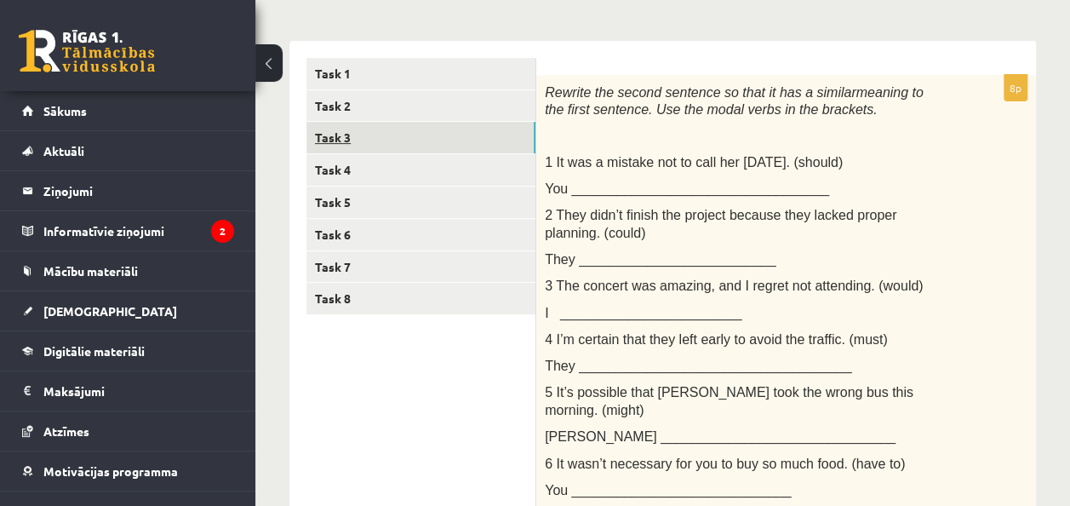
click at [397, 136] on link "Task 3" at bounding box center [420, 137] width 229 height 31
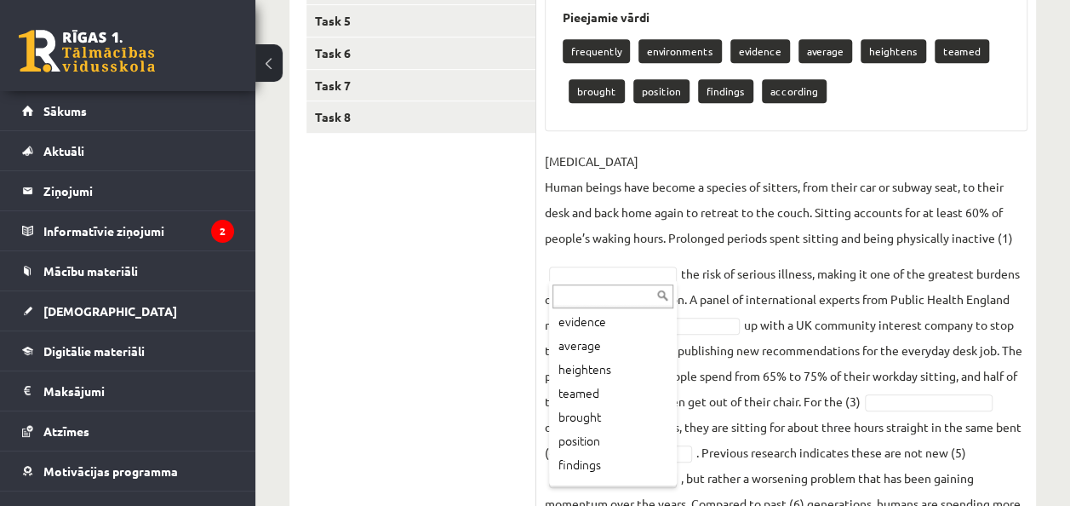
scroll to position [92, 0]
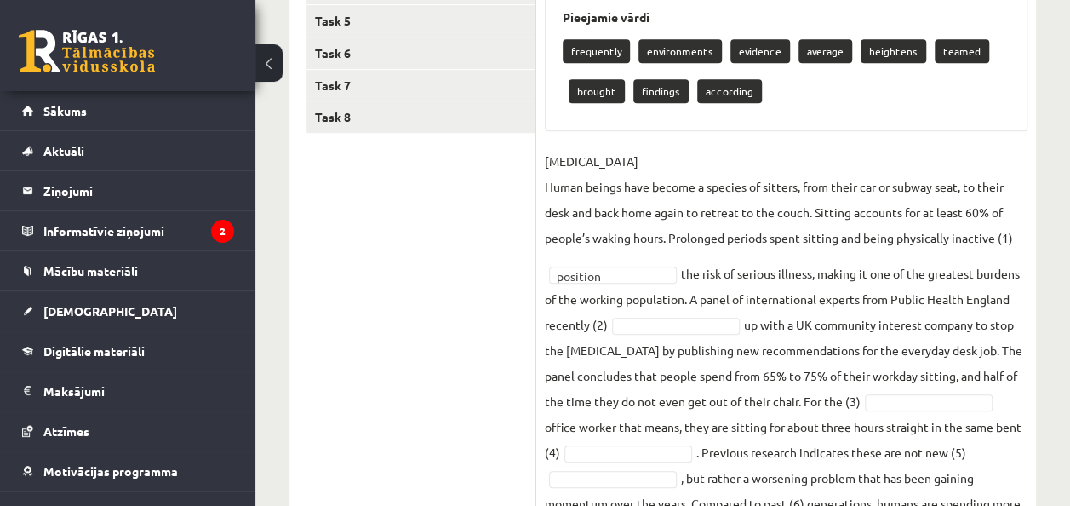
click at [700, 332] on fieldset "SEDENTARY LIFESTYLE Human beings have become a species of sitters, from their c…" at bounding box center [786, 421] width 483 height 546
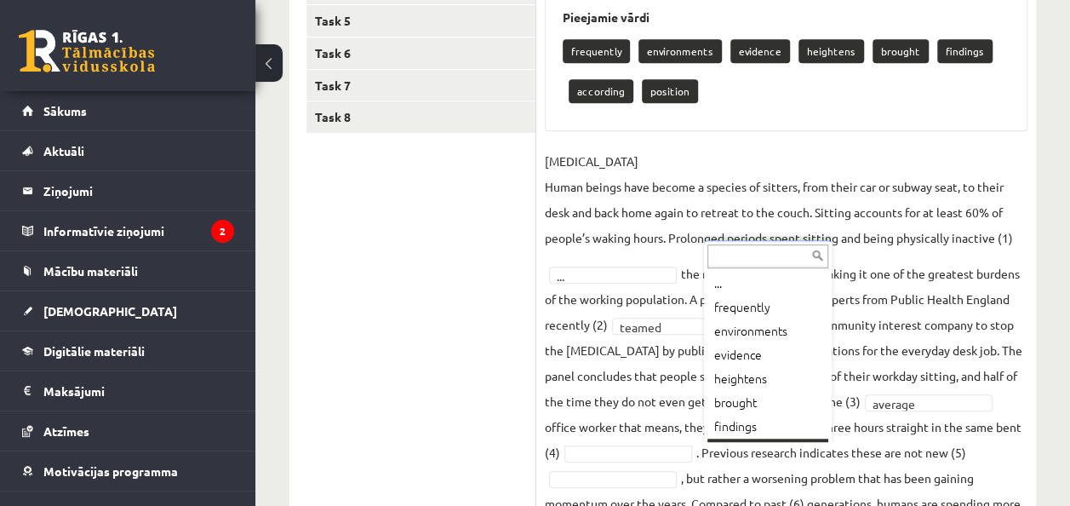
scroll to position [20, 0]
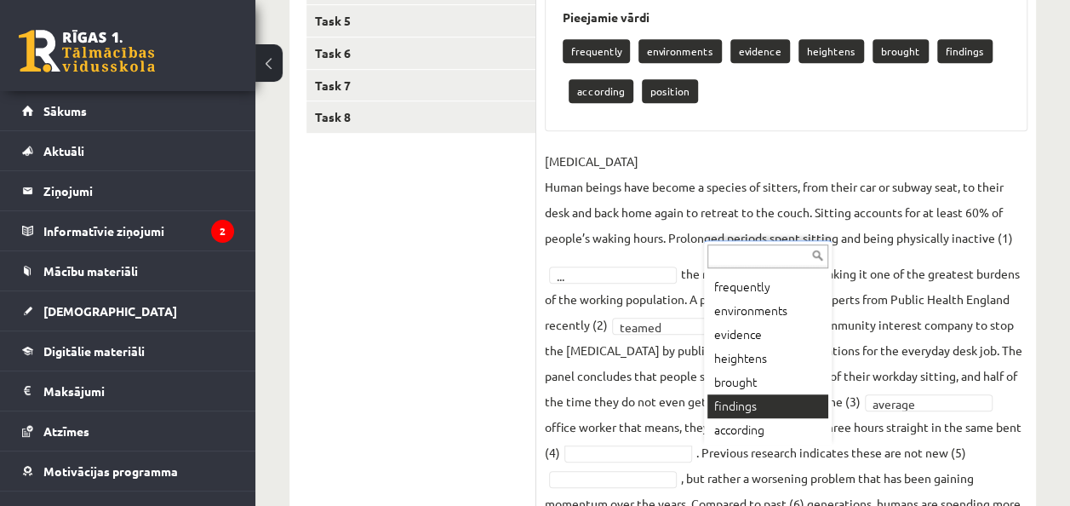
drag, startPoint x: 824, startPoint y: 352, endPoint x: 779, endPoint y: 402, distance: 66.9
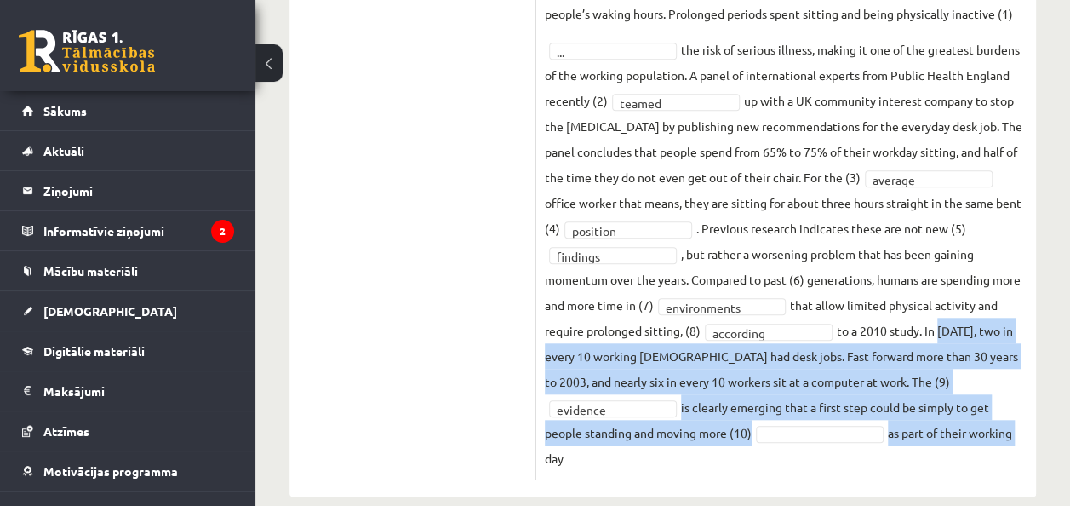
scroll to position [637, 0]
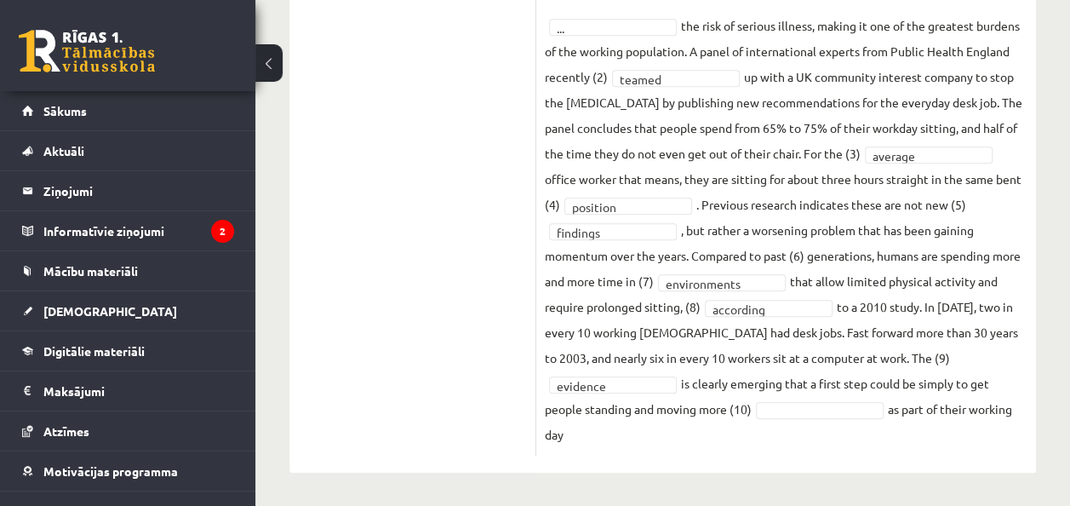
click at [889, 470] on div "10p Fill each of the numbered gaps in the following passage with the most appro…" at bounding box center [786, 62] width 500 height 820
drag, startPoint x: 1072, startPoint y: 368, endPoint x: 1057, endPoint y: 352, distance: 21.7
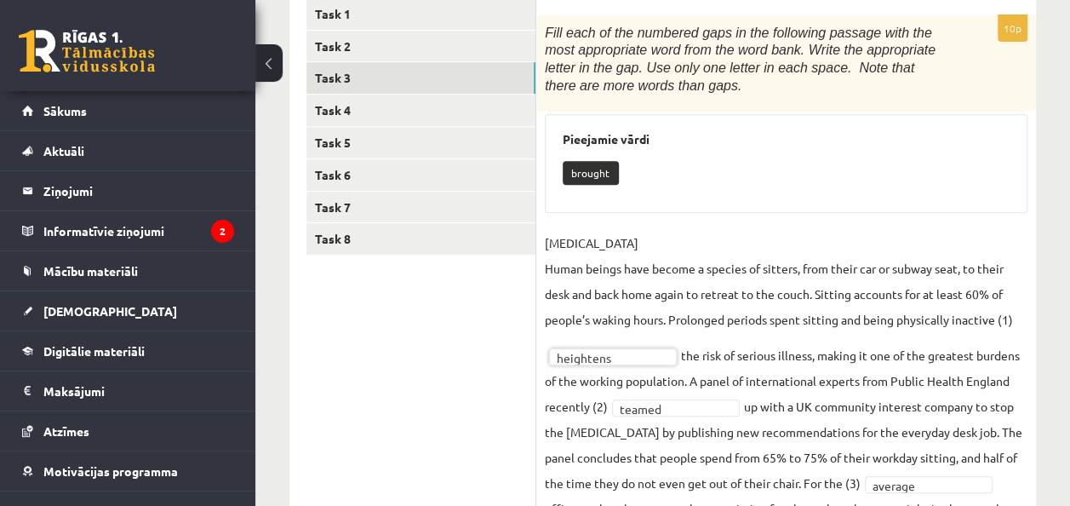
scroll to position [270, 0]
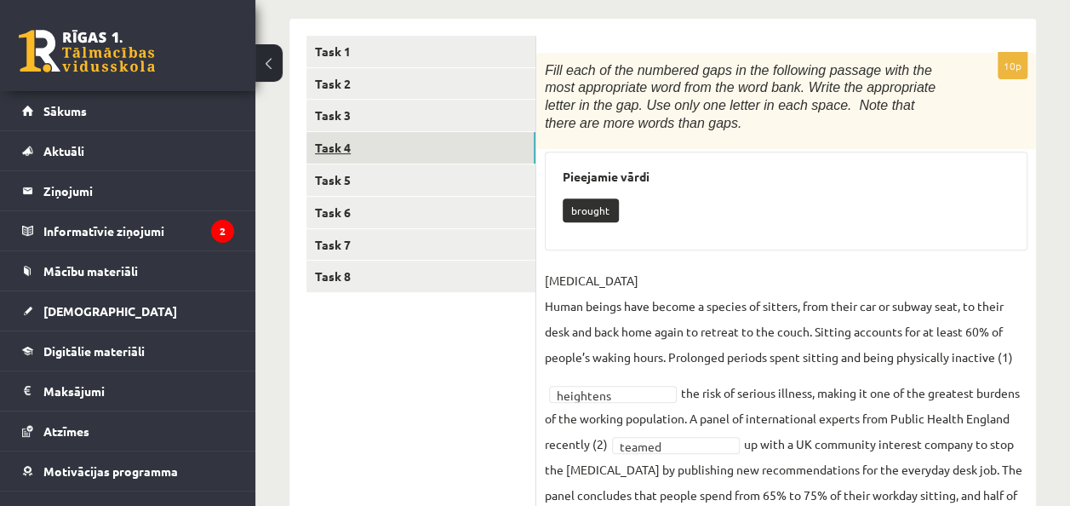
click at [419, 141] on link "Task 4" at bounding box center [420, 147] width 229 height 31
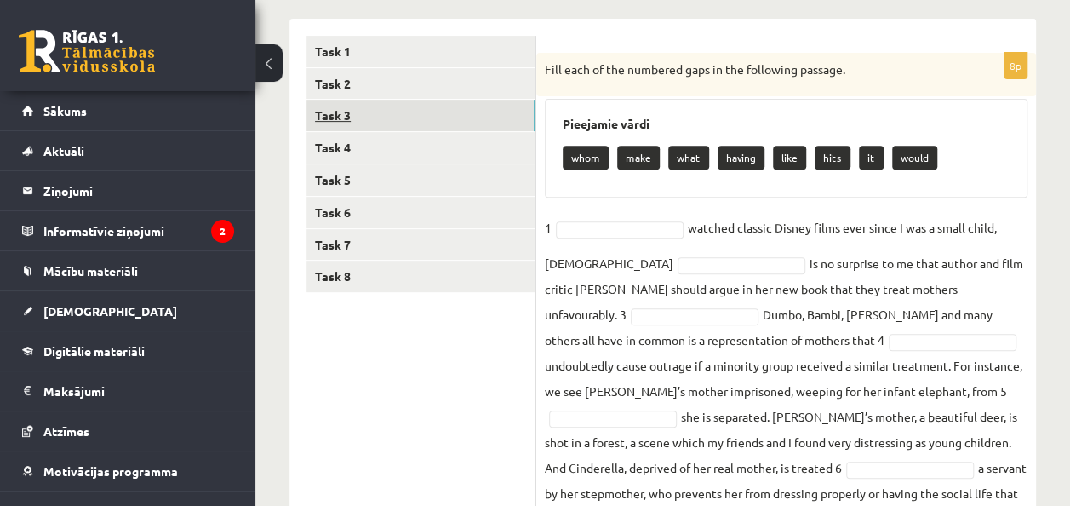
click at [415, 111] on link "Task 3" at bounding box center [420, 115] width 229 height 31
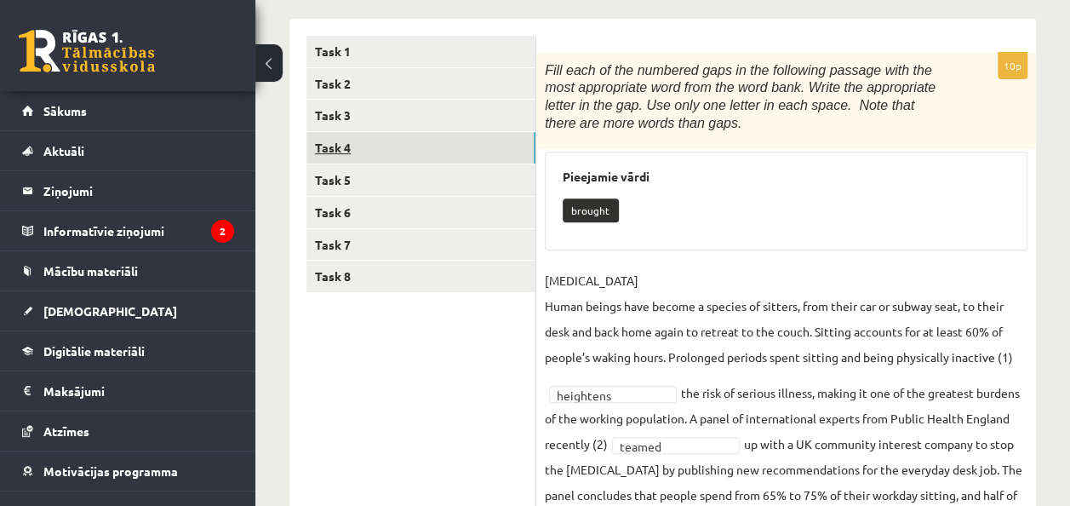
click at [408, 143] on link "Task 4" at bounding box center [420, 147] width 229 height 31
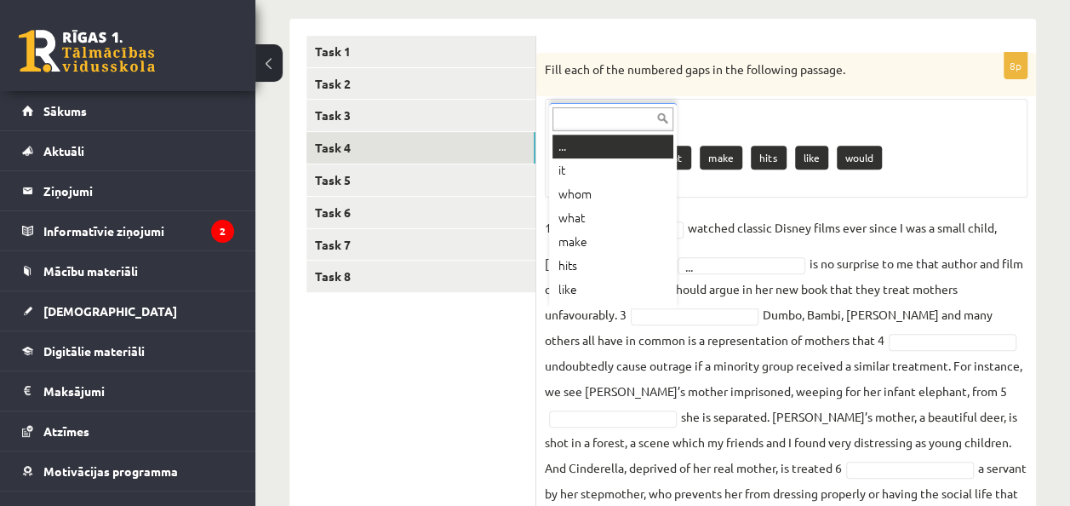
scroll to position [20, 0]
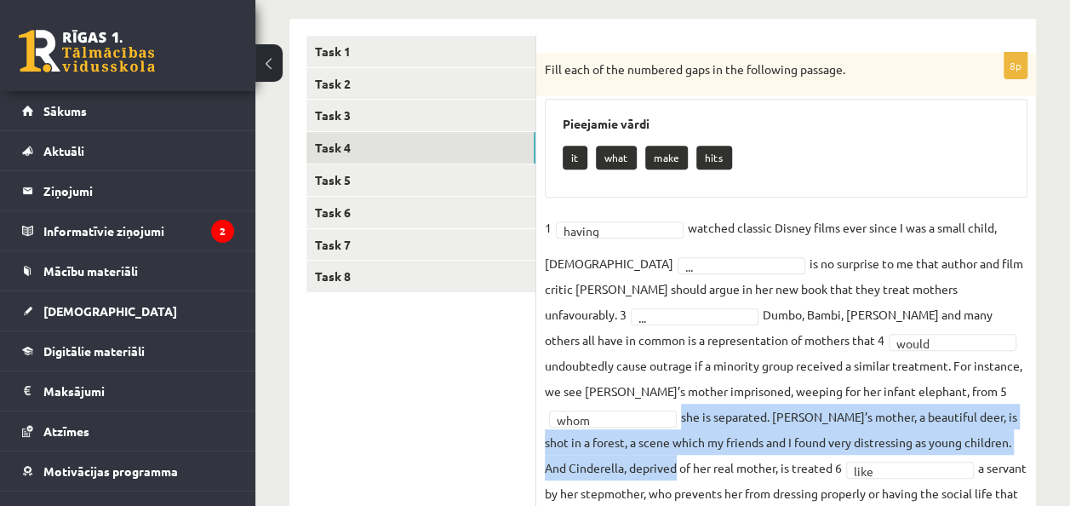
drag, startPoint x: 1077, startPoint y: 367, endPoint x: 1072, endPoint y: 386, distance: 20.2
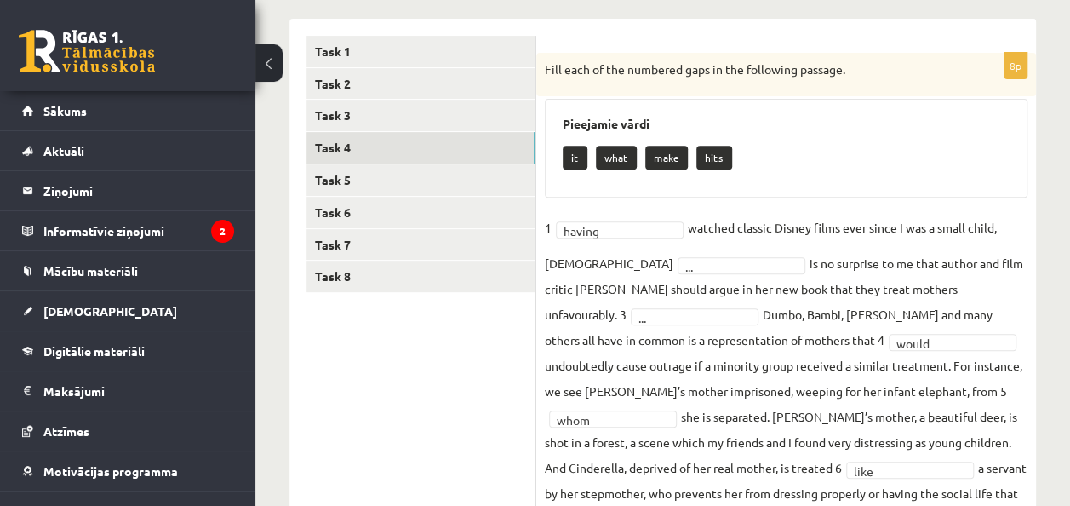
drag, startPoint x: 1072, startPoint y: 386, endPoint x: 1031, endPoint y: 397, distance: 42.3
click at [1031, 397] on div "8p Fill each of the numbered gaps in the following passage. Pieejamie vārdi it …" at bounding box center [786, 347] width 500 height 589
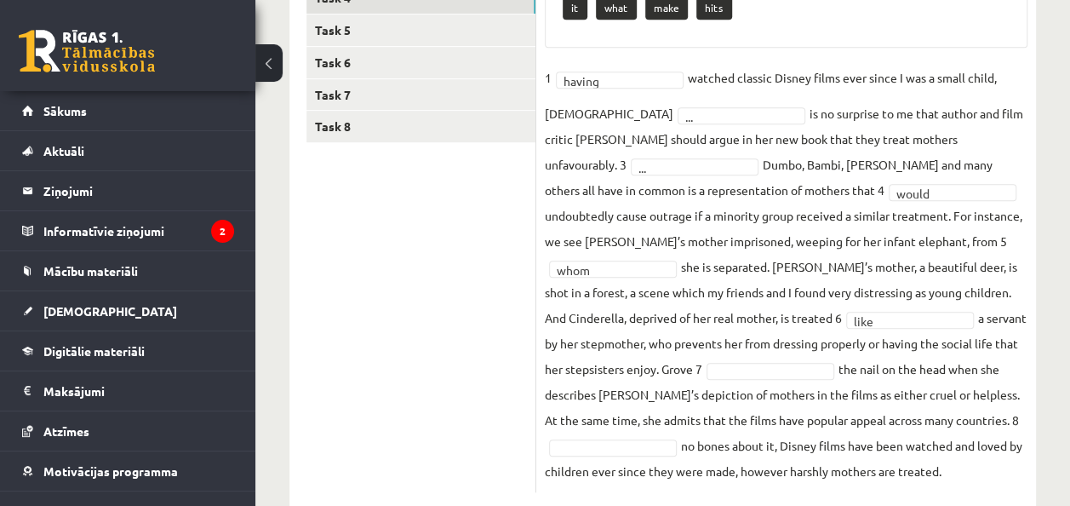
scroll to position [438, 0]
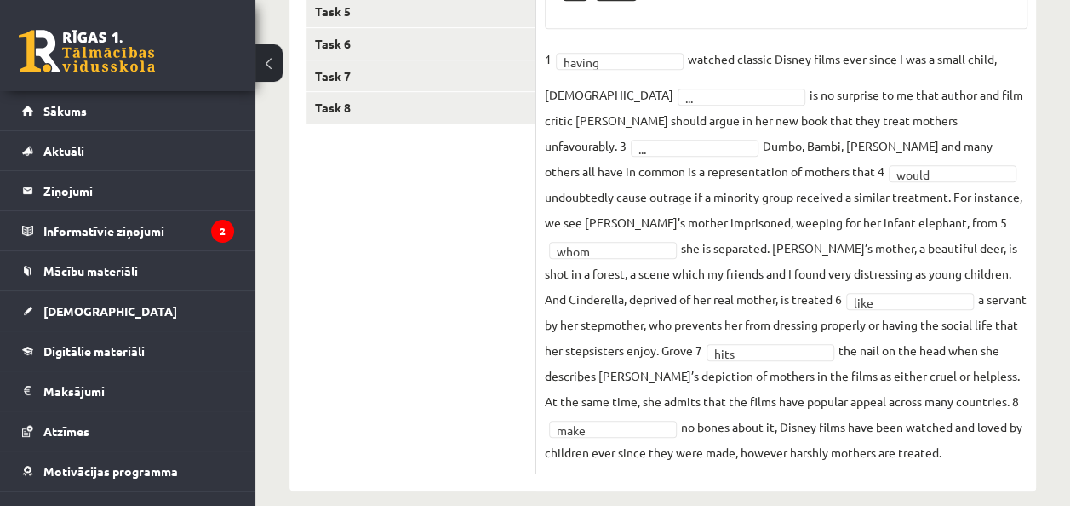
drag, startPoint x: 1082, startPoint y: 391, endPoint x: 1075, endPoint y: 410, distance: 19.9
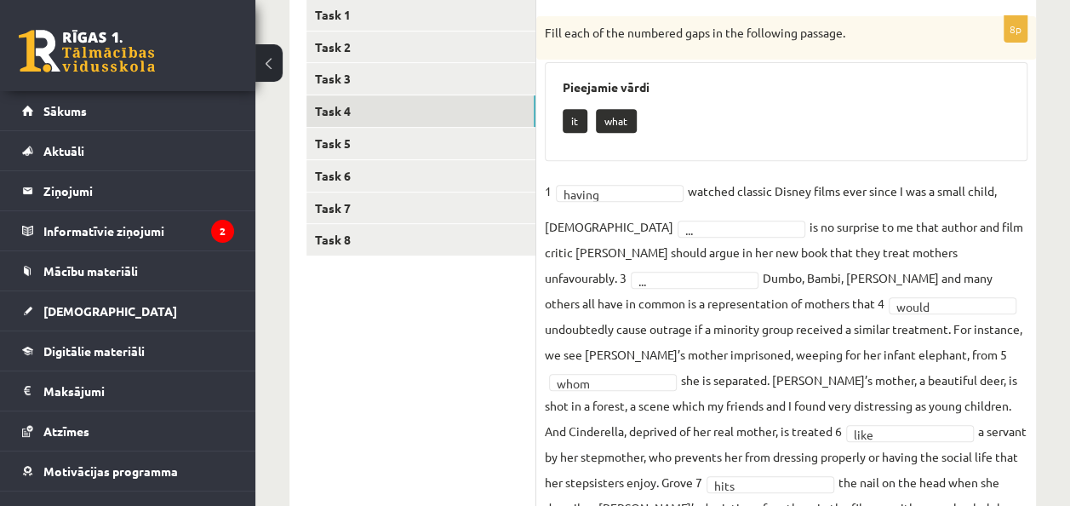
scroll to position [294, 0]
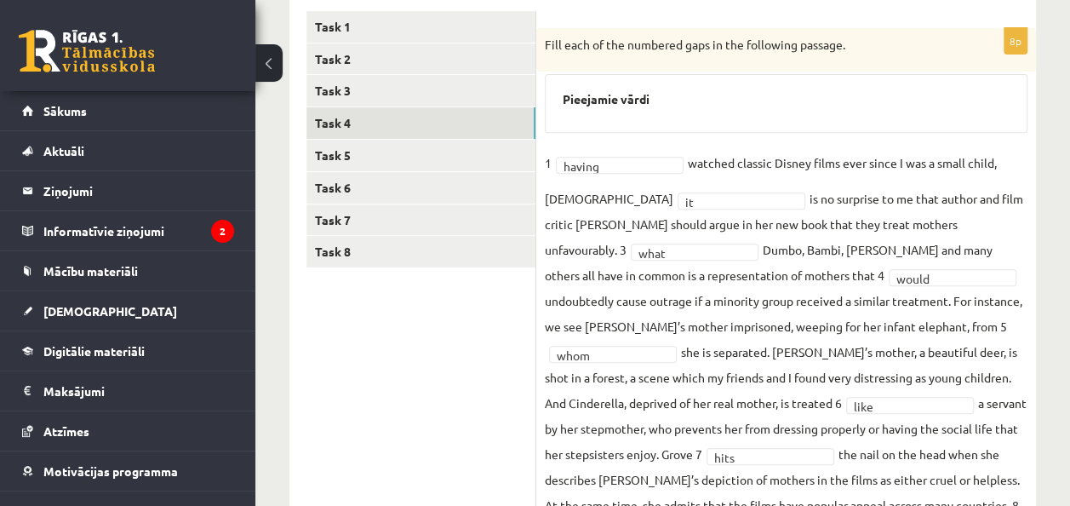
click at [720, 107] on div "Pieejamie vārdi" at bounding box center [786, 103] width 483 height 59
click at [460, 134] on link "Task 4" at bounding box center [420, 122] width 229 height 31
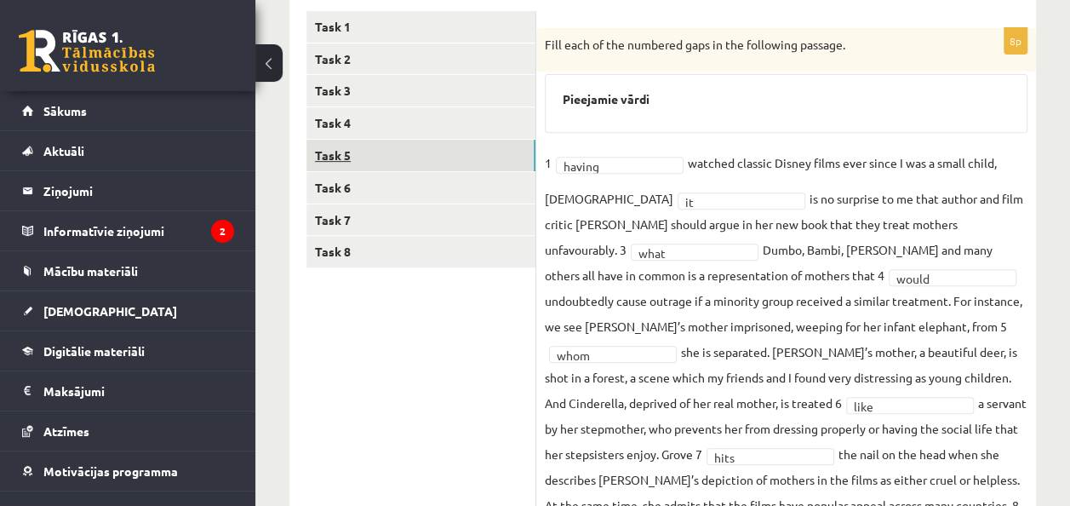
click at [399, 158] on link "Task 5" at bounding box center [420, 155] width 229 height 31
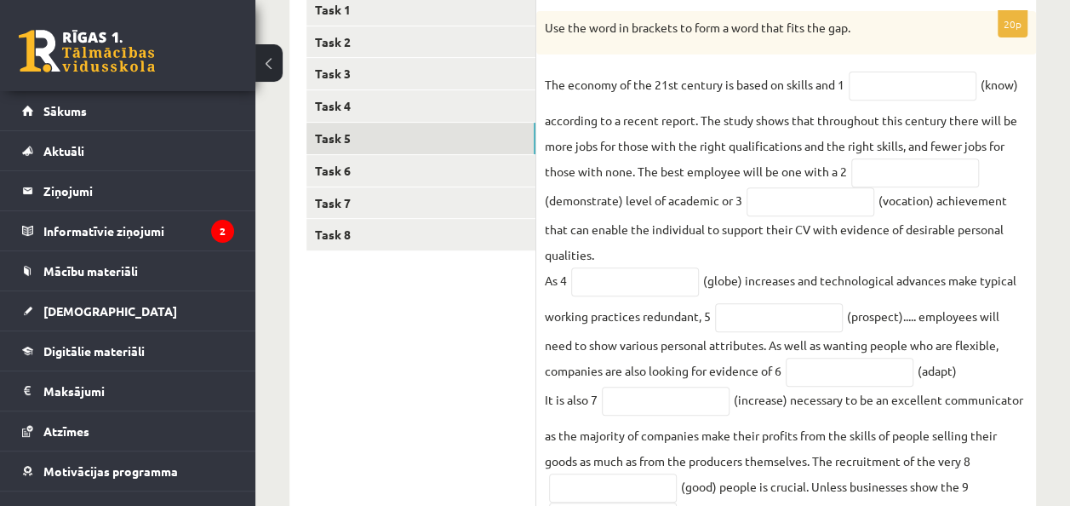
scroll to position [325, 0]
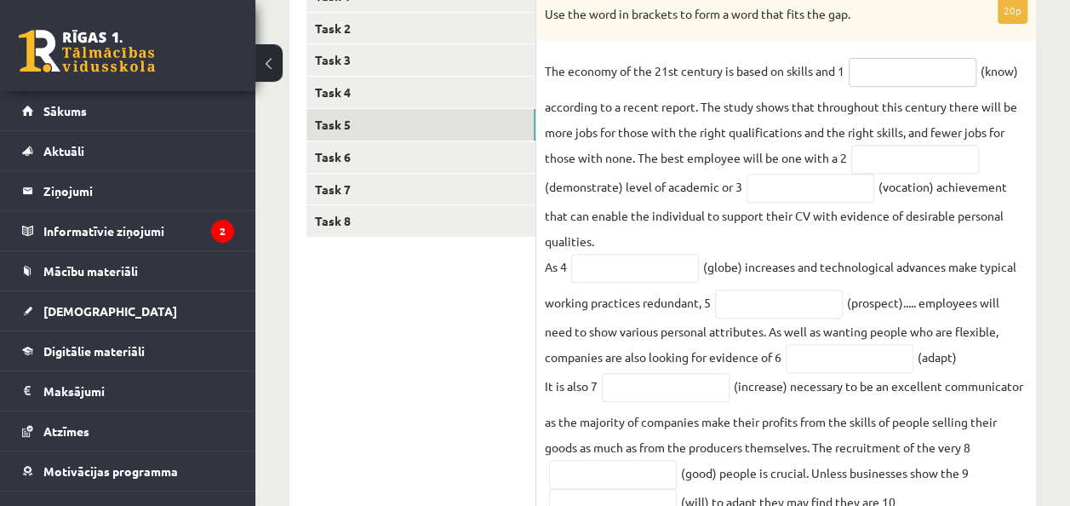
click at [931, 67] on input "text" at bounding box center [912, 72] width 128 height 29
click at [920, 37] on div "Use the word in brackets to form a word that fits the gap." at bounding box center [786, 19] width 500 height 44
click at [911, 80] on input "text" at bounding box center [912, 72] width 128 height 29
click at [905, 44] on div "20p Use the word in brackets to form a word that fits the gap. The economy of t…" at bounding box center [786, 504] width 500 height 1014
click at [928, 74] on input "text" at bounding box center [912, 72] width 128 height 29
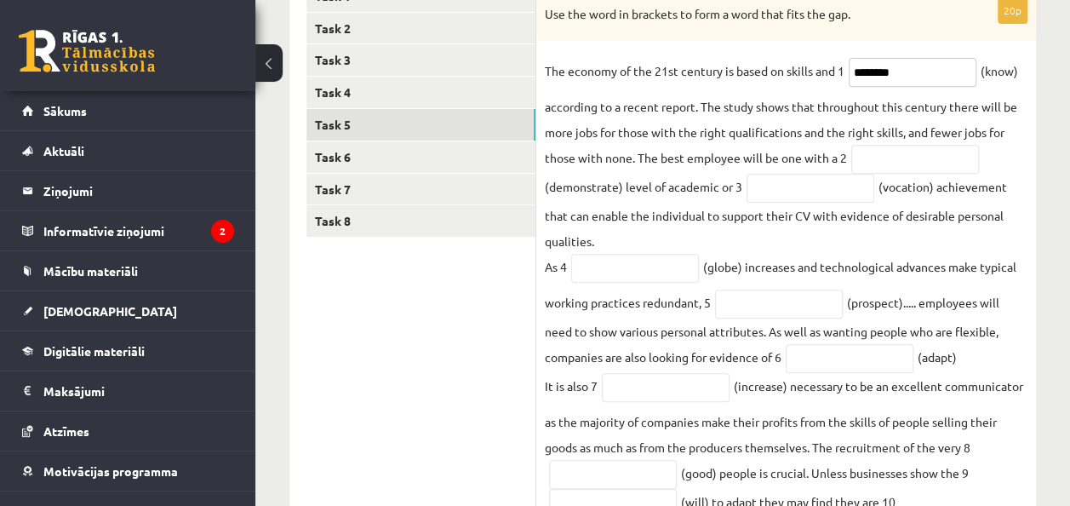
click at [894, 73] on input "********" at bounding box center [912, 72] width 128 height 29
type input "*********"
click at [900, 160] on input "text" at bounding box center [915, 159] width 128 height 29
type input "**********"
click at [770, 194] on input "text" at bounding box center [810, 188] width 128 height 29
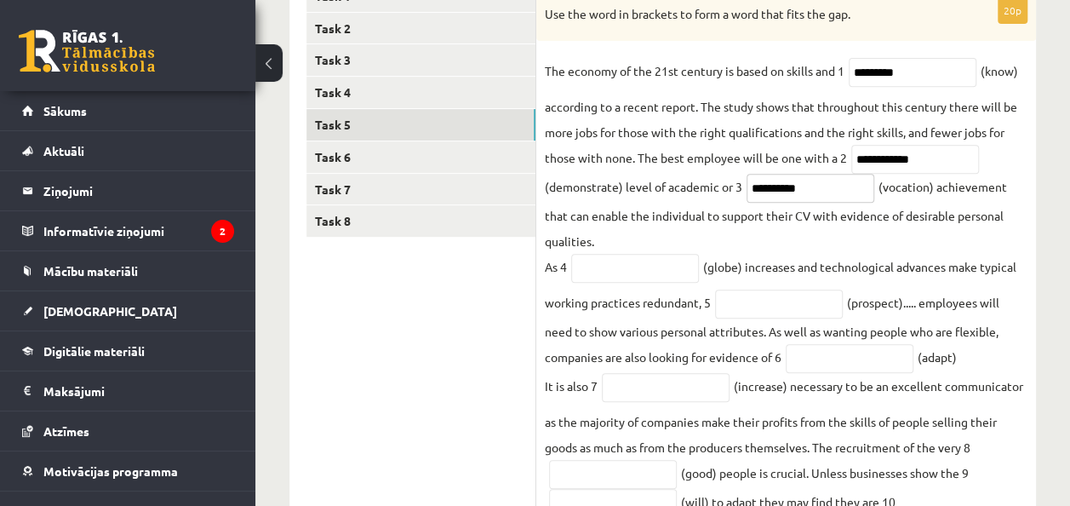
type input "**********"
click at [669, 267] on input "text" at bounding box center [635, 268] width 128 height 29
type input "**********"
click at [751, 301] on input "text" at bounding box center [779, 303] width 128 height 29
type input "*********"
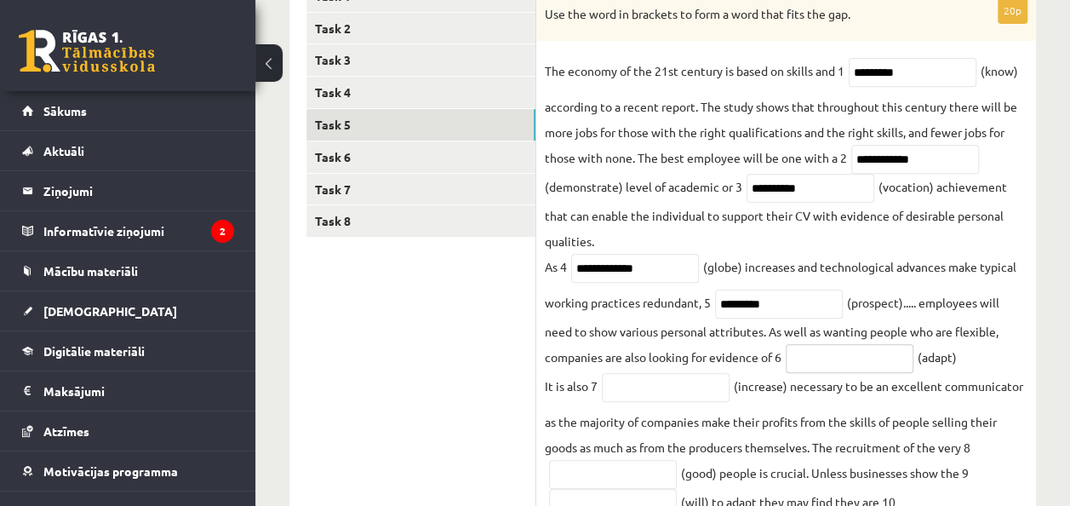
click at [803, 351] on input "text" at bounding box center [849, 358] width 128 height 29
type input "**********"
click at [655, 397] on input "text" at bounding box center [666, 387] width 128 height 29
type input "**********"
click at [630, 483] on input "text" at bounding box center [613, 474] width 128 height 29
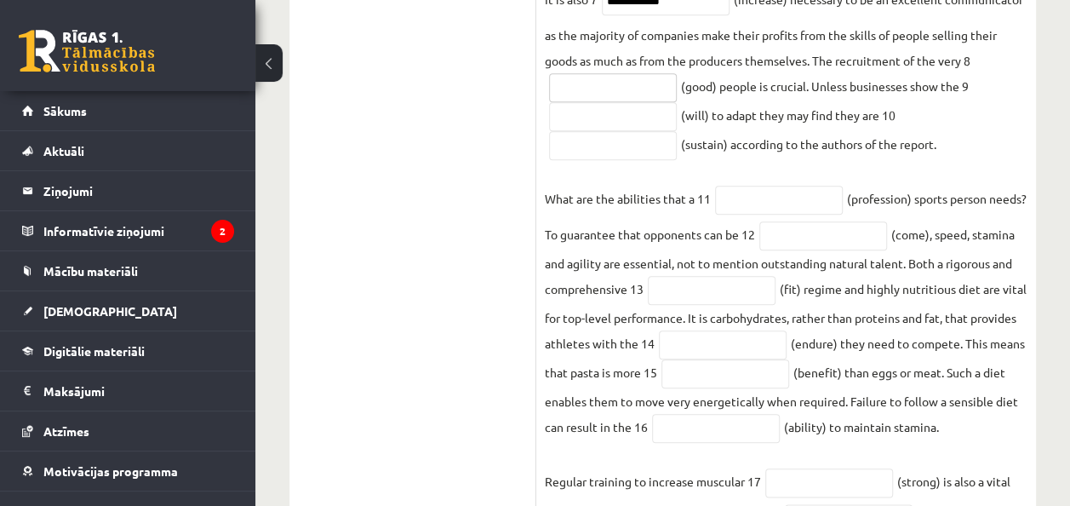
scroll to position [715, 0]
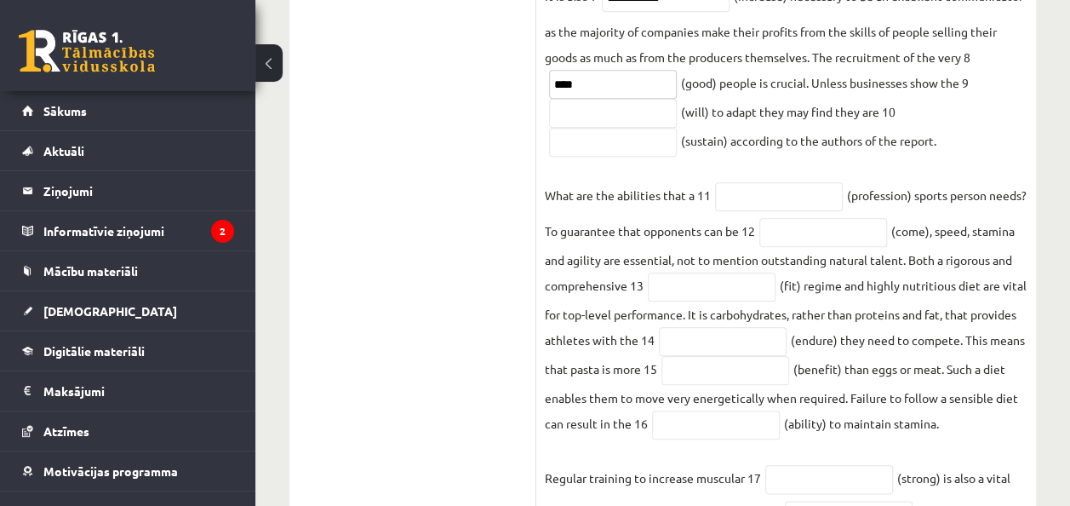
type input "****"
click at [607, 117] on input "text" at bounding box center [613, 113] width 128 height 29
type input "**********"
click at [580, 148] on input "text" at bounding box center [613, 142] width 128 height 29
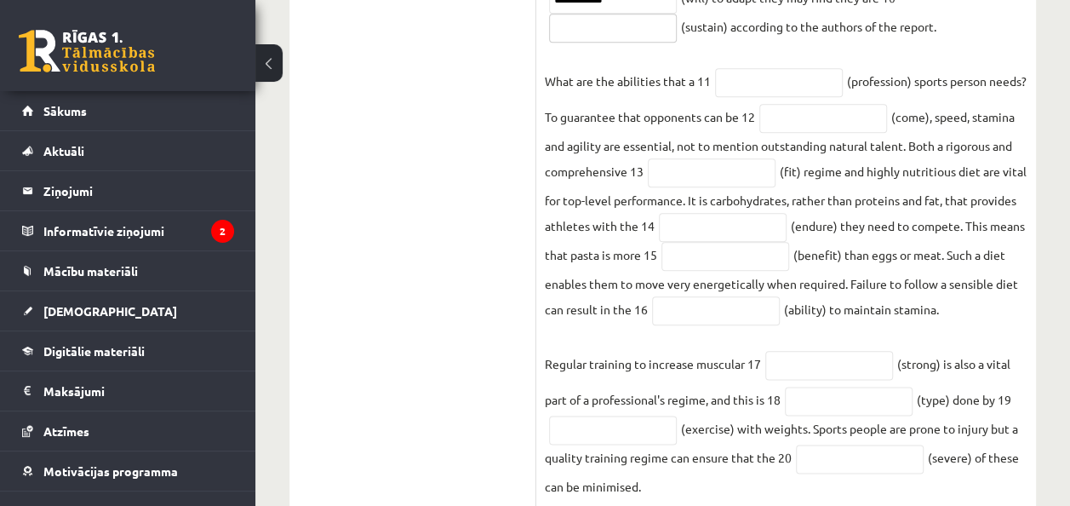
scroll to position [831, 0]
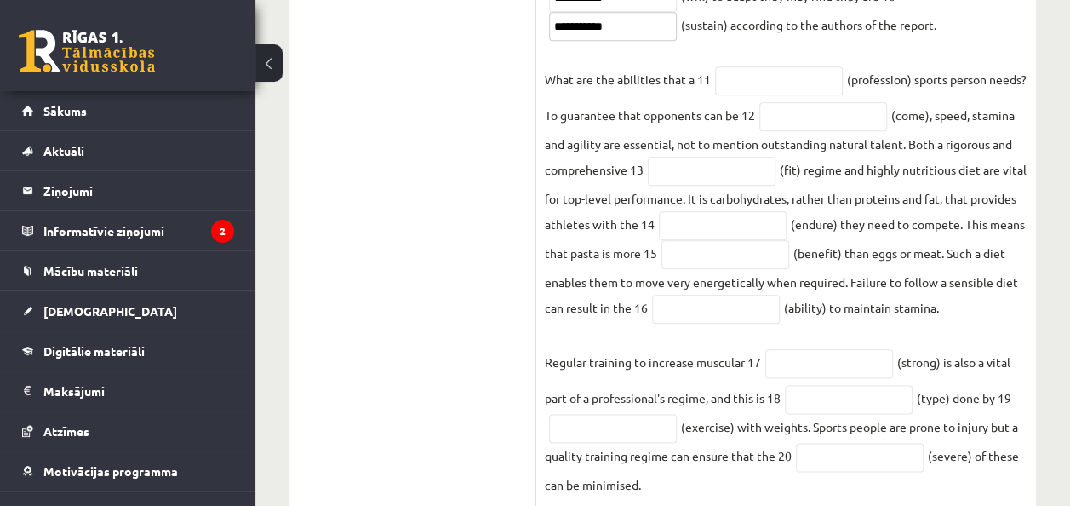
type input "**********"
click at [749, 81] on input "text" at bounding box center [779, 80] width 128 height 29
type input "**********"
click at [844, 117] on input "text" at bounding box center [823, 116] width 128 height 29
type input "********"
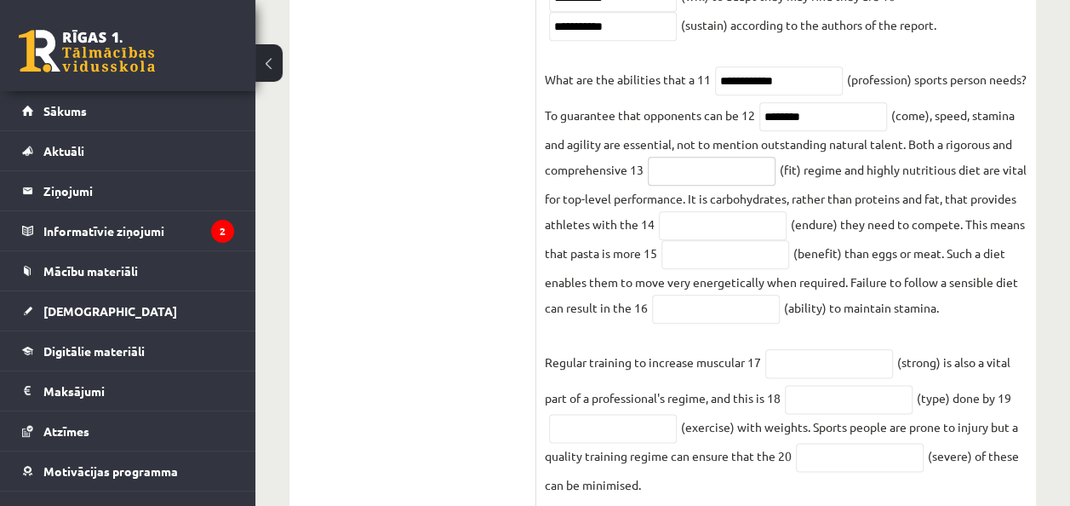
click at [775, 167] on input "text" at bounding box center [712, 171] width 128 height 29
type input "*******"
click at [786, 218] on input "text" at bounding box center [723, 225] width 128 height 29
type input "*********"
click at [789, 253] on input "text" at bounding box center [725, 254] width 128 height 29
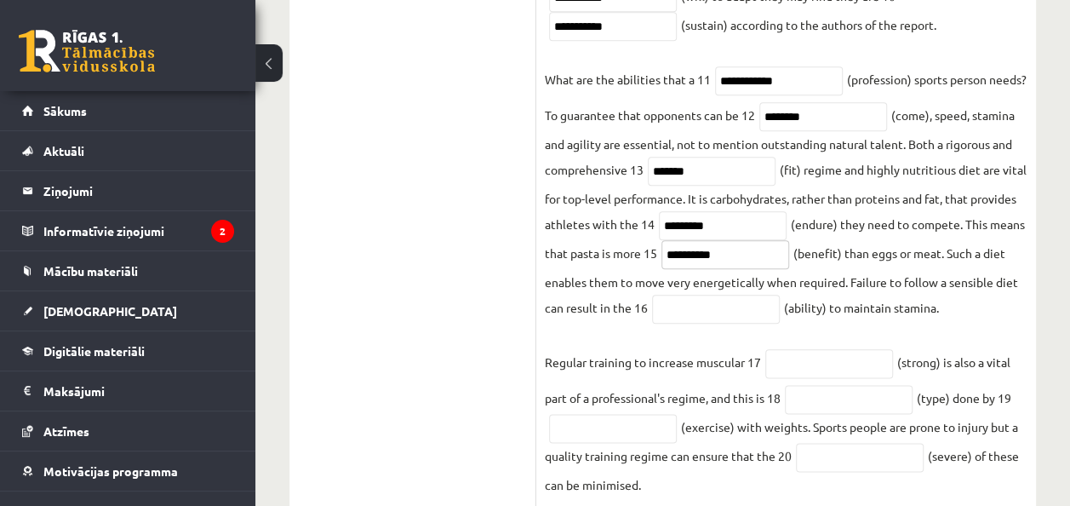
type input "**********"
click at [780, 311] on input "text" at bounding box center [716, 308] width 128 height 29
type input "*********"
click at [803, 378] on input "text" at bounding box center [829, 363] width 128 height 29
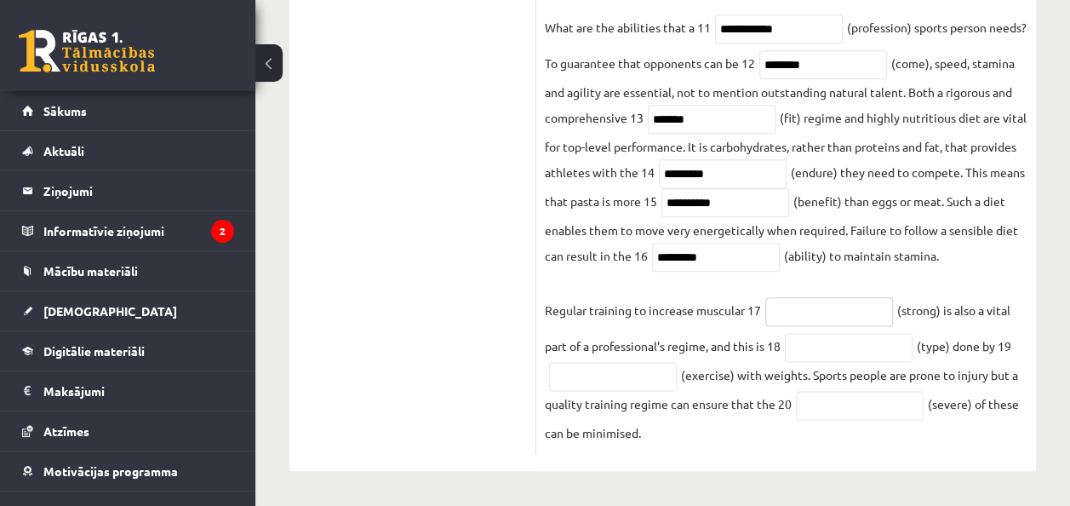
scroll to position [904, 0]
click at [855, 344] on input "text" at bounding box center [849, 347] width 128 height 29
click at [812, 312] on input "********" at bounding box center [829, 311] width 128 height 29
click at [820, 312] on input "********" at bounding box center [829, 311] width 128 height 29
type input "********"
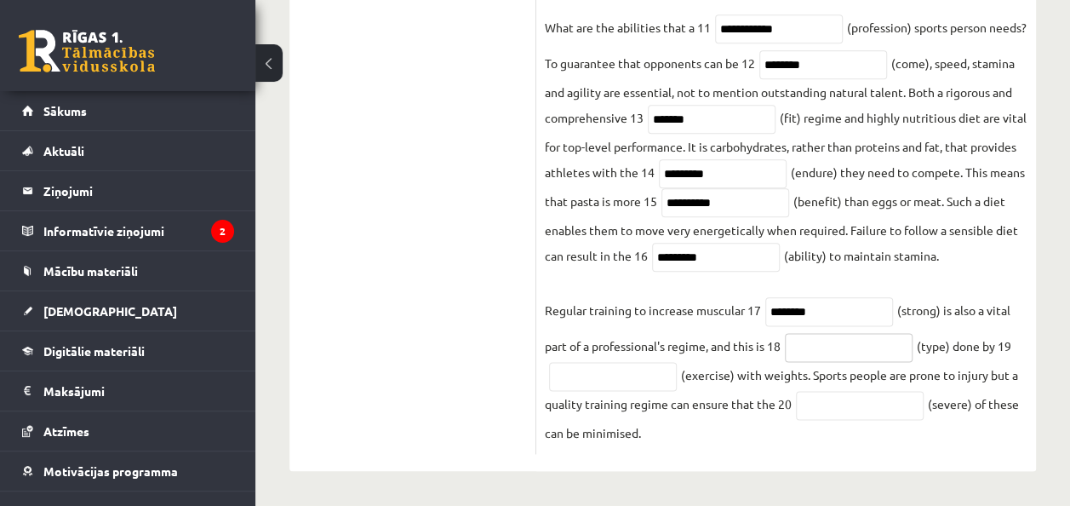
click at [815, 351] on input "text" at bounding box center [849, 347] width 128 height 29
type input "*******"
click at [633, 385] on input "text" at bounding box center [613, 376] width 128 height 29
type input "**********"
click at [843, 404] on input "text" at bounding box center [860, 405] width 128 height 29
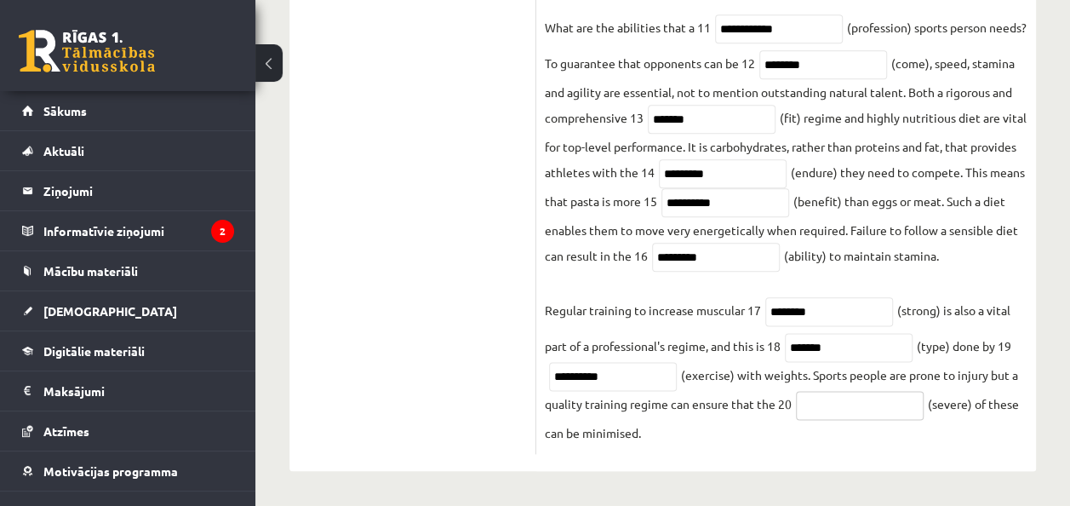
type input "*"
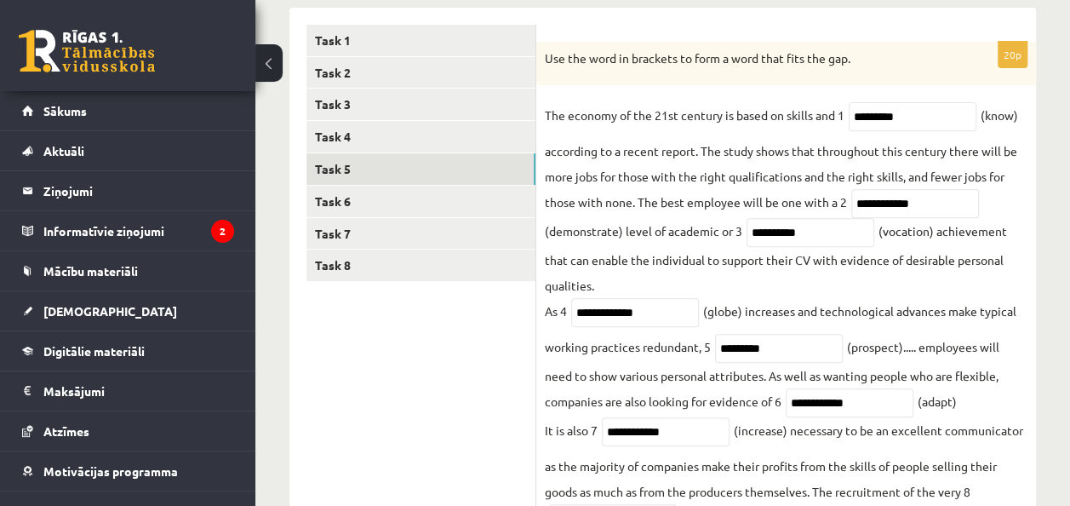
scroll to position [271, 0]
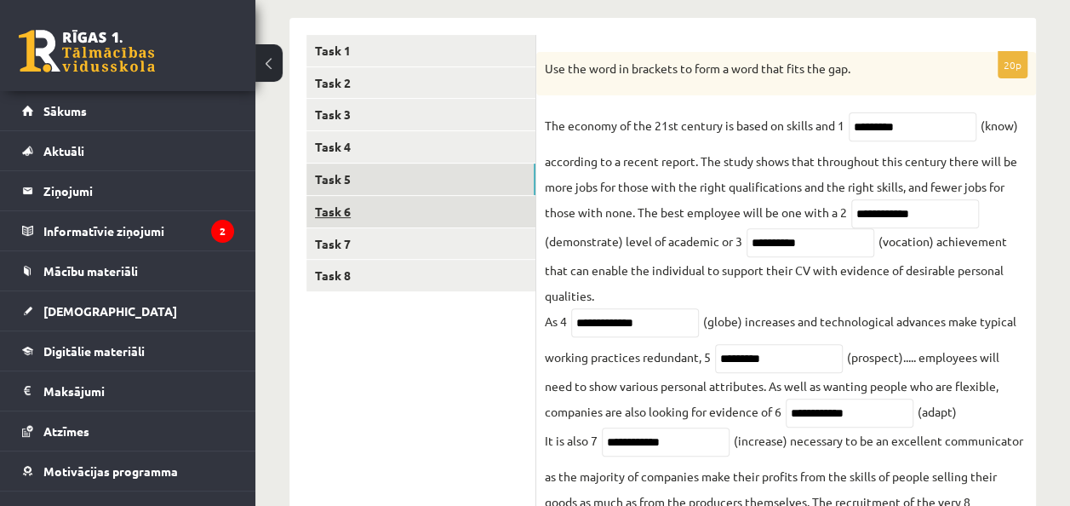
type input "********"
click at [401, 201] on link "Task 6" at bounding box center [420, 211] width 229 height 31
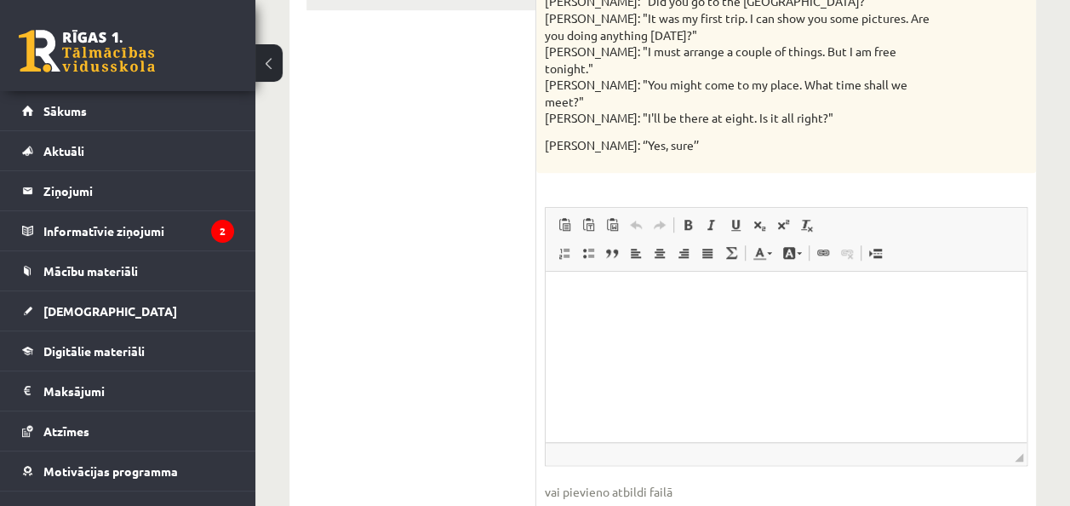
scroll to position [574, 0]
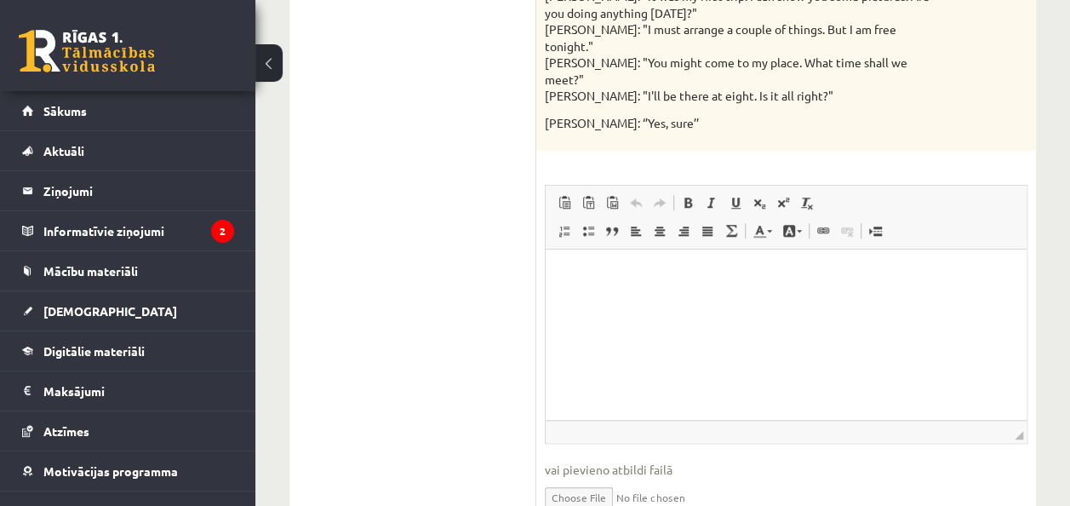
click at [778, 280] on p "Editor, wiswyg-editor-user-answer-47363752551080" at bounding box center [786, 275] width 447 height 18
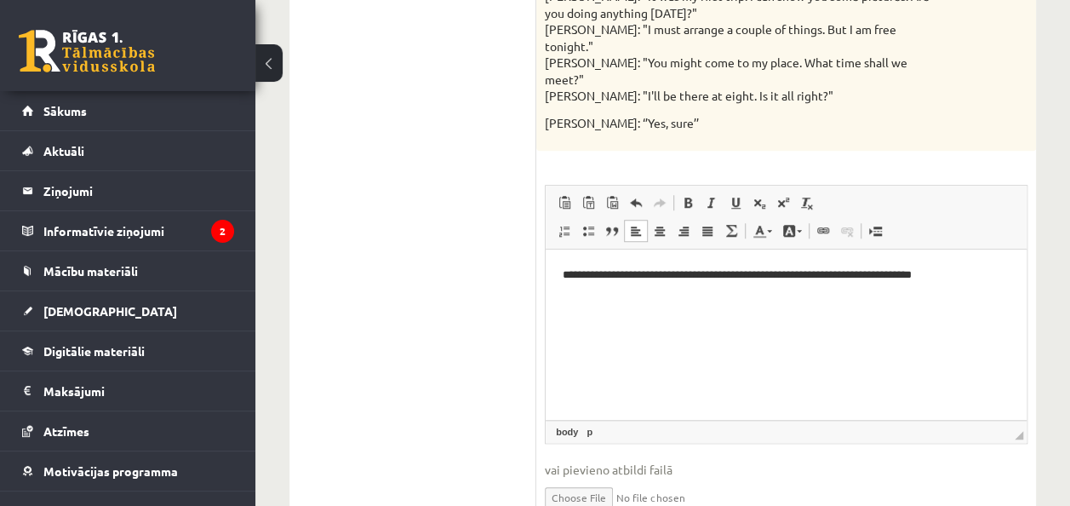
click at [827, 273] on p "**********" at bounding box center [786, 275] width 447 height 18
click at [974, 275] on p "**********" at bounding box center [786, 275] width 447 height 18
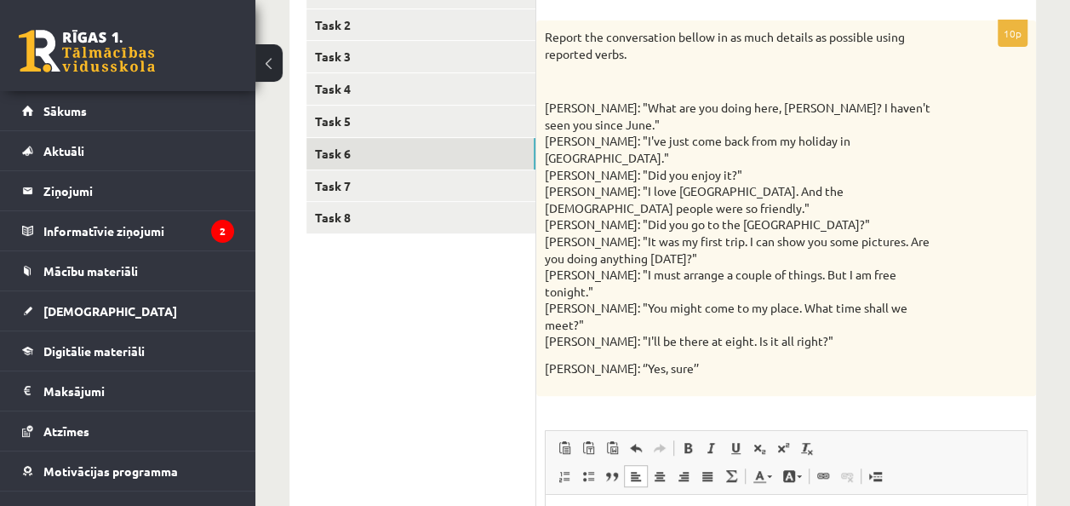
scroll to position [322, 0]
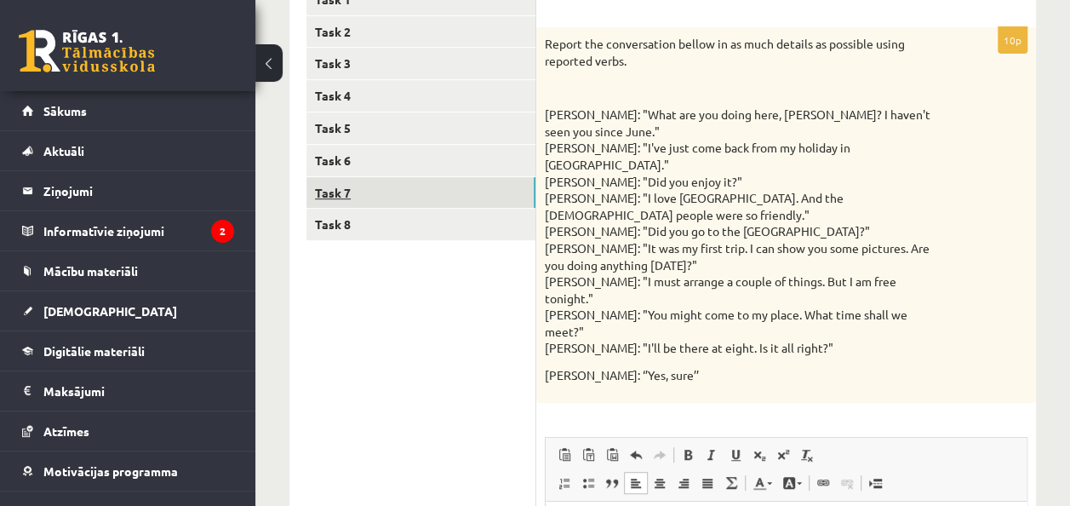
click at [463, 200] on link "Task 7" at bounding box center [420, 192] width 229 height 31
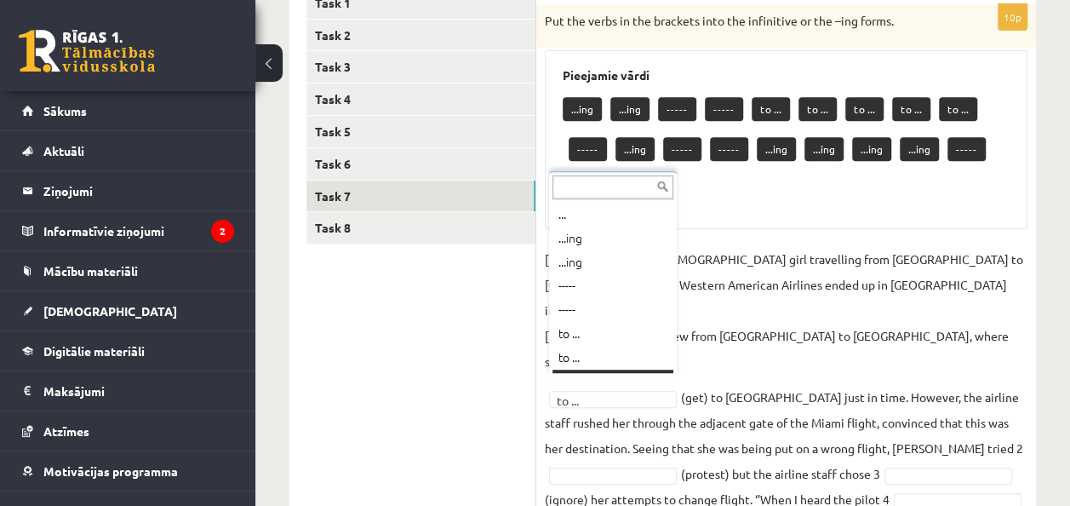
scroll to position [20, 0]
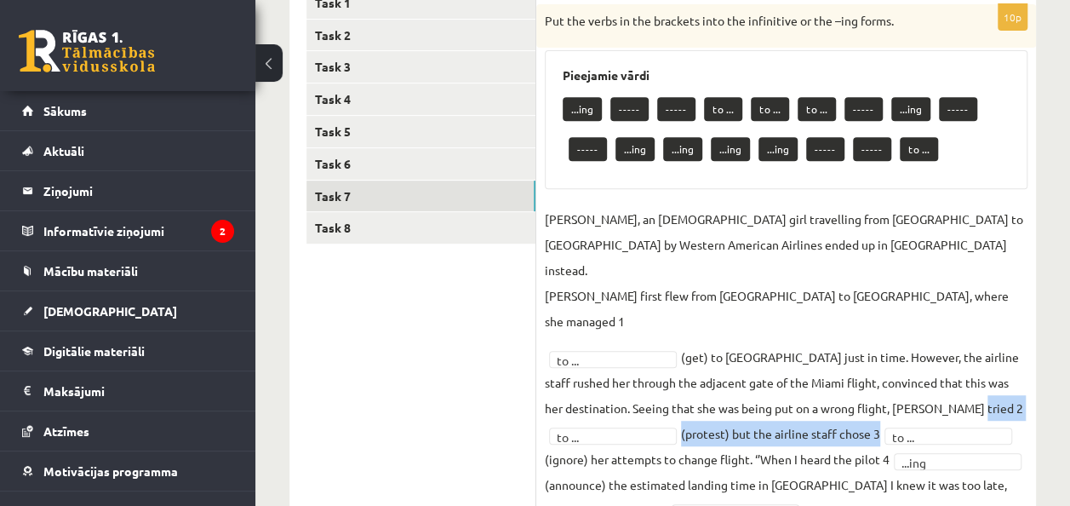
drag, startPoint x: 1069, startPoint y: 348, endPoint x: 1069, endPoint y: 368, distance: 19.6
click at [1069, 368] on div "Angļu valoda 11.b3 JK klase 1. ieskaite , Linda Švagre (11.b3 JK) Parādīt punkt…" at bounding box center [662, 271] width 814 height 1049
drag, startPoint x: 1069, startPoint y: 368, endPoint x: 974, endPoint y: 363, distance: 95.4
click at [974, 363] on fieldset "Jenny Adams, an 11-year-old girl travelling from San Francisco to Philadelphia …" at bounding box center [786, 471] width 483 height 531
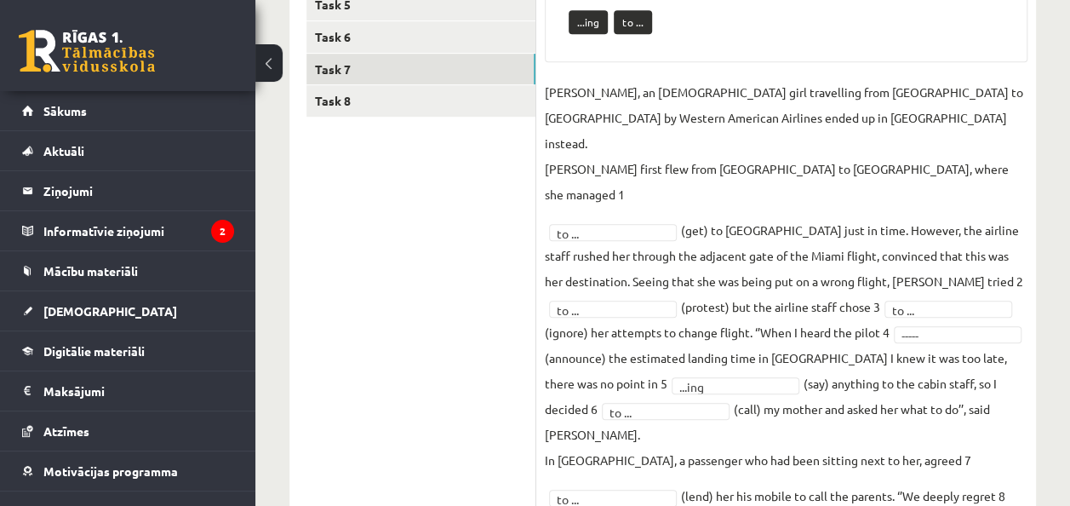
scroll to position [377, 0]
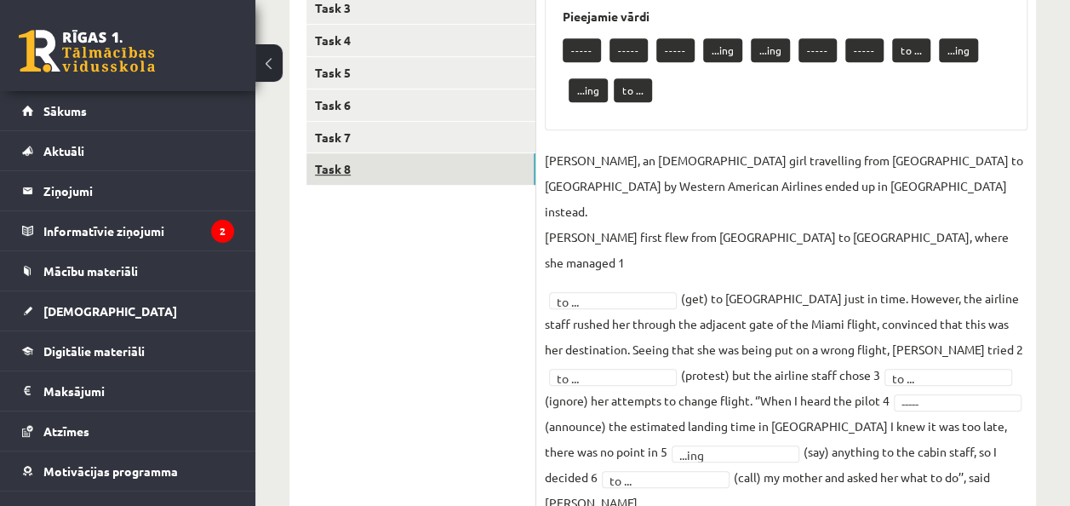
click at [398, 176] on link "Task 8" at bounding box center [420, 168] width 229 height 31
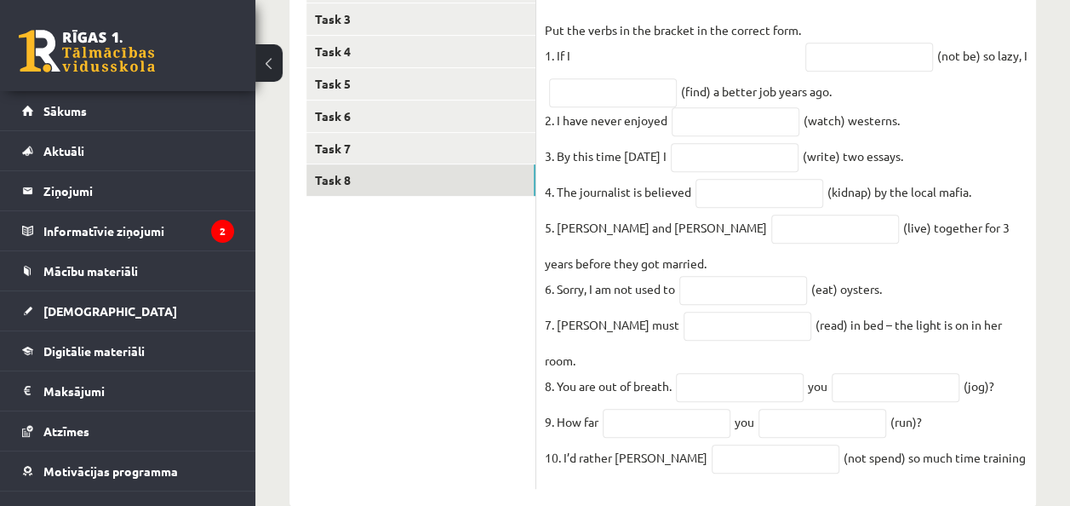
scroll to position [367, 0]
click at [839, 54] on input "text" at bounding box center [869, 56] width 128 height 29
click at [697, 60] on p "Put the verbs in the bracket in the correct form. 1. If I" at bounding box center [673, 41] width 256 height 51
click at [836, 61] on input "text" at bounding box center [869, 56] width 128 height 29
type input "**********"
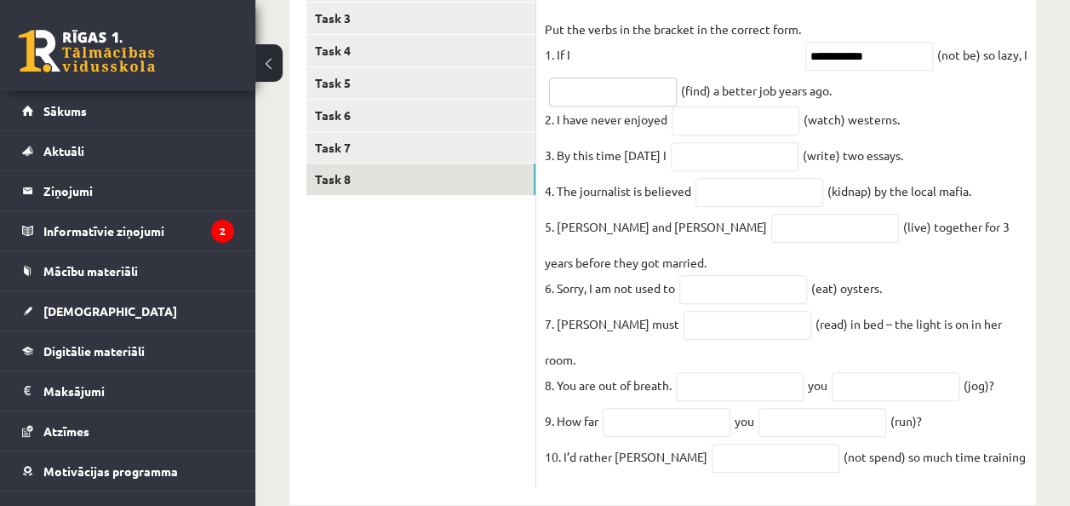
click at [638, 92] on input "text" at bounding box center [613, 91] width 128 height 29
type input "**********"
click at [713, 123] on input "text" at bounding box center [735, 120] width 128 height 29
type input "********"
click at [717, 161] on input "text" at bounding box center [735, 156] width 128 height 29
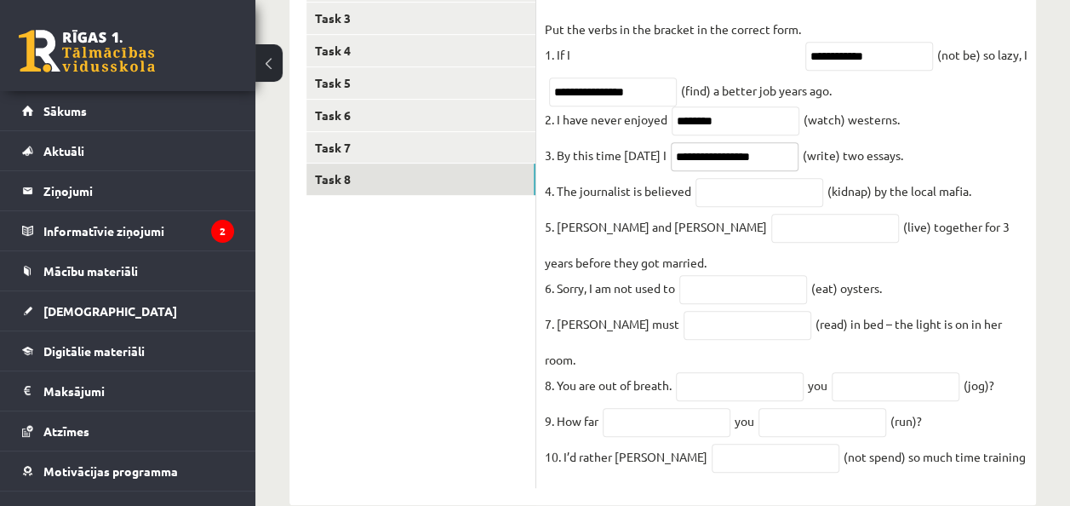
type input "**********"
click at [740, 203] on input "text" at bounding box center [759, 192] width 128 height 29
type input "**********"
click at [771, 229] on input "text" at bounding box center [835, 228] width 128 height 29
type input "**********"
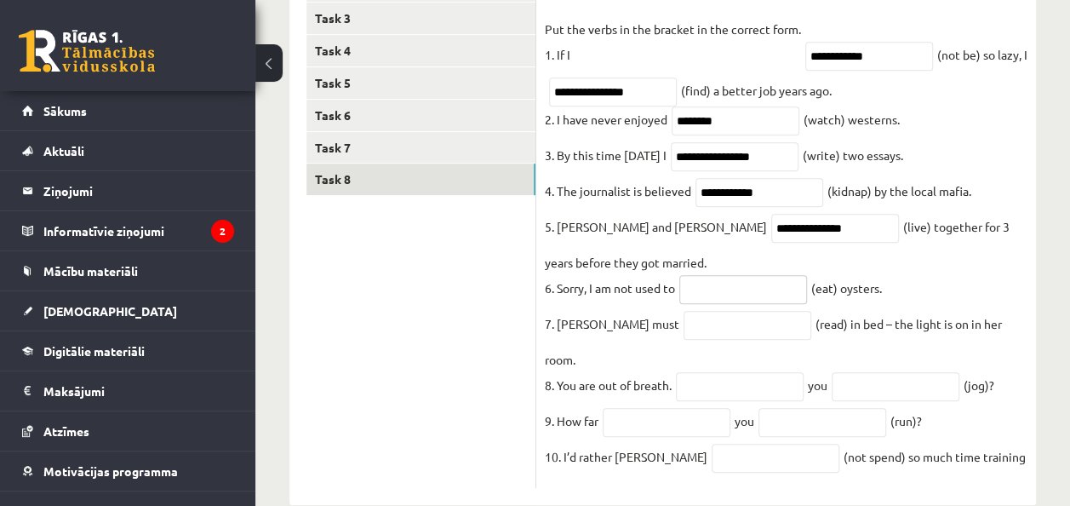
click at [716, 298] on input "text" at bounding box center [743, 289] width 128 height 29
type input "******"
click at [691, 337] on input "text" at bounding box center [747, 325] width 128 height 29
type input "**********"
click at [710, 372] on input "text" at bounding box center [740, 386] width 128 height 29
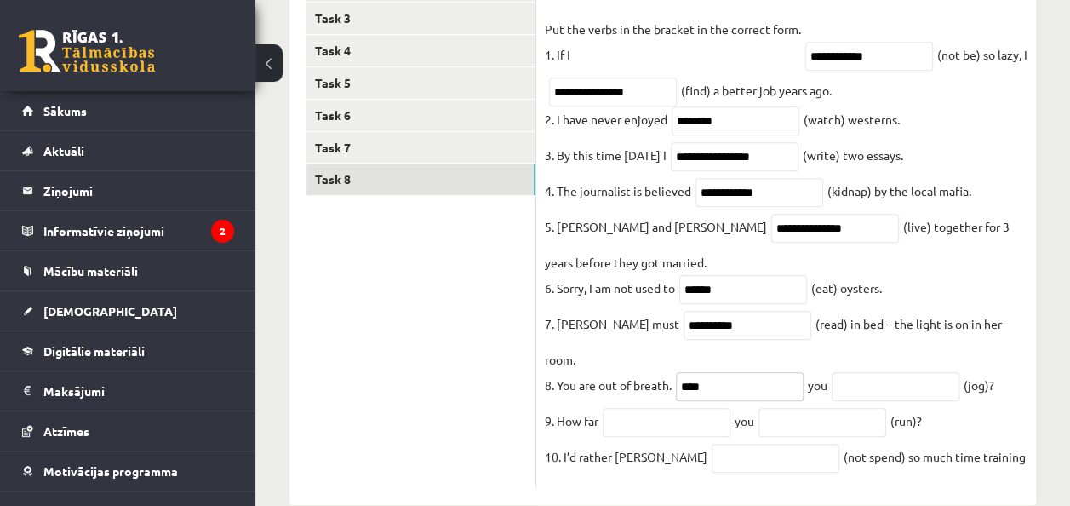
type input "****"
click at [865, 372] on input "text" at bounding box center [895, 386] width 128 height 29
type input "**********"
click at [641, 408] on input "text" at bounding box center [667, 422] width 128 height 29
type input "****"
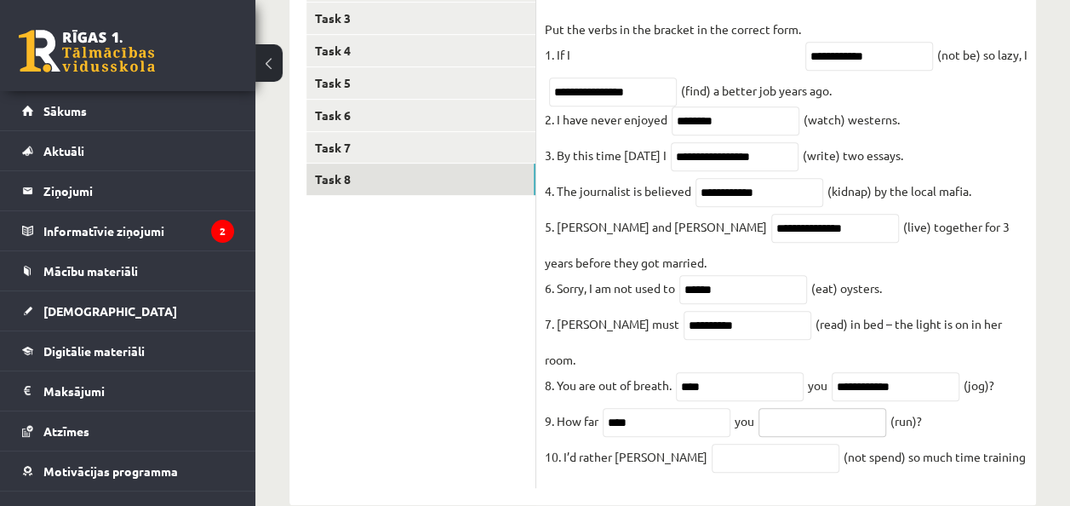
click at [809, 408] on input "text" at bounding box center [822, 422] width 128 height 29
click at [746, 446] on input "text" at bounding box center [775, 457] width 128 height 29
drag, startPoint x: 1018, startPoint y: 407, endPoint x: 860, endPoint y: 403, distance: 158.3
click at [860, 403] on fieldset "**********" at bounding box center [786, 247] width 483 height 463
click at [860, 408] on input "***" at bounding box center [822, 422] width 128 height 29
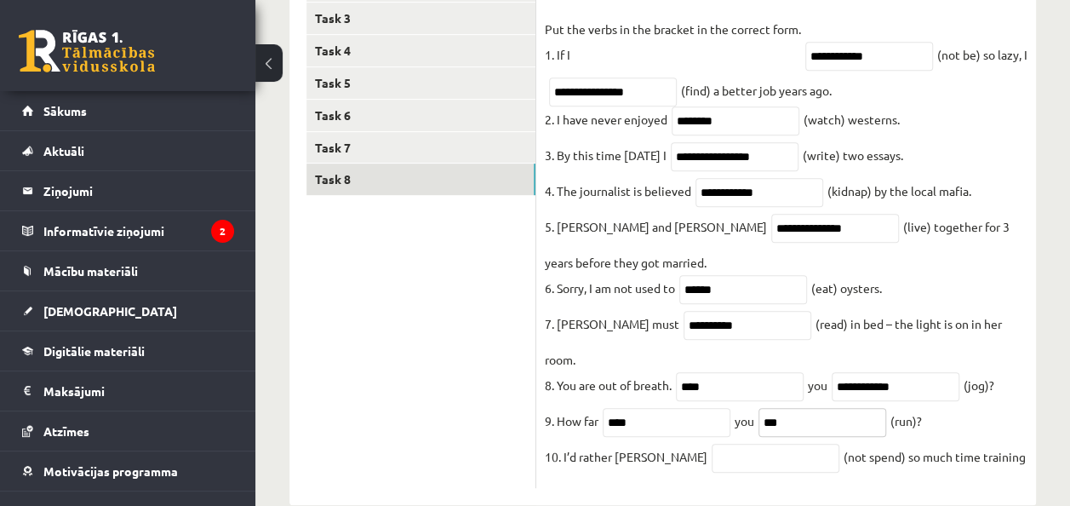
type input "***"
click at [734, 448] on input "text" at bounding box center [775, 457] width 128 height 29
type input "**********"
click at [1018, 408] on fieldset "**********" at bounding box center [786, 247] width 483 height 463
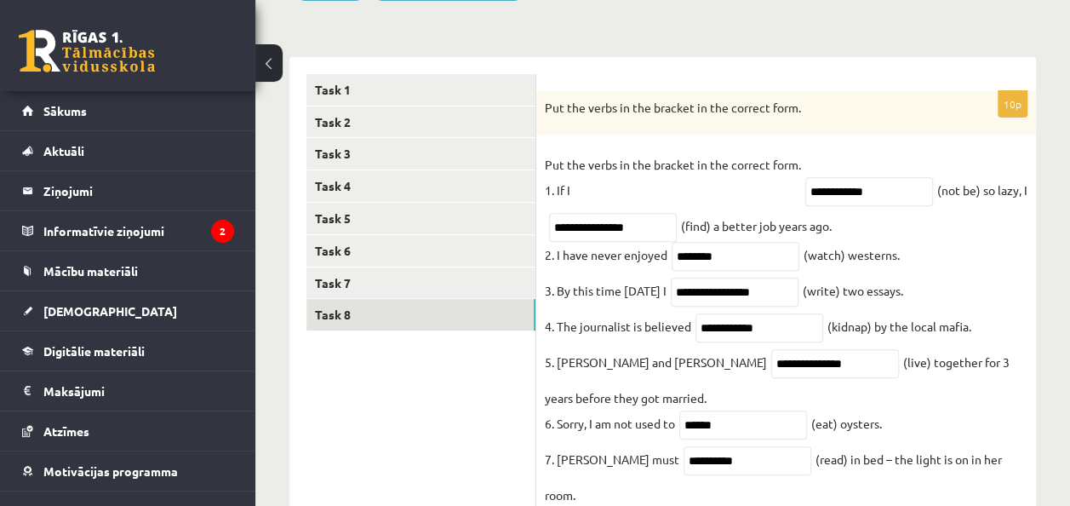
scroll to position [226, 0]
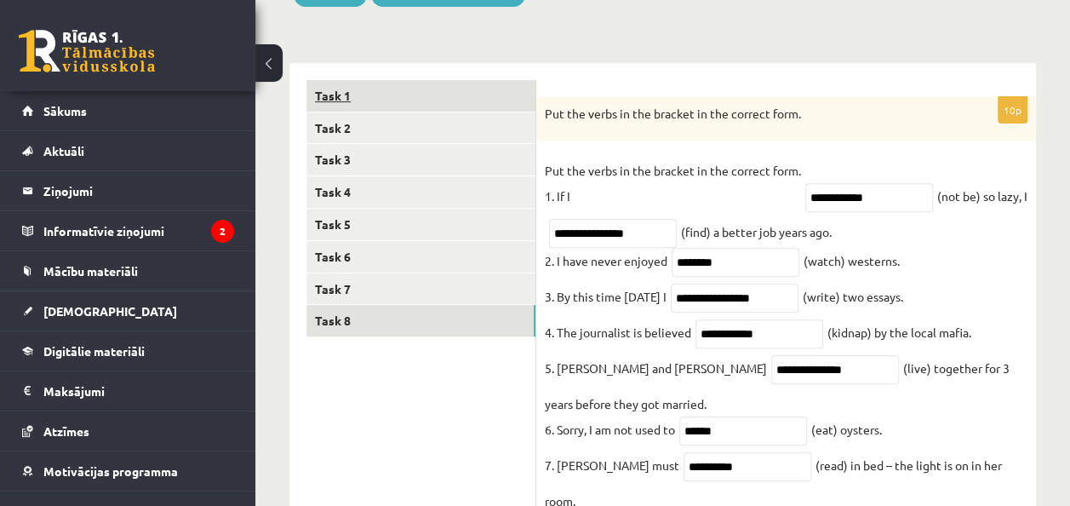
click at [310, 85] on link "Task 1" at bounding box center [420, 95] width 229 height 31
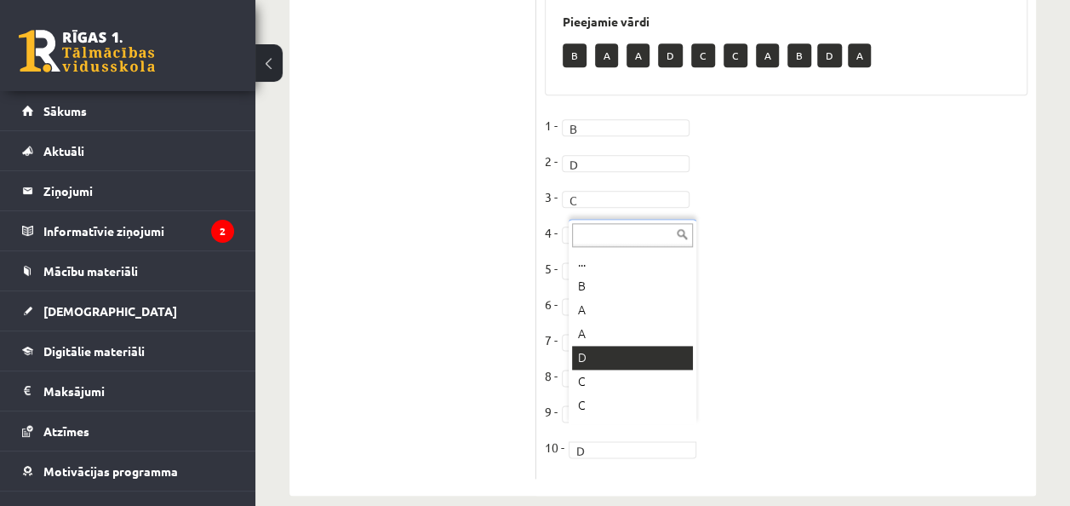
scroll to position [20, 0]
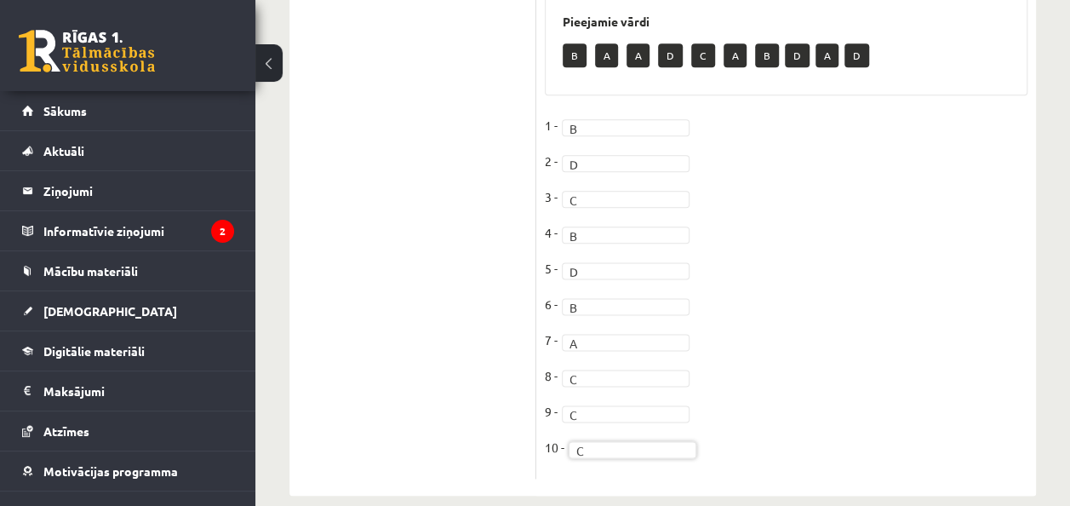
click at [875, 329] on fieldset "1 - B * 2 - D * 3 - C * 4 - B * 5 - D * 6 - B * 7 - A * 8 - C * 9 - C * 10 - C *" at bounding box center [786, 290] width 483 height 357
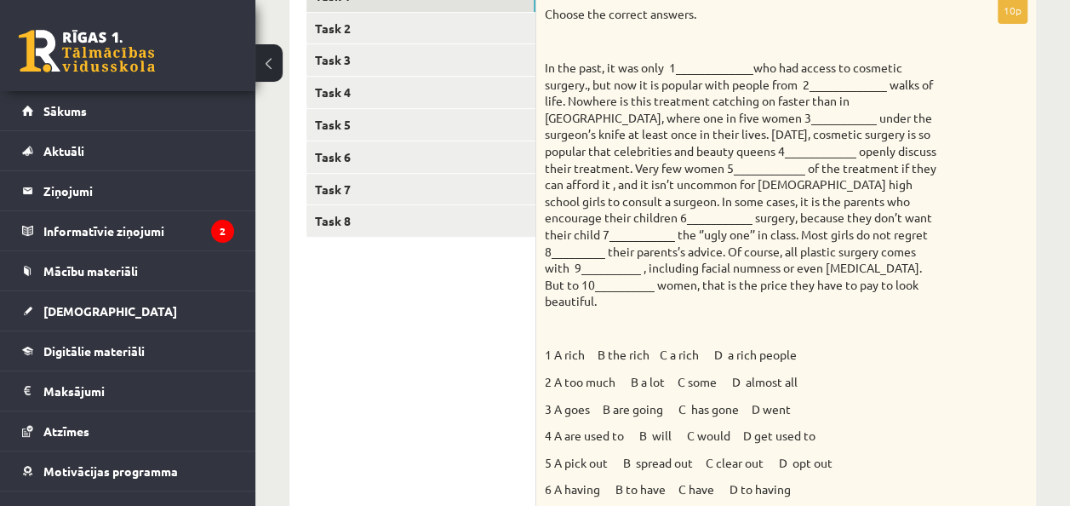
scroll to position [304, 0]
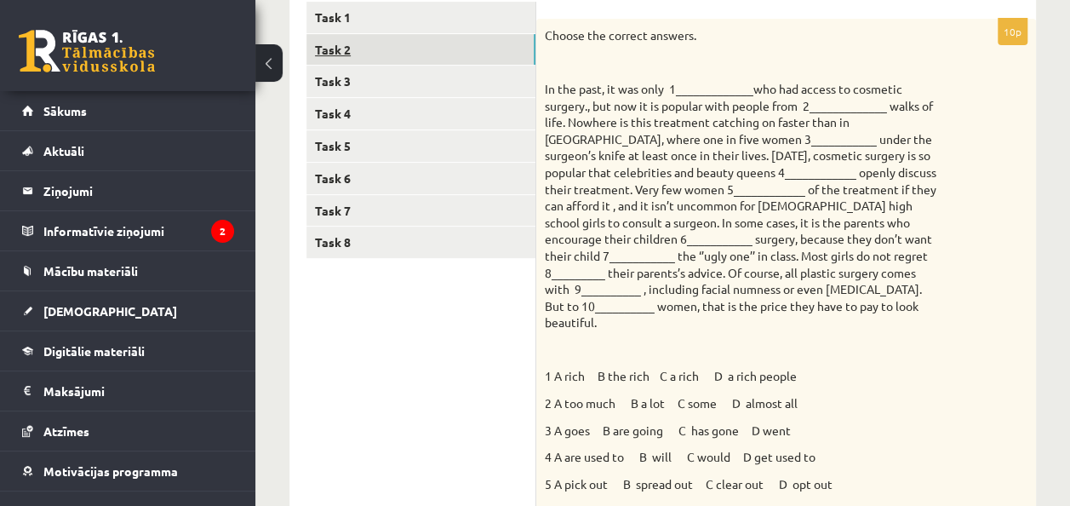
click at [439, 45] on link "Task 2" at bounding box center [420, 49] width 229 height 31
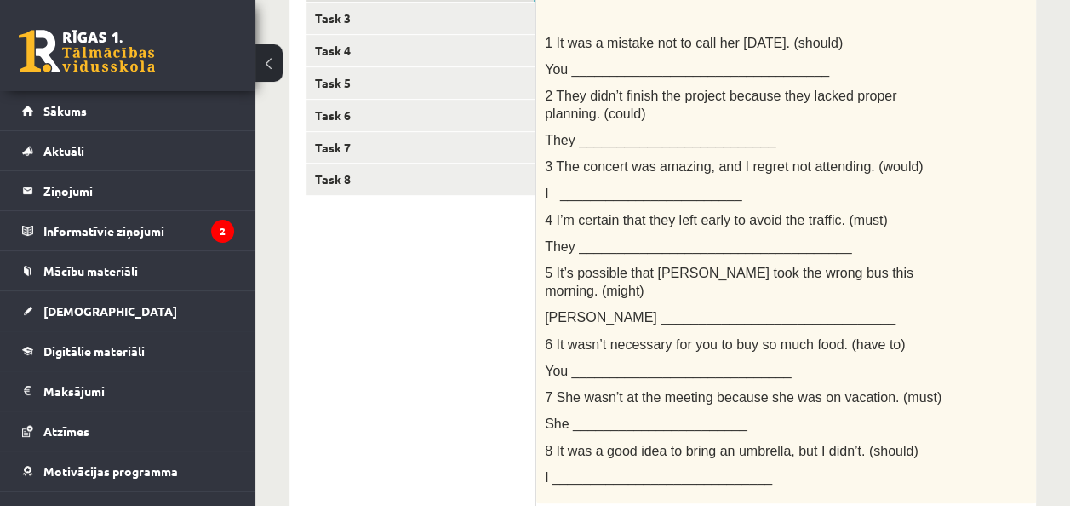
scroll to position [356, 0]
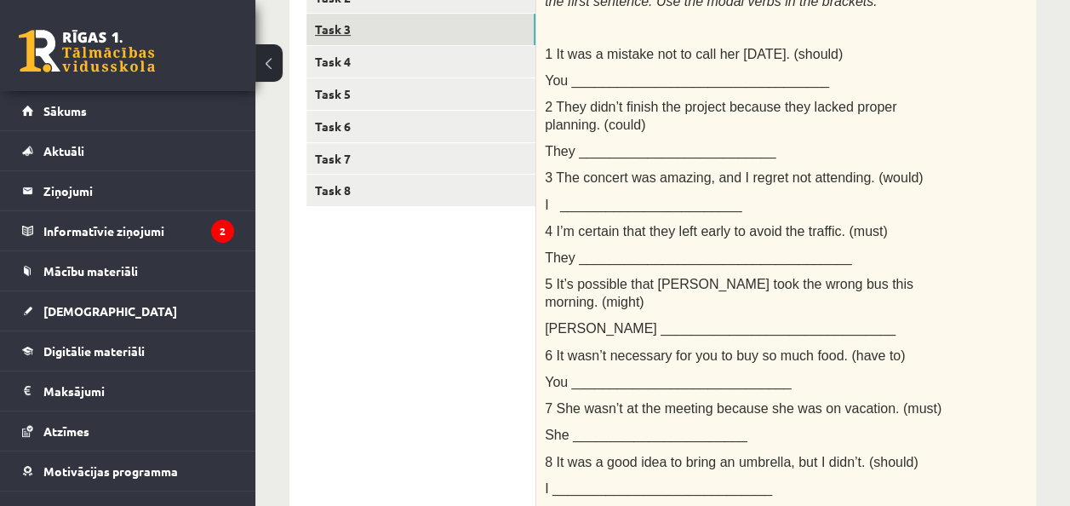
click at [457, 31] on link "Task 3" at bounding box center [420, 29] width 229 height 31
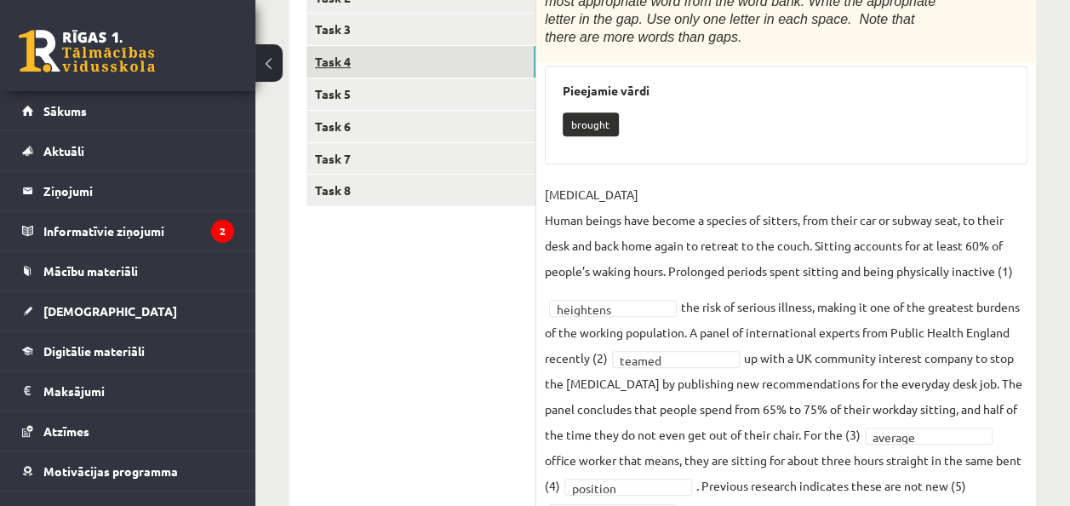
click at [453, 71] on link "Task 4" at bounding box center [420, 61] width 229 height 31
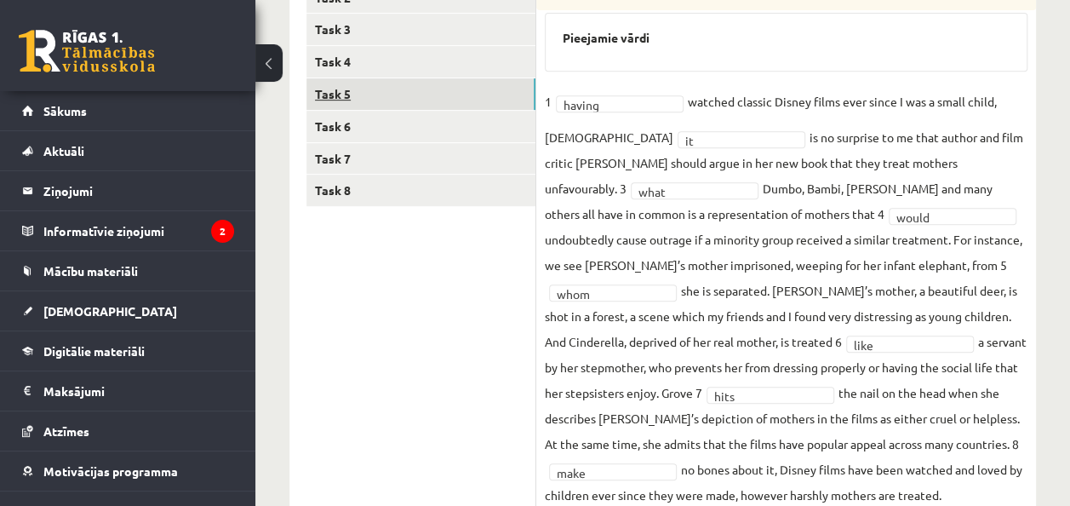
click at [451, 94] on link "Task 5" at bounding box center [420, 93] width 229 height 31
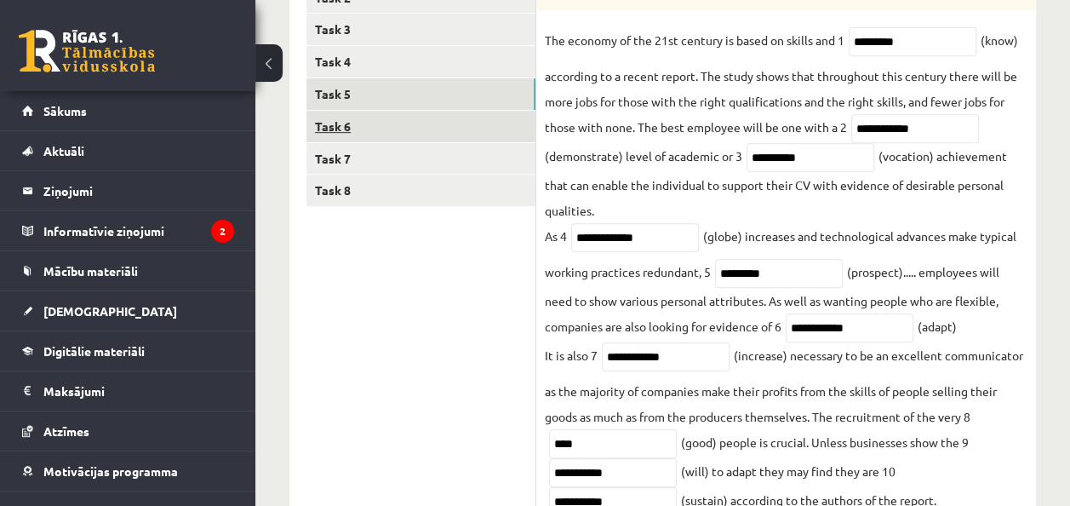
click at [450, 123] on link "Task 6" at bounding box center [420, 126] width 229 height 31
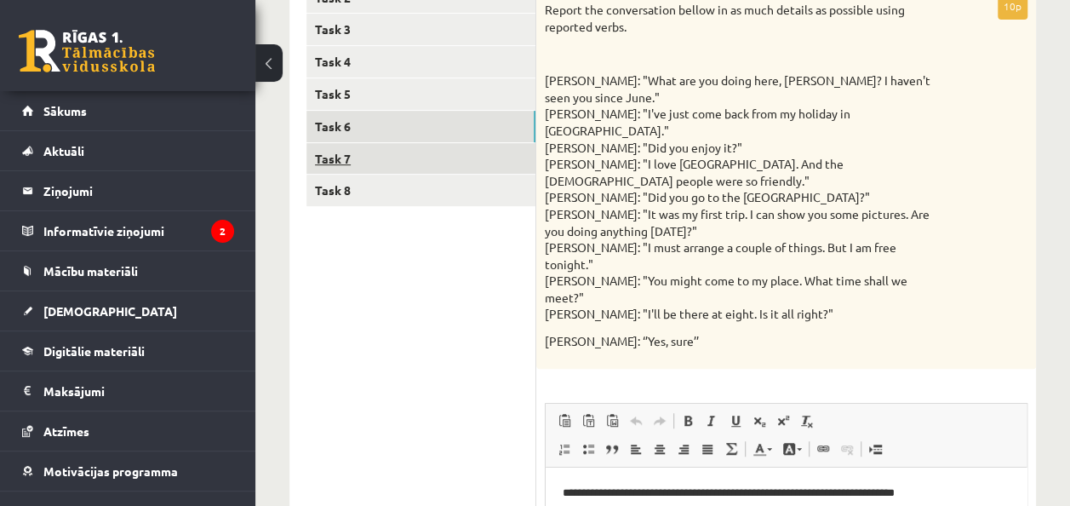
scroll to position [0, 0]
click at [443, 158] on link "Task 7" at bounding box center [420, 158] width 229 height 31
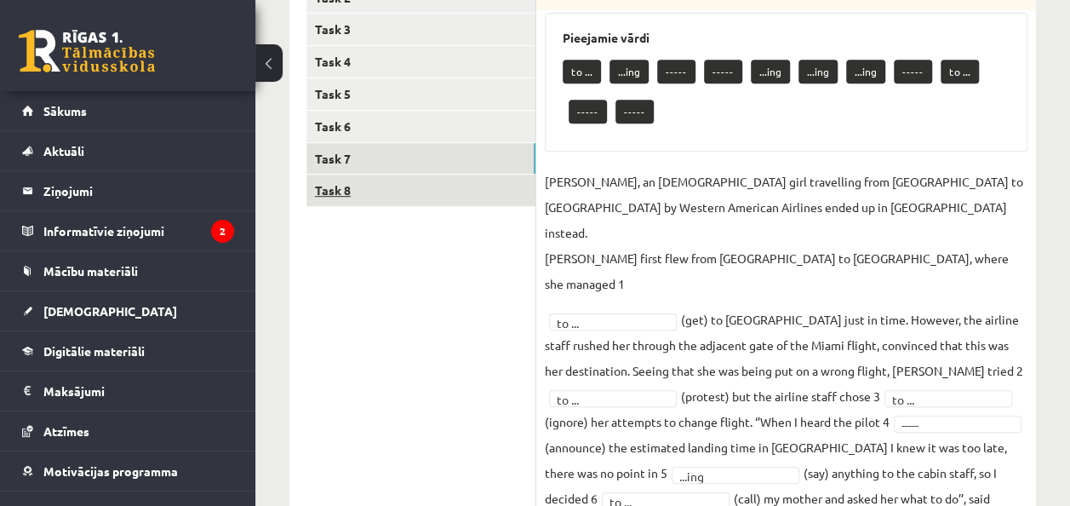
click at [434, 193] on link "Task 8" at bounding box center [420, 189] width 229 height 31
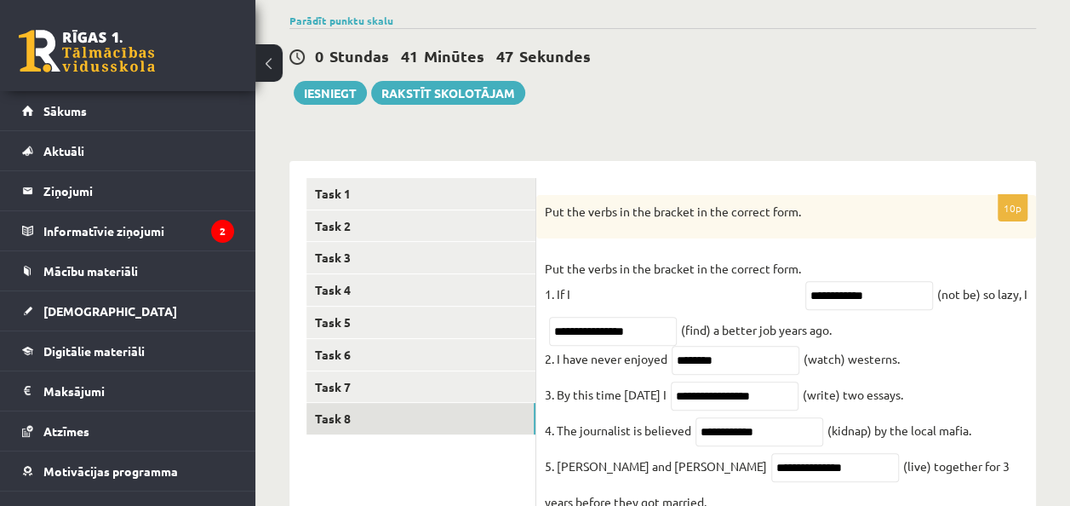
scroll to position [129, 0]
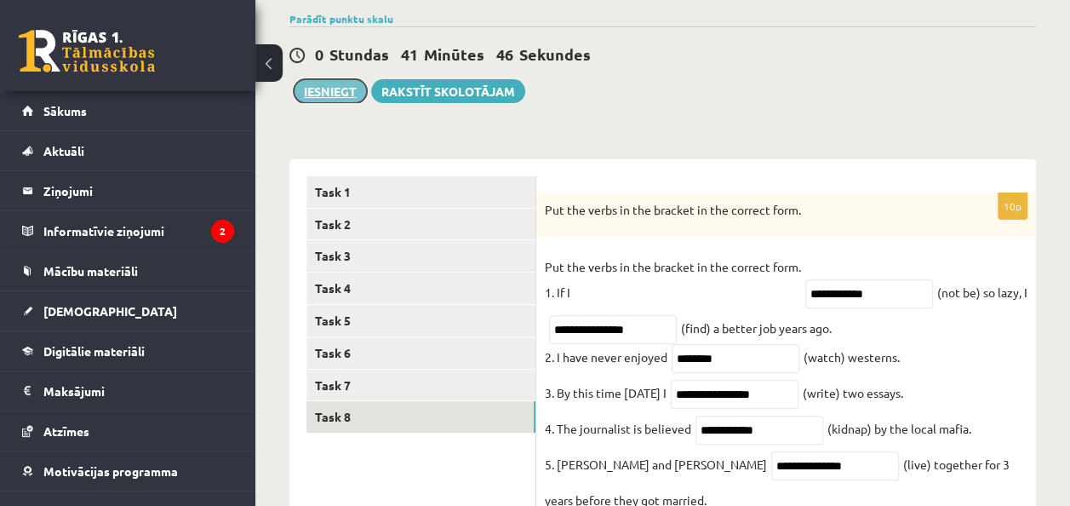
click at [326, 94] on button "Iesniegt" at bounding box center [330, 91] width 73 height 24
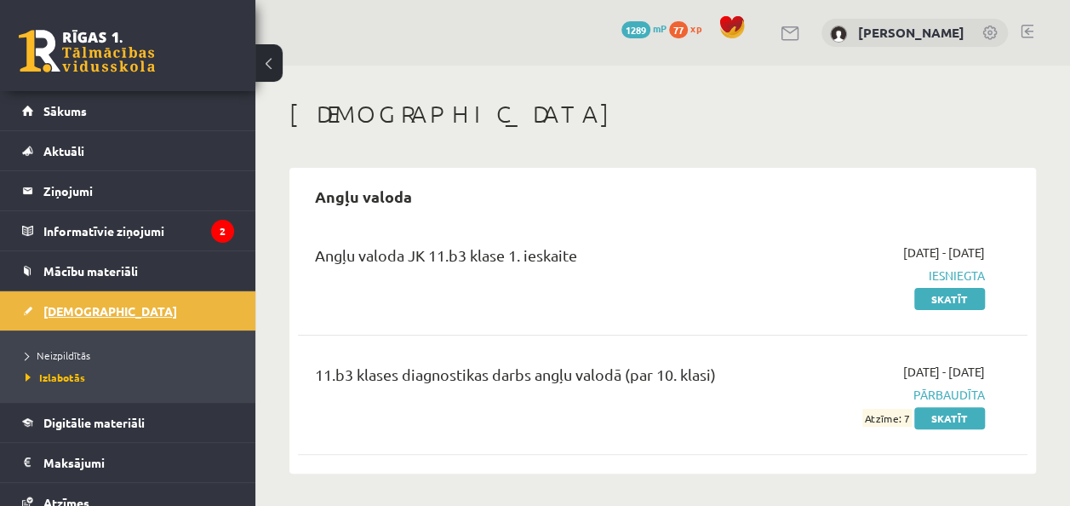
click at [79, 315] on span "[DEMOGRAPHIC_DATA]" at bounding box center [110, 310] width 134 height 15
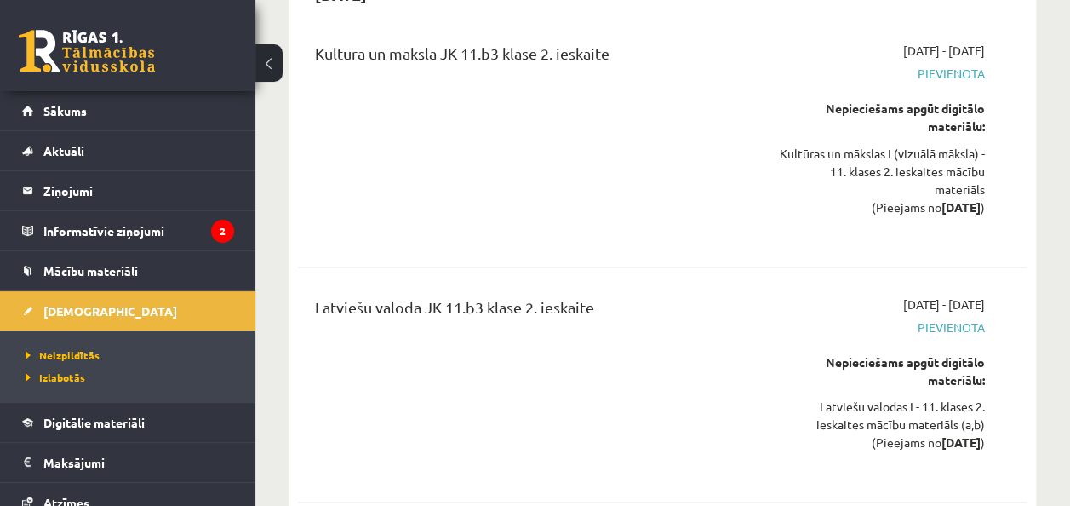
scroll to position [2900, 0]
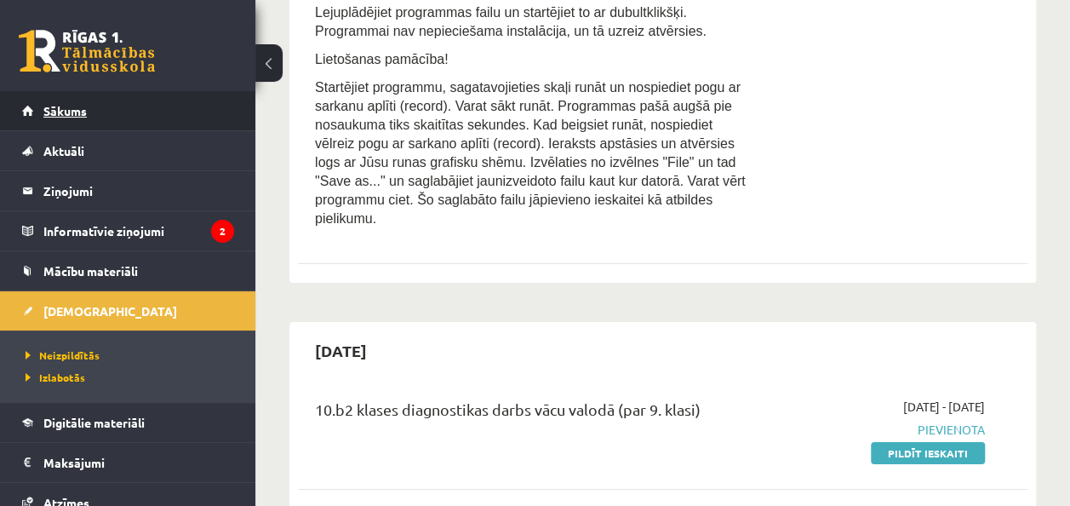
click at [123, 105] on link "Sākums" at bounding box center [128, 110] width 212 height 39
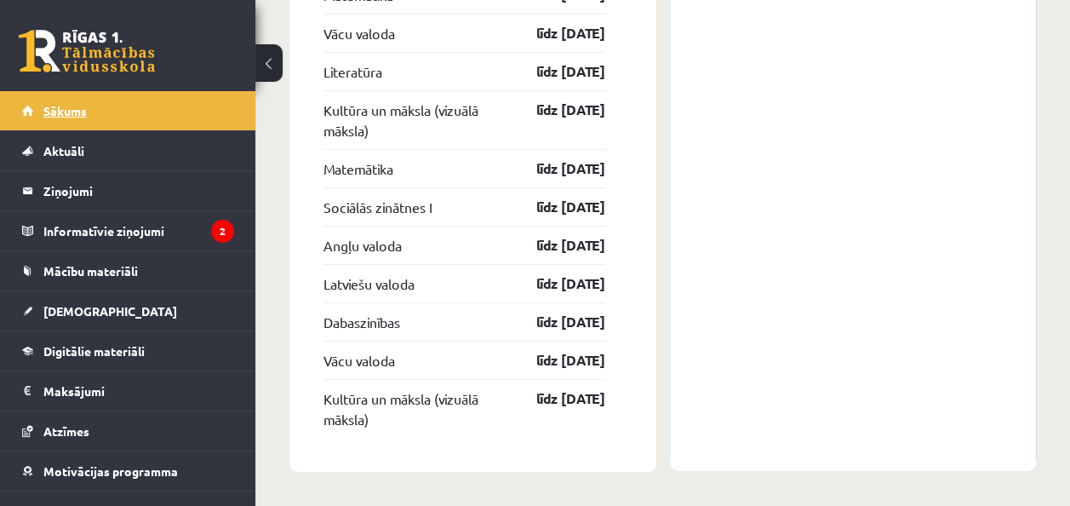
scroll to position [2872, 0]
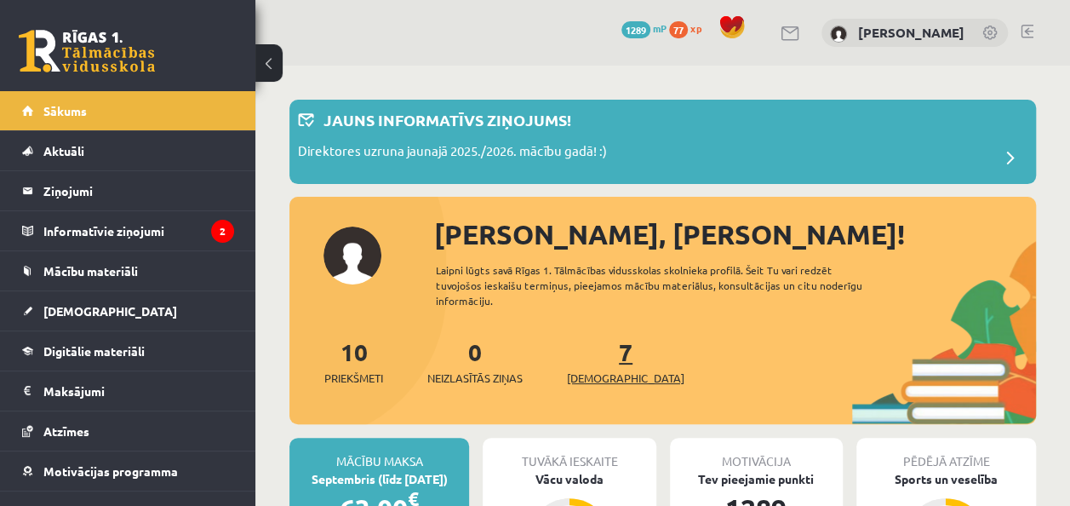
click at [595, 360] on link "7 Ieskaites" at bounding box center [625, 361] width 117 height 50
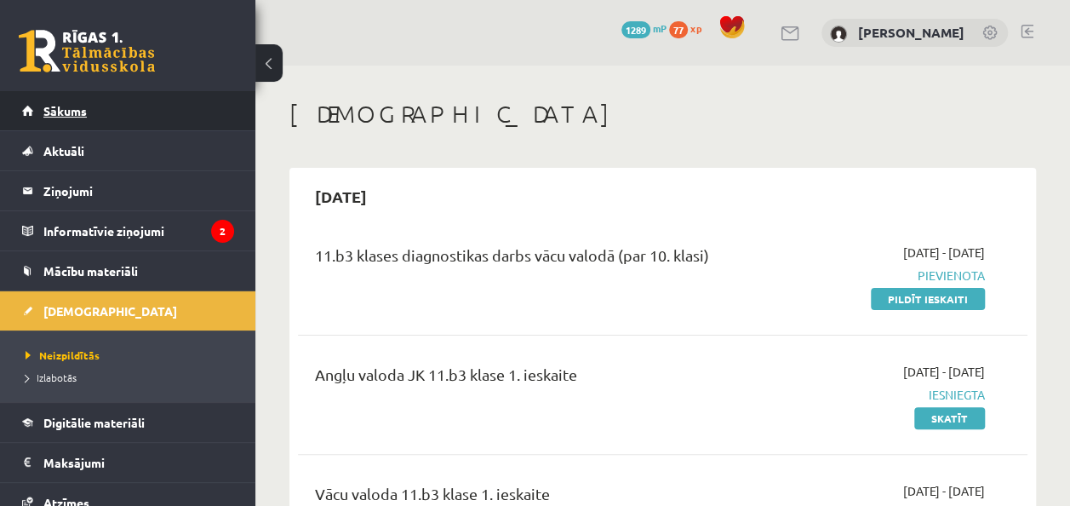
click at [83, 111] on span "Sākums" at bounding box center [64, 110] width 43 height 15
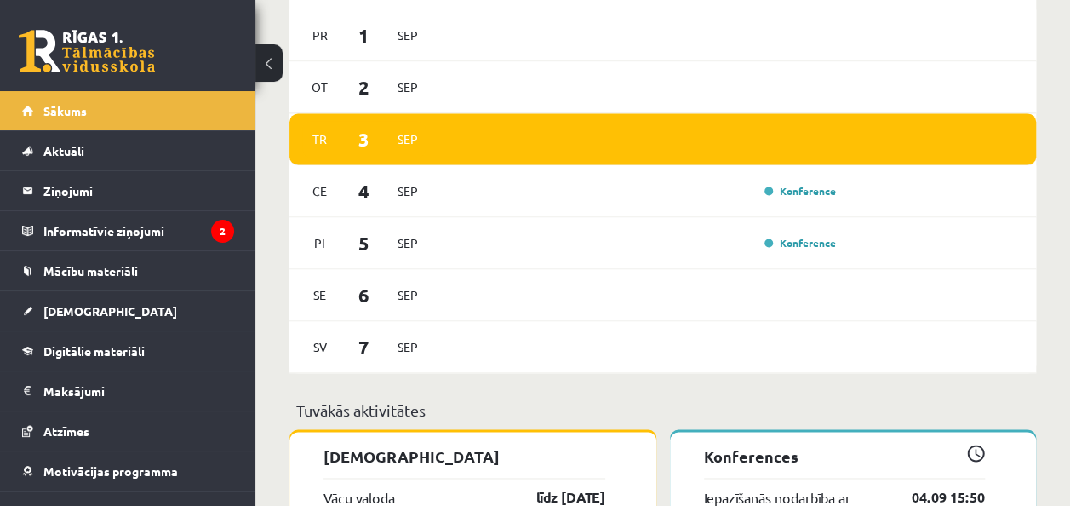
scroll to position [1103, 0]
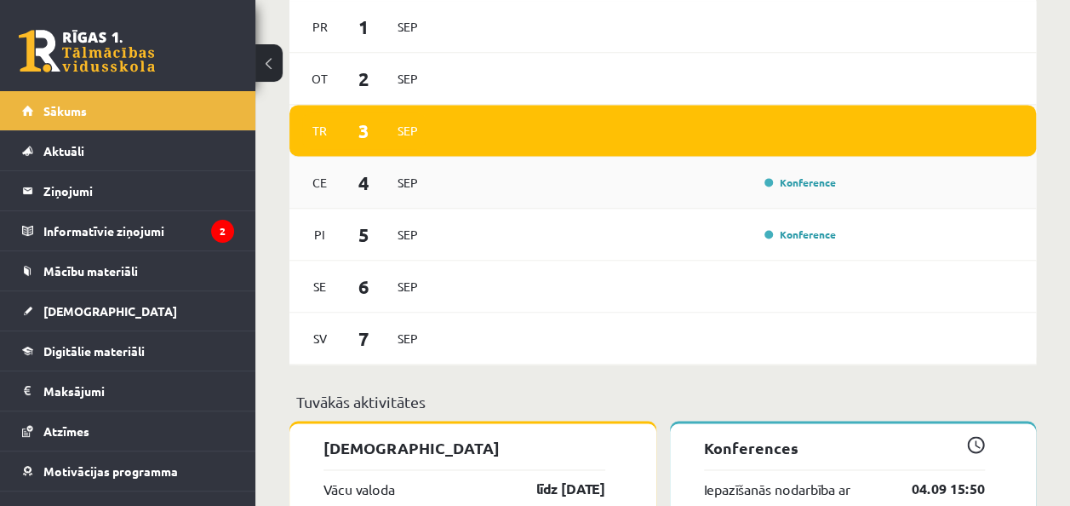
click at [837, 186] on div "Konference" at bounding box center [798, 182] width 85 height 17
click at [797, 180] on link "Konference" at bounding box center [799, 182] width 71 height 14
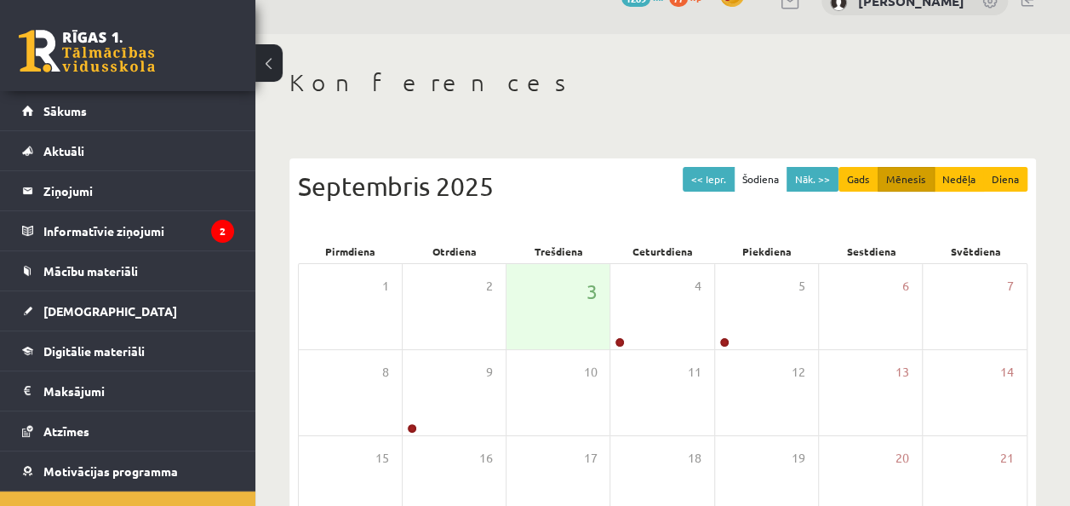
scroll to position [41, 0]
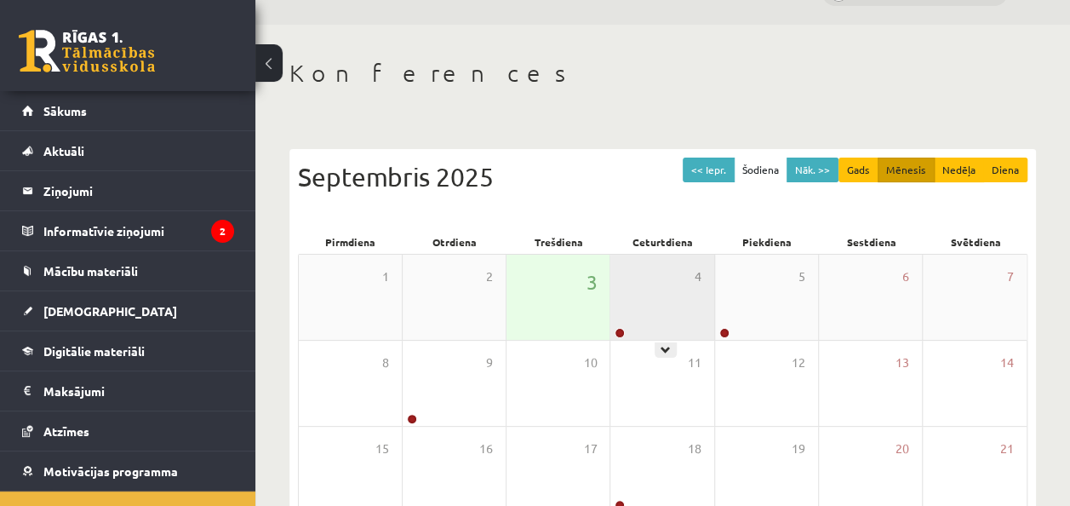
click at [660, 322] on div "4" at bounding box center [661, 296] width 103 height 85
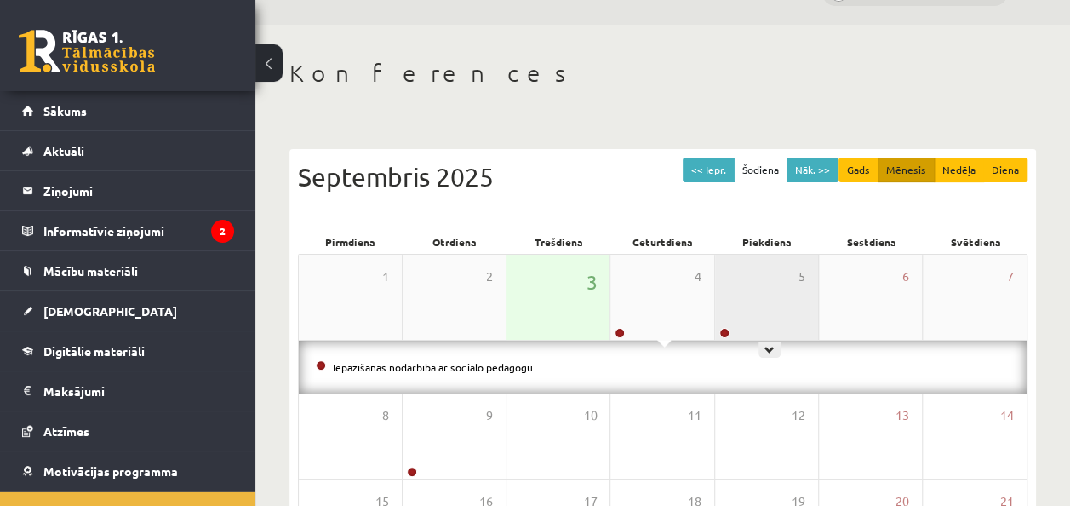
click at [791, 307] on div "5" at bounding box center [766, 296] width 103 height 85
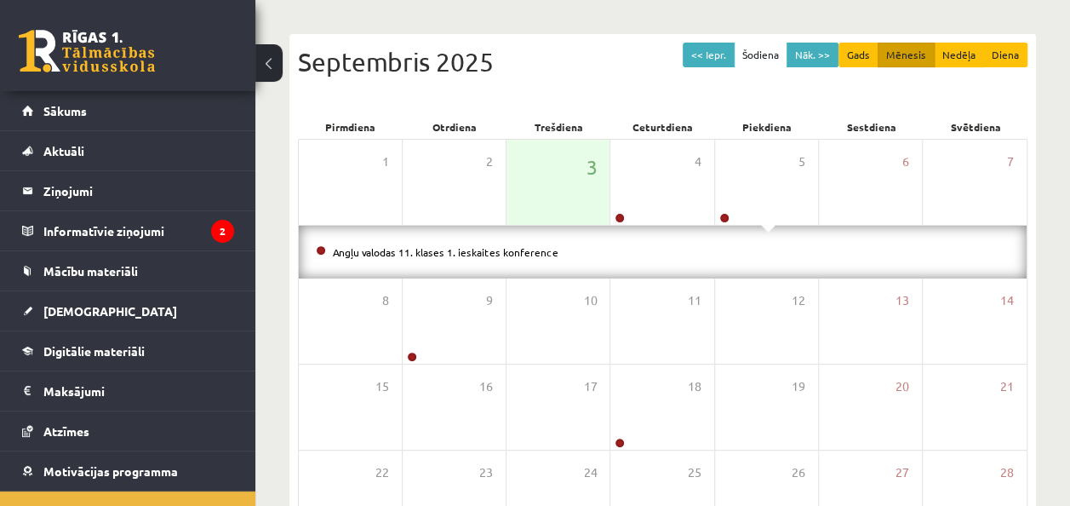
scroll to position [164, 0]
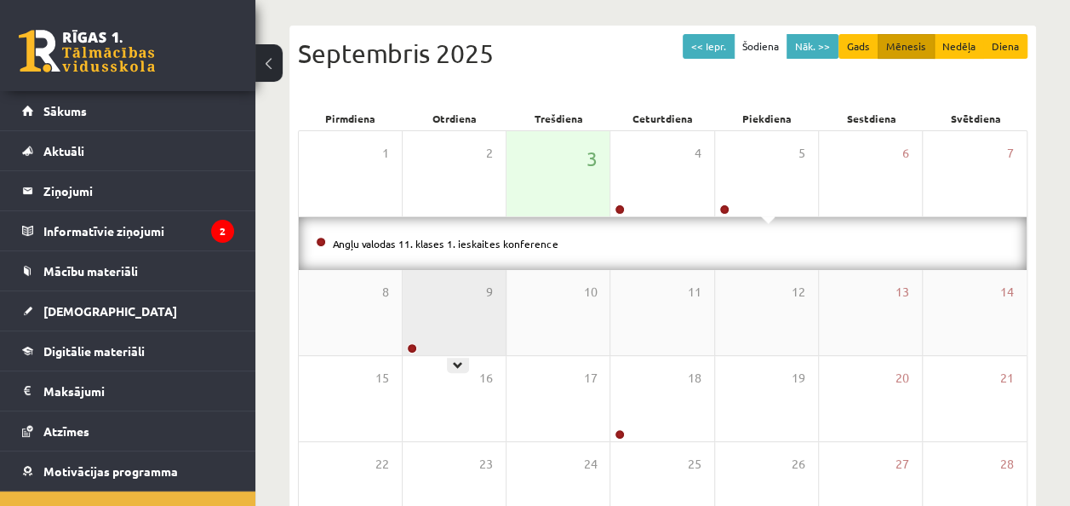
click at [473, 304] on div "9" at bounding box center [454, 312] width 103 height 85
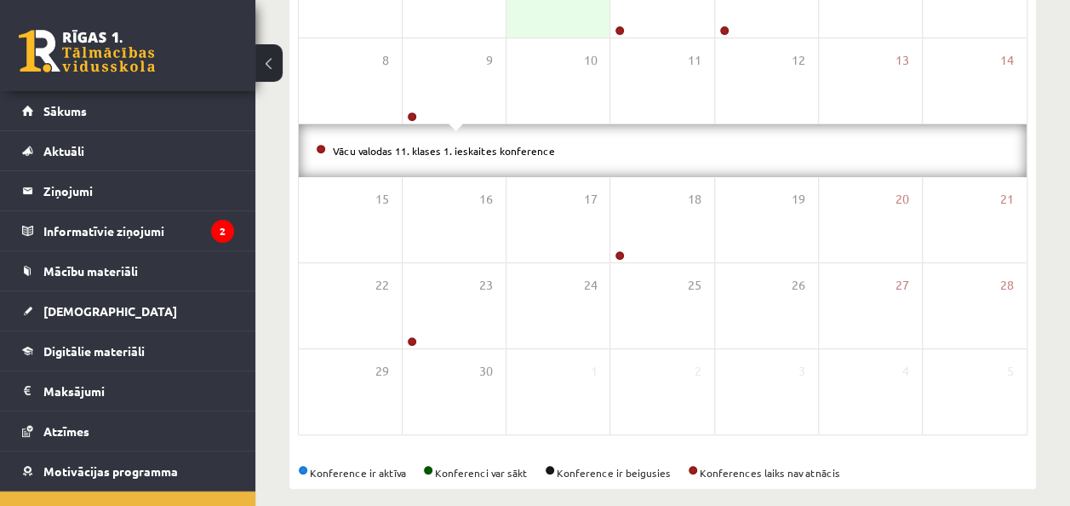
scroll to position [358, 0]
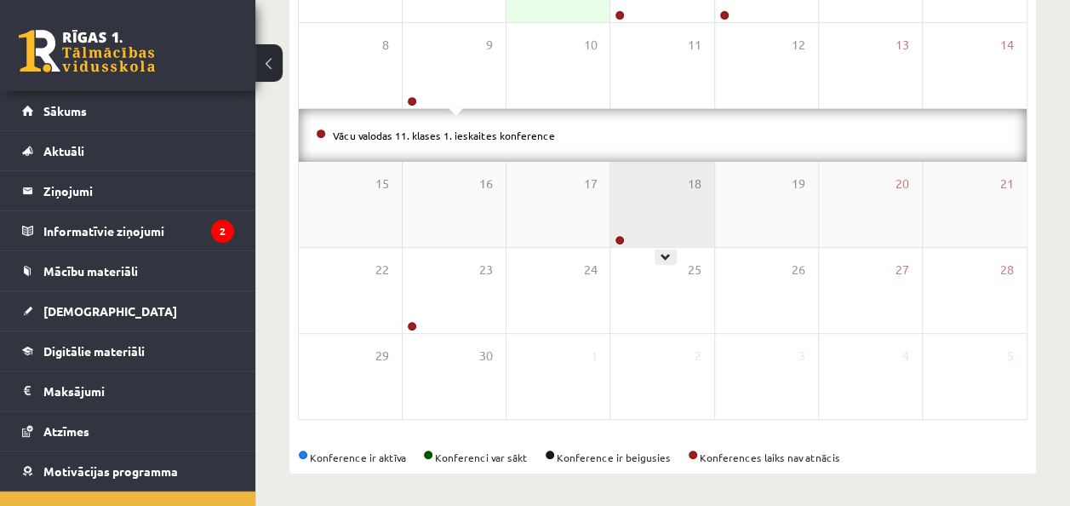
click at [674, 209] on div "18" at bounding box center [661, 204] width 103 height 85
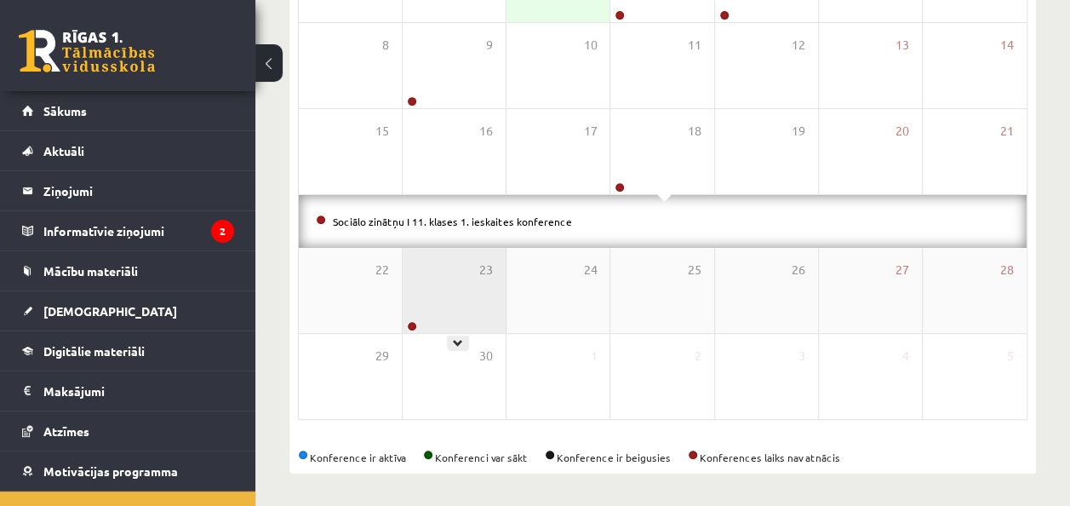
click at [421, 300] on div "23" at bounding box center [454, 290] width 103 height 85
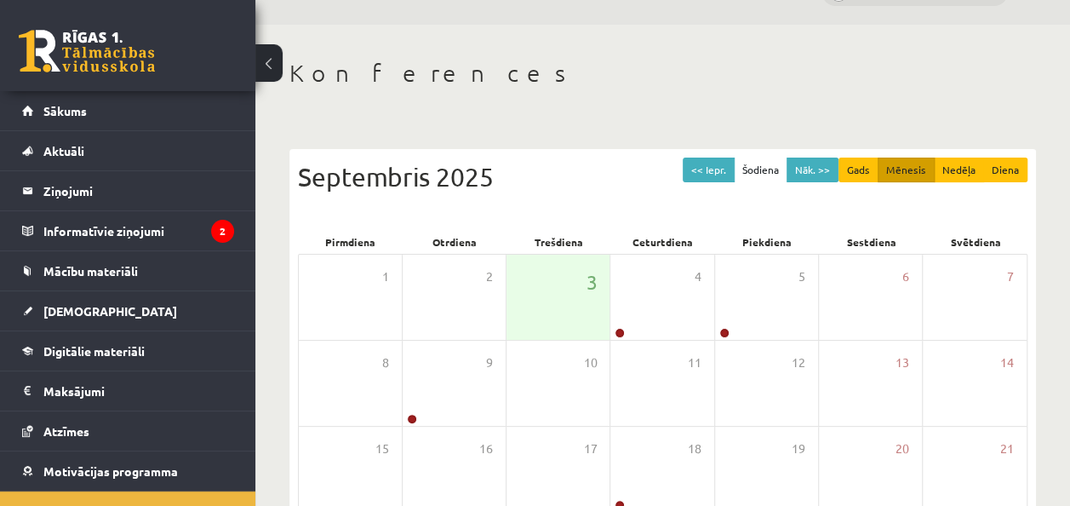
scroll to position [33, 0]
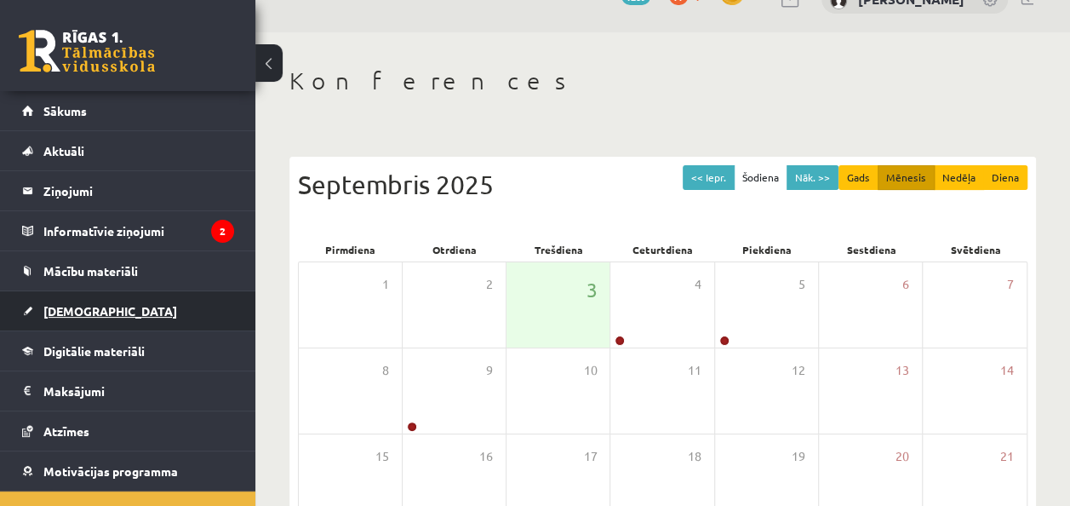
click at [117, 316] on link "[DEMOGRAPHIC_DATA]" at bounding box center [128, 310] width 212 height 39
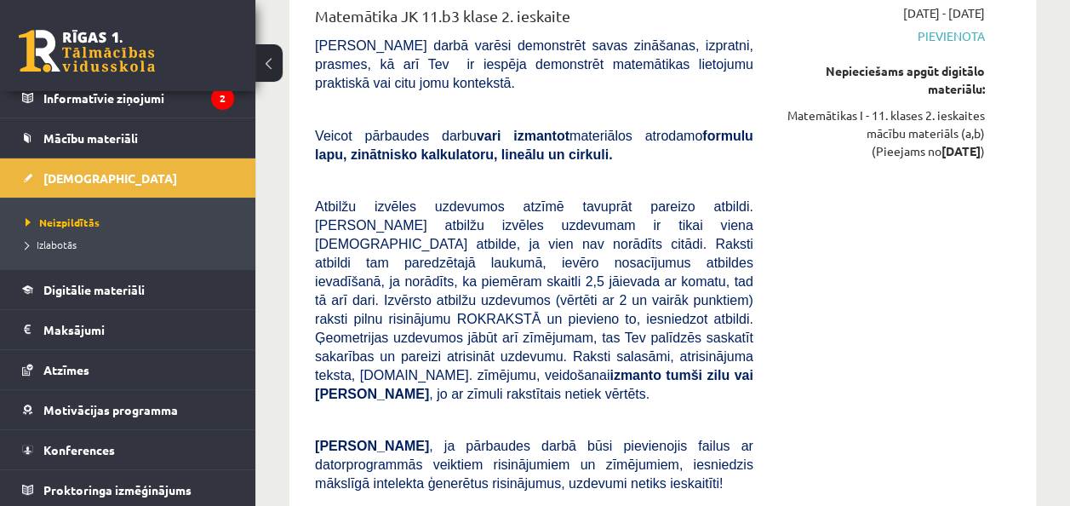
scroll to position [6793, 0]
